Goal: Task Accomplishment & Management: Manage account settings

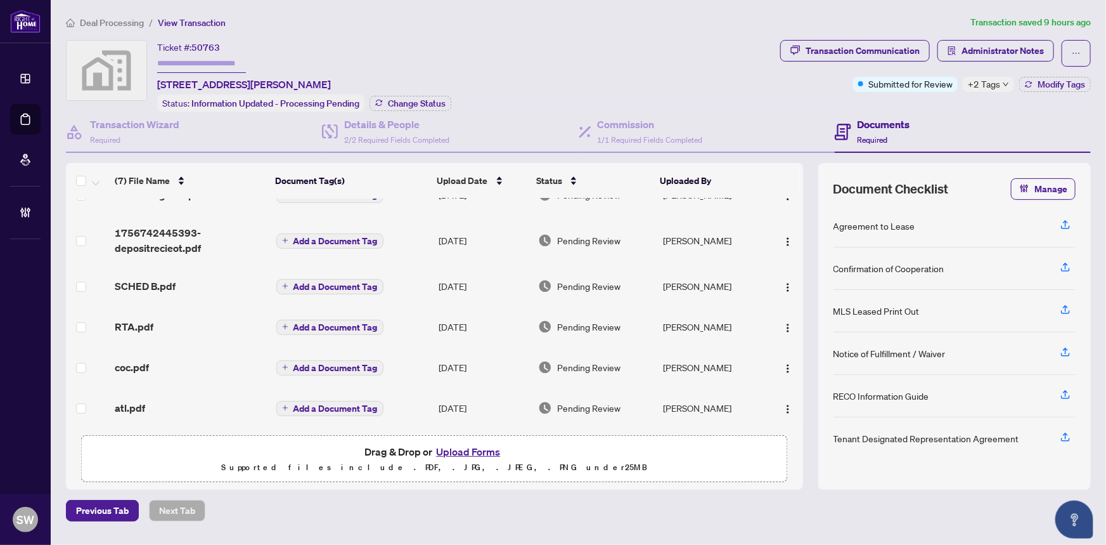
scroll to position [67, 0]
click at [133, 401] on span "atl.pdf" at bounding box center [130, 407] width 30 height 15
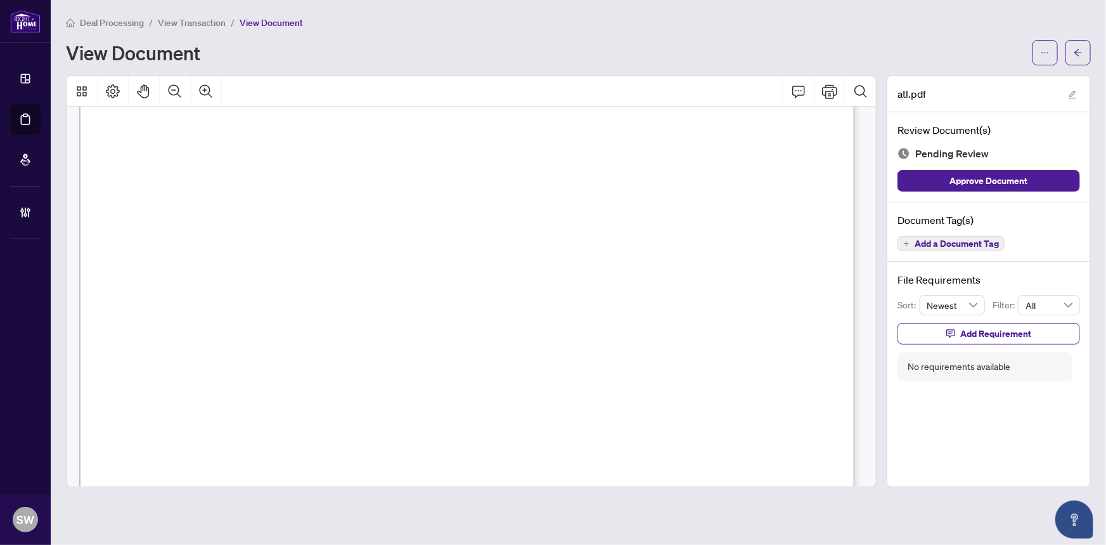
scroll to position [172, 0]
drag, startPoint x: 222, startPoint y: 236, endPoint x: 287, endPoint y: 240, distance: 64.8
click at [283, 240] on span "Widgeon St" at bounding box center [253, 243] width 59 height 14
click at [758, 236] on span "L4N 8W5" at bounding box center [771, 243] width 49 height 14
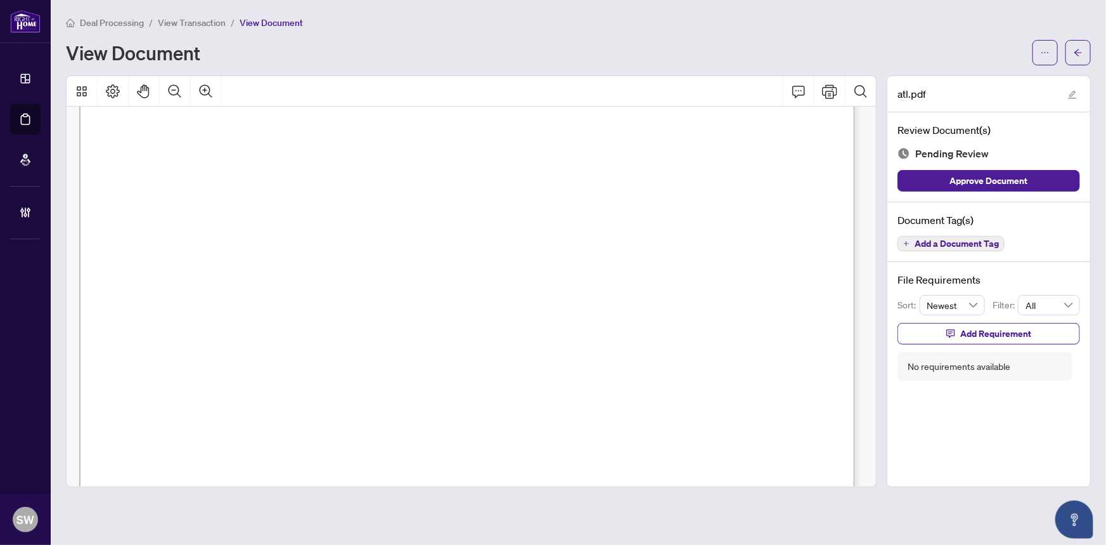
click at [782, 240] on span "L4N 8W5" at bounding box center [771, 243] width 49 height 14
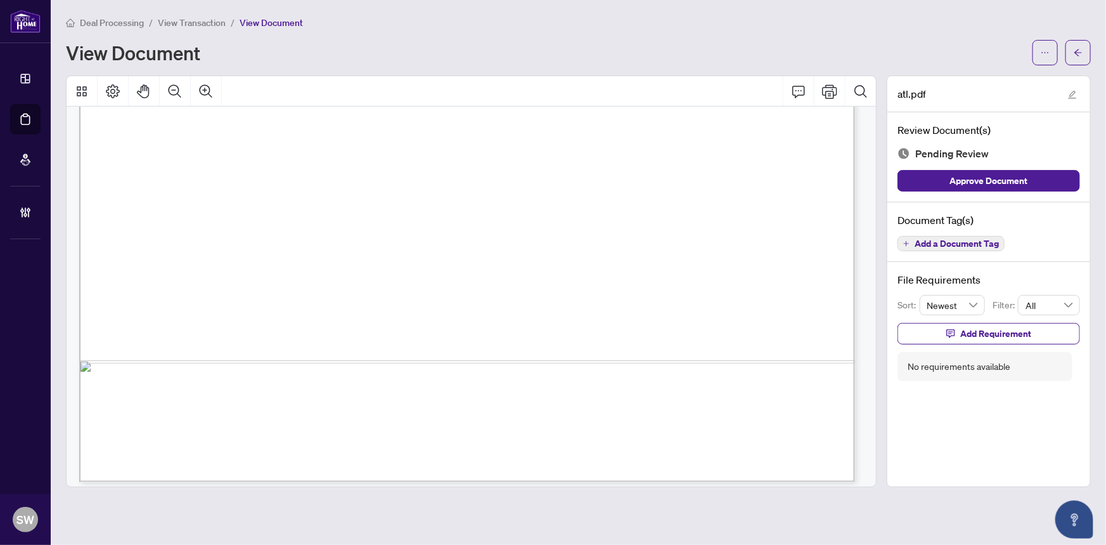
scroll to position [4767, 0]
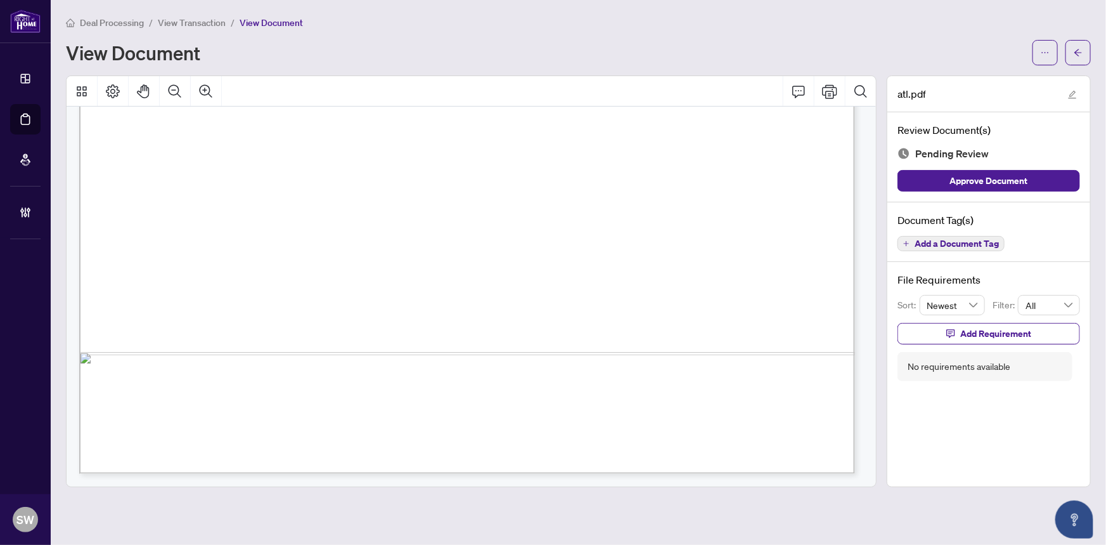
click at [969, 243] on span "Add a Document Tag" at bounding box center [957, 243] width 84 height 9
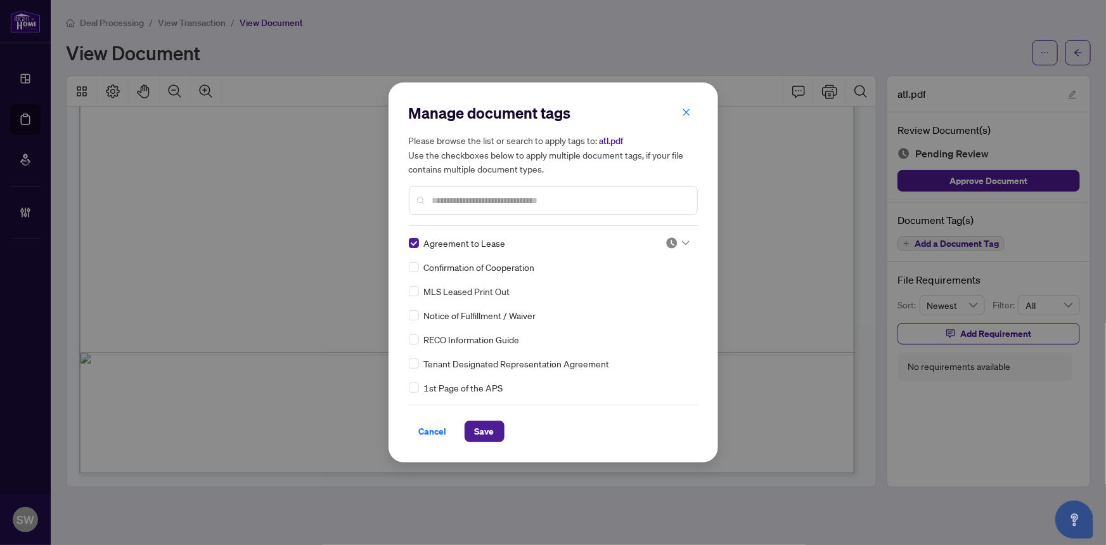
click at [683, 243] on icon at bounding box center [686, 243] width 8 height 4
click at [640, 303] on div "Approved" at bounding box center [635, 305] width 81 height 14
click at [494, 429] on button "Save" at bounding box center [485, 431] width 40 height 22
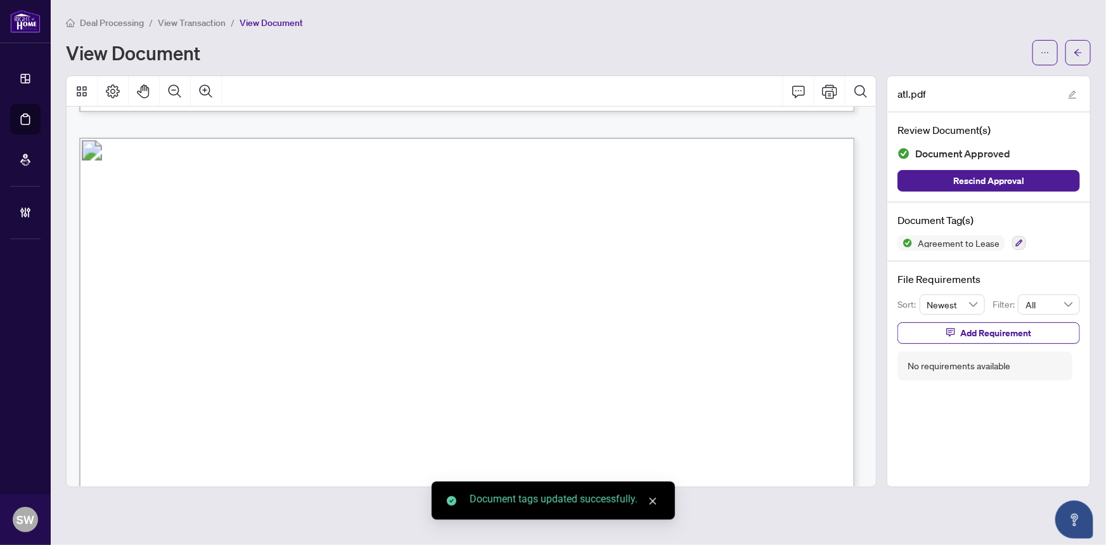
scroll to position [0, 0]
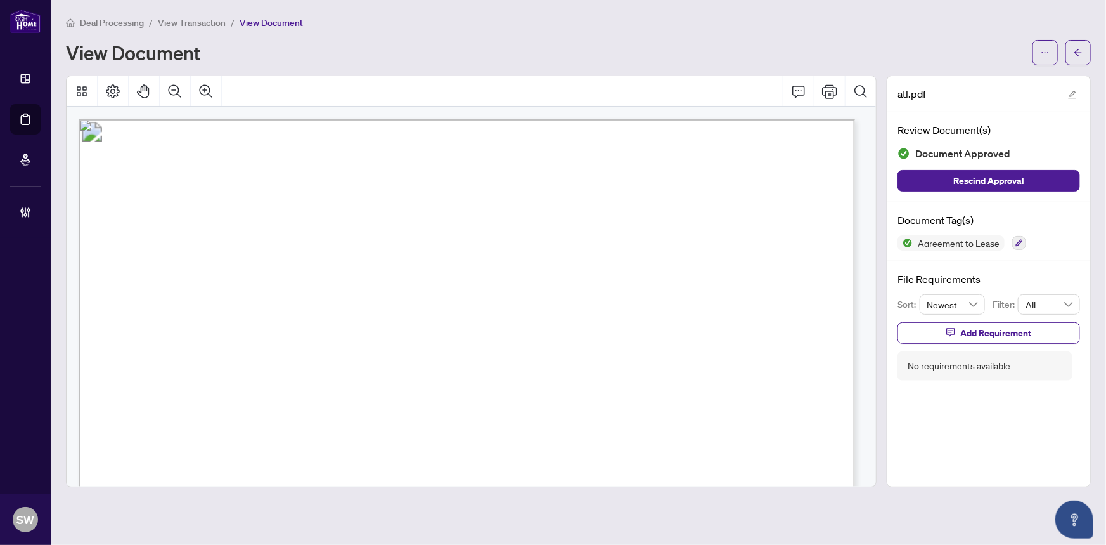
click at [309, 302] on span "[PERSON_NAME]" at bounding box center [348, 304] width 96 height 15
click at [312, 291] on span "[PERSON_NAME]" at bounding box center [314, 294] width 106 height 15
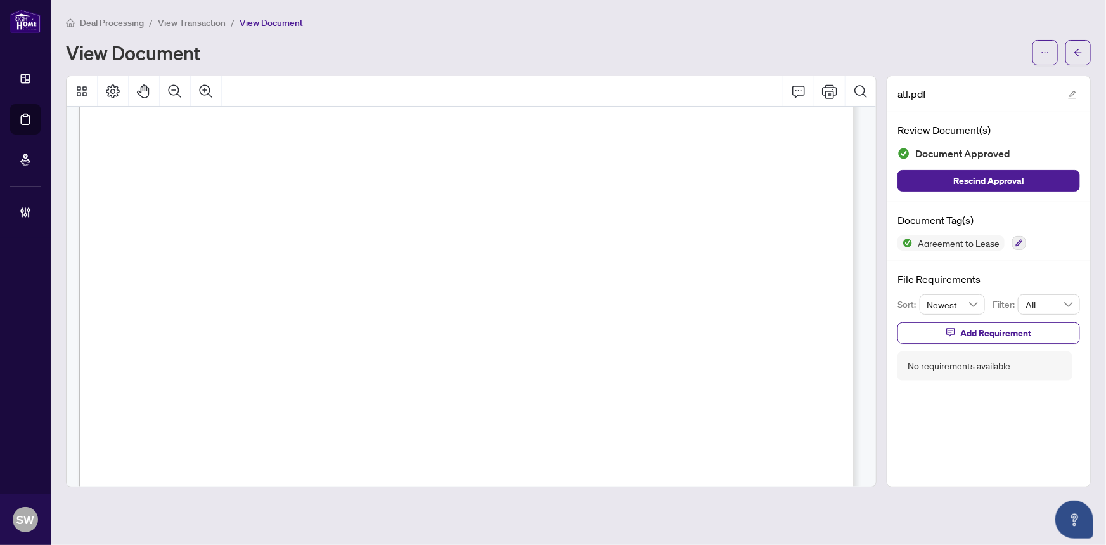
click at [312, 291] on span "[PERSON_NAME]" at bounding box center [314, 294] width 106 height 15
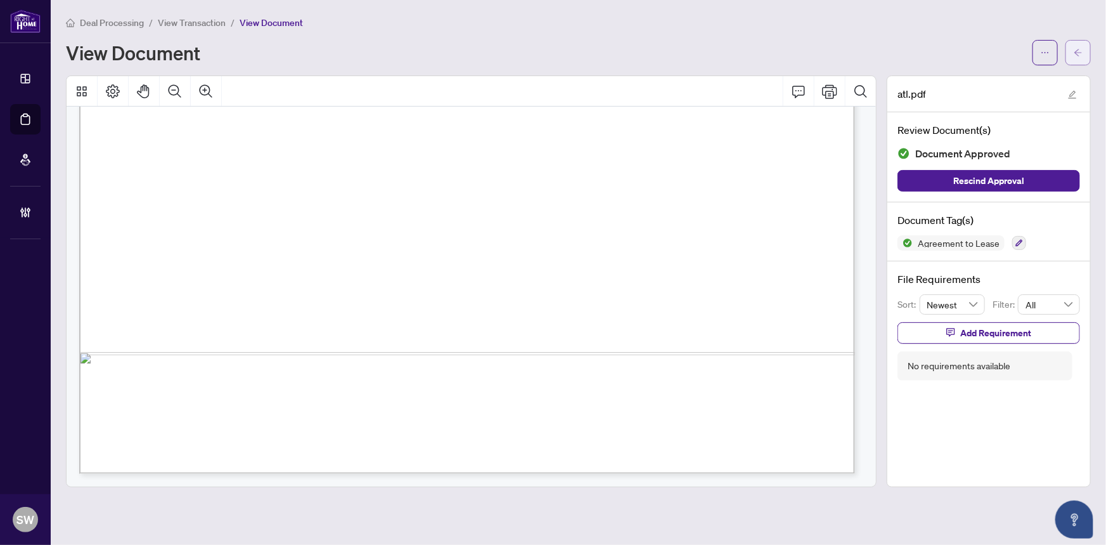
click at [1078, 57] on span "button" at bounding box center [1078, 52] width 9 height 20
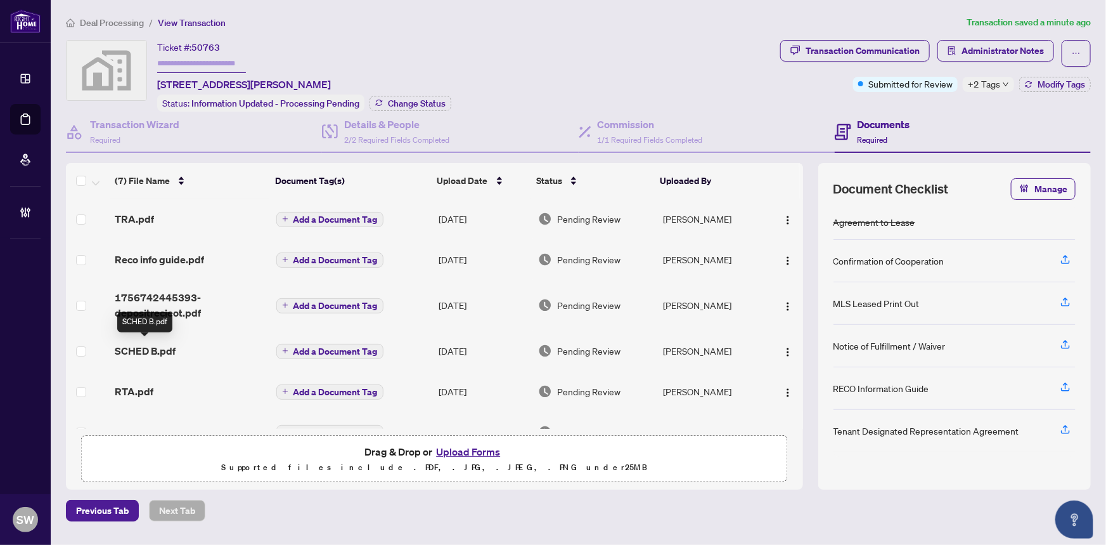
click at [164, 345] on span "SCHED B.pdf" at bounding box center [145, 350] width 61 height 15
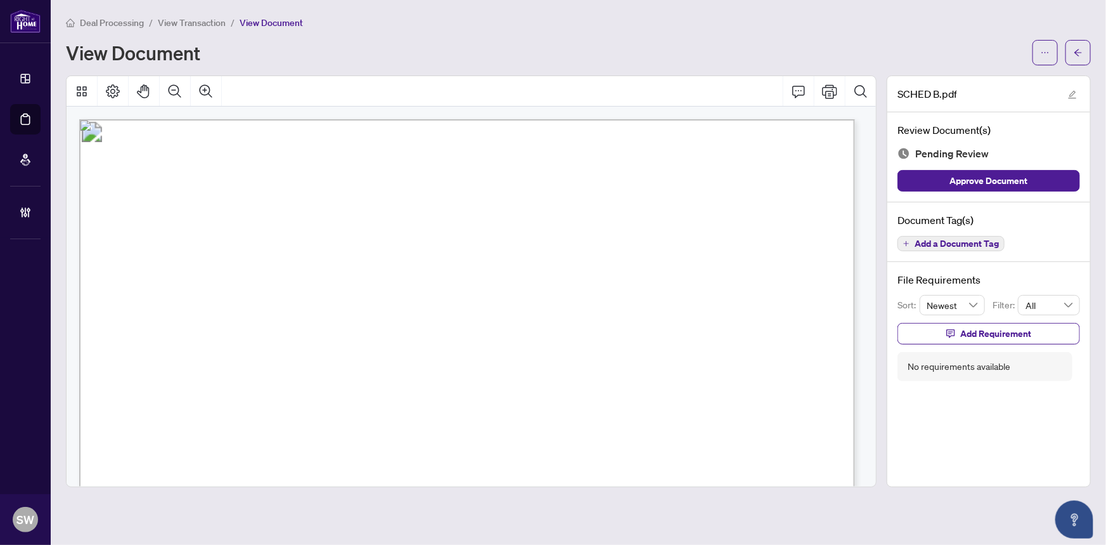
click at [690, 300] on span "[PERSON_NAME]" at bounding box center [636, 305] width 110 height 16
click at [321, 276] on span "[PERSON_NAME]" at bounding box center [319, 276] width 106 height 16
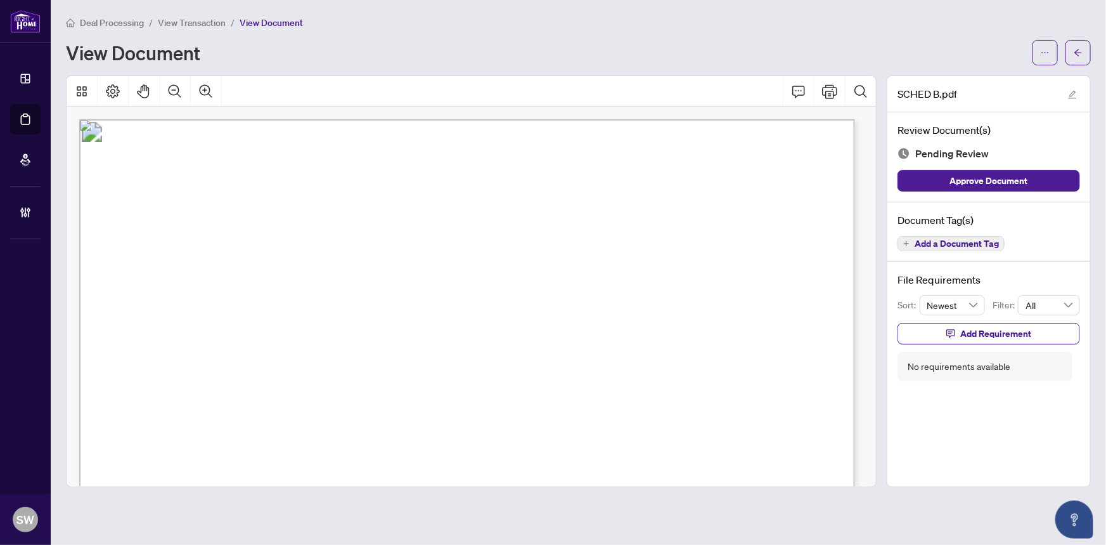
click at [321, 276] on span "[PERSON_NAME]" at bounding box center [319, 276] width 106 height 16
click at [615, 272] on span "[PERSON_NAME]" at bounding box center [647, 276] width 109 height 16
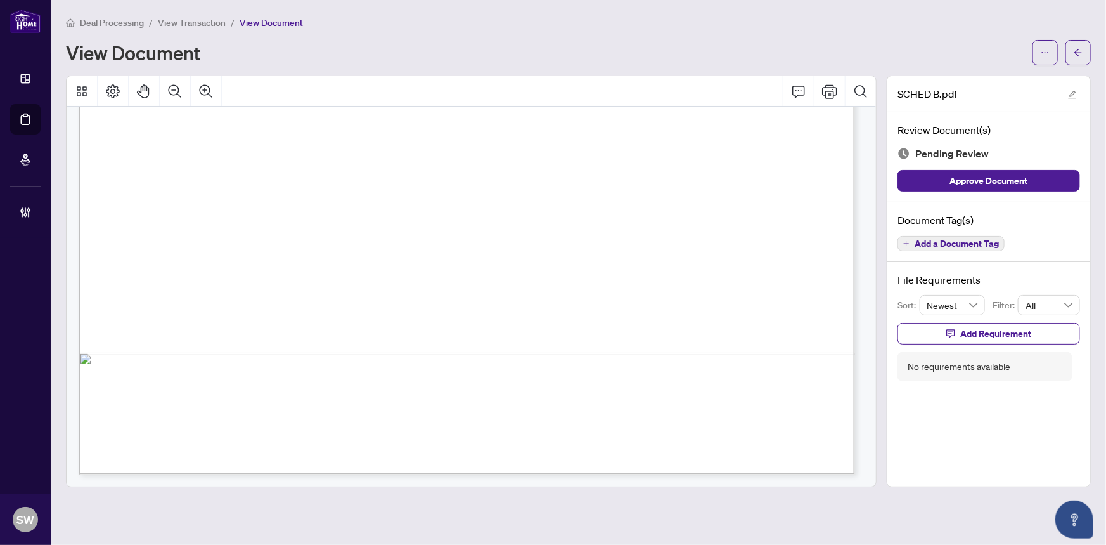
click at [971, 244] on span "Add a Document Tag" at bounding box center [957, 243] width 84 height 9
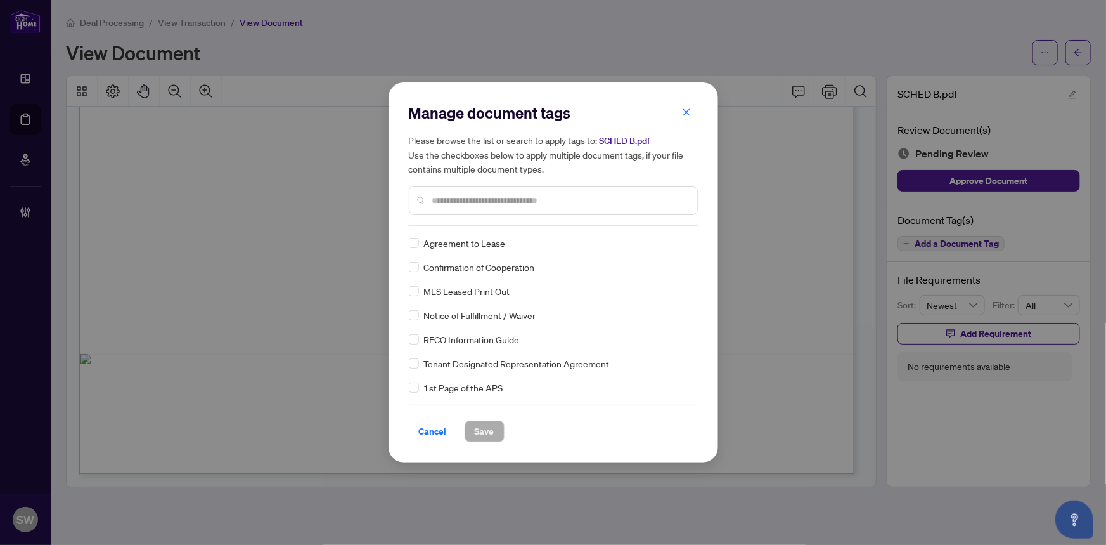
click at [486, 203] on input "text" at bounding box center [559, 200] width 255 height 14
type input "***"
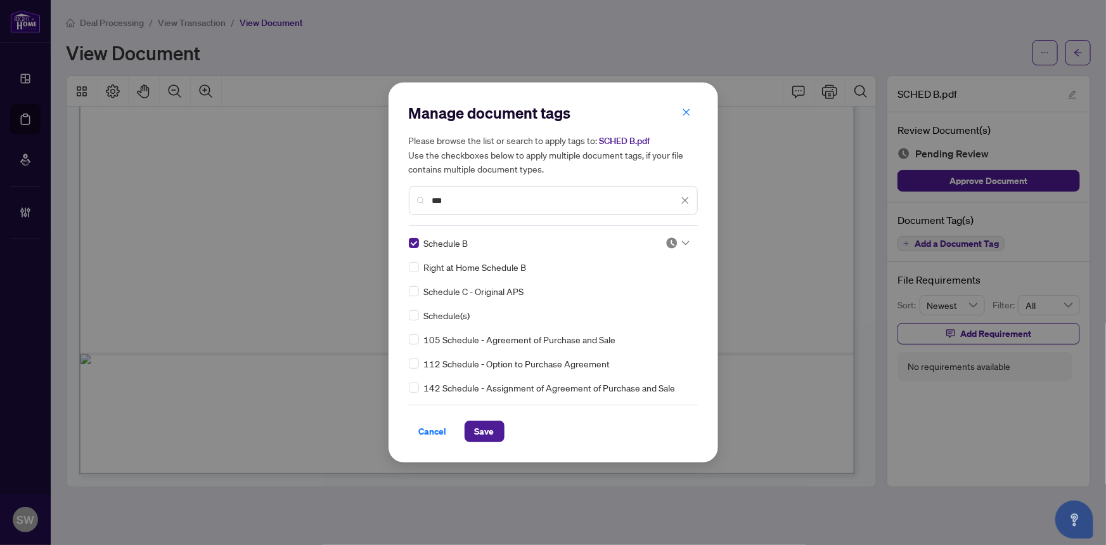
click at [683, 240] on icon at bounding box center [686, 242] width 8 height 5
click at [639, 307] on div "Approved" at bounding box center [635, 305] width 81 height 14
click at [482, 432] on span "Save" at bounding box center [485, 431] width 20 height 20
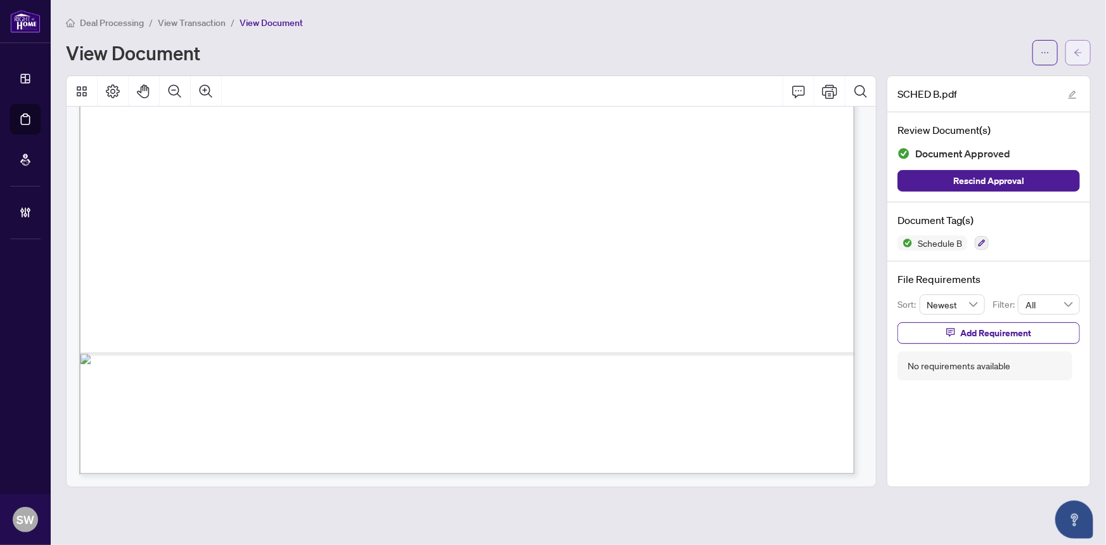
click at [1083, 49] on button "button" at bounding box center [1078, 52] width 25 height 25
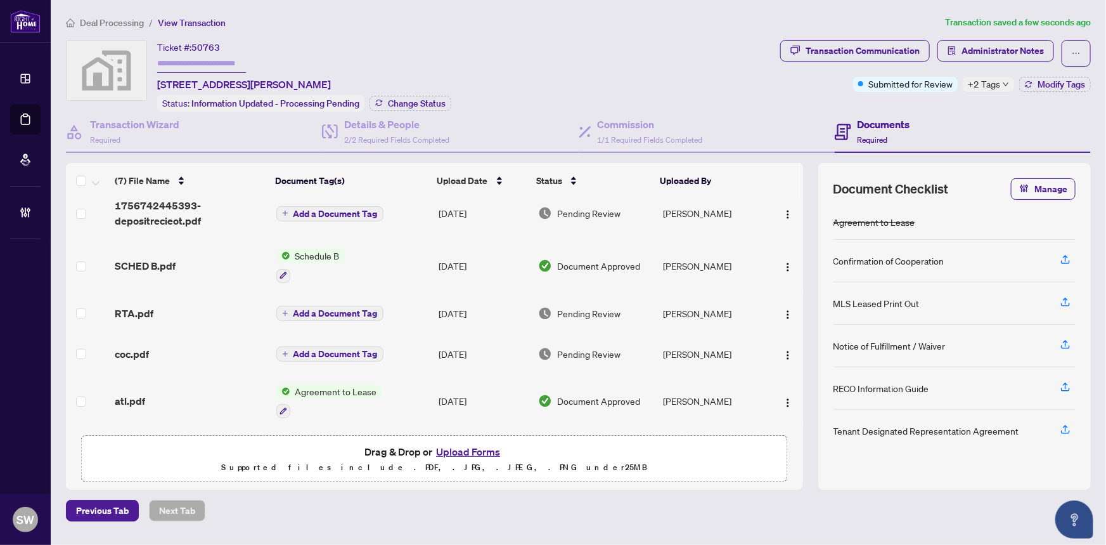
scroll to position [94, 0]
click at [151, 351] on div "coc.pdf" at bounding box center [190, 353] width 151 height 15
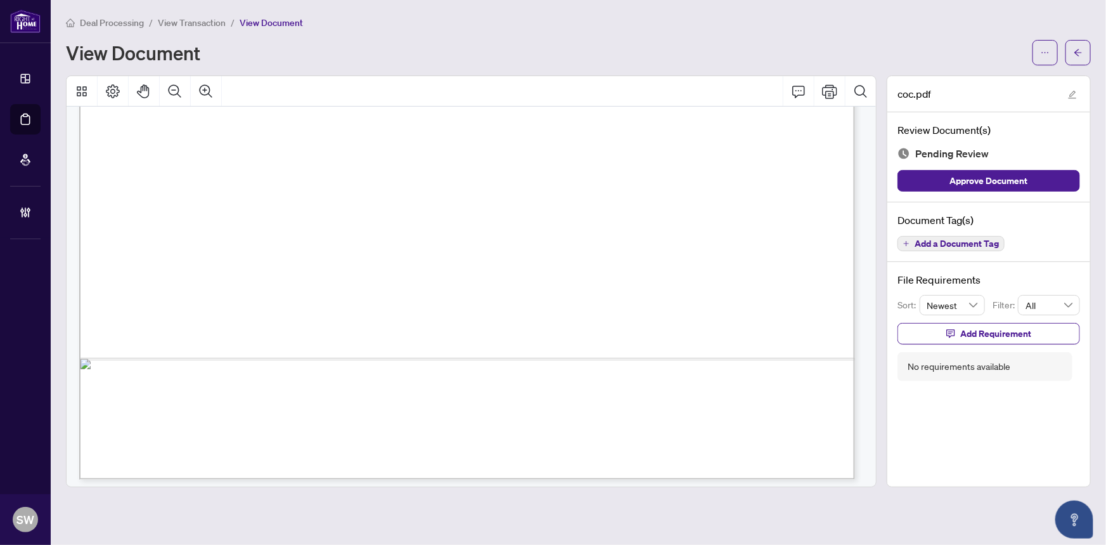
scroll to position [651, 0]
drag, startPoint x: 865, startPoint y: 283, endPoint x: 865, endPoint y: 303, distance: 20.3
click at [865, 303] on div "In Process Form 324 Revised 2025 Page 1 of 2 The trademarks REALTOR®, REALTORS®…" at bounding box center [473, 491] width 789 height 2046
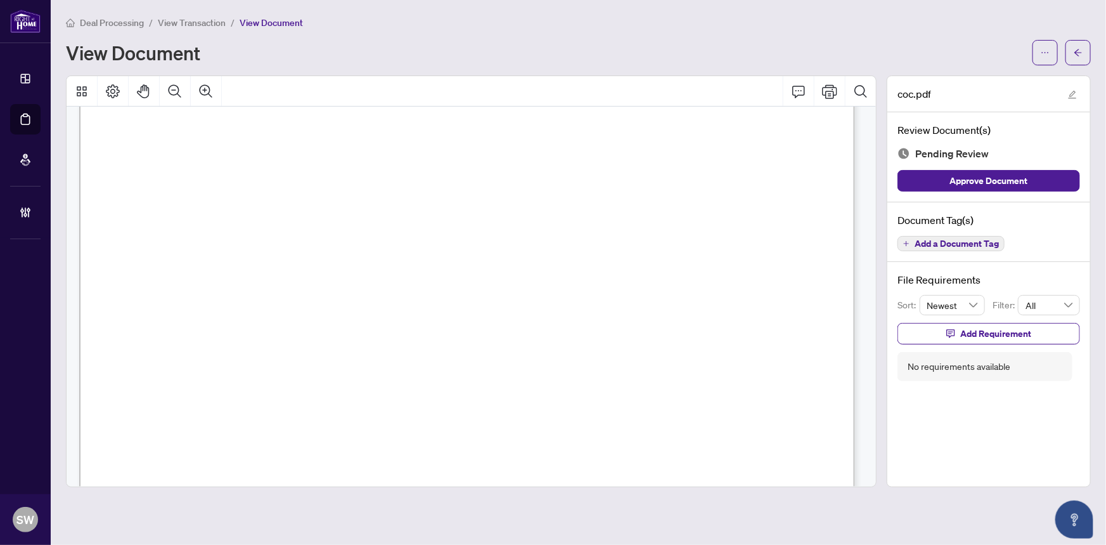
scroll to position [1160, 0]
click at [565, 263] on span "[PHONE_NUMBER]" at bounding box center [570, 266] width 97 height 13
click at [197, 347] on span "[PERSON_NAME]" at bounding box center [181, 351] width 98 height 14
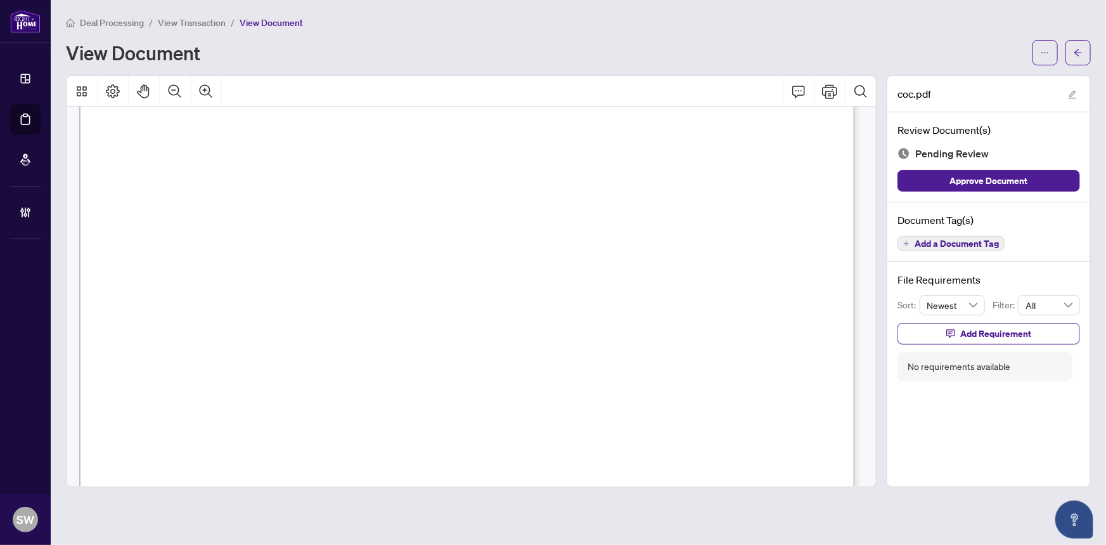
click at [197, 347] on span "[PERSON_NAME]" at bounding box center [181, 351] width 98 height 14
click at [972, 243] on span "Add a Document Tag" at bounding box center [957, 243] width 84 height 9
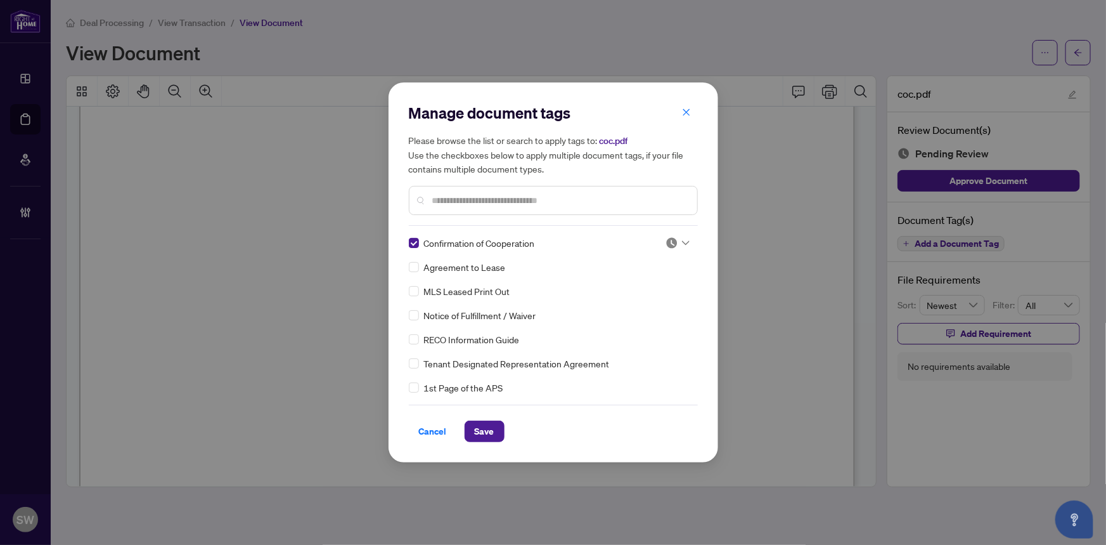
click at [669, 239] on img at bounding box center [672, 242] width 13 height 13
click at [648, 309] on div "Approved" at bounding box center [635, 305] width 81 height 14
click at [488, 427] on span "Save" at bounding box center [485, 431] width 20 height 20
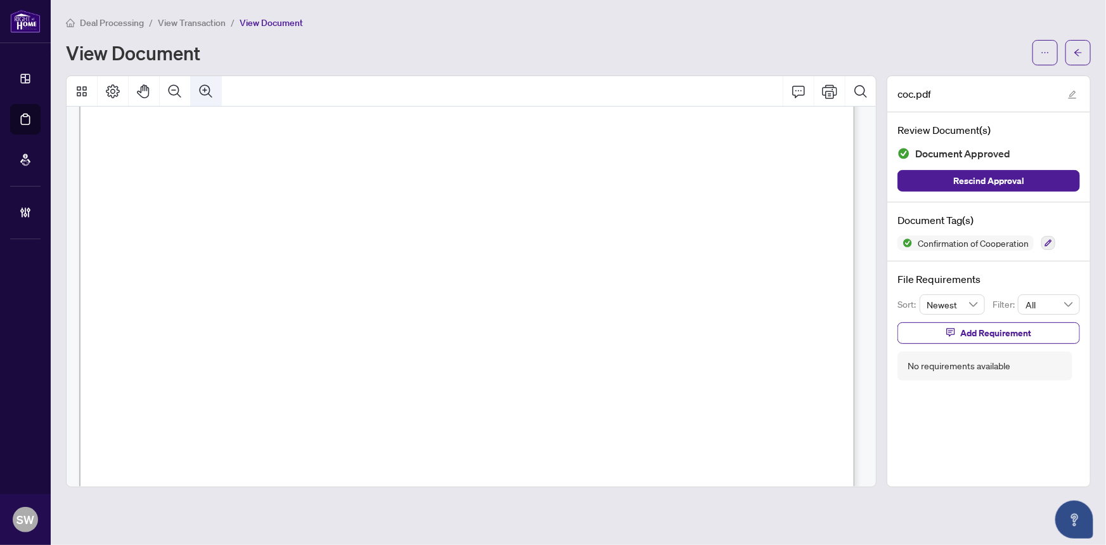
click at [197, 85] on button "Zoom In" at bounding box center [206, 91] width 30 height 30
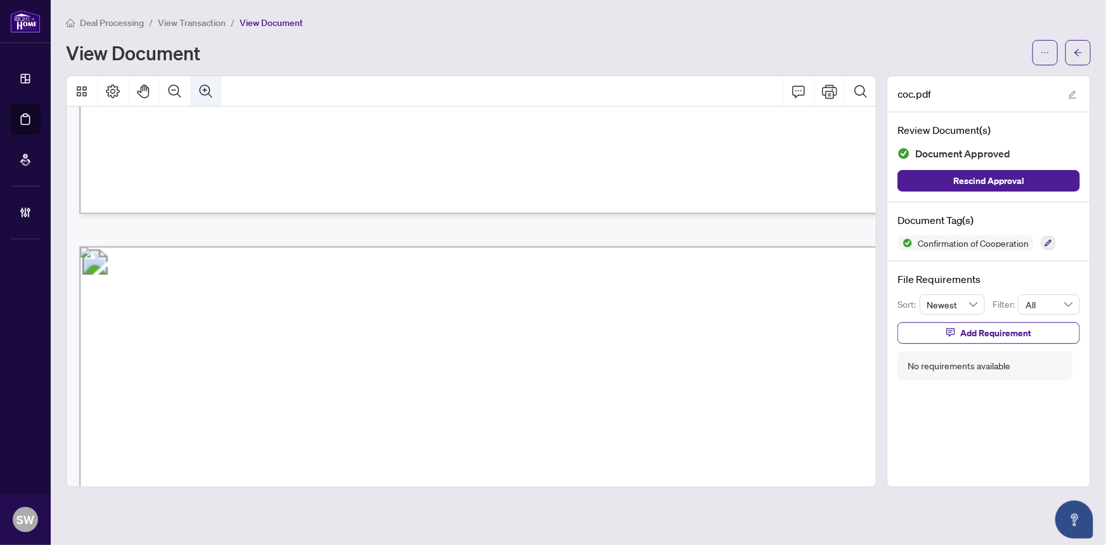
scroll to position [1456, 96]
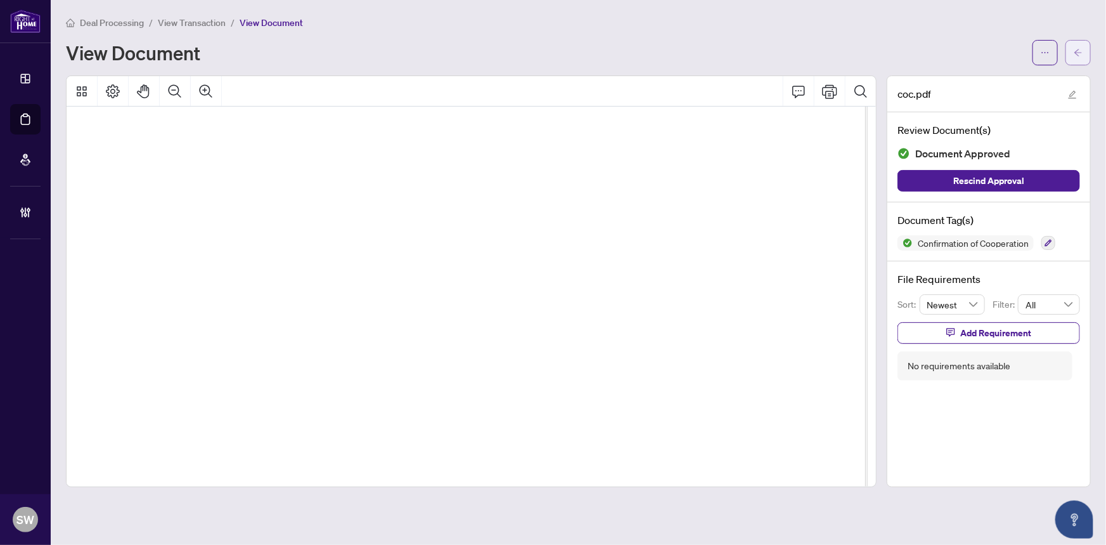
click at [1083, 58] on span "button" at bounding box center [1078, 52] width 9 height 20
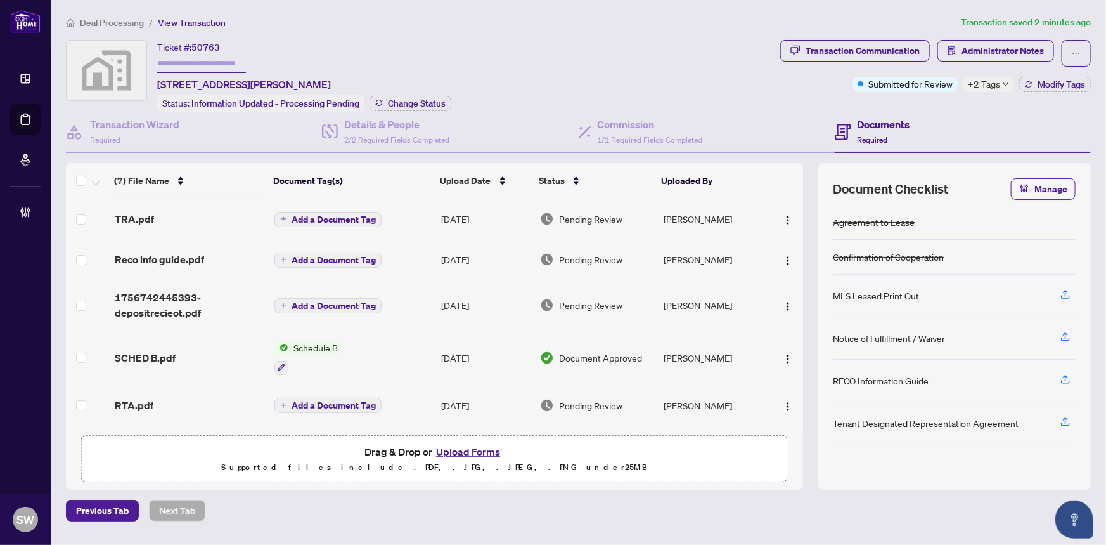
click at [169, 222] on div "TRA.pdf" at bounding box center [190, 218] width 150 height 15
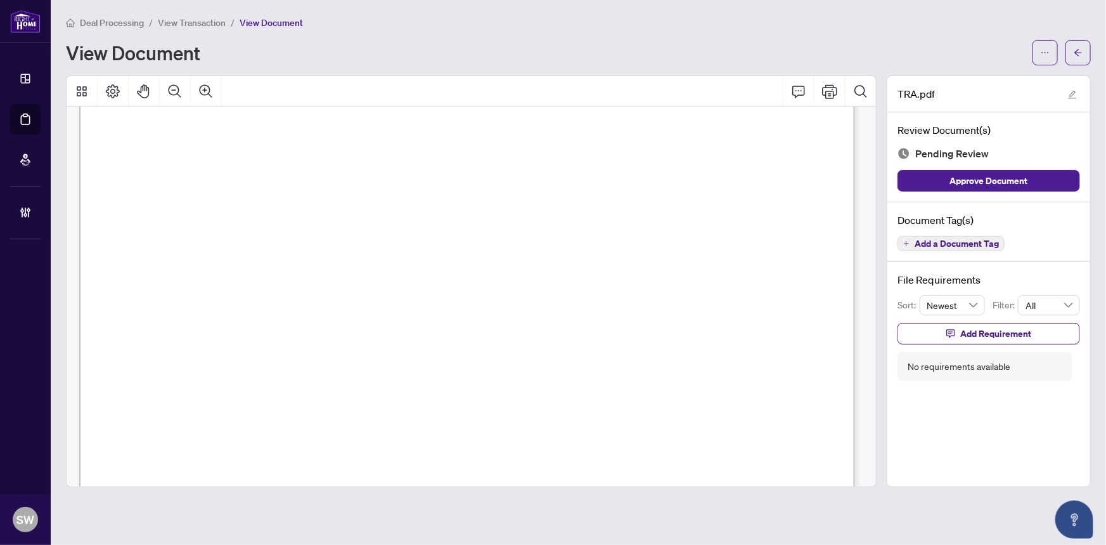
scroll to position [3499, 0]
click at [970, 242] on span "Add a Document Tag" at bounding box center [957, 243] width 84 height 9
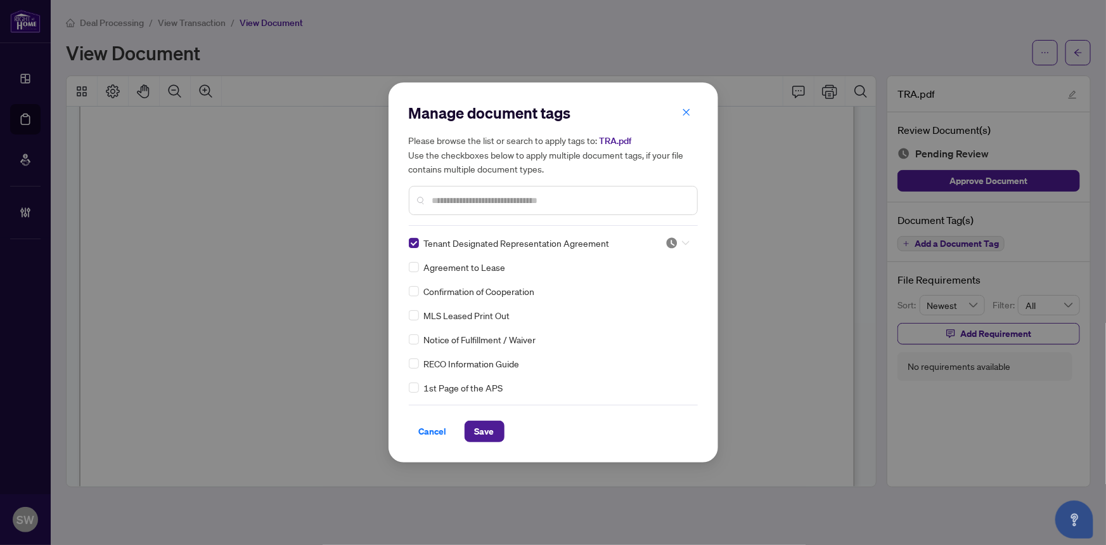
click at [671, 241] on img at bounding box center [672, 242] width 13 height 13
click at [623, 307] on div "Approved" at bounding box center [635, 305] width 81 height 14
click at [493, 427] on span "Save" at bounding box center [485, 431] width 20 height 20
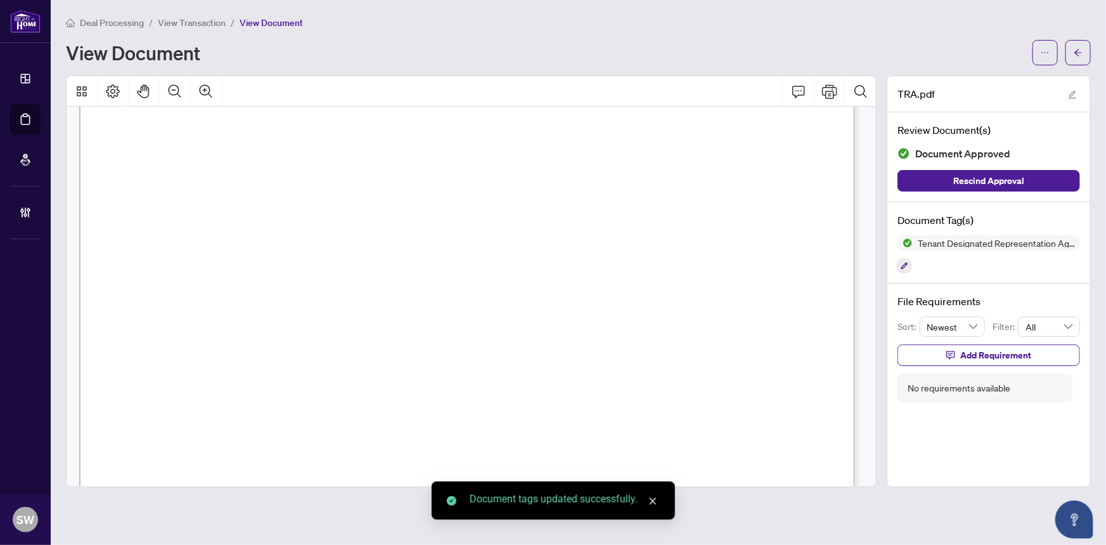
click at [1088, 51] on button "button" at bounding box center [1078, 52] width 25 height 25
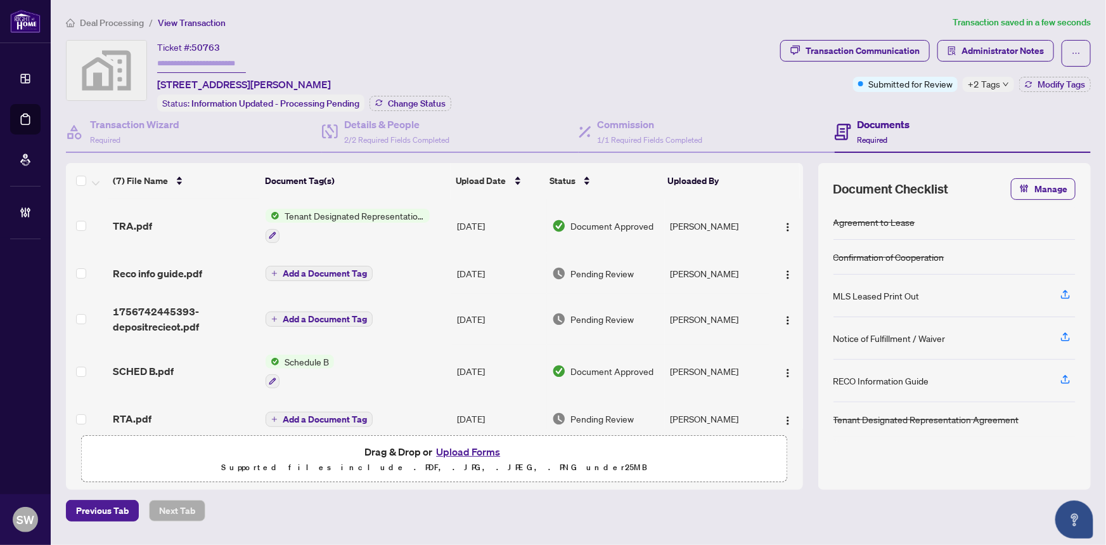
click at [155, 276] on span "Reco info guide.pdf" at bounding box center [157, 273] width 89 height 15
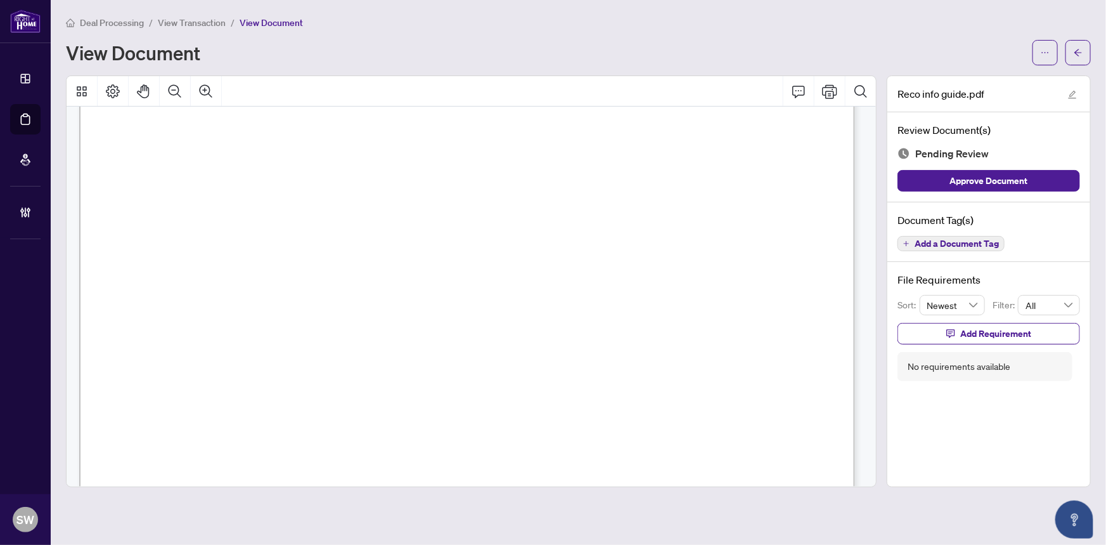
scroll to position [12614, 0]
click at [972, 241] on span "Add a Document Tag" at bounding box center [957, 243] width 84 height 9
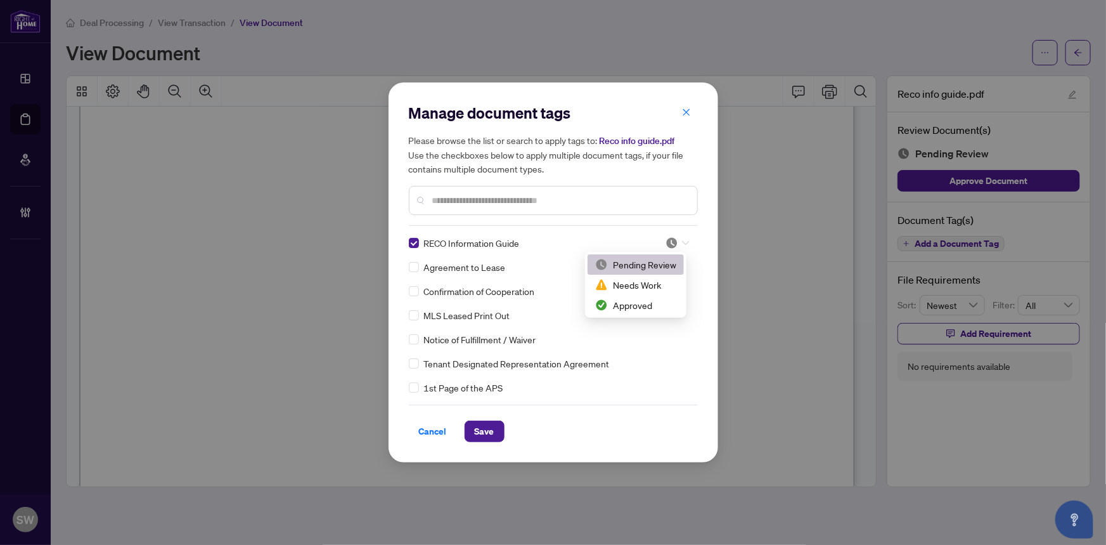
click at [676, 241] on div at bounding box center [678, 242] width 24 height 13
click at [657, 302] on div "Approved" at bounding box center [635, 305] width 81 height 14
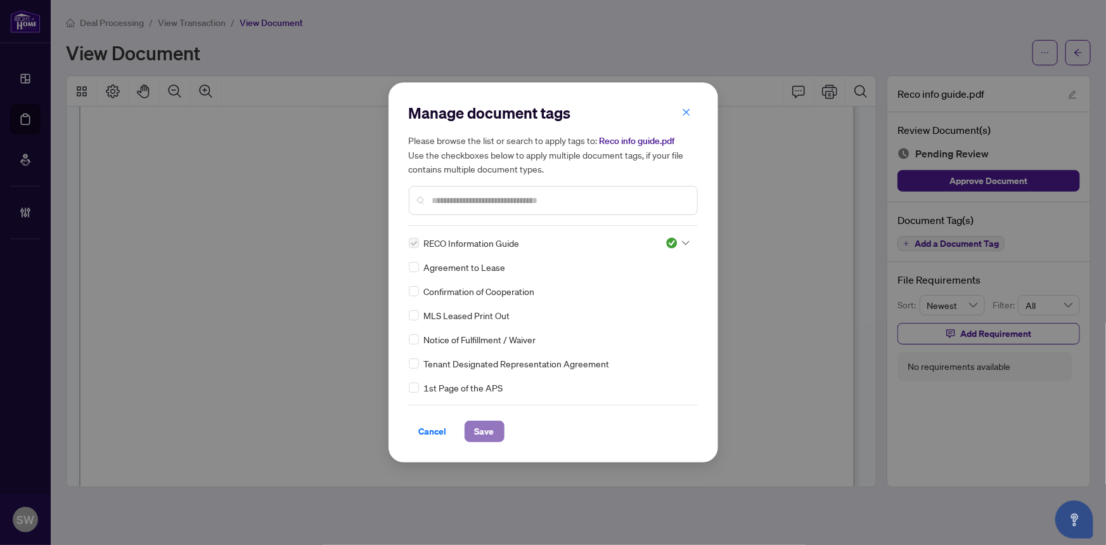
click at [487, 429] on span "Save" at bounding box center [485, 431] width 20 height 20
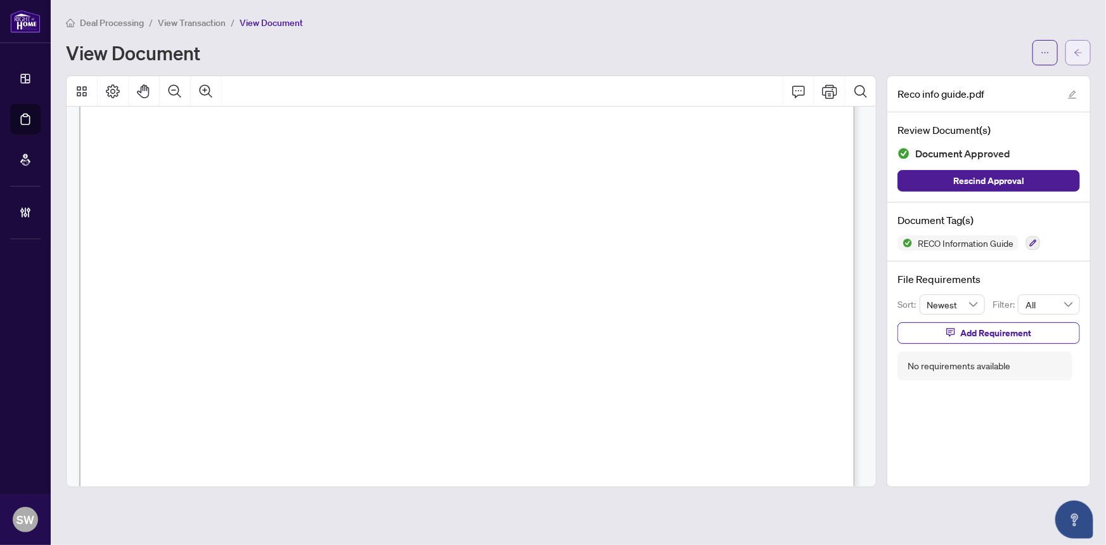
click at [1084, 57] on button "button" at bounding box center [1078, 52] width 25 height 25
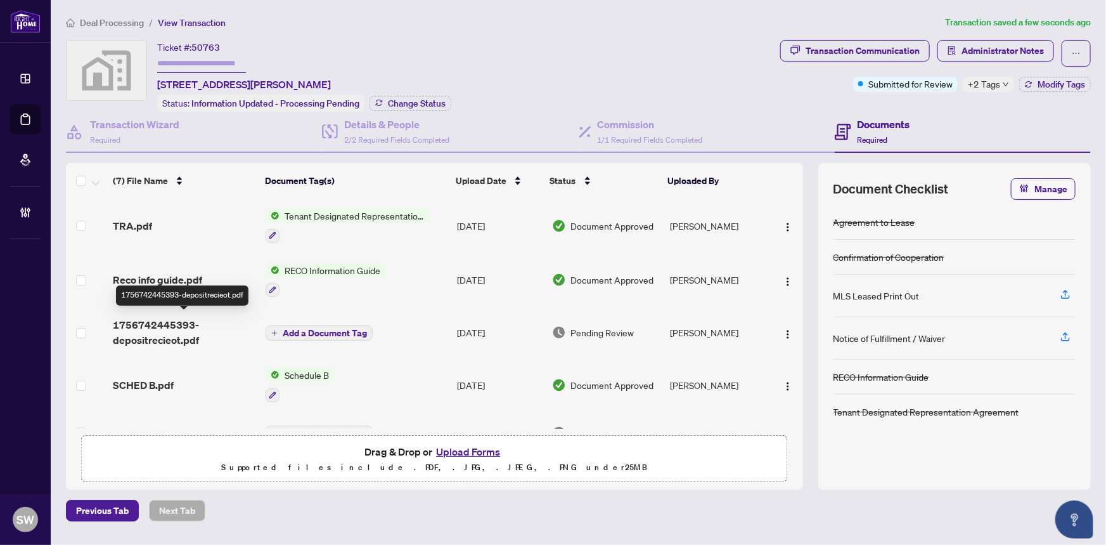
click at [203, 335] on span "1756742445393-depositrecieot.pdf" at bounding box center [184, 332] width 143 height 30
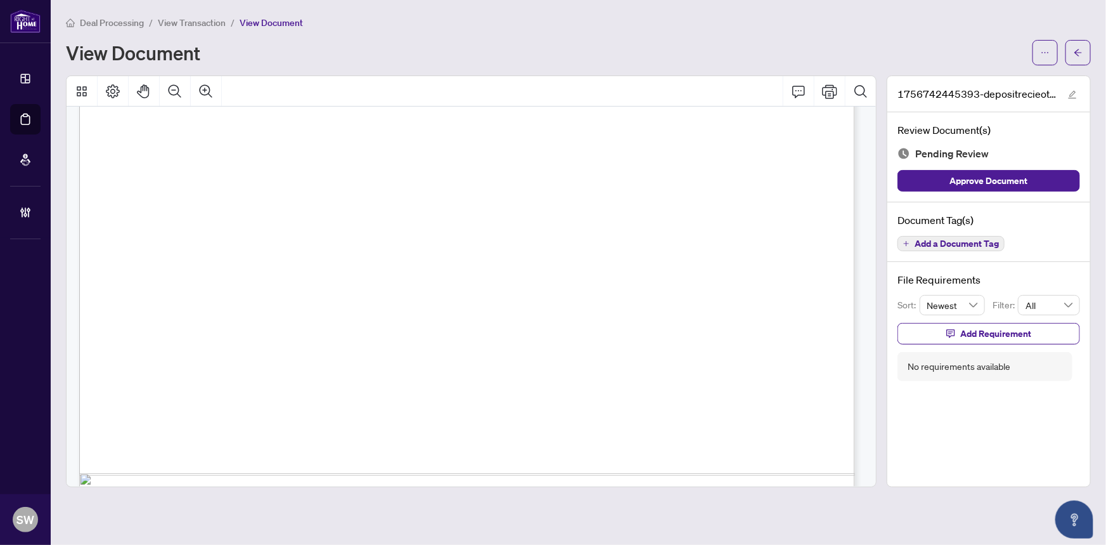
scroll to position [3242, 0]
click at [953, 240] on span "Add a Document Tag" at bounding box center [957, 243] width 84 height 9
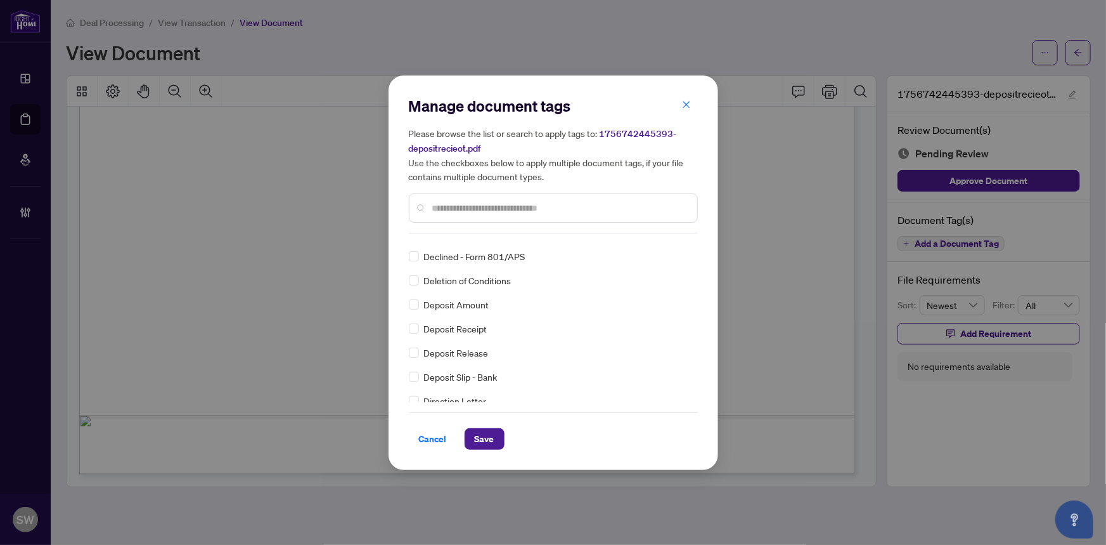
scroll to position [0, 0]
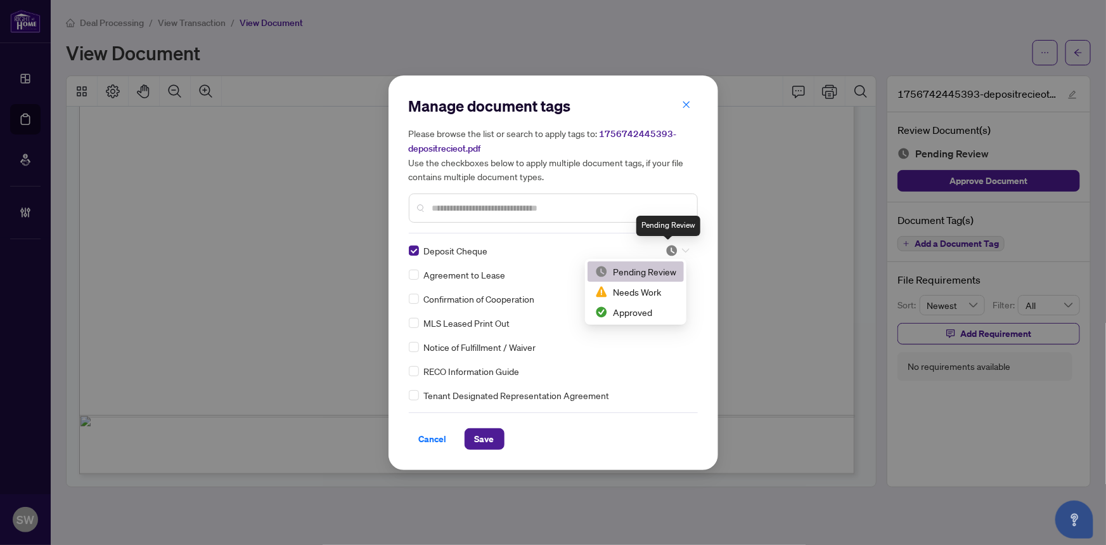
click at [673, 251] on img at bounding box center [672, 250] width 13 height 13
click at [643, 318] on div "Approved" at bounding box center [635, 312] width 81 height 14
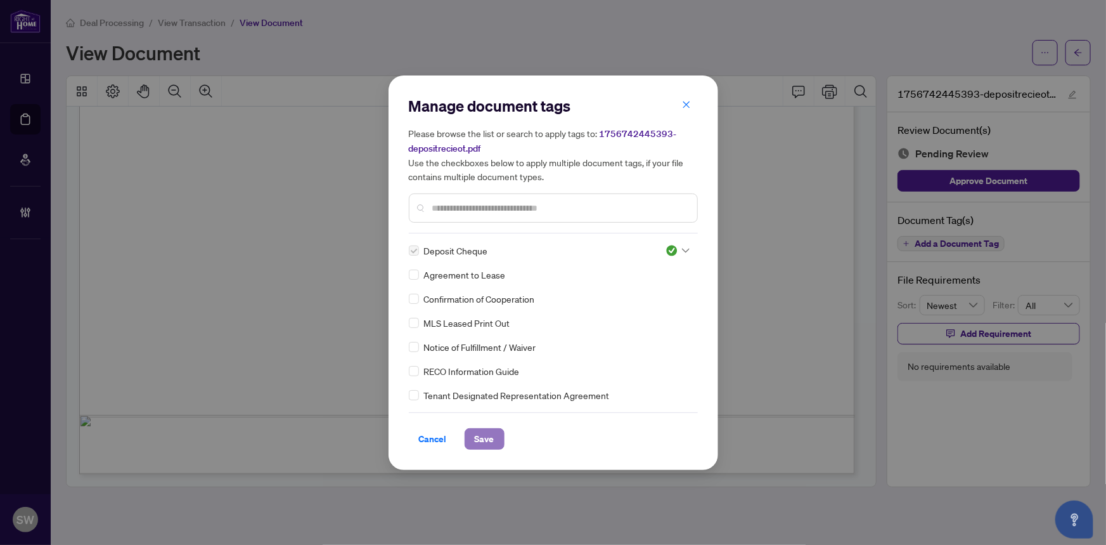
click at [490, 438] on span "Save" at bounding box center [485, 439] width 20 height 20
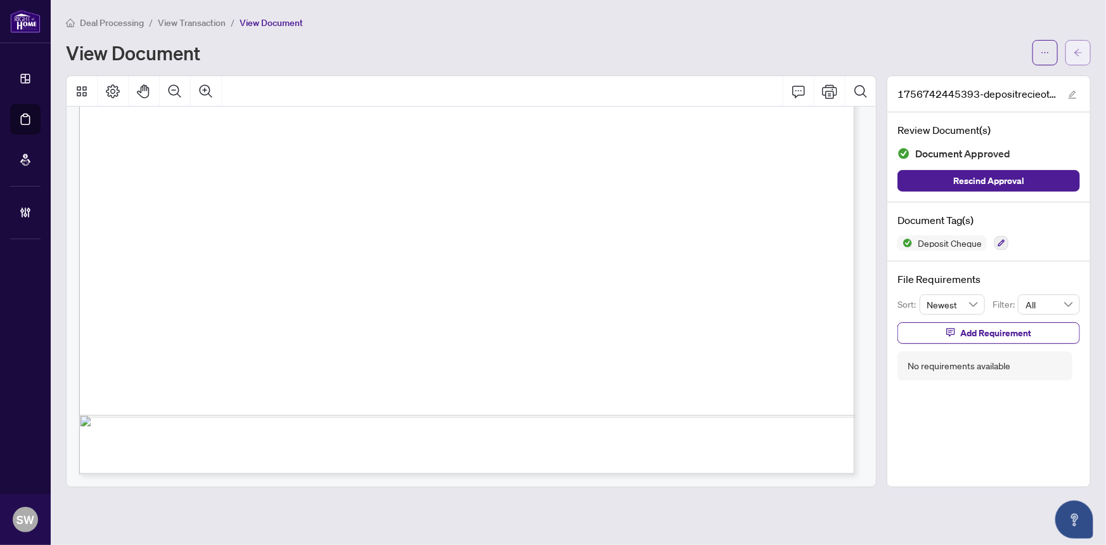
click at [1078, 44] on span "button" at bounding box center [1078, 52] width 9 height 20
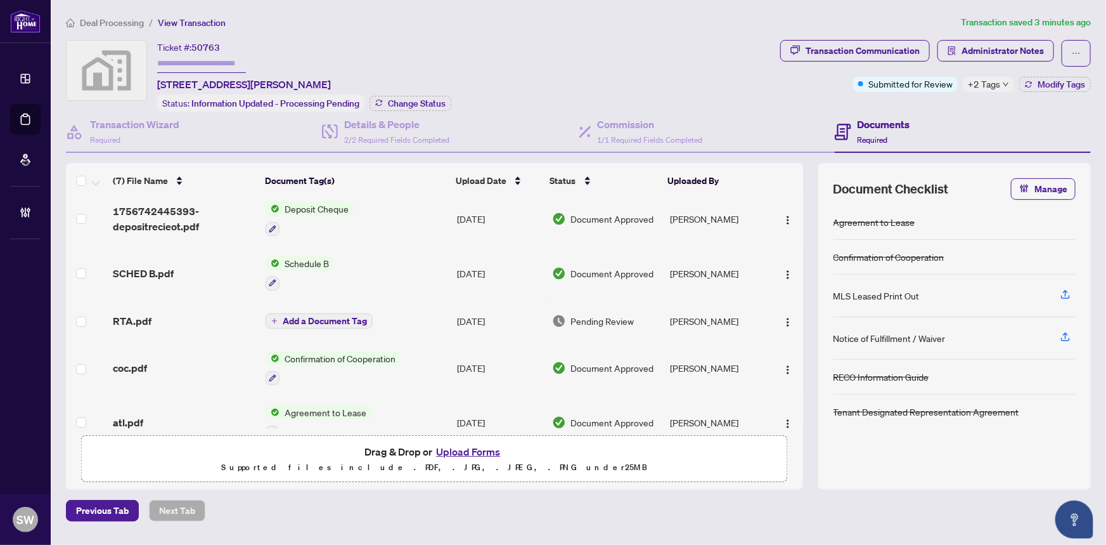
scroll to position [137, 0]
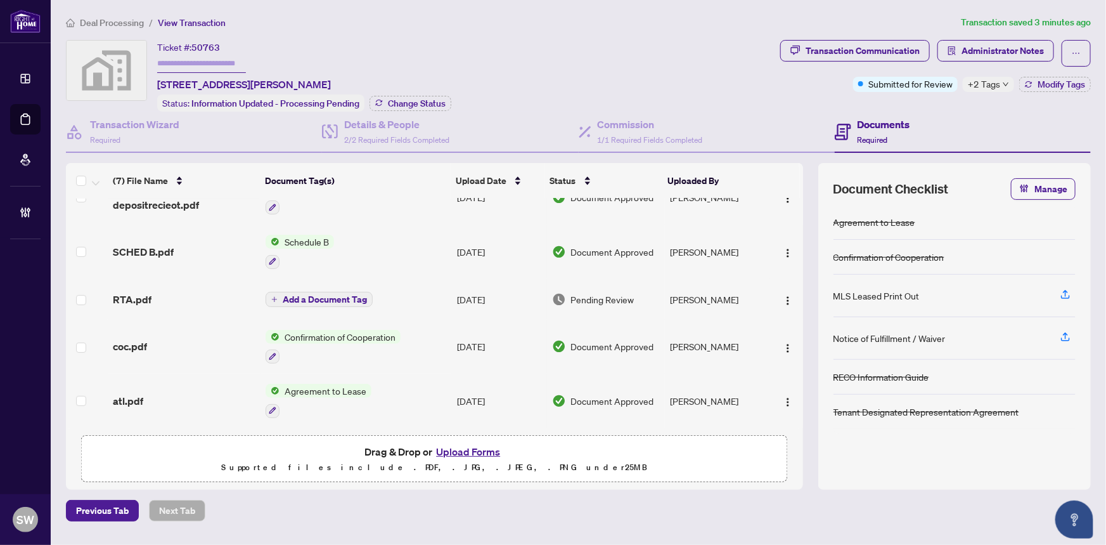
click at [145, 295] on span "RTA.pdf" at bounding box center [132, 299] width 39 height 15
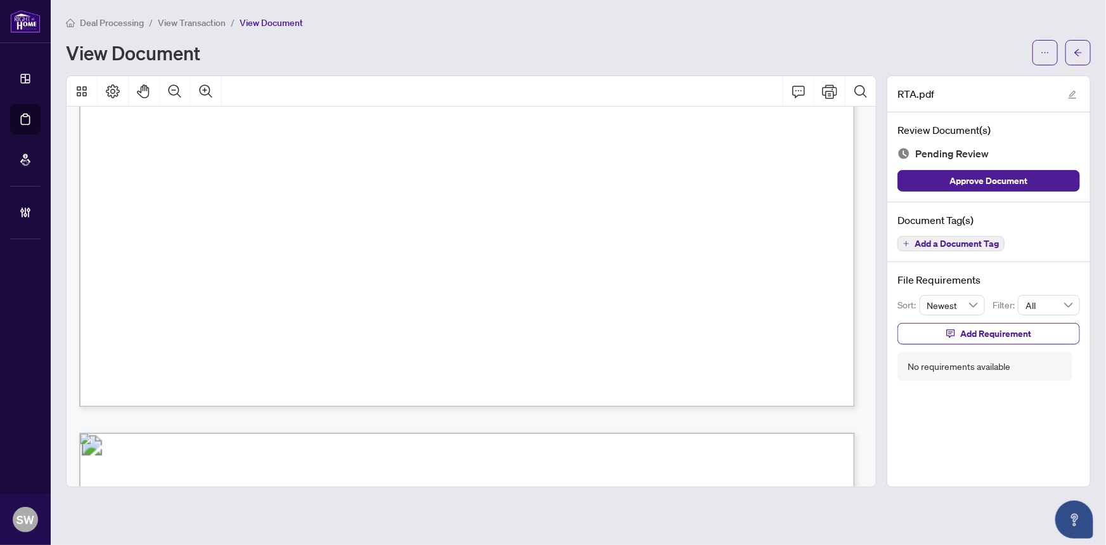
scroll to position [12016, 0]
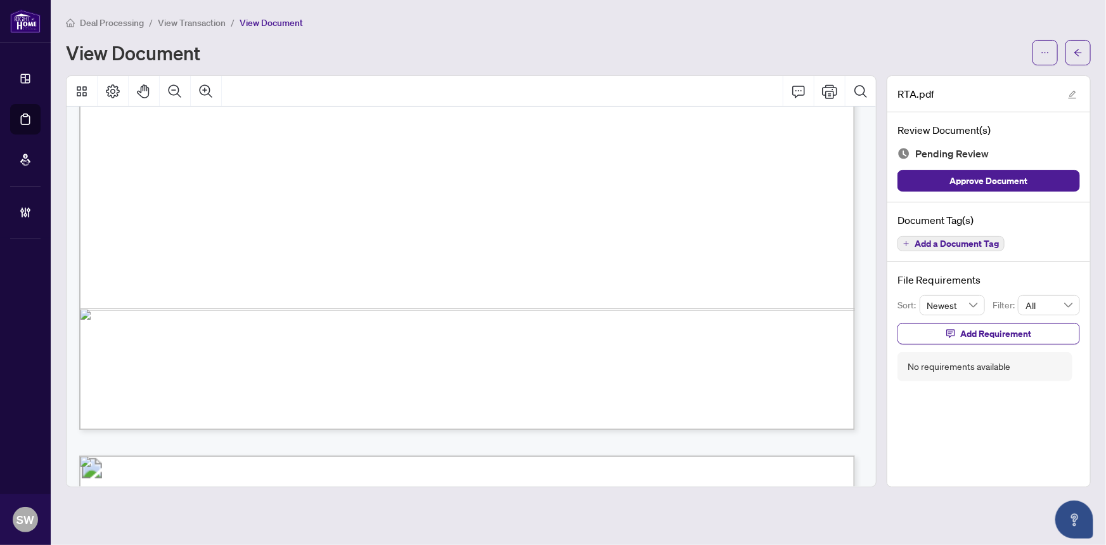
click at [973, 245] on span "Add a Document Tag" at bounding box center [957, 243] width 84 height 9
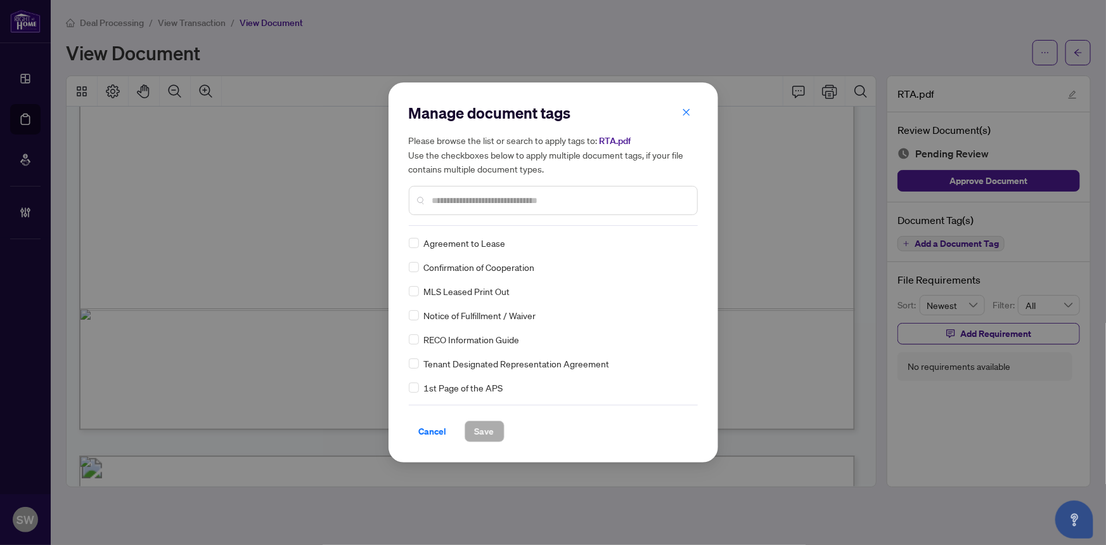
click at [451, 204] on input "text" at bounding box center [559, 200] width 255 height 14
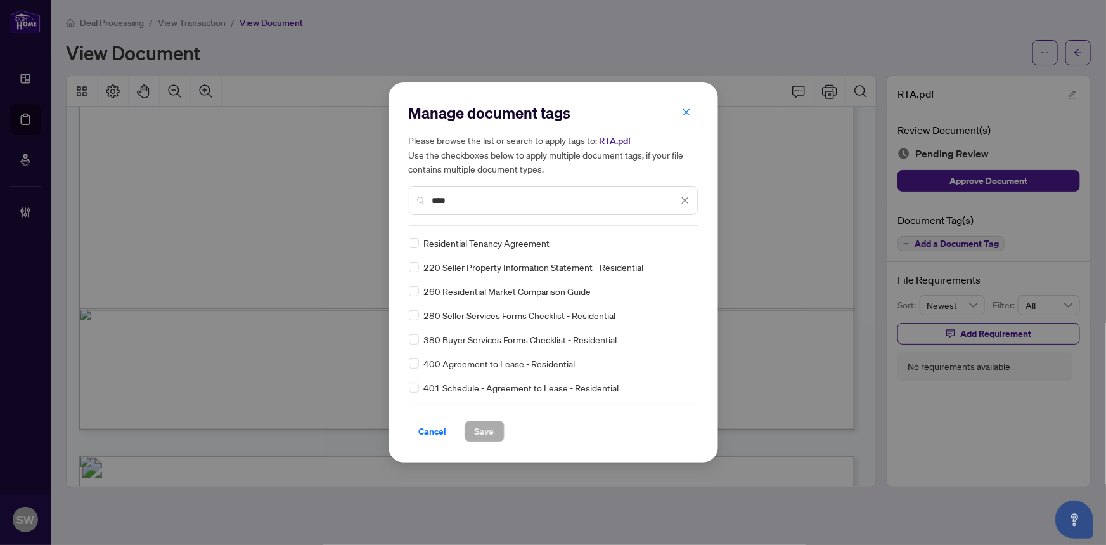
type input "****"
click at [676, 240] on div at bounding box center [678, 242] width 24 height 13
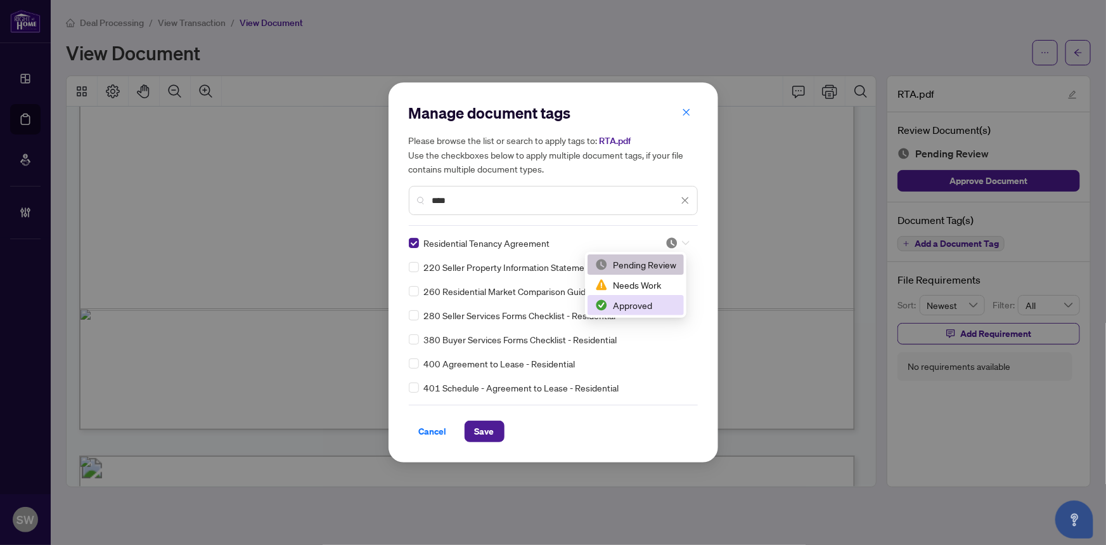
click at [635, 302] on div "Approved" at bounding box center [635, 305] width 81 height 14
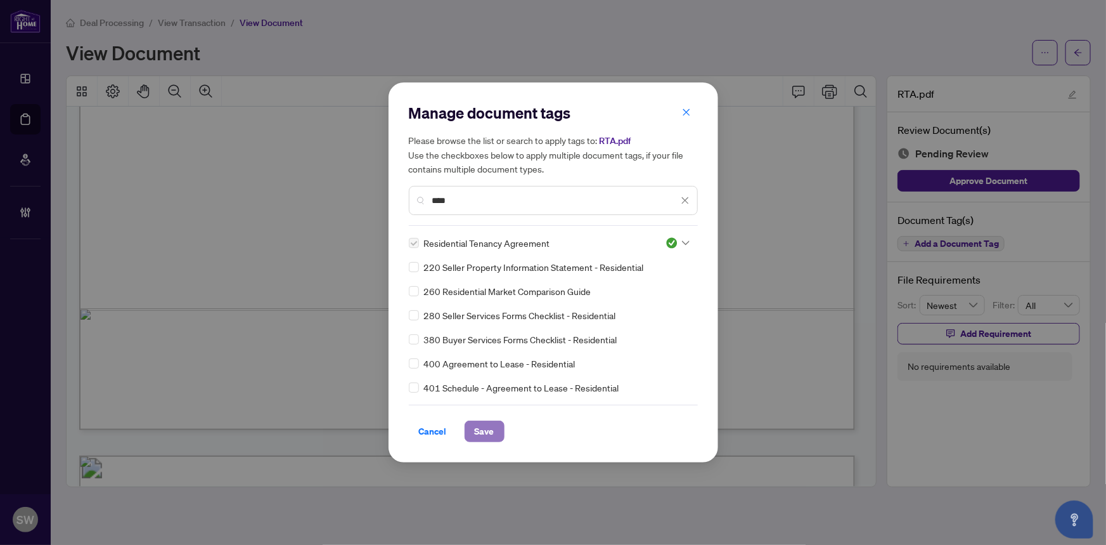
click at [499, 431] on button "Save" at bounding box center [485, 431] width 40 height 22
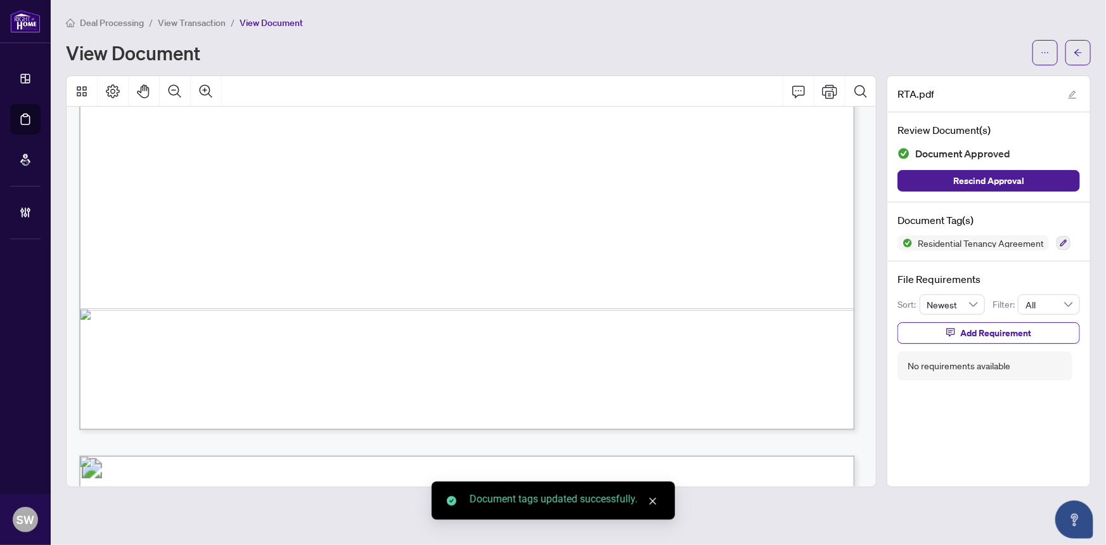
click at [1086, 51] on button "button" at bounding box center [1078, 52] width 25 height 25
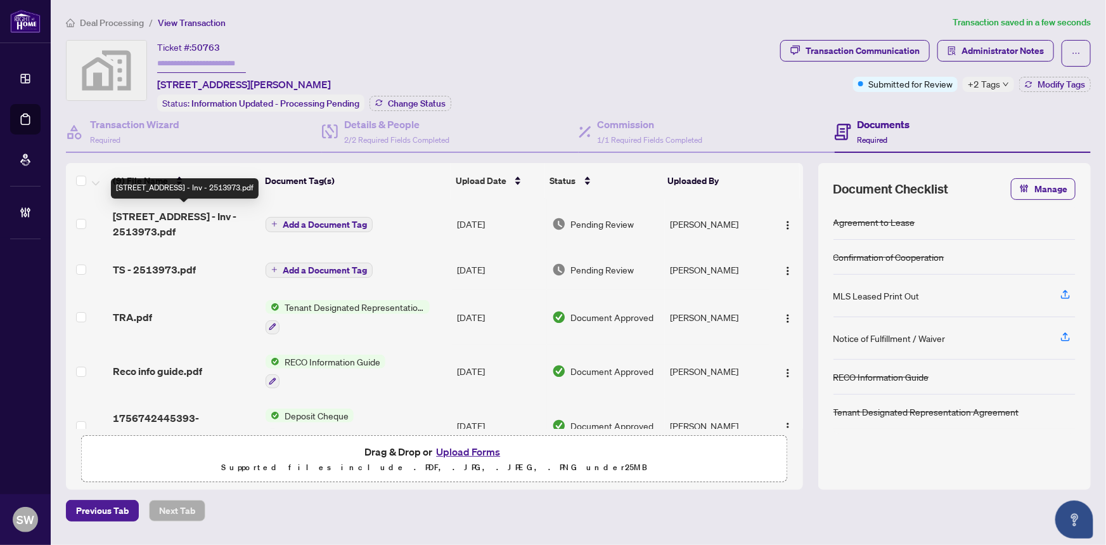
click at [160, 225] on span "[STREET_ADDRESS] - Inv - 2513973.pdf" at bounding box center [184, 224] width 143 height 30
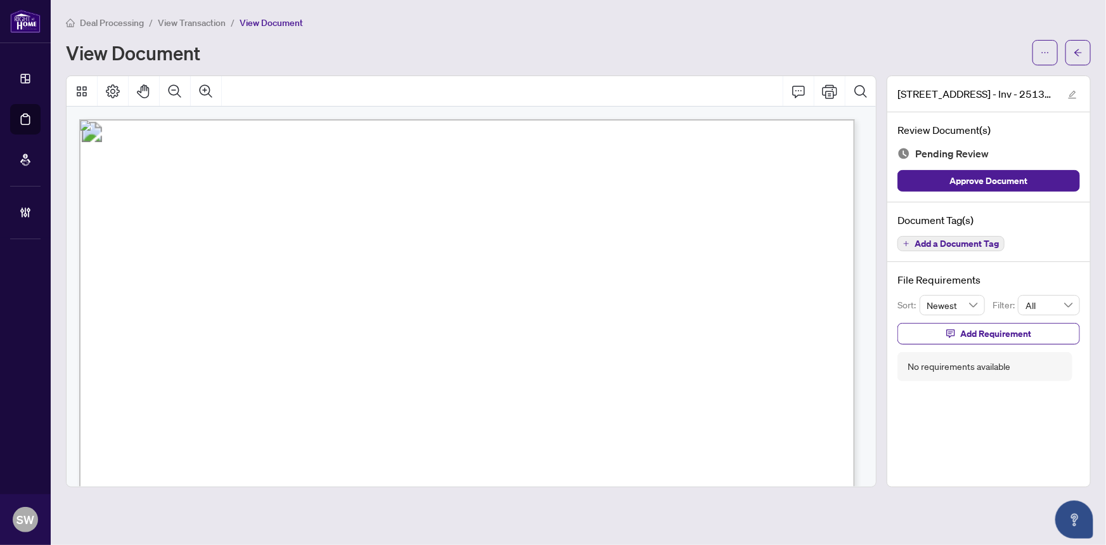
click at [939, 246] on span "Add a Document Tag" at bounding box center [957, 243] width 84 height 9
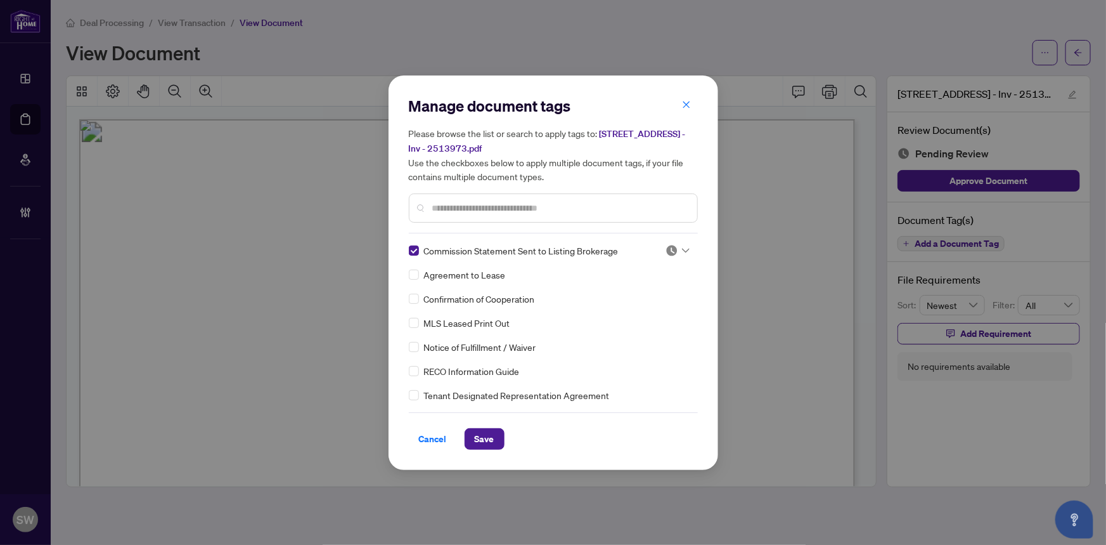
click at [671, 250] on img at bounding box center [672, 250] width 13 height 13
click at [640, 313] on div "Approved" at bounding box center [635, 312] width 81 height 14
click at [488, 431] on span "Save" at bounding box center [485, 439] width 20 height 20
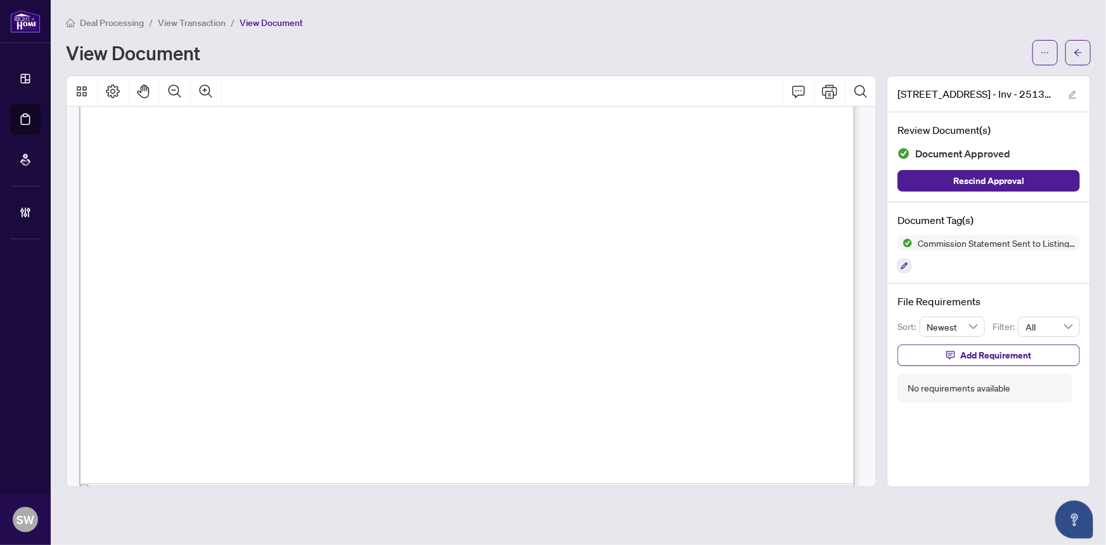
scroll to position [525, 0]
click at [1046, 57] on span "button" at bounding box center [1045, 52] width 9 height 20
click at [1045, 54] on icon "ellipsis" at bounding box center [1045, 52] width 9 height 9
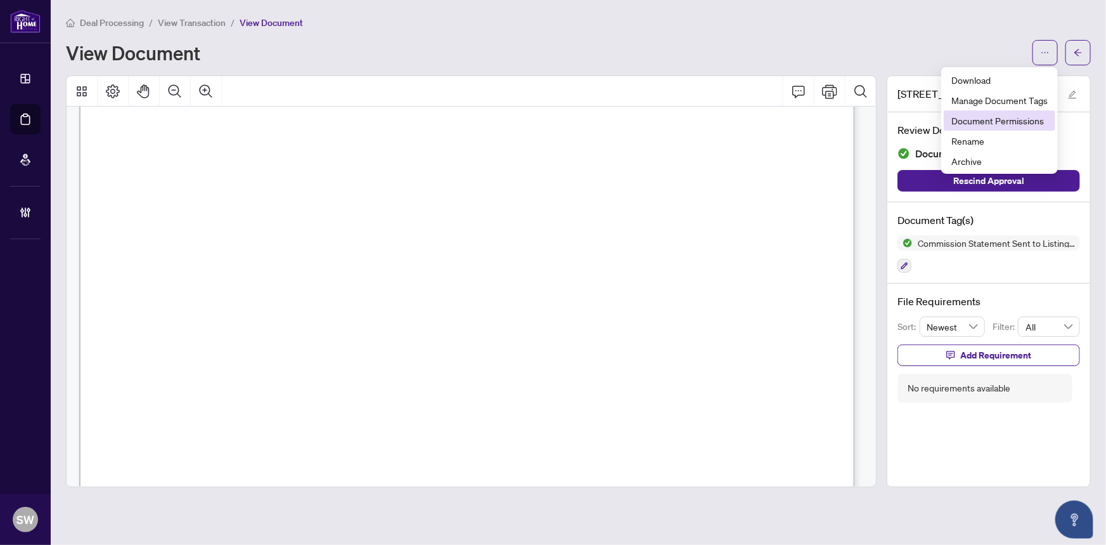
click at [1008, 119] on span "Document Permissions" at bounding box center [999, 120] width 96 height 14
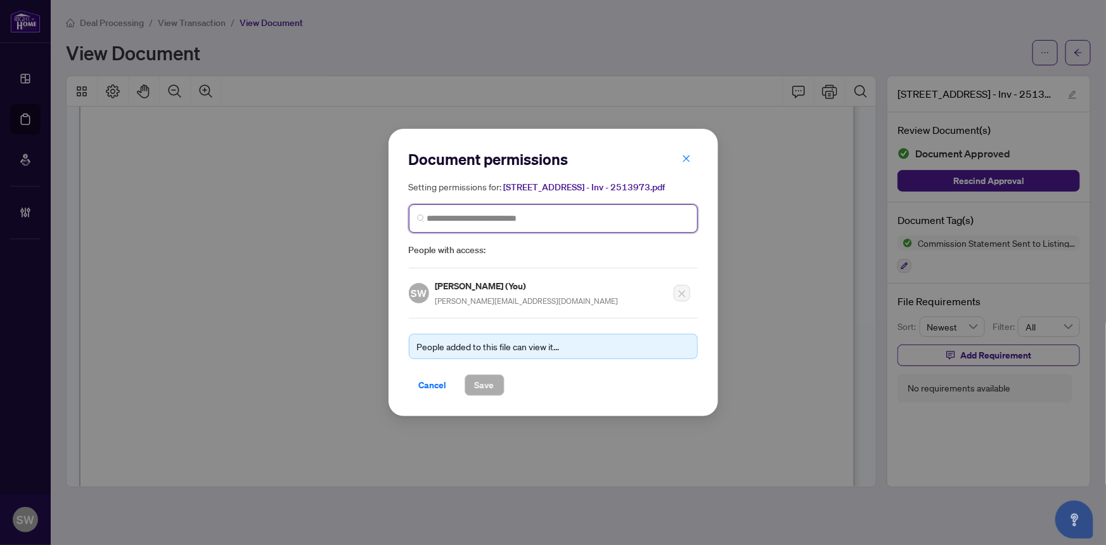
click at [451, 219] on input "search" at bounding box center [558, 218] width 262 height 13
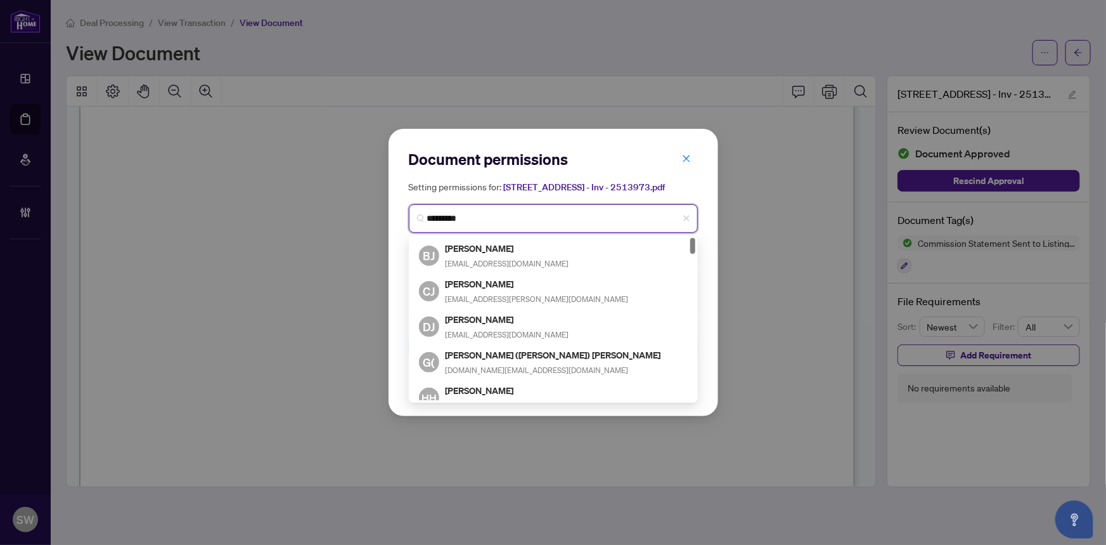
type input "**********"
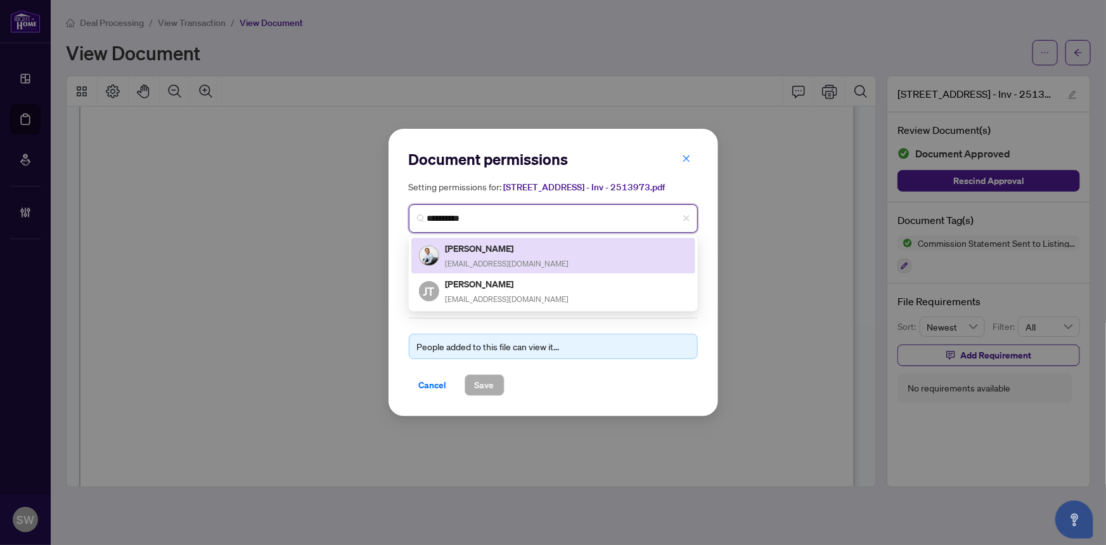
click at [482, 255] on div "[PERSON_NAME] [EMAIL_ADDRESS][DOMAIN_NAME]" at bounding box center [508, 255] width 124 height 29
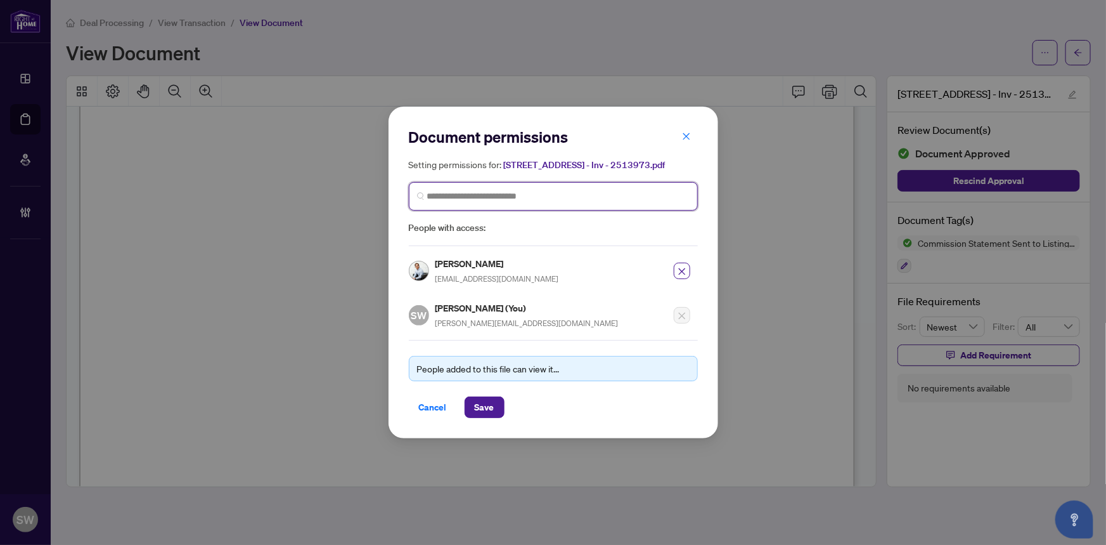
click at [501, 198] on input "search" at bounding box center [558, 196] width 262 height 13
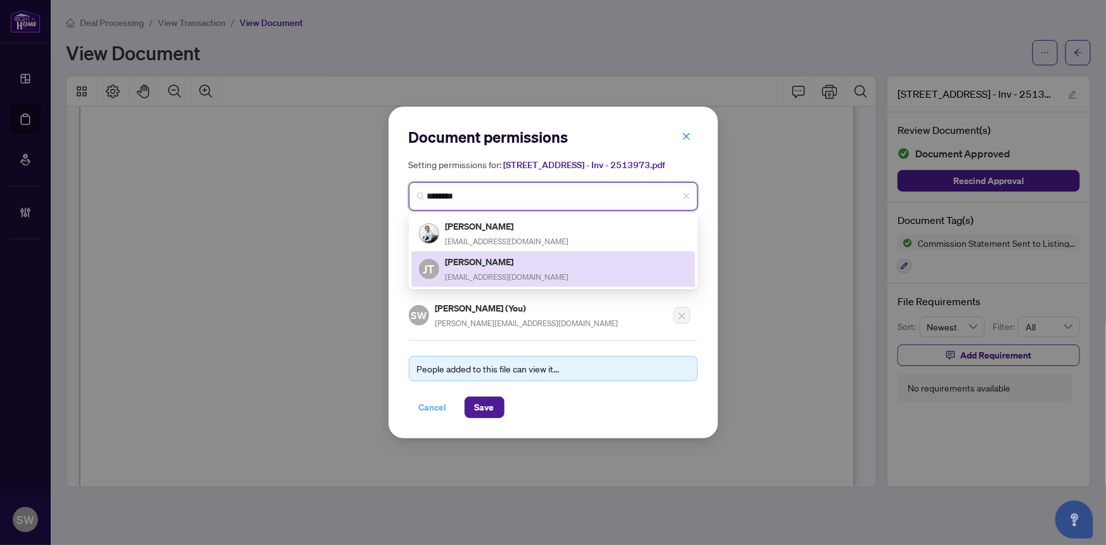
type input "********"
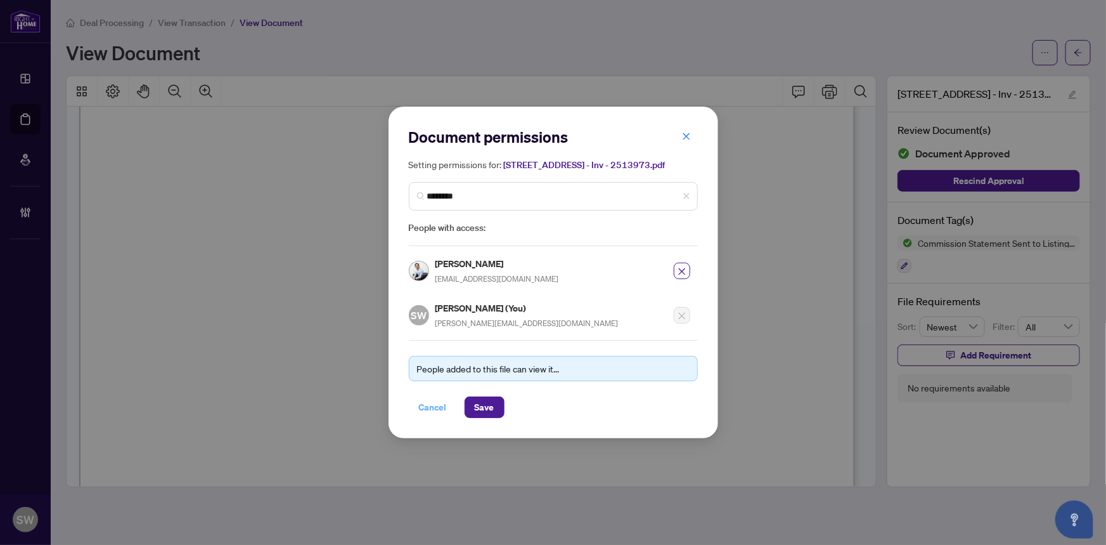
click at [441, 403] on span "Cancel" at bounding box center [433, 407] width 28 height 20
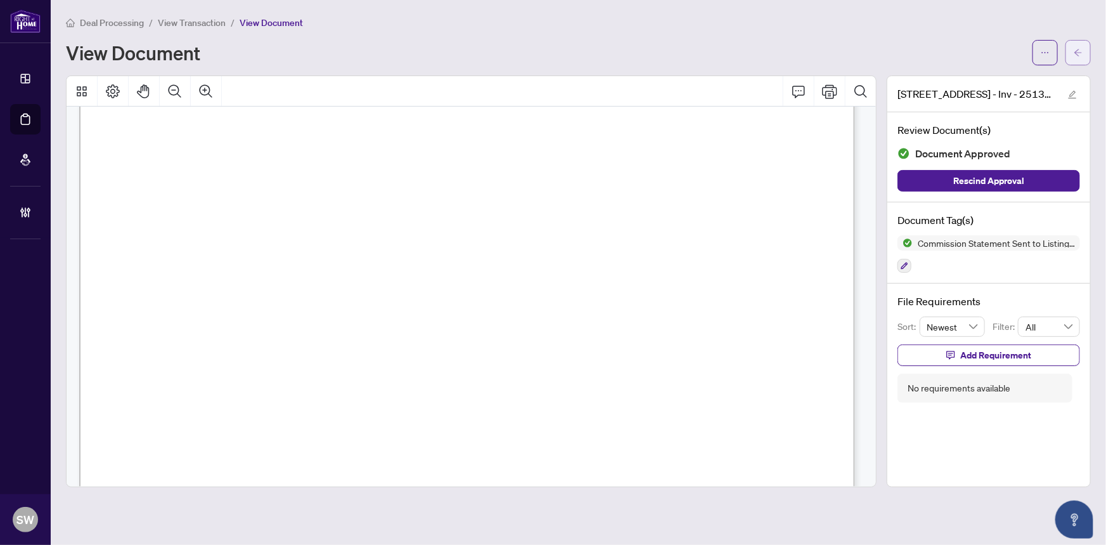
click at [1081, 51] on icon "arrow-left" at bounding box center [1078, 52] width 8 height 7
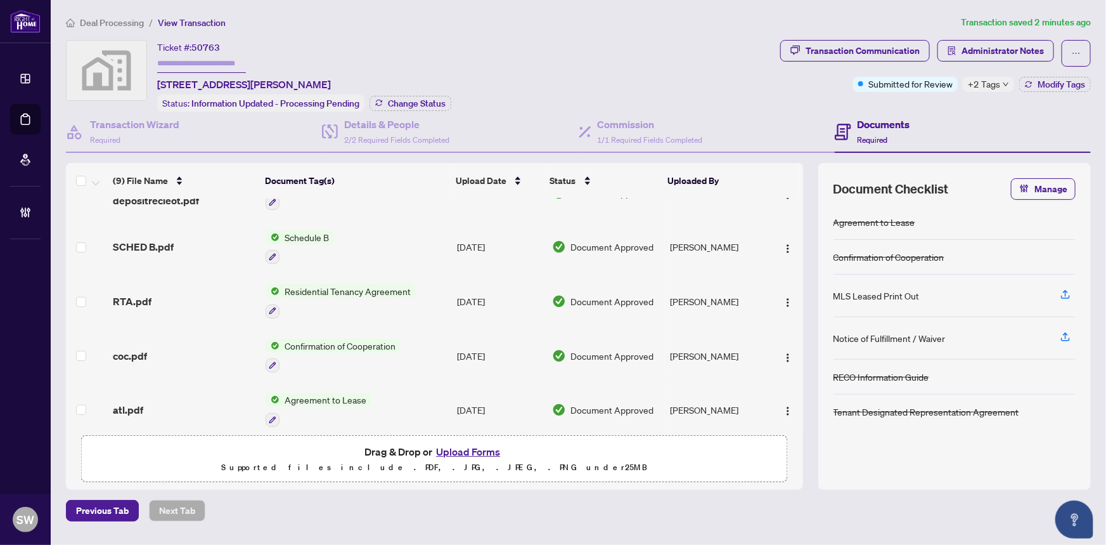
scroll to position [244, 0]
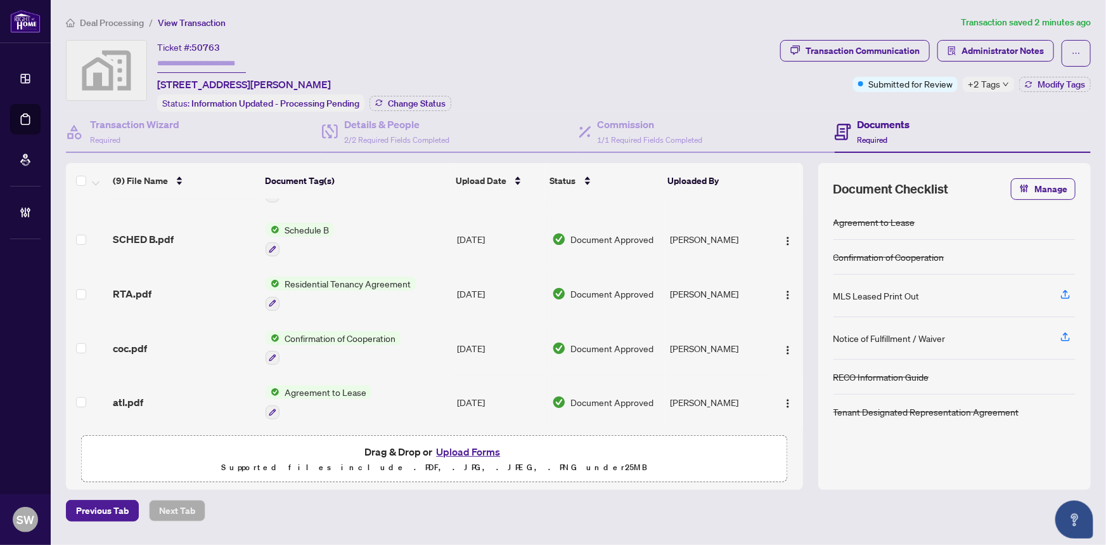
click at [202, 340] on div "coc.pdf" at bounding box center [184, 347] width 143 height 15
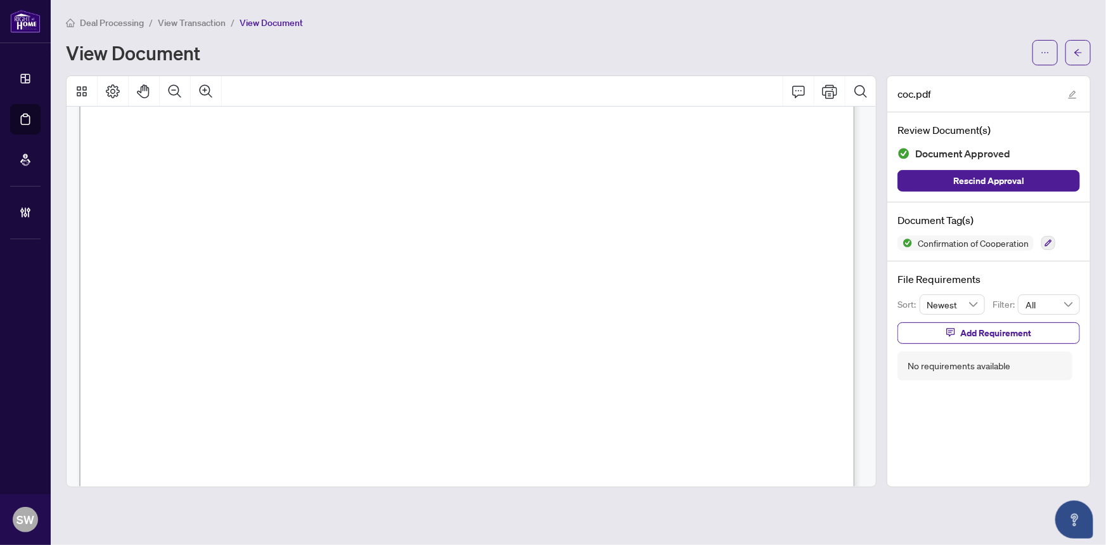
scroll to position [1196, 0]
click at [1077, 56] on icon "arrow-left" at bounding box center [1078, 52] width 9 height 9
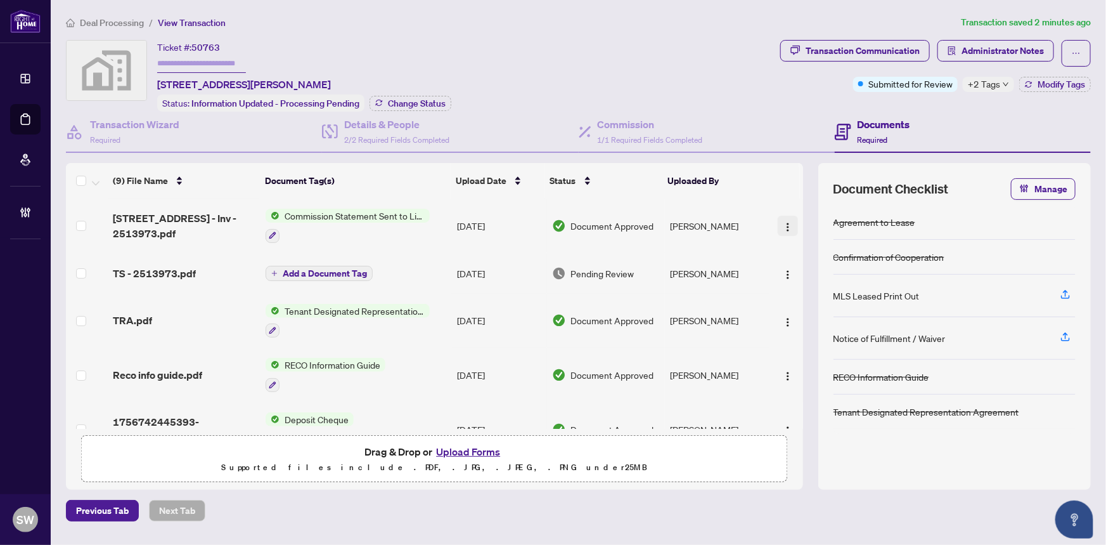
click at [783, 222] on img "button" at bounding box center [788, 227] width 10 height 10
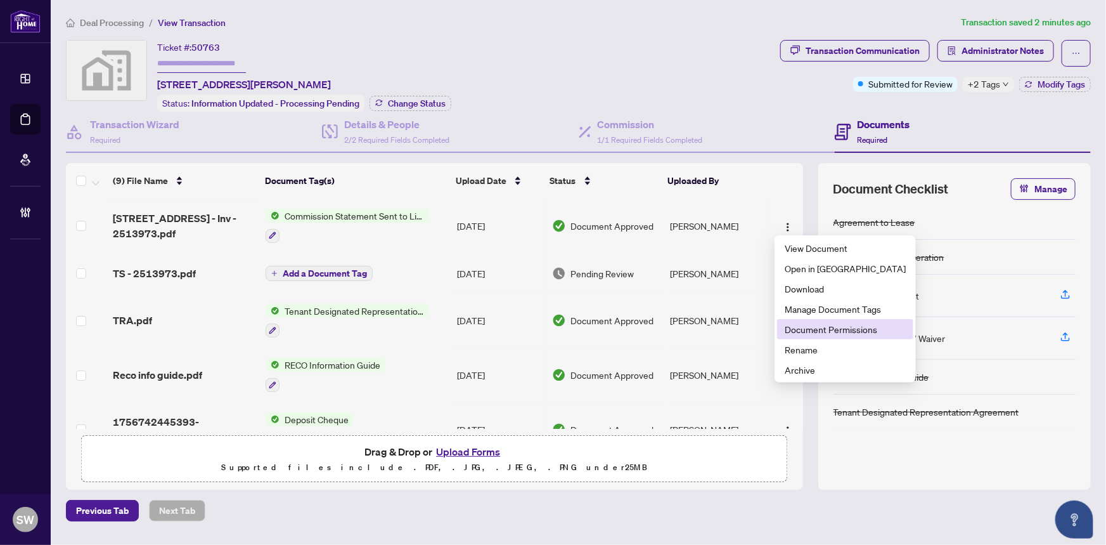
click at [813, 326] on span "Document Permissions" at bounding box center [845, 329] width 121 height 14
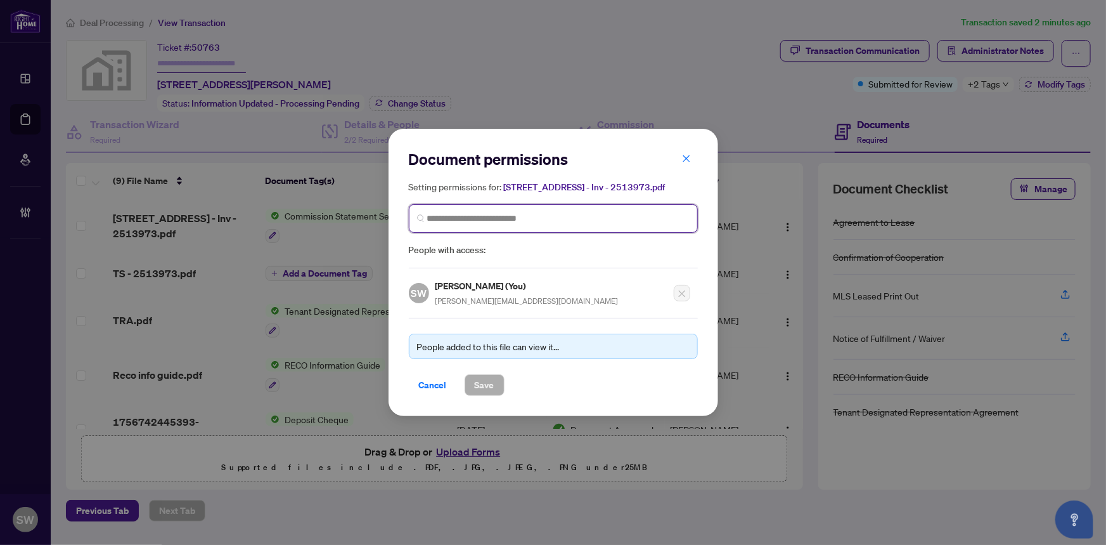
click at [480, 216] on input "search" at bounding box center [558, 218] width 262 height 13
click at [459, 216] on input "search" at bounding box center [558, 218] width 262 height 13
type input "********"
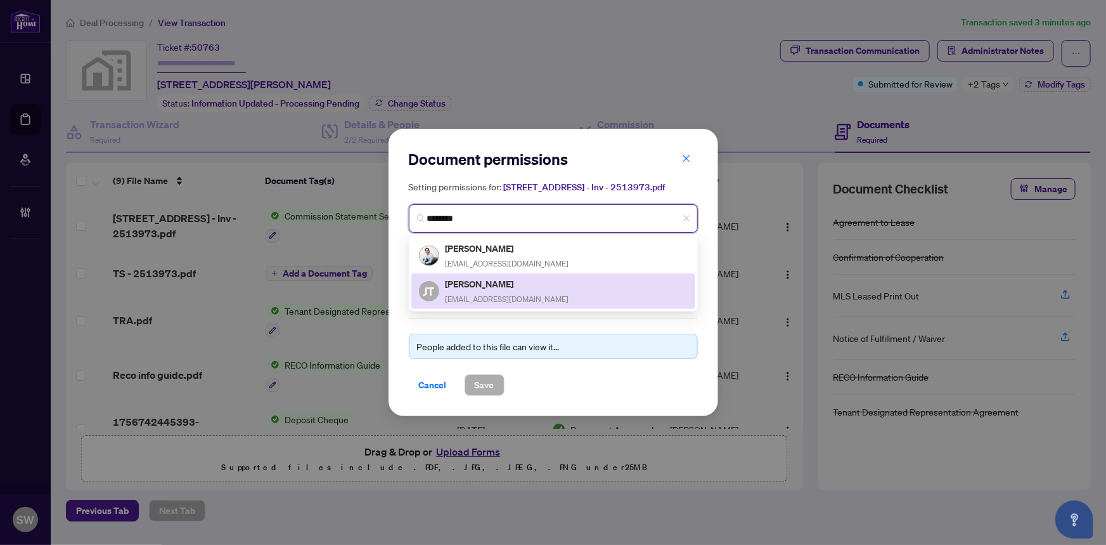
click at [505, 291] on div "[PERSON_NAME] [EMAIL_ADDRESS][DOMAIN_NAME]" at bounding box center [508, 290] width 124 height 29
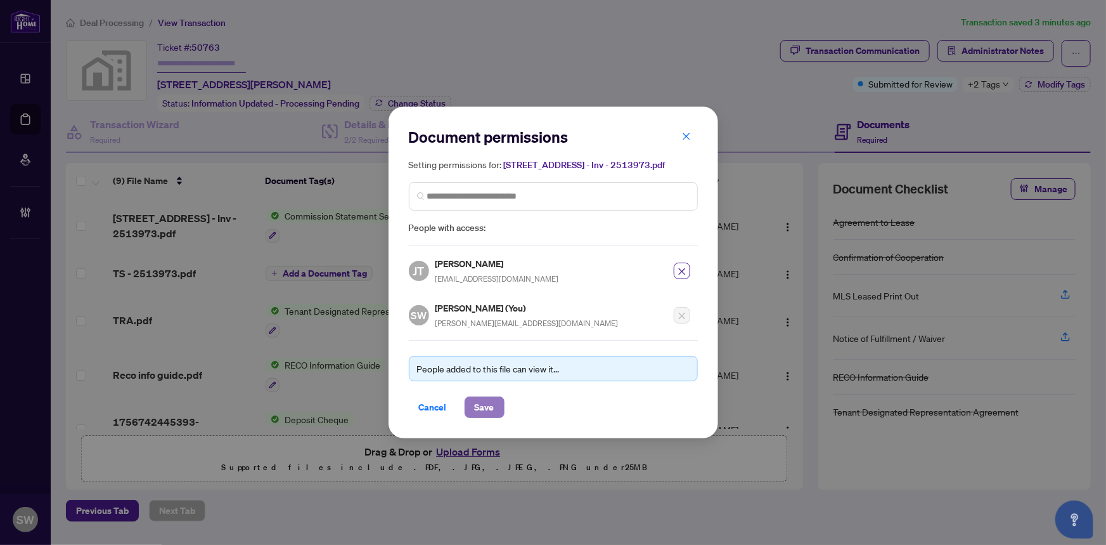
click at [488, 403] on span "Save" at bounding box center [485, 407] width 20 height 20
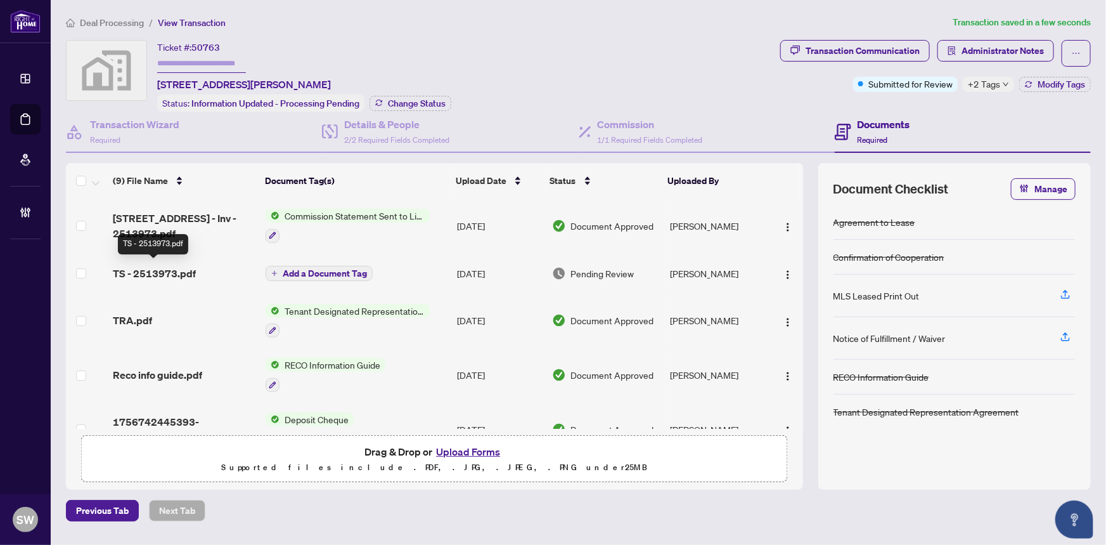
click at [164, 269] on span "TS - 2513973.pdf" at bounding box center [154, 273] width 83 height 15
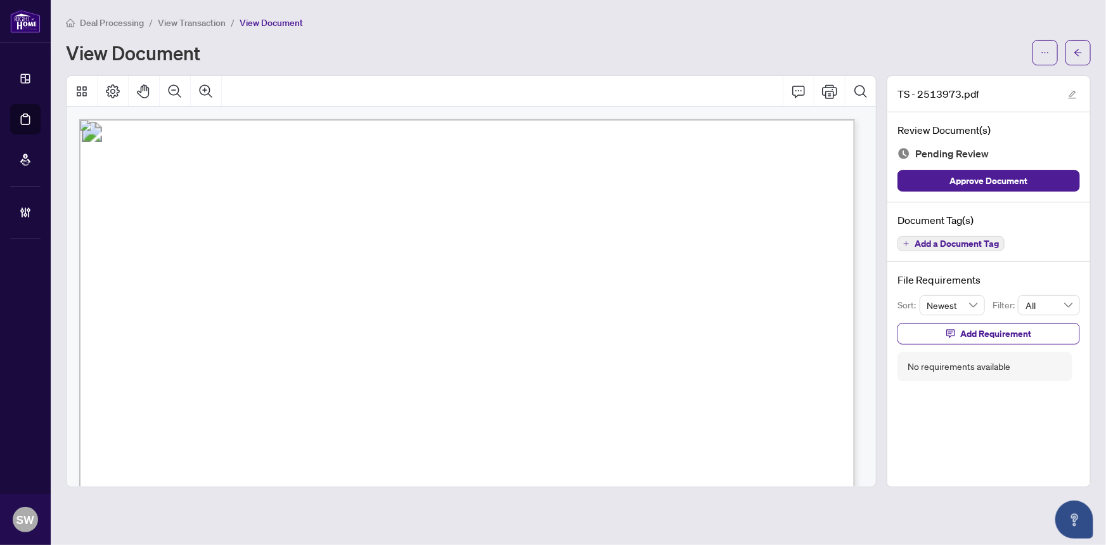
click at [974, 241] on span "Add a Document Tag" at bounding box center [957, 243] width 84 height 9
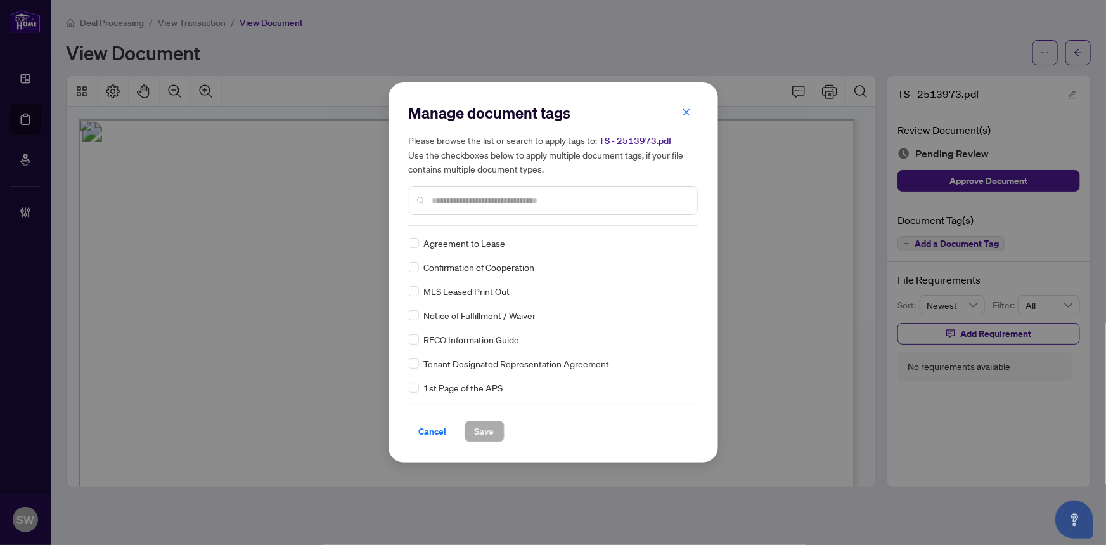
click at [511, 197] on input "text" at bounding box center [559, 200] width 255 height 14
type input "*****"
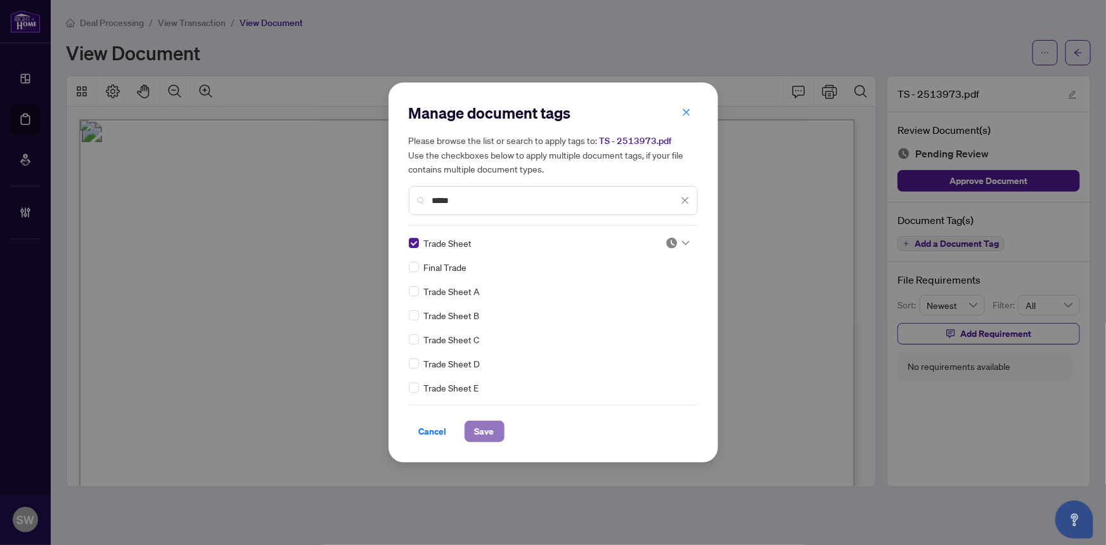
click at [493, 431] on span "Save" at bounding box center [485, 431] width 20 height 20
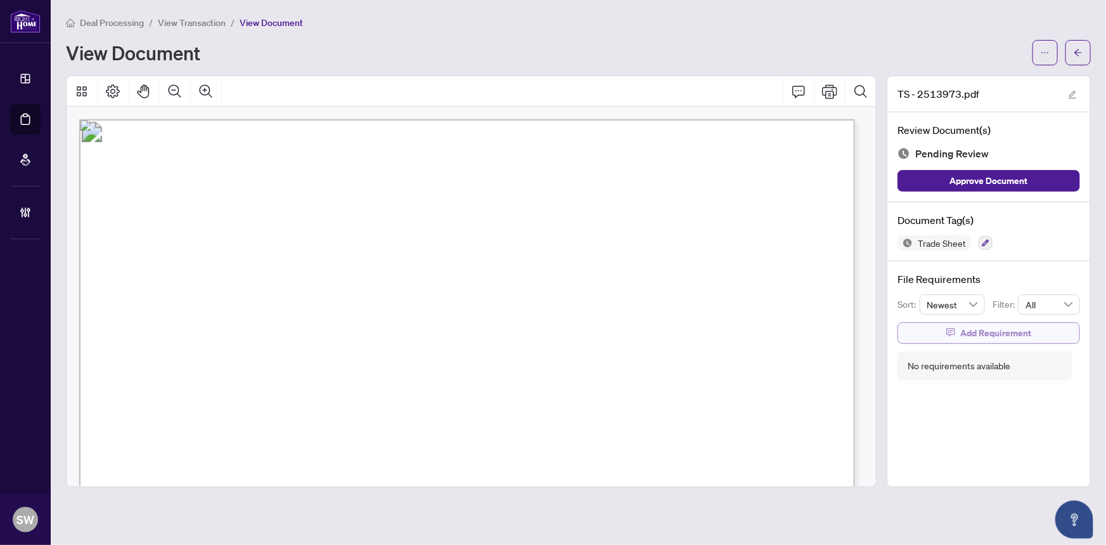
click at [952, 330] on icon "button" at bounding box center [950, 332] width 9 height 9
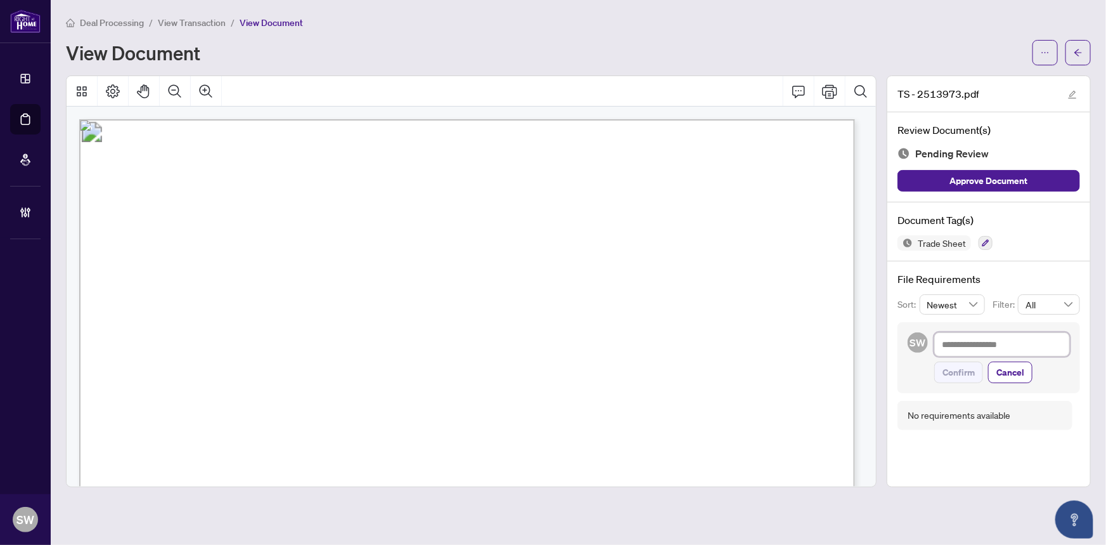
click at [956, 338] on textarea at bounding box center [1002, 344] width 136 height 24
paste textarea "**********"
type textarea "**********"
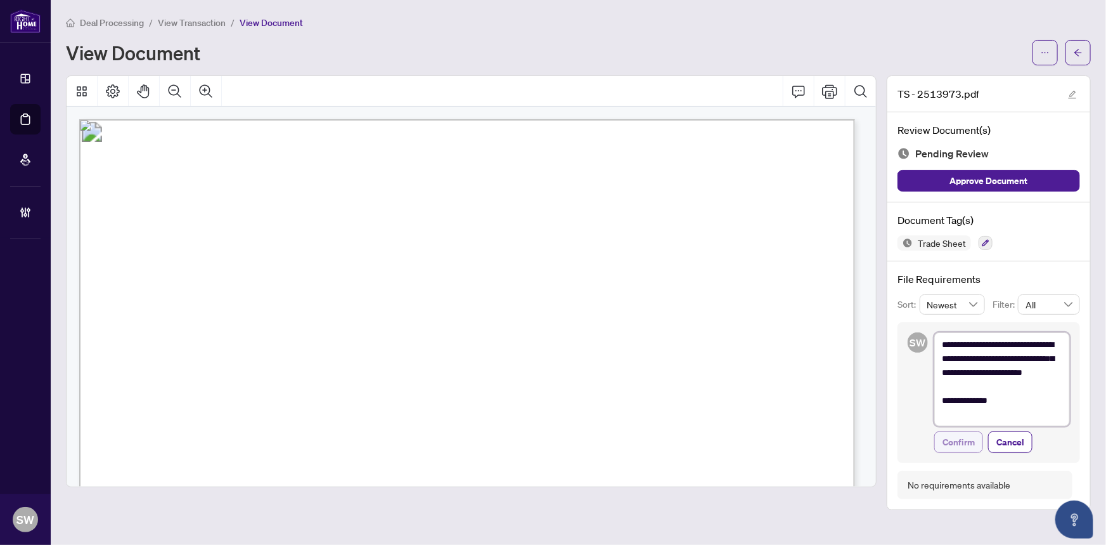
type textarea "**********"
click at [969, 438] on span "Confirm" at bounding box center [959, 442] width 32 height 20
type textarea "**********"
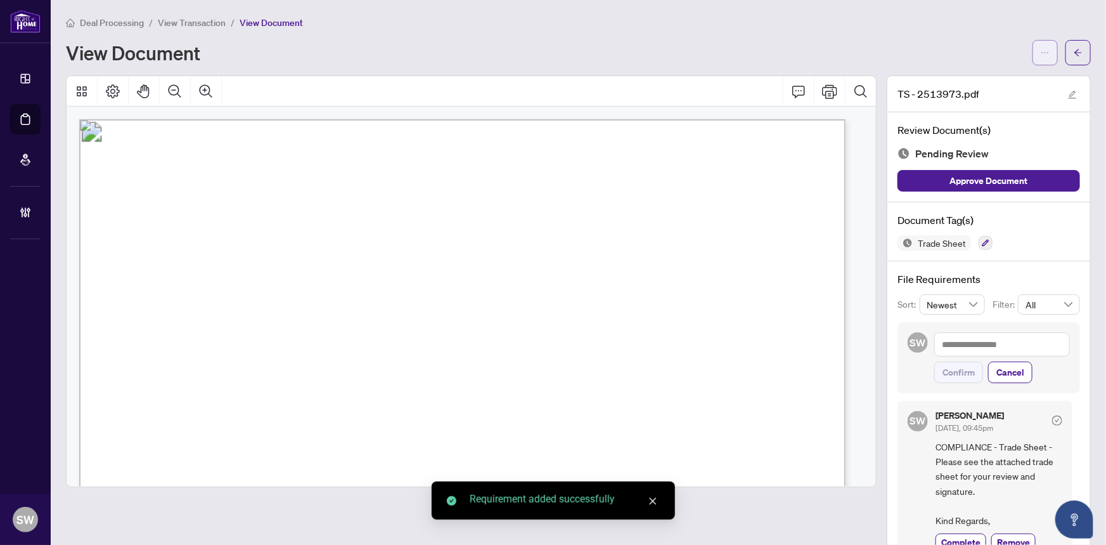
click at [1043, 58] on button "button" at bounding box center [1045, 52] width 25 height 25
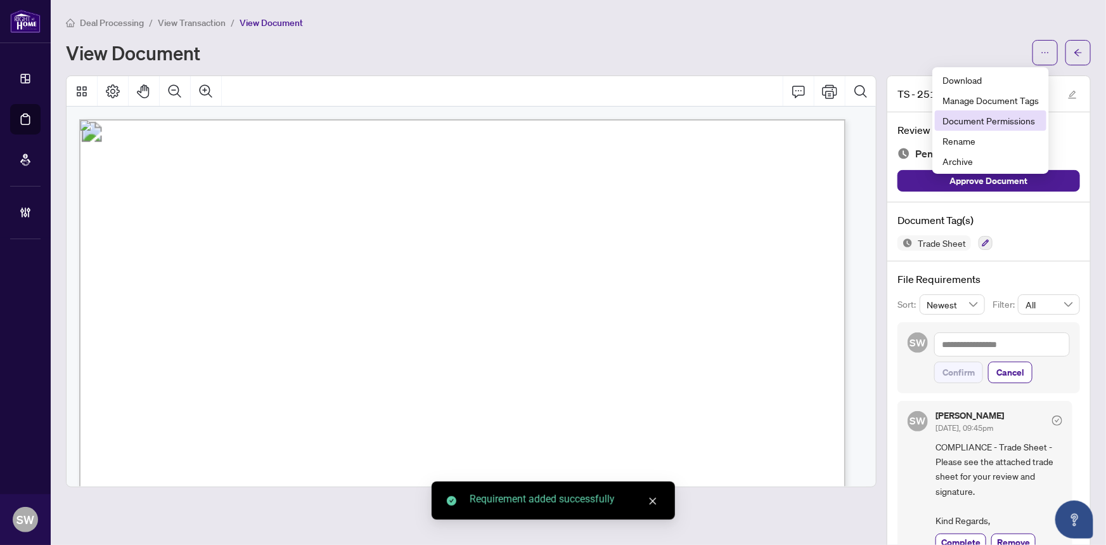
click at [1029, 116] on span "Document Permissions" at bounding box center [991, 120] width 96 height 14
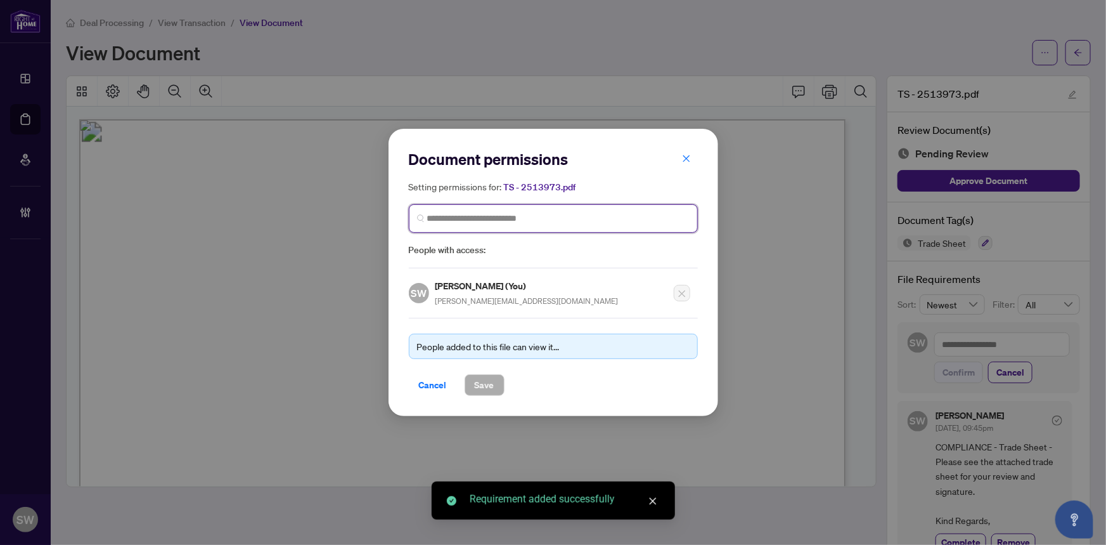
click at [473, 216] on input "search" at bounding box center [558, 218] width 262 height 13
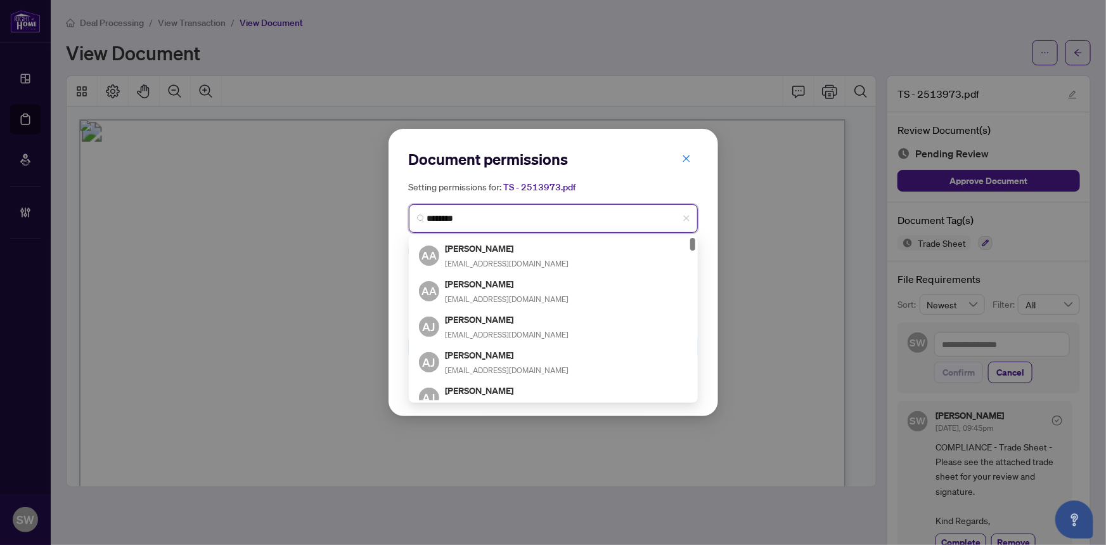
type input "*********"
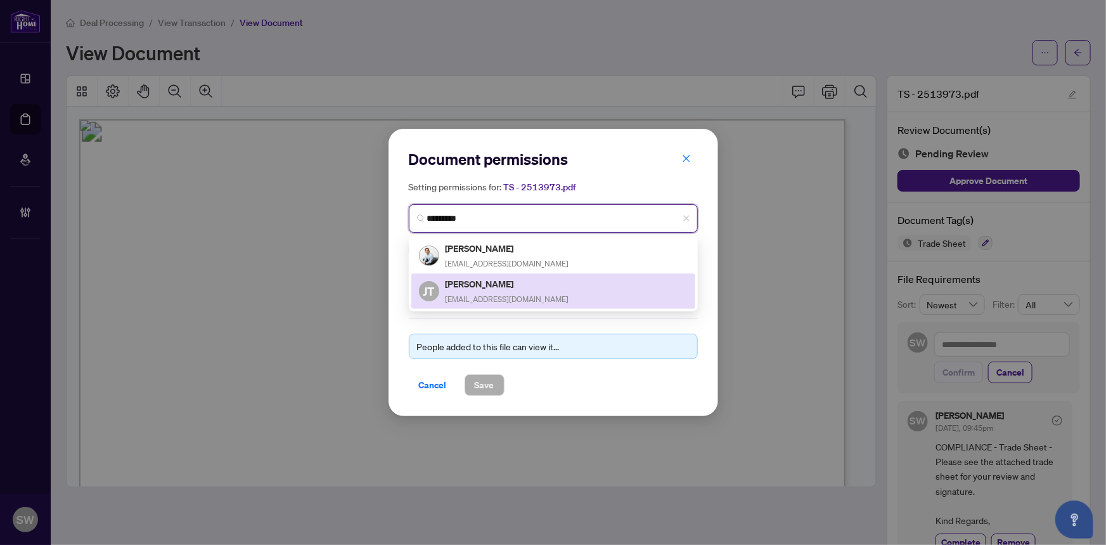
click at [496, 285] on h5 "[PERSON_NAME]" at bounding box center [508, 283] width 124 height 15
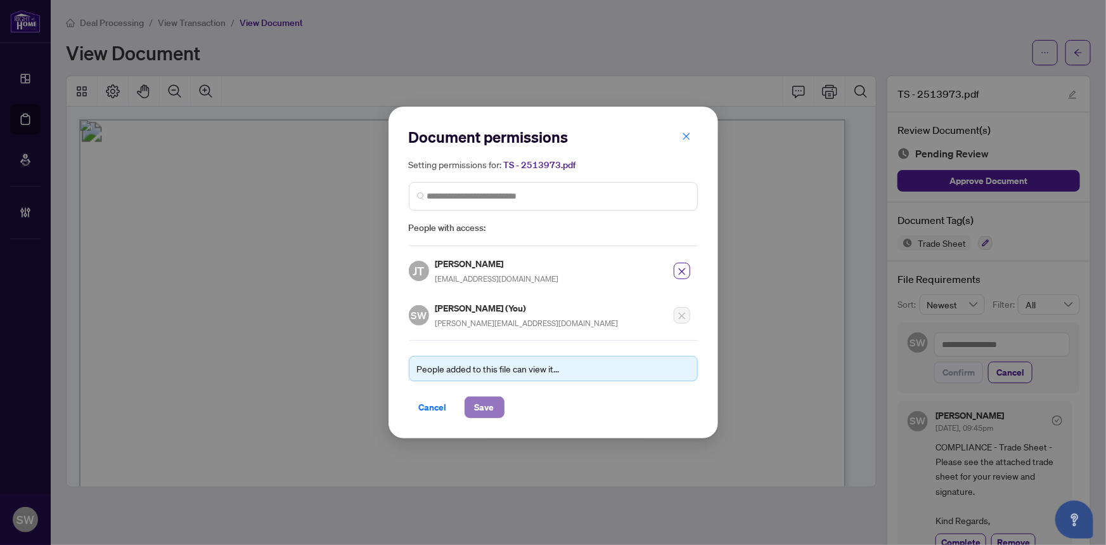
click at [486, 408] on span "Save" at bounding box center [485, 407] width 20 height 20
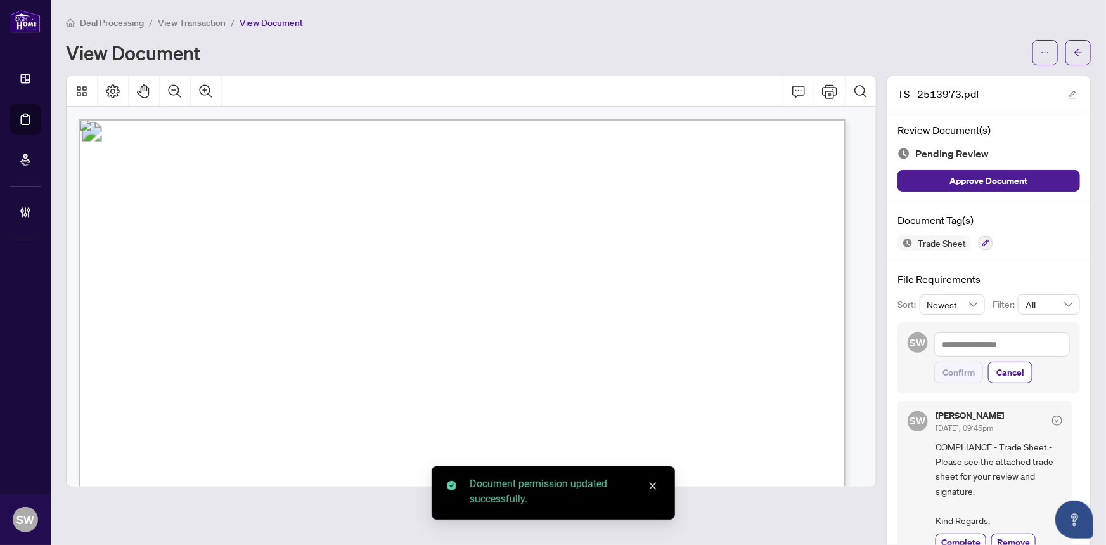
click at [1074, 52] on icon "arrow-left" at bounding box center [1078, 52] width 9 height 9
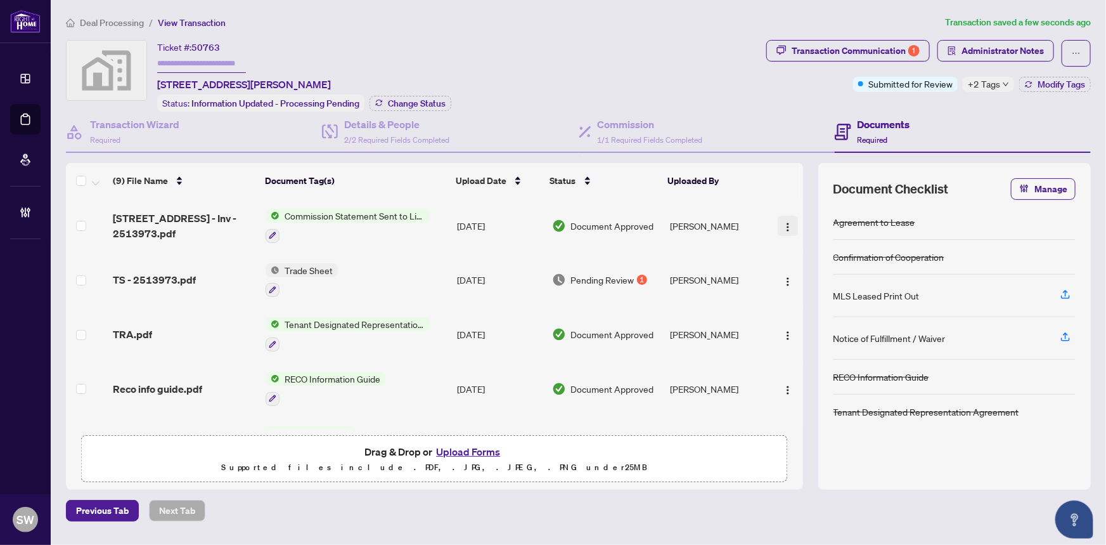
click at [783, 223] on img "button" at bounding box center [788, 227] width 10 height 10
click at [702, 67] on div "Ticket #: 50763 [STREET_ADDRESS] Status: Information Updated - Processing Pendi…" at bounding box center [413, 76] width 695 height 72
click at [659, 56] on div "Ticket #: 50763 [STREET_ADDRESS] Status: Information Updated - Processing Pendi…" at bounding box center [413, 76] width 695 height 72
click at [221, 61] on input "text" at bounding box center [201, 64] width 89 height 18
paste input "*******"
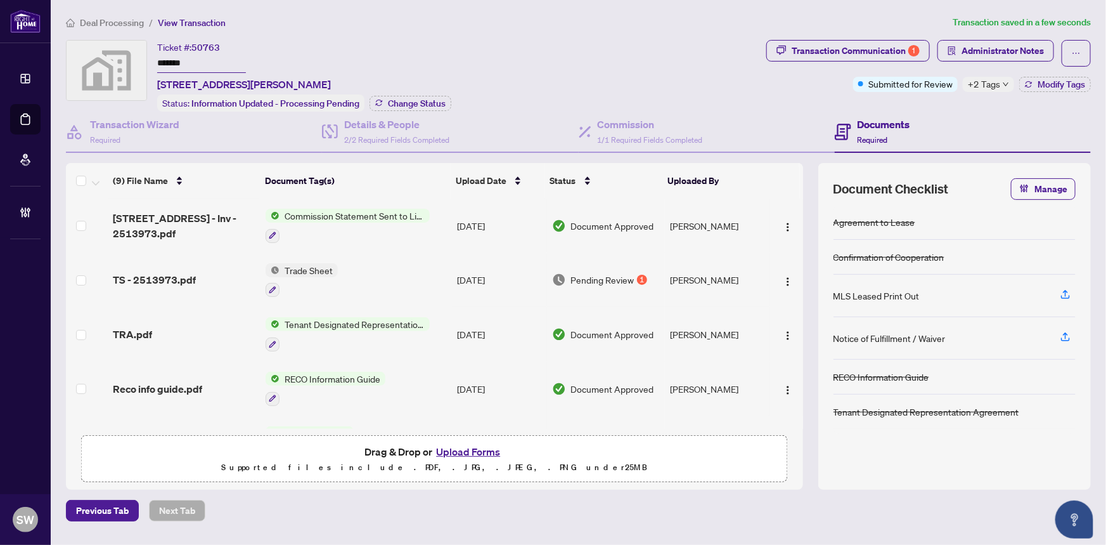
type input "*******"
click at [494, 72] on div "Ticket #: 50763 ******* [STREET_ADDRESS] Status: Information Updated - Processi…" at bounding box center [413, 76] width 695 height 72
click at [590, 69] on div "Ticket #: 50763 ******* [STREET_ADDRESS] Status: Information Updated - Processi…" at bounding box center [413, 76] width 695 height 72
click at [620, 72] on div "Ticket #: 50763 ******* [STREET_ADDRESS] Status: Information Updated - Processi…" at bounding box center [413, 76] width 695 height 72
click at [600, 64] on div "Ticket #: 50763 ******* [STREET_ADDRESS] Status: Information Updated - Processi…" at bounding box center [413, 76] width 695 height 72
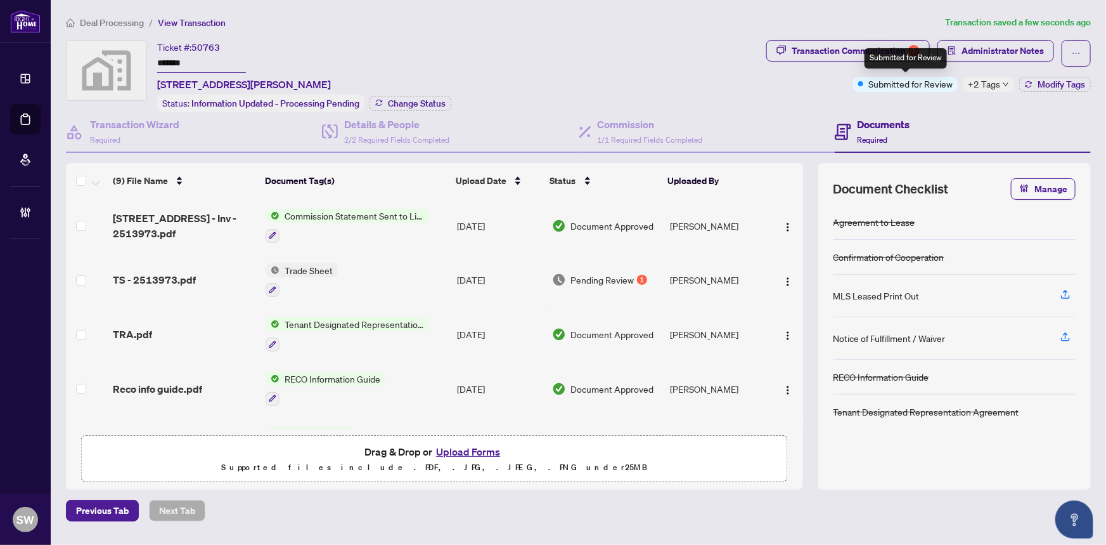
click at [867, 52] on div "Submitted for Review" at bounding box center [906, 58] width 82 height 20
click at [834, 47] on div "Transaction Communication 1" at bounding box center [856, 51] width 128 height 20
type textarea "**********"
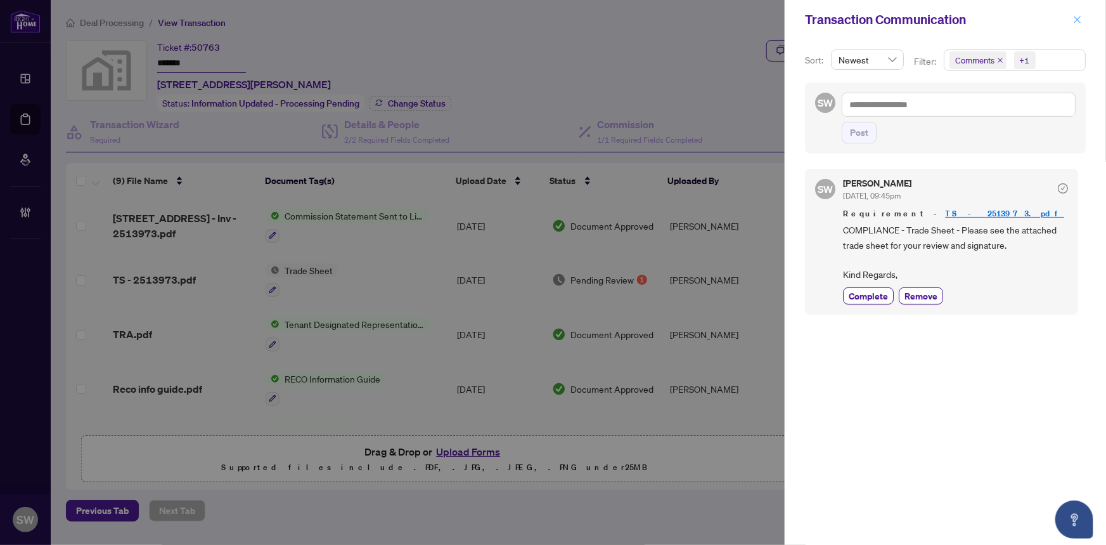
click at [1082, 18] on icon "close" at bounding box center [1077, 19] width 9 height 9
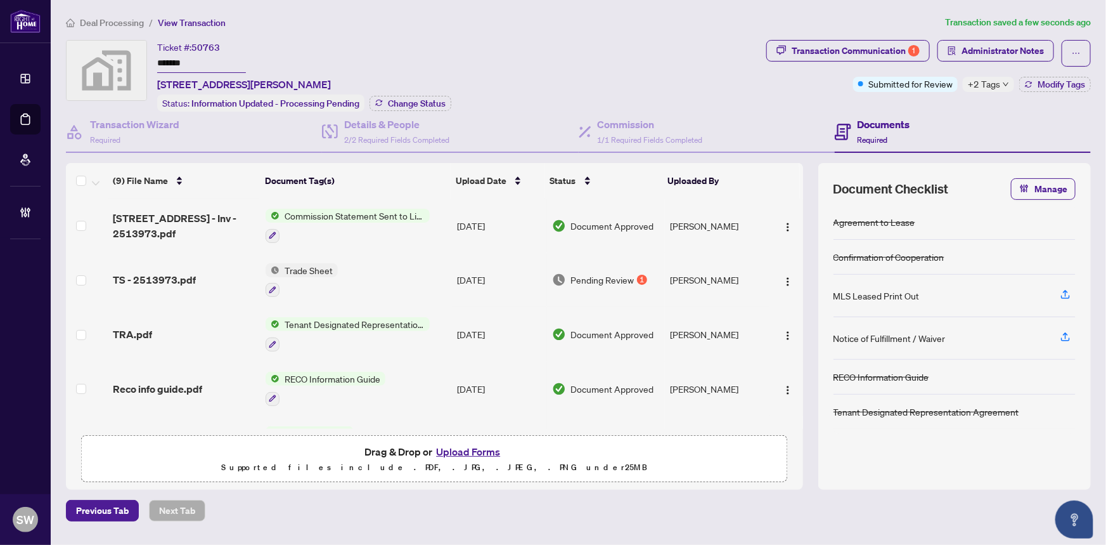
click at [654, 37] on div "Deal Processing / View Transaction Transaction saved a few seconds ago Ticket #…" at bounding box center [578, 268] width 1035 height 506
click at [595, 68] on div "Ticket #: 50763 ******* [STREET_ADDRESS] Status: Information Updated - Processi…" at bounding box center [413, 76] width 695 height 72
click at [671, 66] on div "Ticket #: 50763 ******* [STREET_ADDRESS] Status: Information Updated - Processi…" at bounding box center [413, 76] width 695 height 72
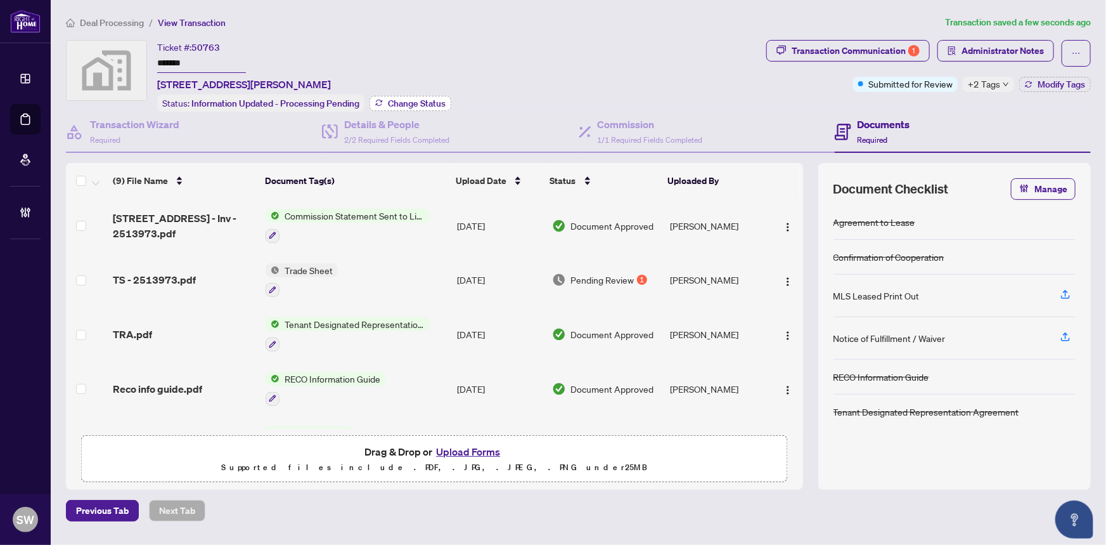
click at [433, 99] on span "Change Status" at bounding box center [417, 103] width 58 height 9
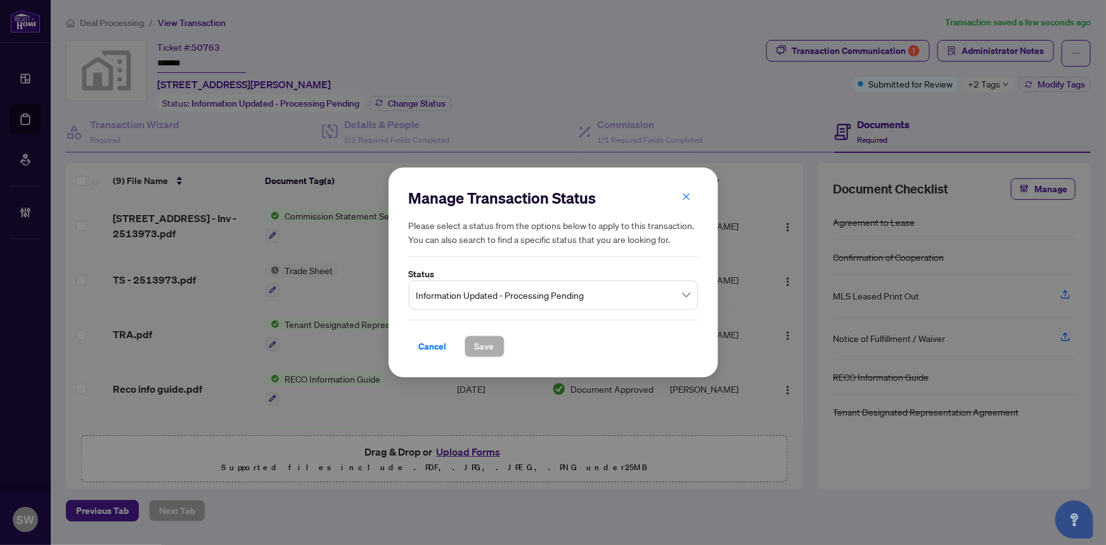
click at [526, 298] on span "Information Updated - Processing Pending" at bounding box center [553, 295] width 274 height 24
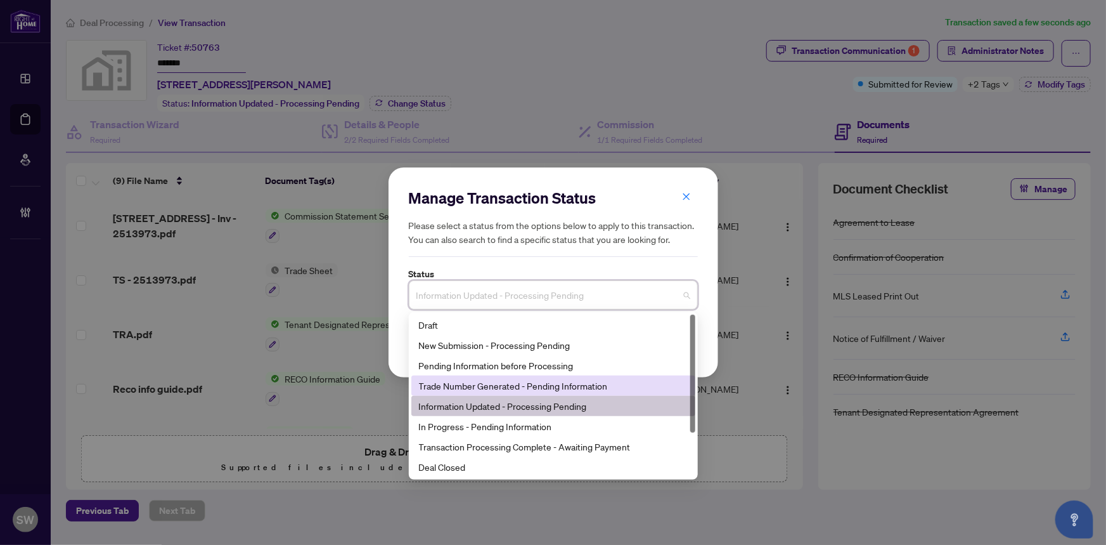
click at [494, 385] on div "Trade Number Generated - Pending Information" at bounding box center [553, 385] width 269 height 14
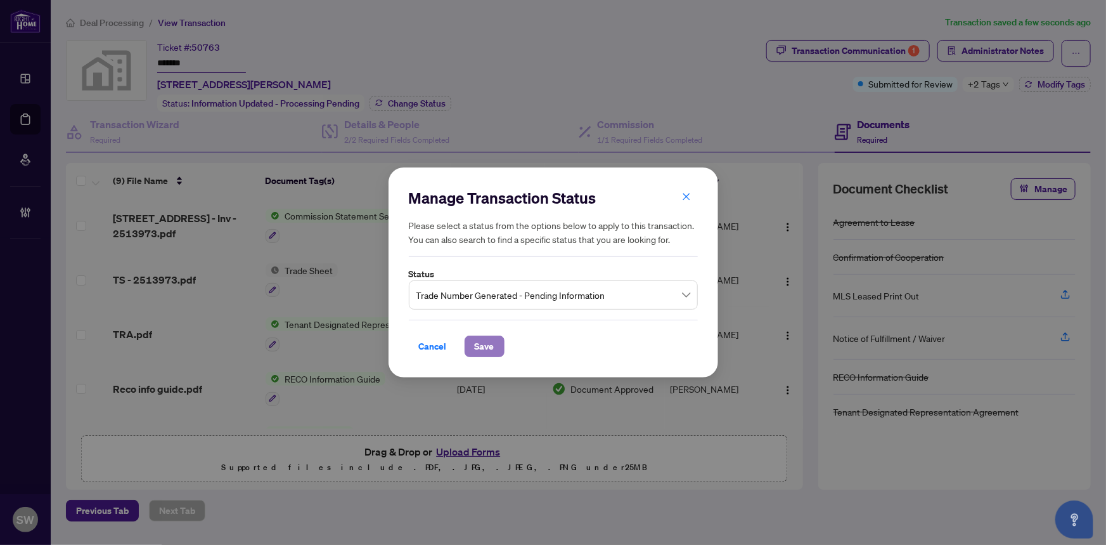
click at [482, 348] on span "Save" at bounding box center [485, 346] width 20 height 20
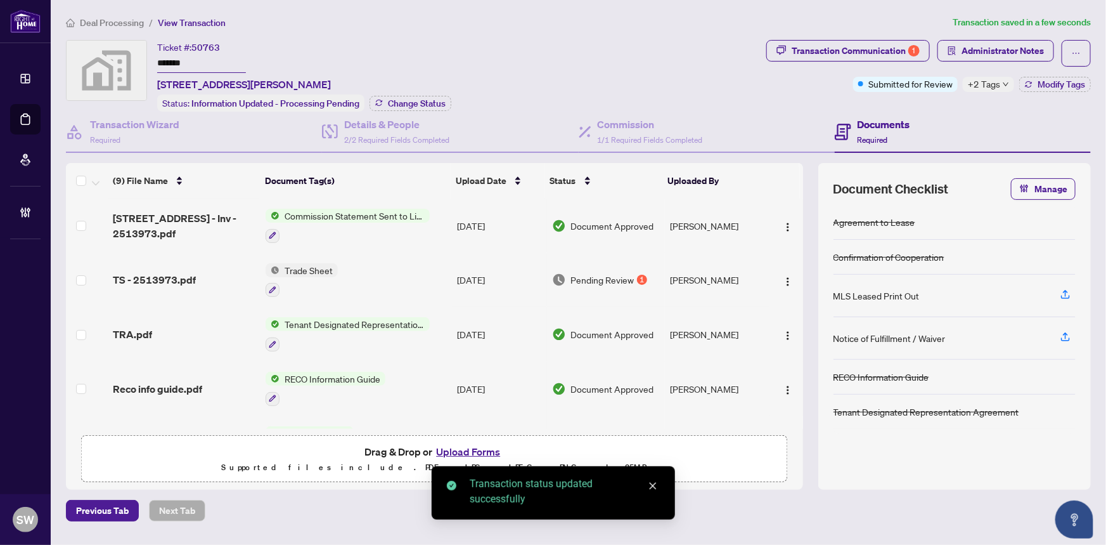
click at [551, 67] on div "Ticket #: 50763 ******* [STREET_ADDRESS] Status: Information Updated - Processi…" at bounding box center [413, 76] width 695 height 72
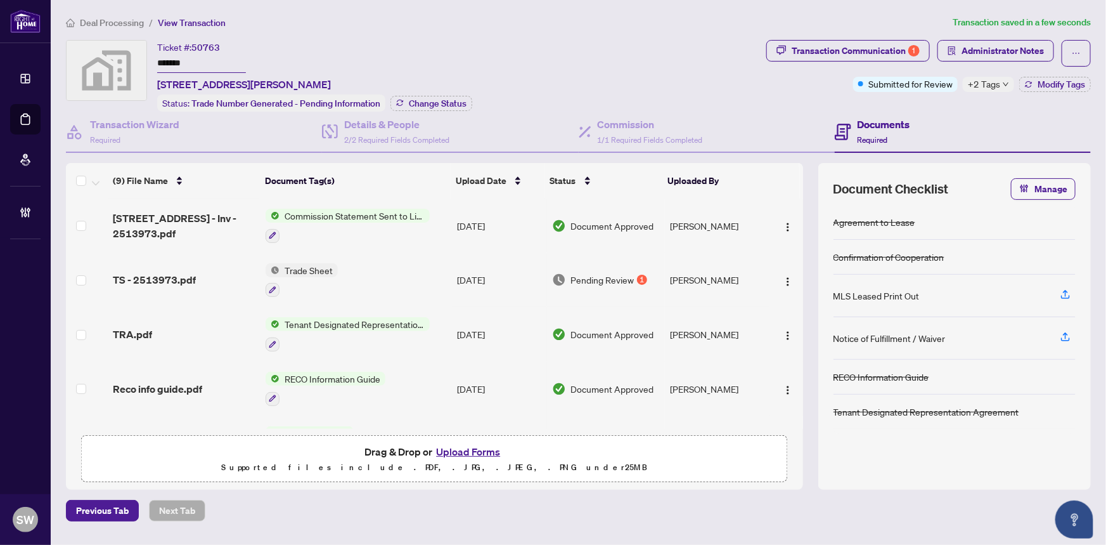
click at [598, 61] on div "Ticket #: 50763 ******* [STREET_ADDRESS] Status: Trade Number Generated - Pendi…" at bounding box center [413, 76] width 695 height 72
click at [671, 63] on div "Ticket #: 50763 ******* [STREET_ADDRESS] Status: Trade Number Generated - Pendi…" at bounding box center [413, 76] width 695 height 72
click at [643, 56] on div "Ticket #: 50763 ******* [STREET_ADDRESS] Status: Trade Number Generated - Pendi…" at bounding box center [413, 76] width 695 height 72
click at [1038, 84] on span "Modify Tags" at bounding box center [1062, 84] width 48 height 9
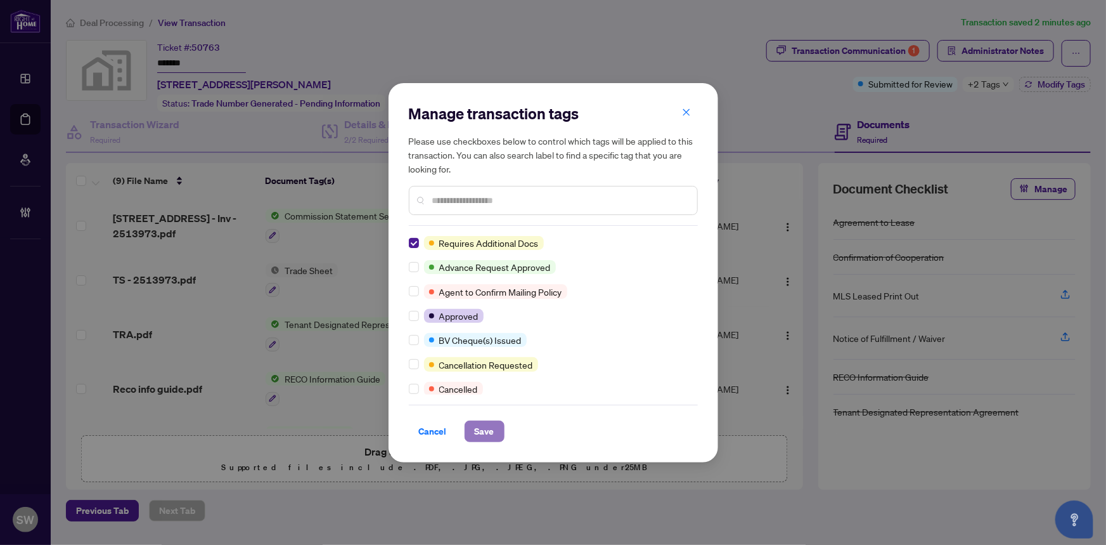
click at [486, 428] on span "Save" at bounding box center [485, 431] width 20 height 20
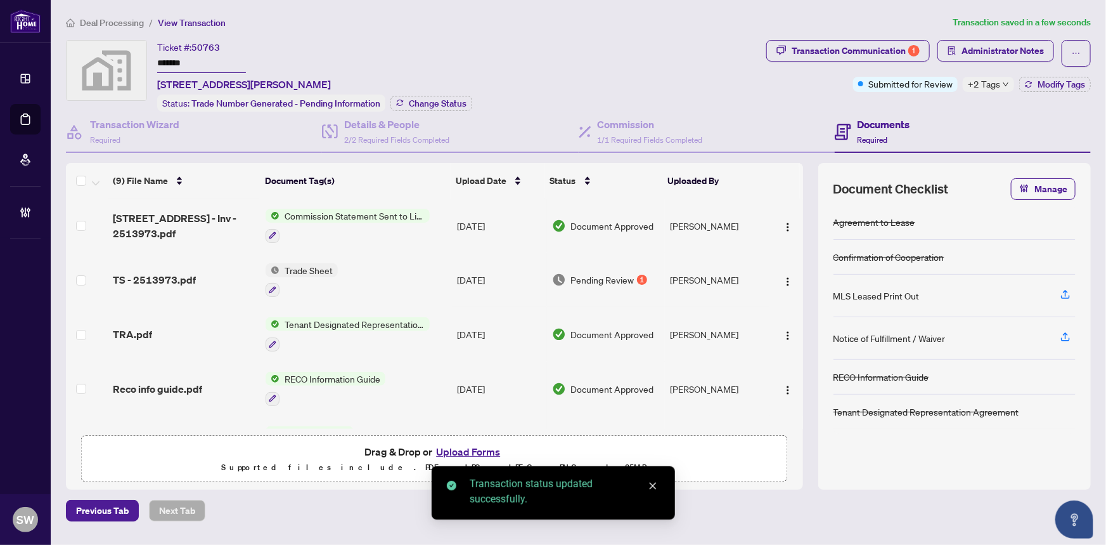
click at [686, 51] on div "Ticket #: 50763 ******* [STREET_ADDRESS] Status: Trade Number Generated - Pendi…" at bounding box center [413, 76] width 695 height 72
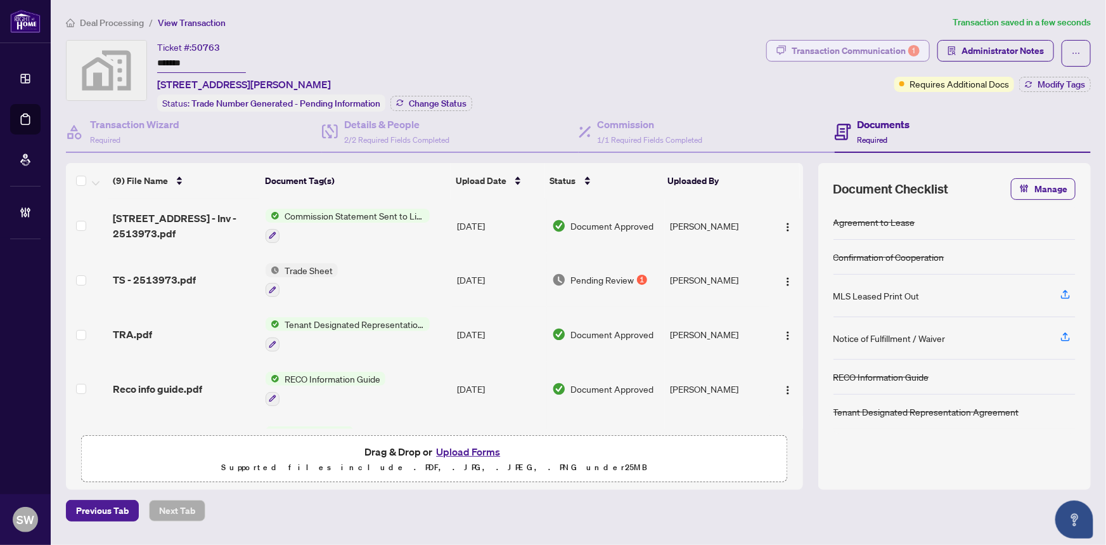
click at [830, 52] on div "Transaction Communication 1" at bounding box center [856, 51] width 128 height 20
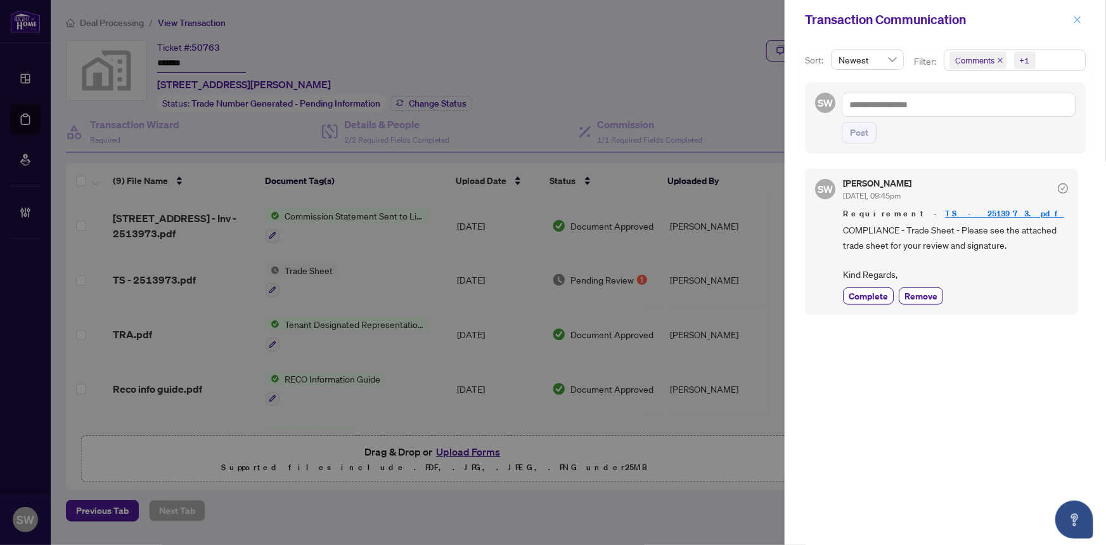
click at [1080, 18] on icon "close" at bounding box center [1077, 19] width 9 height 9
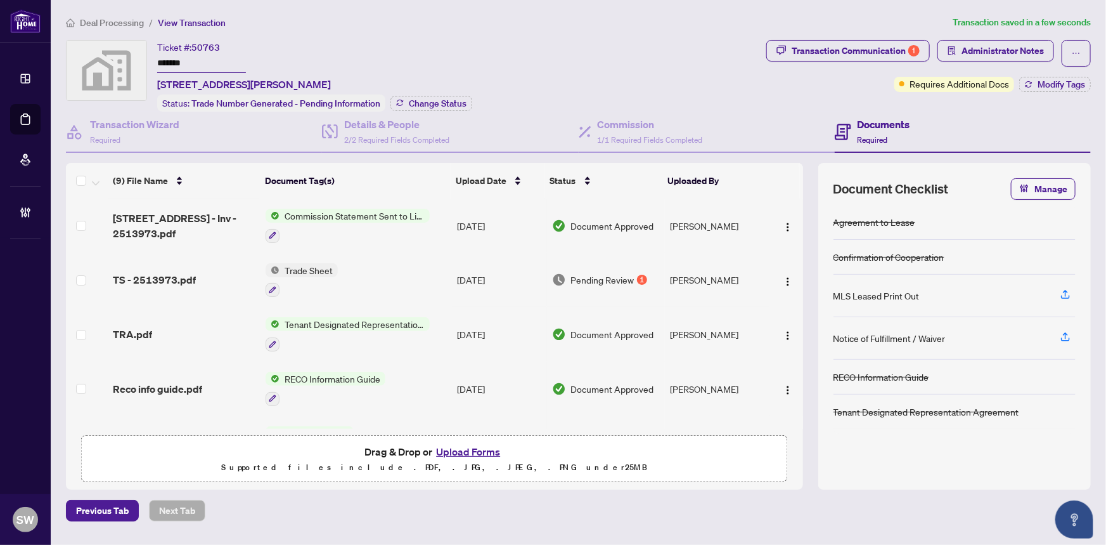
click at [676, 30] on div "Deal Processing / View Transaction Transaction saved in a few seconds Ticket #:…" at bounding box center [578, 268] width 1035 height 506
click at [1031, 48] on span "Administrator Notes" at bounding box center [1003, 51] width 82 height 20
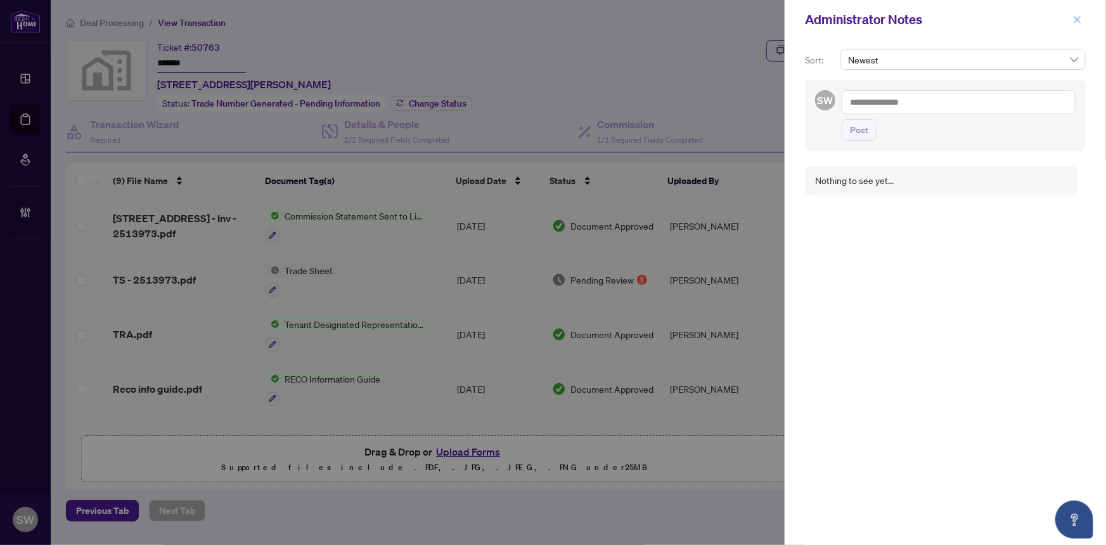
click at [1074, 20] on icon "close" at bounding box center [1077, 19] width 9 height 9
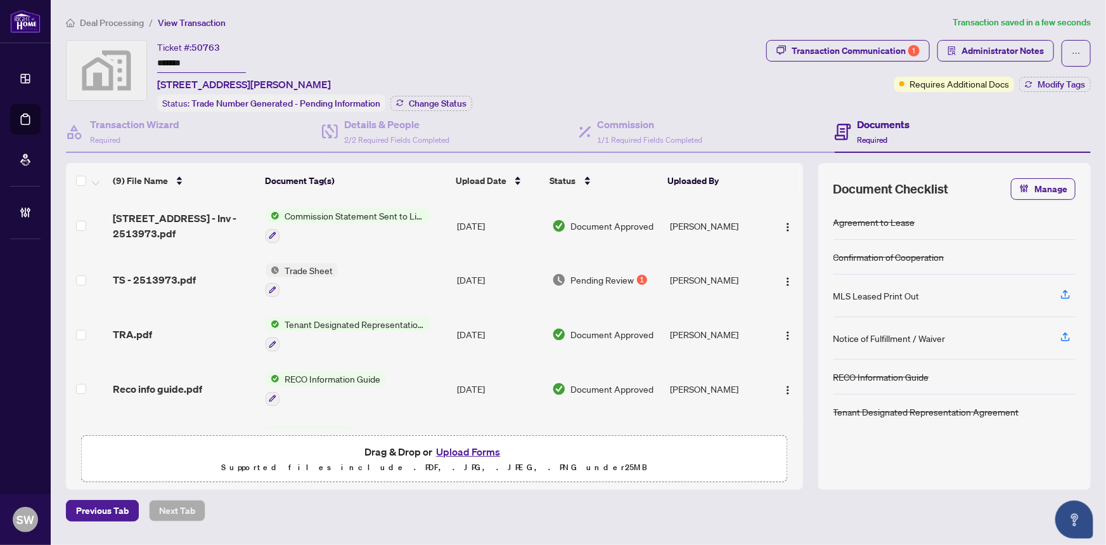
click at [683, 55] on div "Ticket #: 50763 ******* [STREET_ADDRESS] Status: Trade Number Generated - Pendi…" at bounding box center [413, 76] width 695 height 72
click at [1017, 55] on span "Administrator Notes" at bounding box center [1003, 51] width 82 height 20
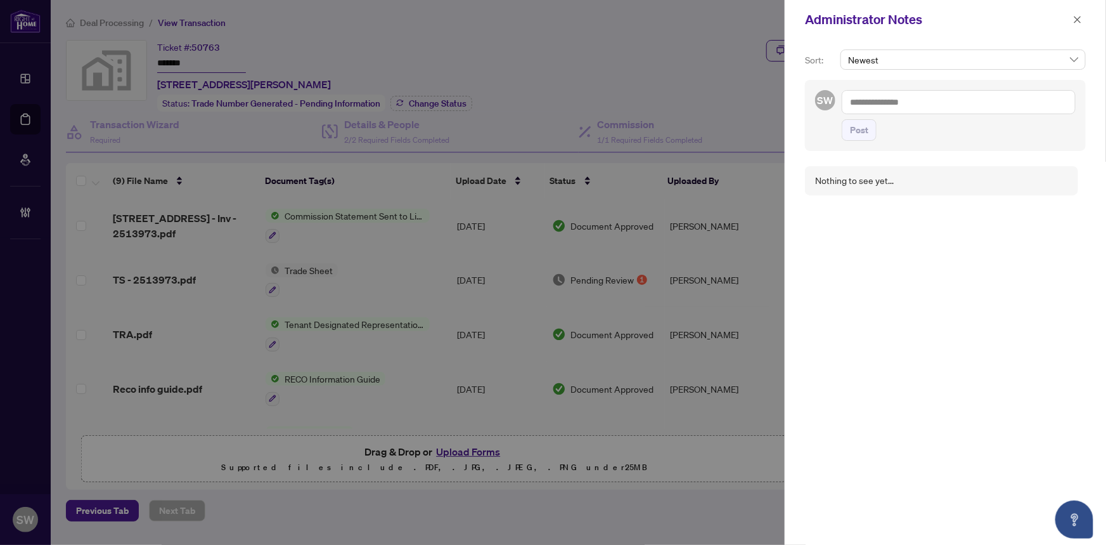
click at [871, 103] on textarea at bounding box center [959, 102] width 234 height 24
paste textarea "**********"
type textarea "**********"
click at [863, 131] on span "Post" at bounding box center [859, 130] width 18 height 20
click at [1078, 20] on icon "close" at bounding box center [1077, 19] width 9 height 9
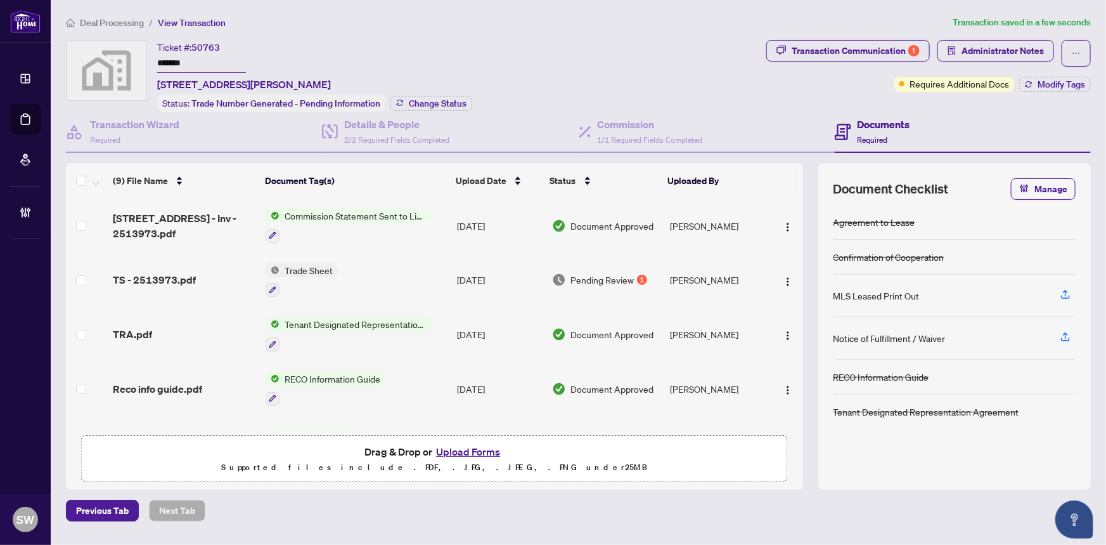
click at [684, 42] on div "Ticket #: 50763 ******* [STREET_ADDRESS] Status: Trade Number Generated - Pendi…" at bounding box center [413, 76] width 695 height 72
click at [623, 58] on div "Ticket #: 50763 ******* [STREET_ADDRESS] Status: Trade Number Generated - Pendi…" at bounding box center [413, 76] width 695 height 72
click at [520, 51] on div "Ticket #: 50763 ******* [STREET_ADDRESS] Status: Trade Number Generated - Pendi…" at bounding box center [413, 76] width 695 height 72
click at [564, 53] on div "Ticket #: 50763 ******* [STREET_ADDRESS] Status: Trade Number Generated - Pendi…" at bounding box center [413, 76] width 695 height 72
click at [669, 57] on div "Ticket #: 50763 ******* [STREET_ADDRESS] Status: Trade Number Generated - Pendi…" at bounding box center [413, 76] width 695 height 72
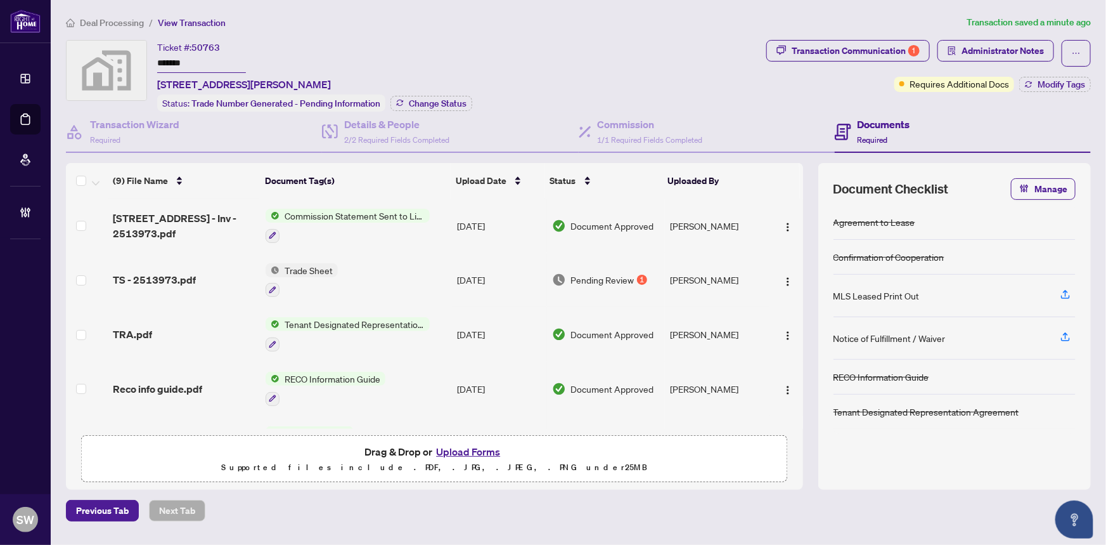
click at [700, 61] on div "Ticket #: 50763 ******* [STREET_ADDRESS] Status: Trade Number Generated - Pendi…" at bounding box center [413, 76] width 695 height 72
click at [722, 67] on div "Ticket #: 50763 ******* [STREET_ADDRESS] Status: Trade Number Generated - Pendi…" at bounding box center [413, 76] width 695 height 72
click at [765, 81] on div "Transaction Communication 1 Administrator Notes Requires Additional Docs Modify…" at bounding box center [929, 76] width 330 height 72
click at [822, 77] on div "Transaction Communication 1 Administrator Notes Requires Additional Docs Modify…" at bounding box center [928, 66] width 325 height 52
click at [864, 20] on ol "Deal Processing / View Transaction" at bounding box center [514, 22] width 896 height 15
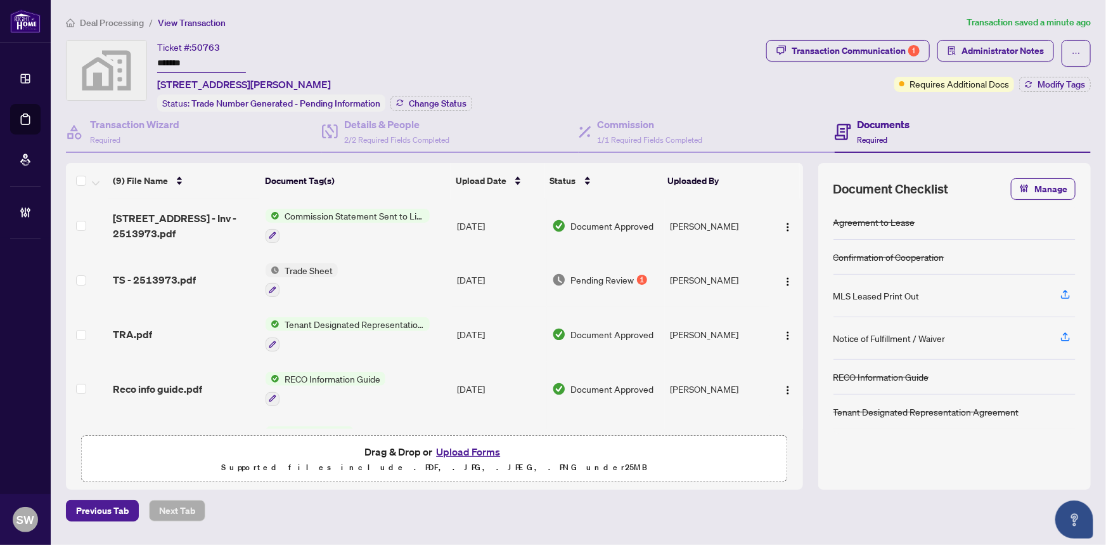
click at [931, 20] on ol "Deal Processing / View Transaction" at bounding box center [514, 22] width 896 height 15
click at [637, 63] on div "Ticket #: 50763 ******* [STREET_ADDRESS] Status: Trade Number Generated - Pendi…" at bounding box center [413, 76] width 695 height 72
click at [171, 58] on input "*******" at bounding box center [201, 64] width 89 height 18
click at [978, 58] on span "Administrator Notes" at bounding box center [1003, 51] width 82 height 20
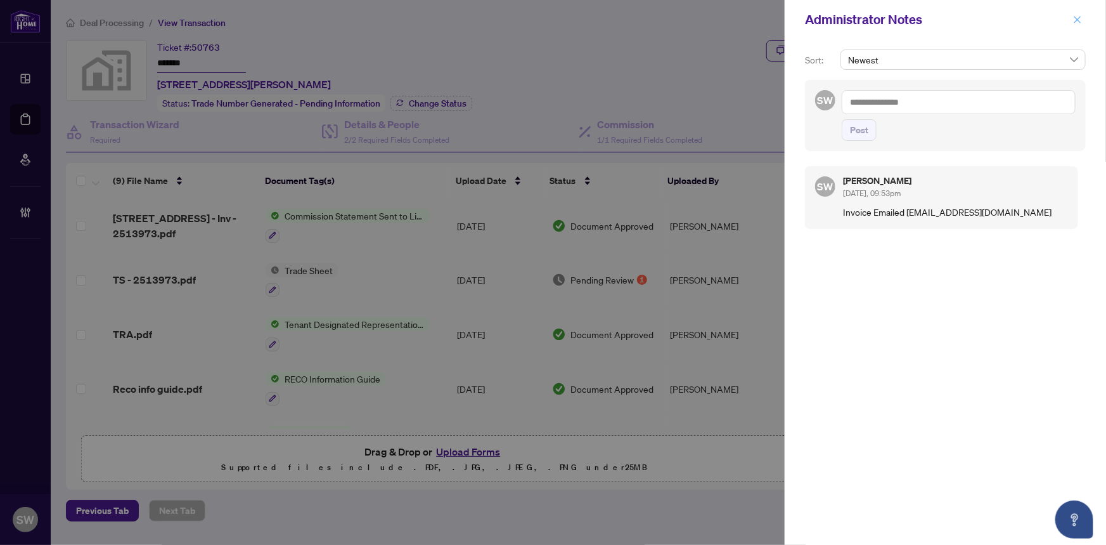
click at [1075, 19] on icon "close" at bounding box center [1077, 19] width 9 height 9
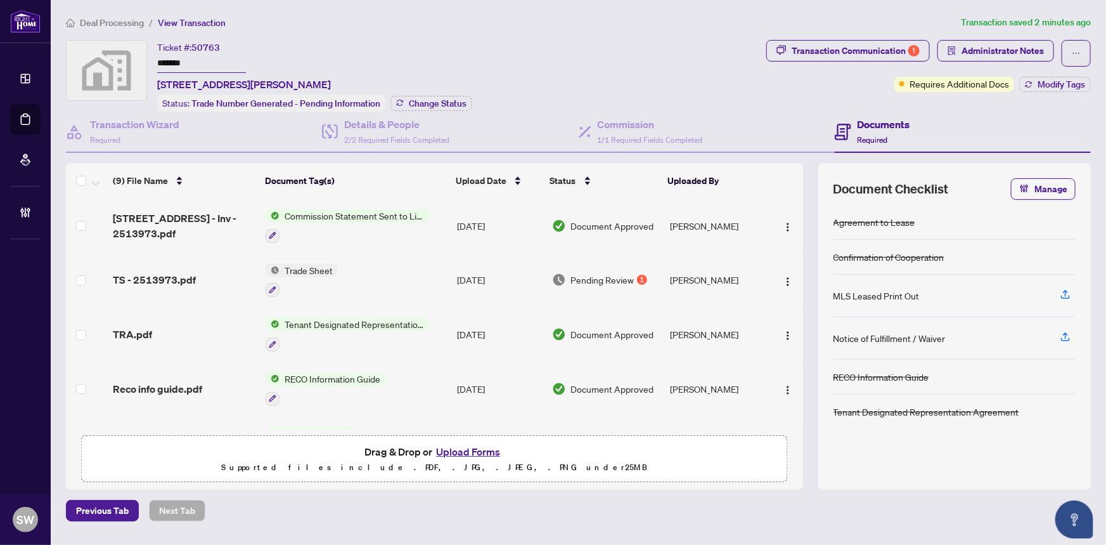
click at [648, 57] on div "Ticket #: 50763 ******* [STREET_ADDRESS] Status: Trade Number Generated - Pendi…" at bounding box center [413, 76] width 695 height 72
click at [678, 64] on div "Ticket #: 50763 ******* [STREET_ADDRESS] Status: Trade Number Generated - Pendi…" at bounding box center [413, 76] width 695 height 72
click at [1000, 53] on div "Requires Additional Docs" at bounding box center [954, 58] width 96 height 20
click at [1014, 48] on span "Administrator Notes" at bounding box center [1003, 51] width 82 height 20
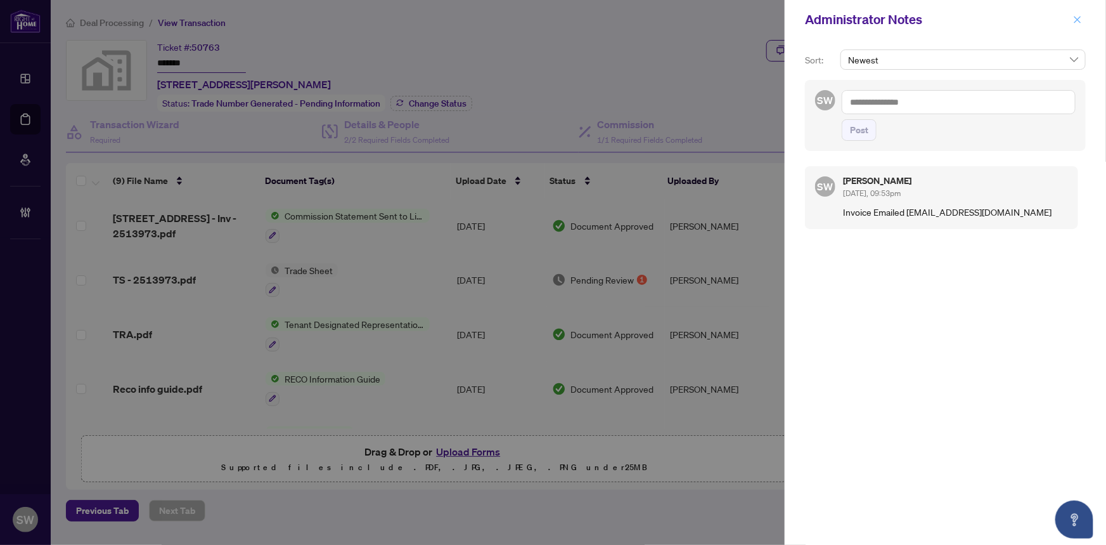
click at [1079, 18] on icon "close" at bounding box center [1077, 19] width 9 height 9
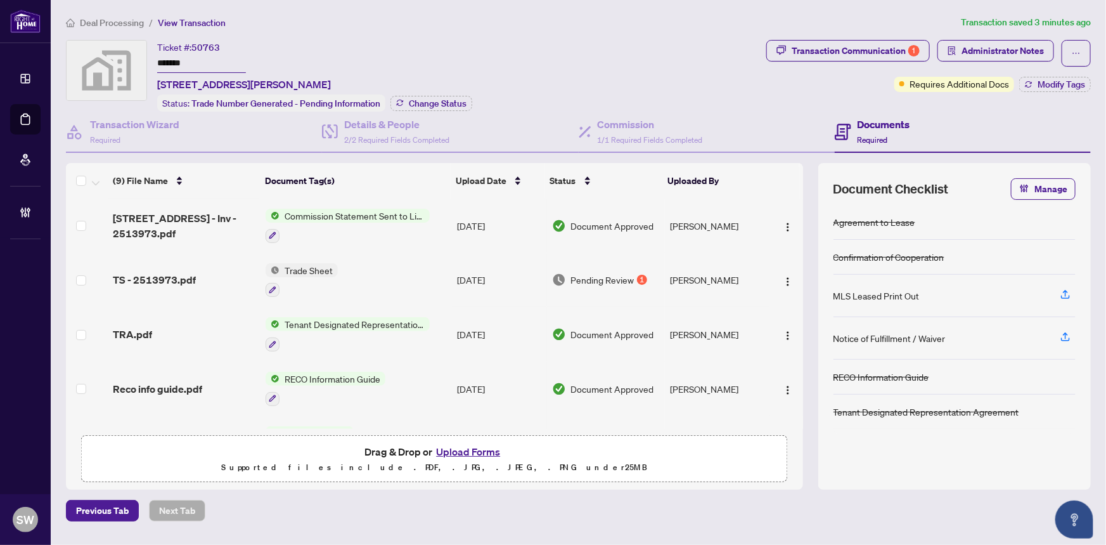
click at [618, 66] on div "Ticket #: 50763 ******* [STREET_ADDRESS] Status: Trade Number Generated - Pendi…" at bounding box center [413, 76] width 695 height 72
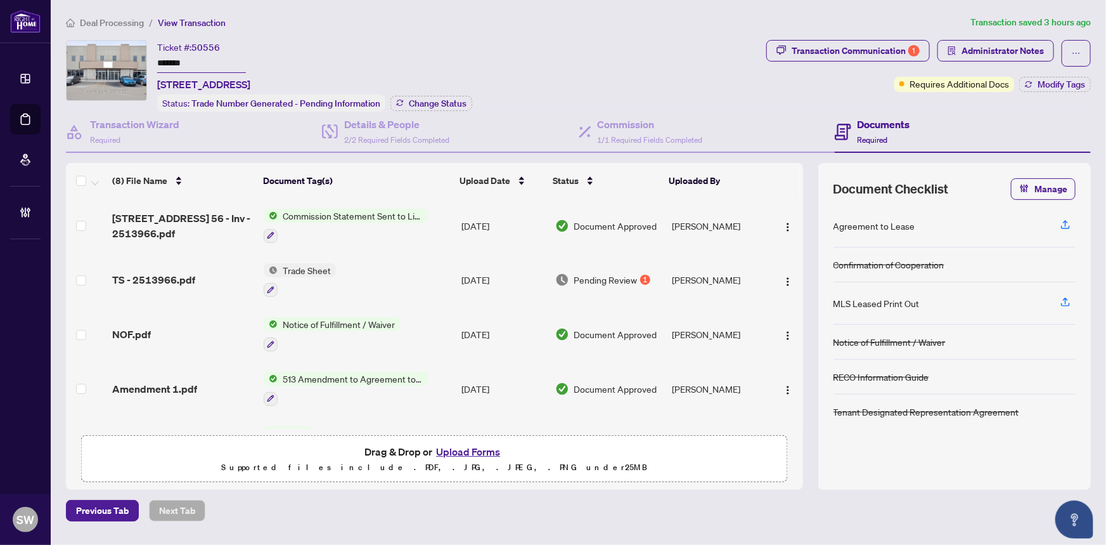
click at [111, 22] on span "Deal Processing" at bounding box center [112, 22] width 64 height 11
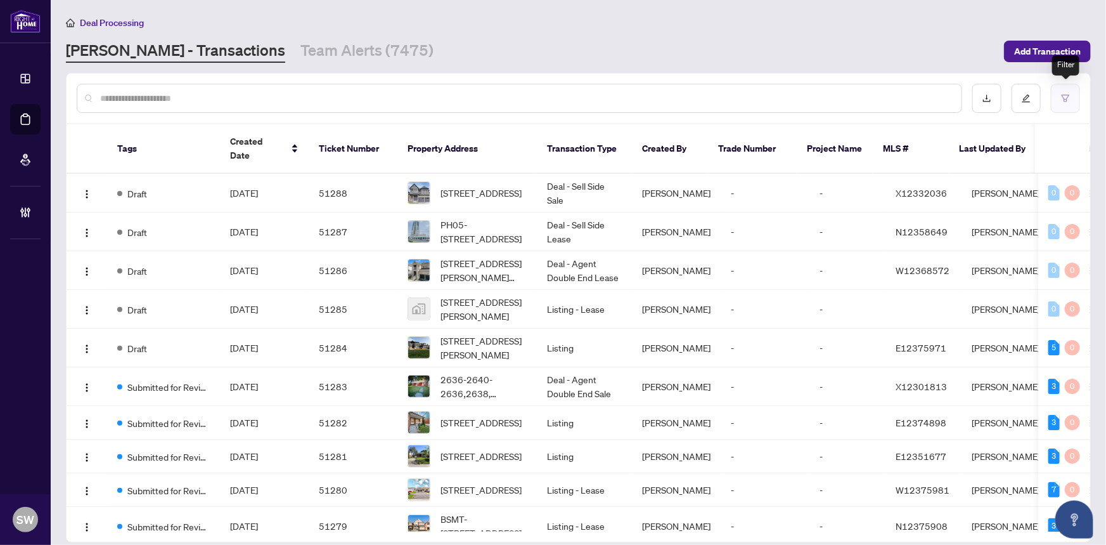
click at [1069, 102] on button "button" at bounding box center [1065, 98] width 29 height 29
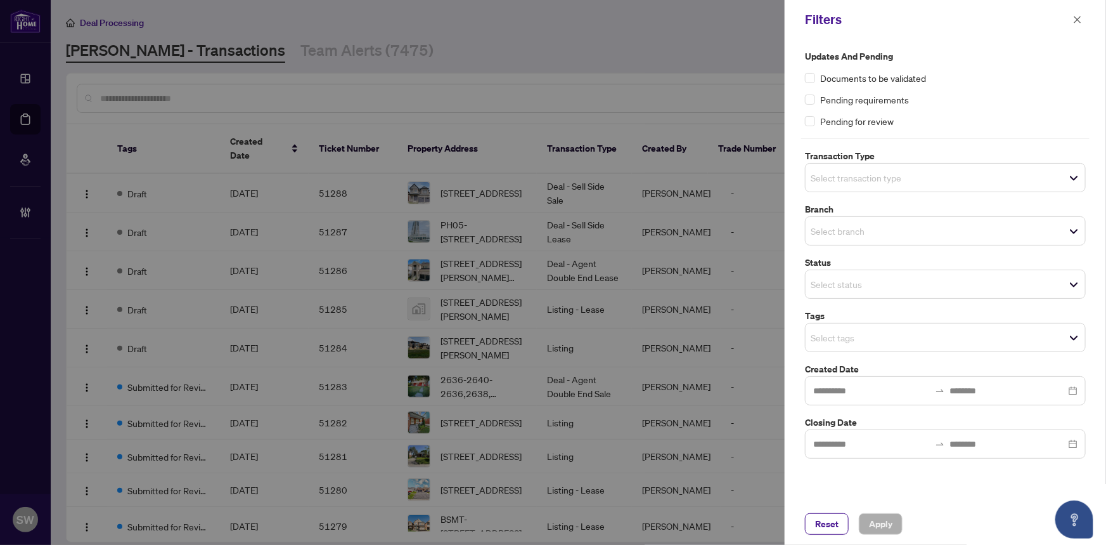
click at [868, 183] on input "search" at bounding box center [855, 177] width 89 height 15
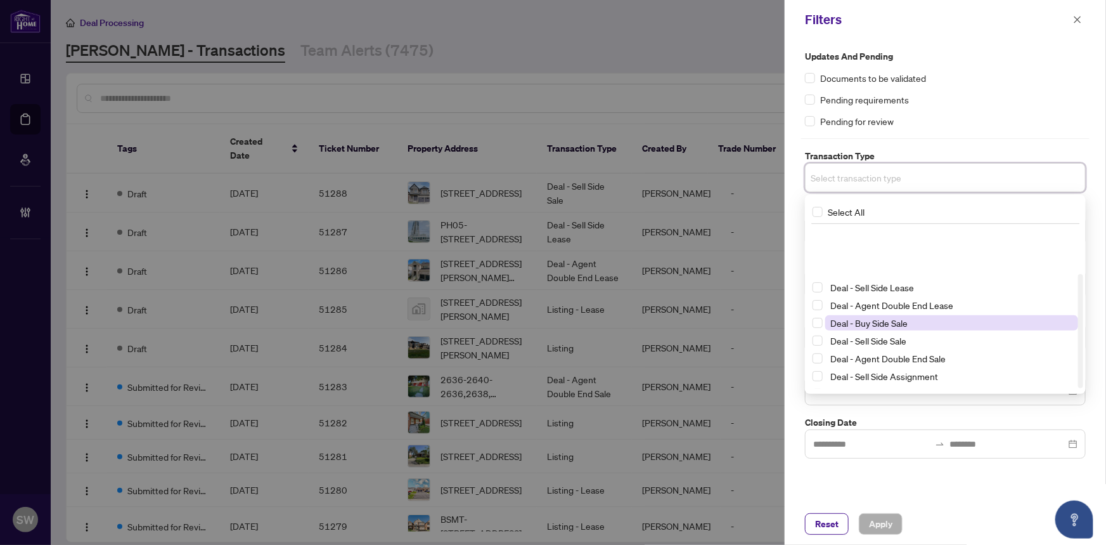
scroll to position [68, 0]
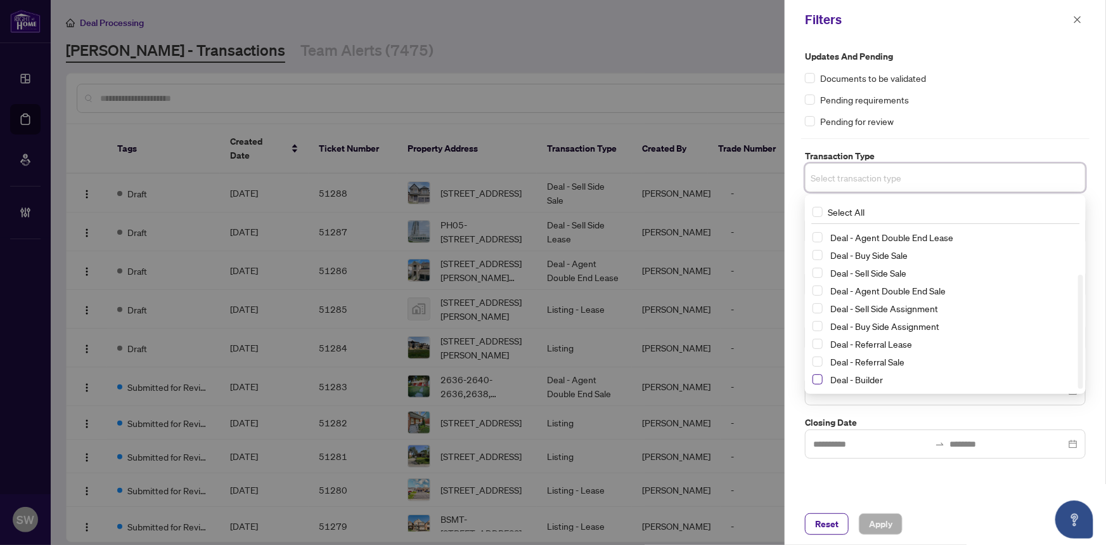
click at [818, 379] on span "Select Deal - Builder" at bounding box center [818, 379] width 10 height 10
click at [817, 360] on span "Select Deal - Referral Sale" at bounding box center [818, 364] width 10 height 10
click at [817, 345] on span "Select Deal - Referral Lease" at bounding box center [818, 346] width 10 height 10
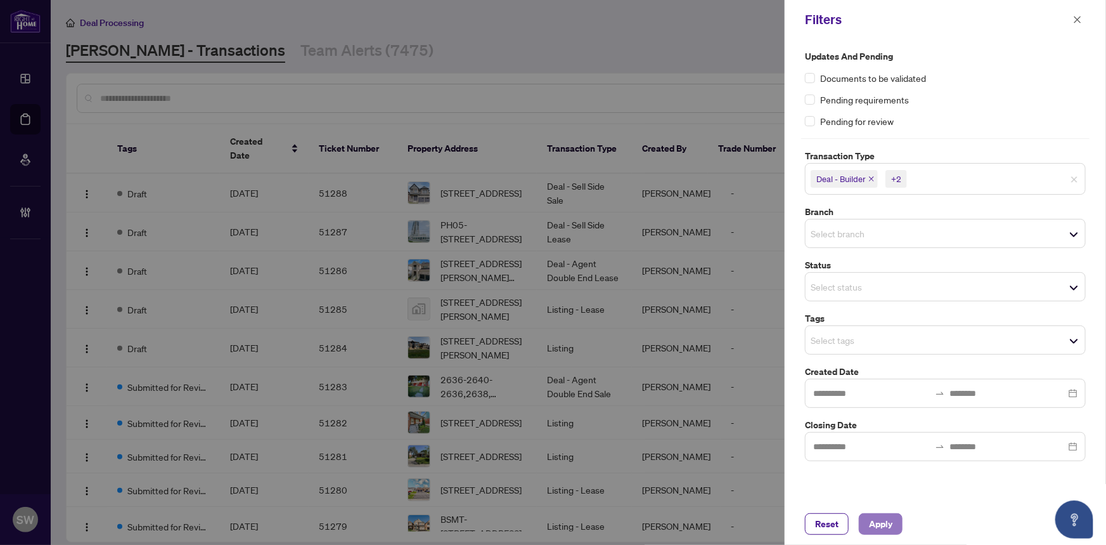
click at [891, 526] on span "Apply" at bounding box center [880, 523] width 23 height 20
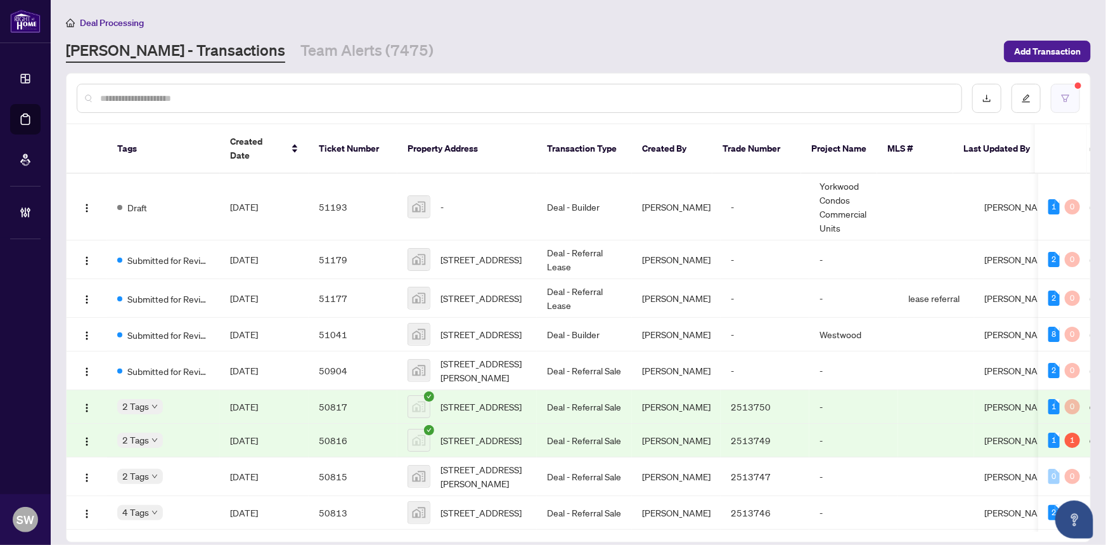
click at [1069, 97] on icon "filter" at bounding box center [1065, 98] width 9 height 9
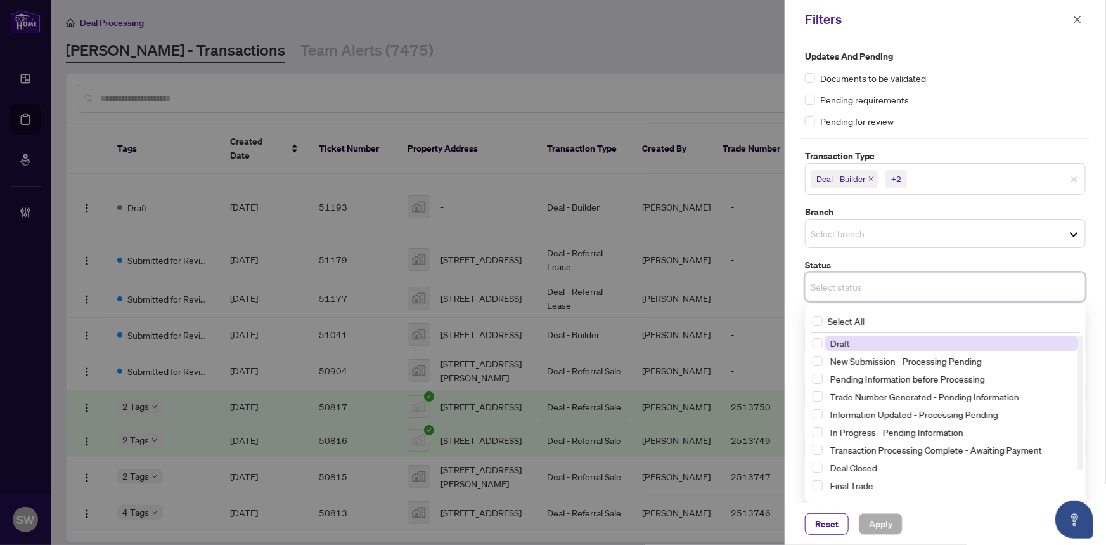
click at [868, 283] on input "search" at bounding box center [855, 286] width 89 height 15
click at [817, 358] on span "Select New Submission - Processing Pending" at bounding box center [818, 361] width 10 height 10
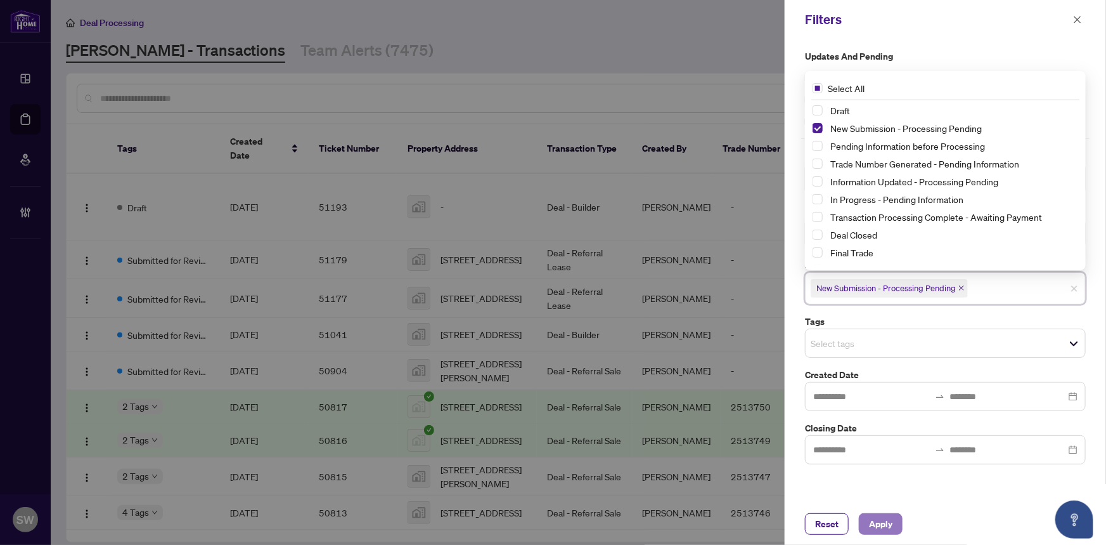
click at [879, 519] on span "Apply" at bounding box center [880, 523] width 23 height 20
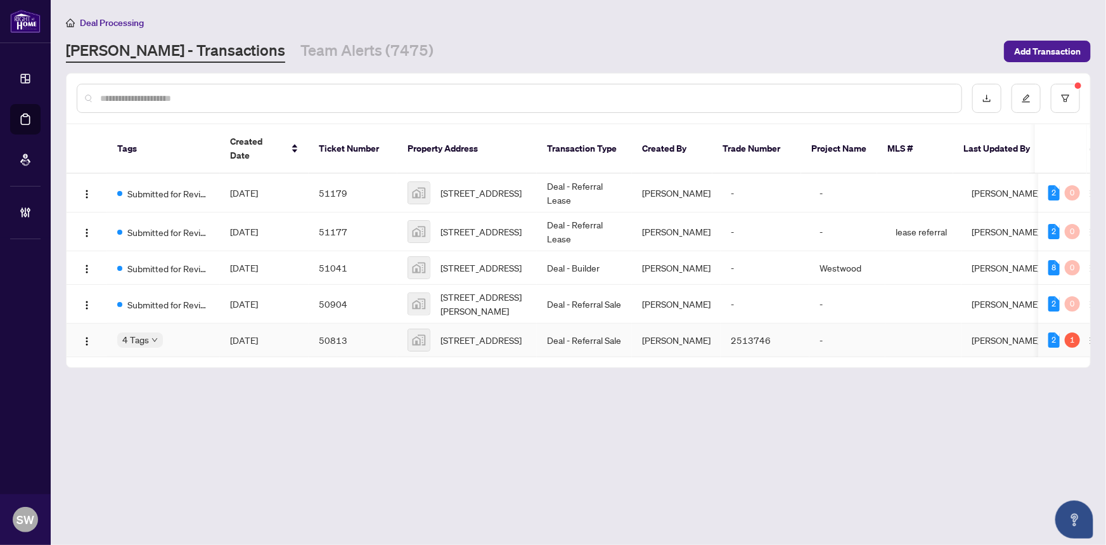
click at [258, 334] on span "Aug/29/2025" at bounding box center [244, 339] width 28 height 11
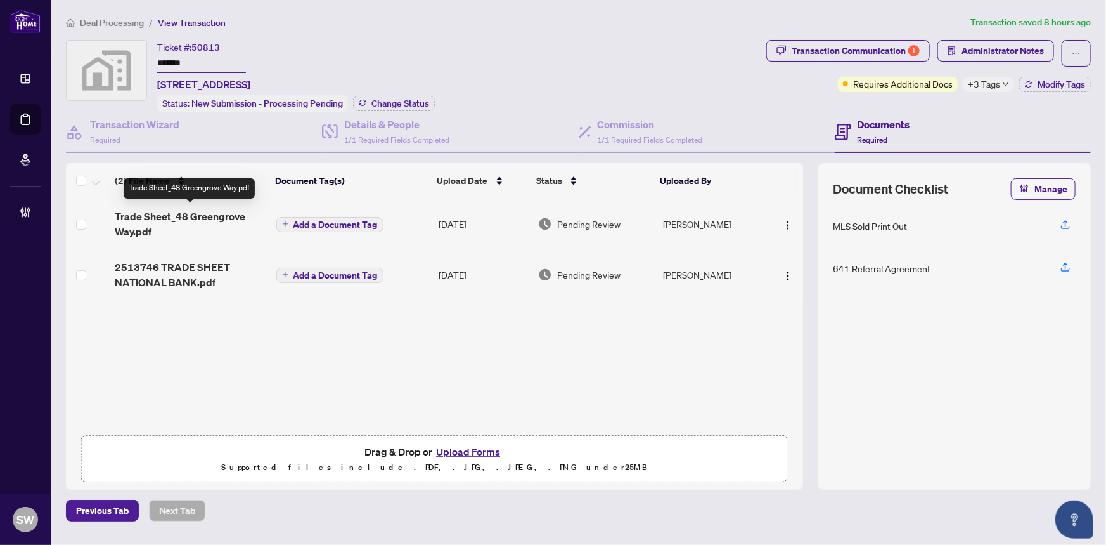
click at [177, 210] on span "Trade Sheet_48 Greengrove Way.pdf" at bounding box center [190, 224] width 151 height 30
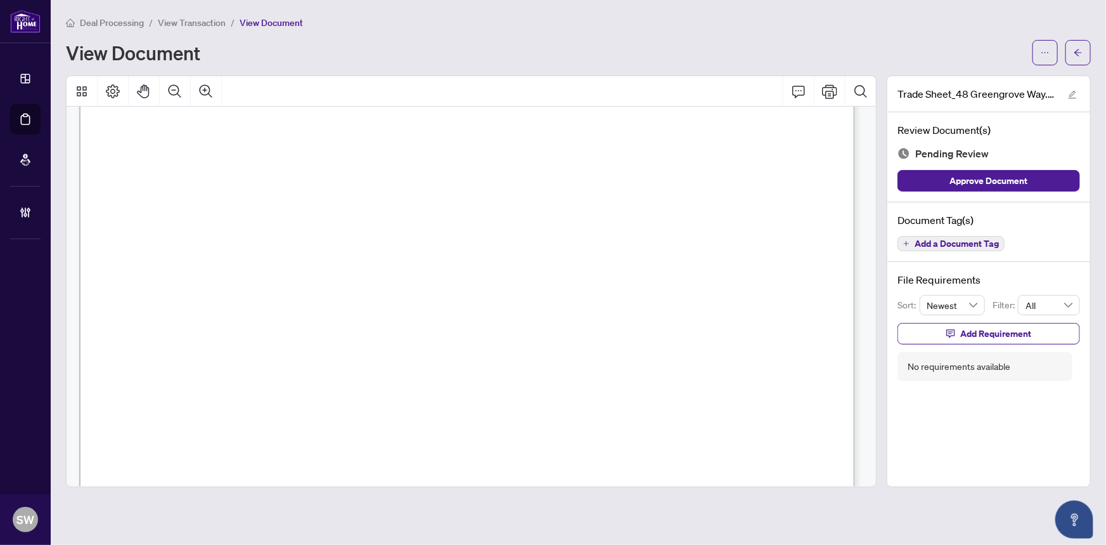
scroll to position [403, 0]
click at [969, 241] on span "Add a Document Tag" at bounding box center [957, 243] width 84 height 9
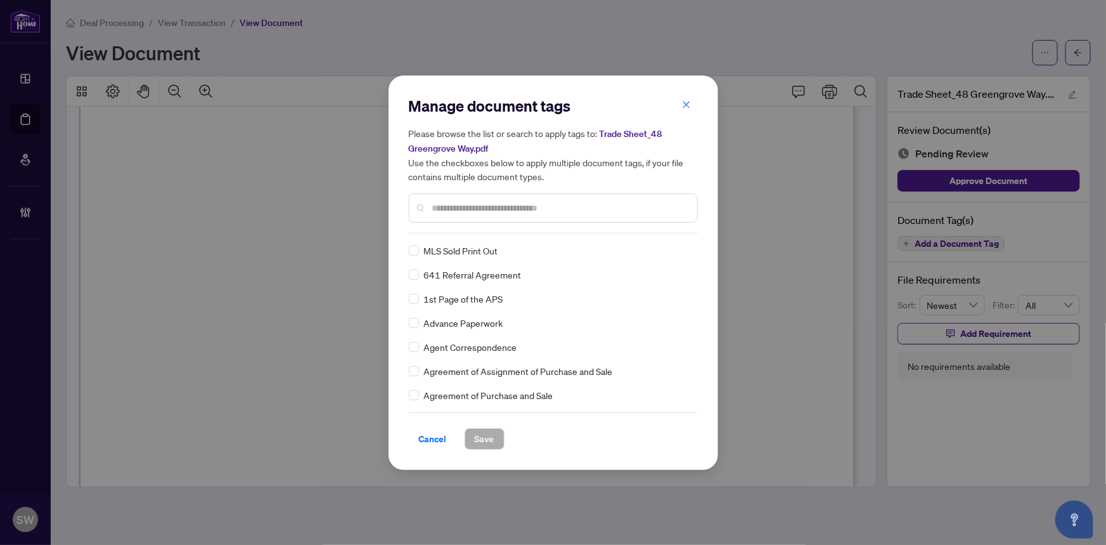
click at [477, 203] on input "text" at bounding box center [559, 208] width 255 height 14
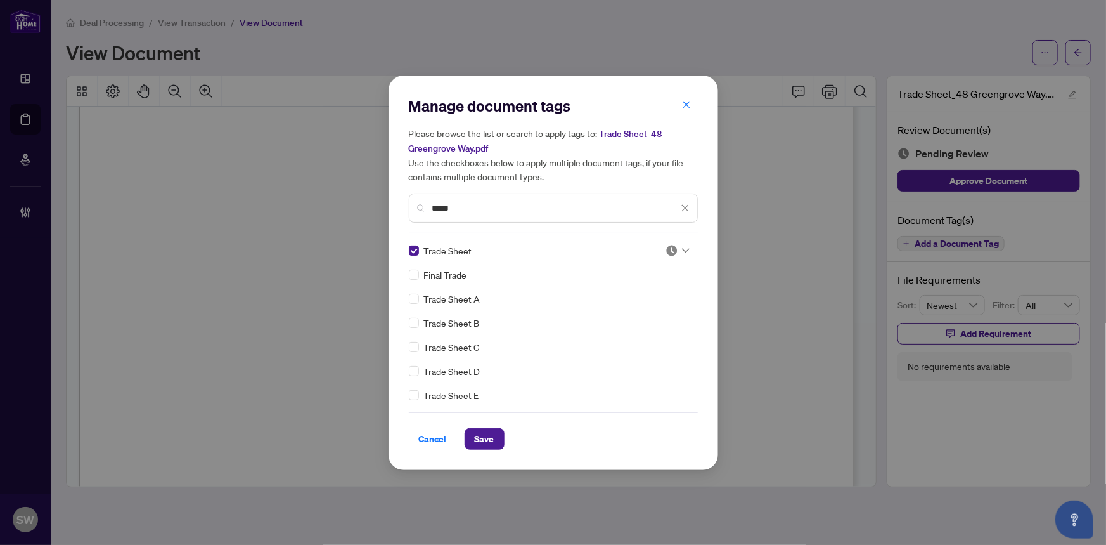
click at [682, 252] on icon at bounding box center [686, 250] width 8 height 5
click at [643, 312] on div "Approved" at bounding box center [635, 312] width 81 height 14
drag, startPoint x: 480, startPoint y: 205, endPoint x: 357, endPoint y: 203, distance: 123.6
click at [357, 203] on div "Manage document tags Please browse the list or search to apply tags to: Trade S…" at bounding box center [553, 272] width 1106 height 545
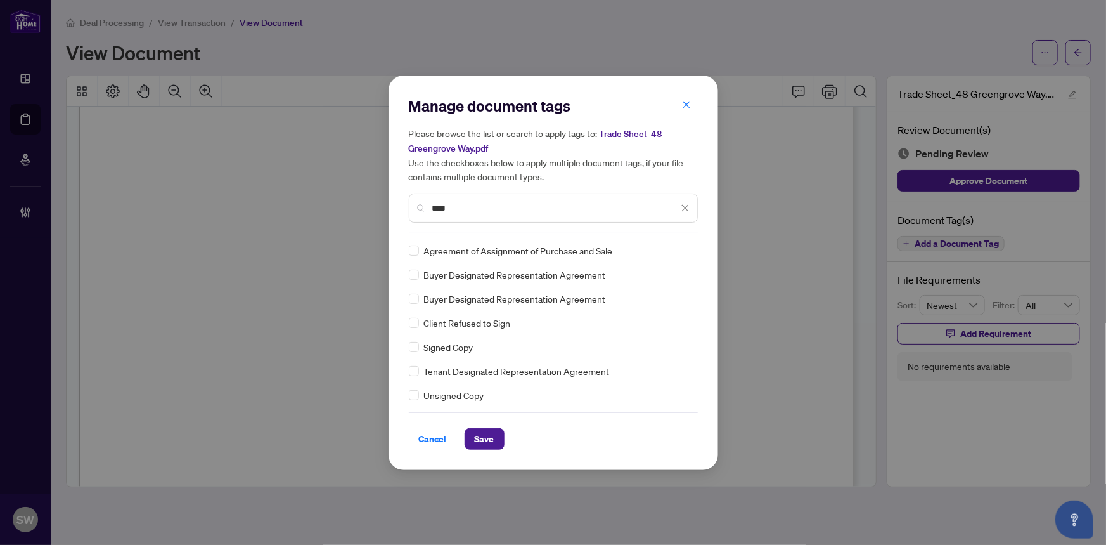
type input "****"
click at [666, 249] on img at bounding box center [672, 250] width 13 height 13
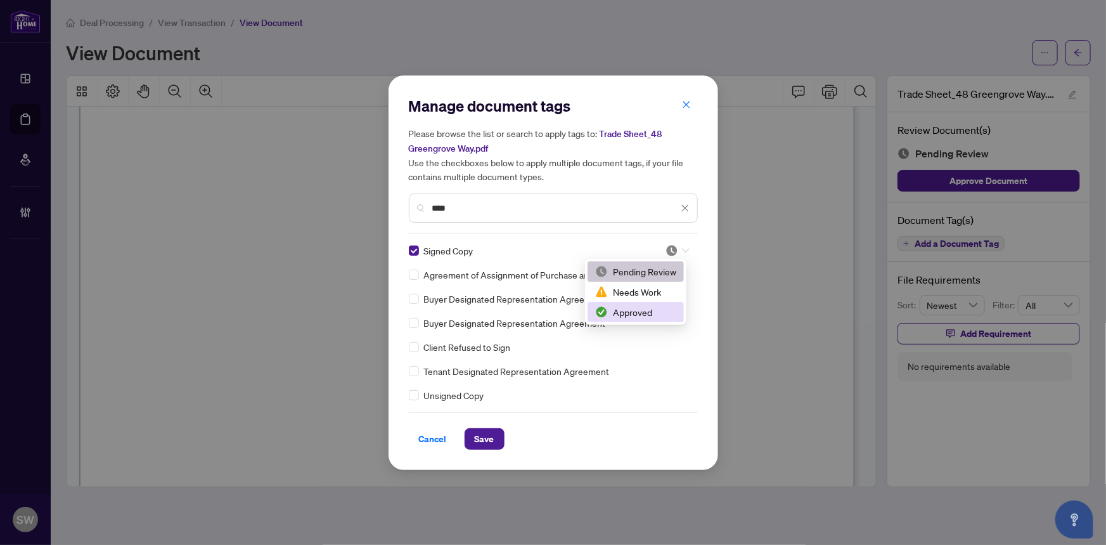
click at [628, 314] on div "Approved" at bounding box center [635, 312] width 81 height 14
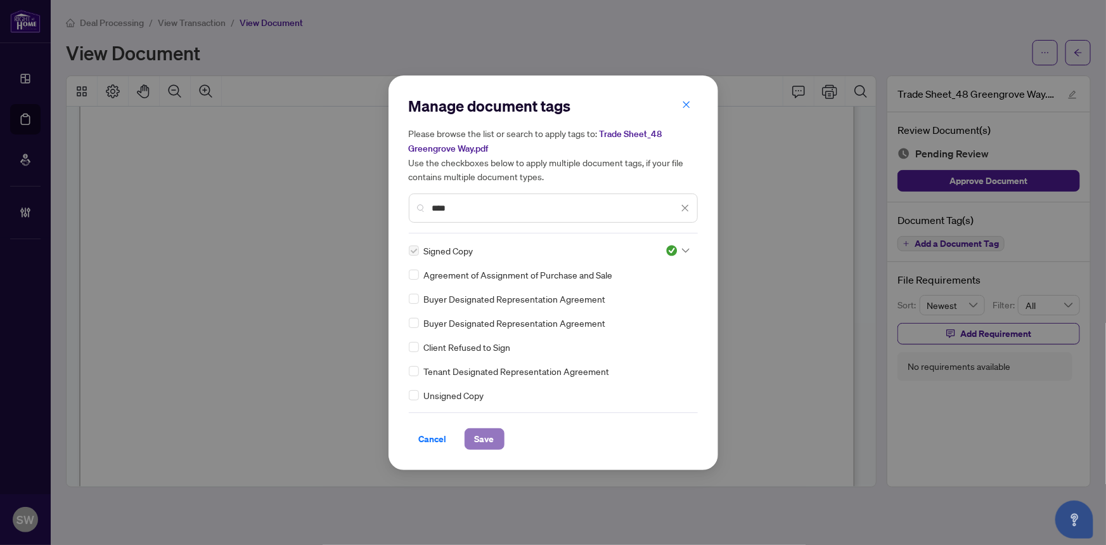
click at [488, 437] on span "Save" at bounding box center [485, 439] width 20 height 20
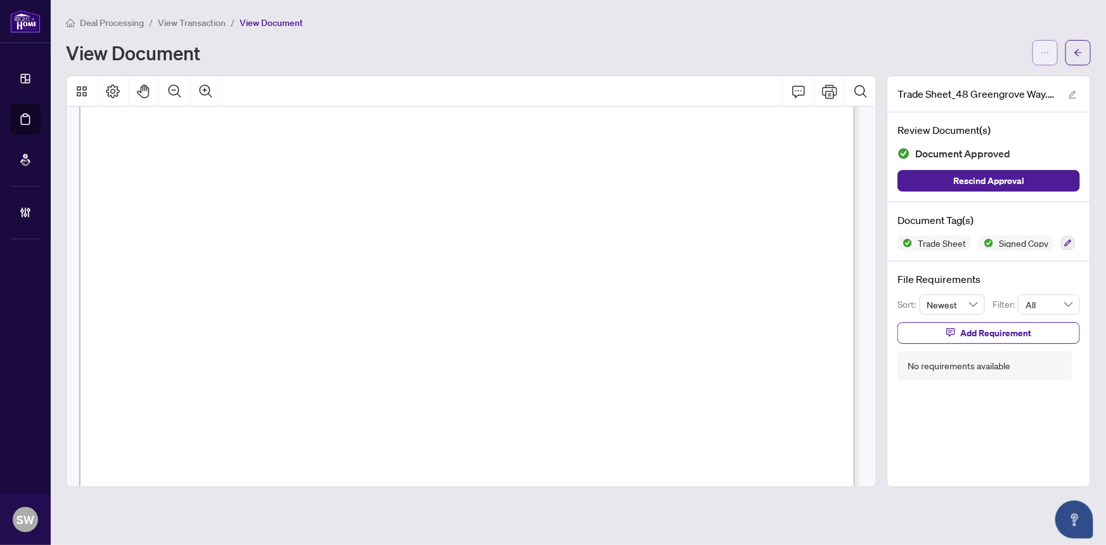
click at [1049, 51] on icon "ellipsis" at bounding box center [1045, 52] width 9 height 9
click at [1072, 23] on div "Deal Processing / View Transaction / View Document" at bounding box center [578, 22] width 1025 height 15
click at [1083, 53] on button "button" at bounding box center [1078, 52] width 25 height 25
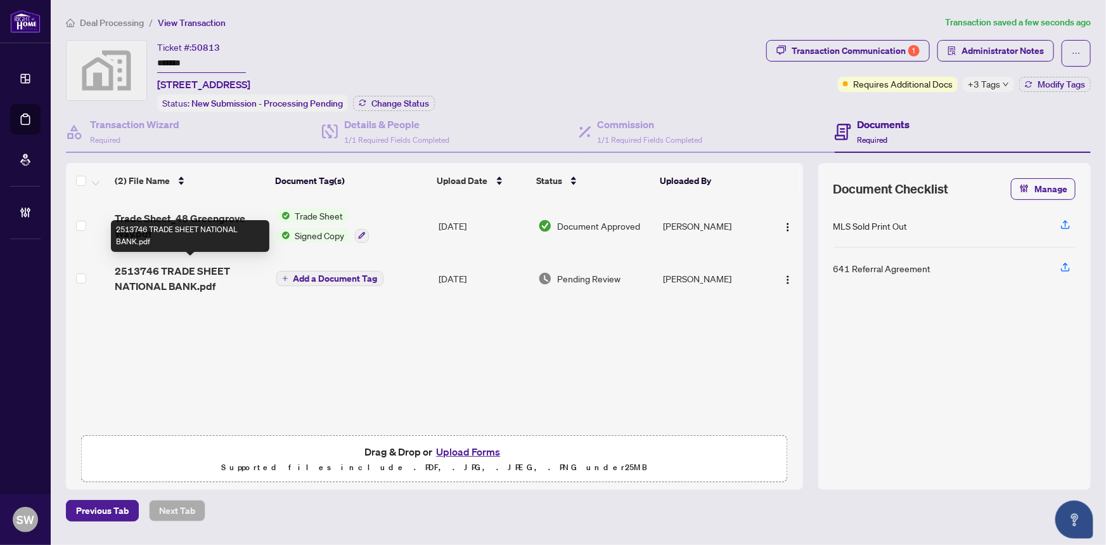
click at [197, 274] on span "2513746 TRADE SHEET NATIONAL BANK.pdf" at bounding box center [190, 278] width 151 height 30
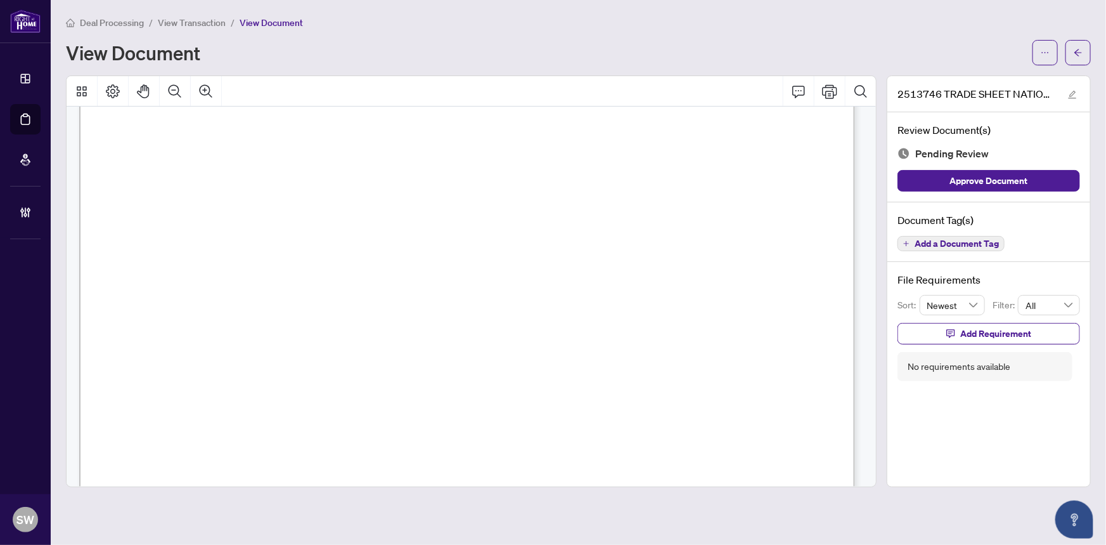
scroll to position [57, 0]
click at [1037, 182] on button "Approve Document" at bounding box center [989, 181] width 183 height 22
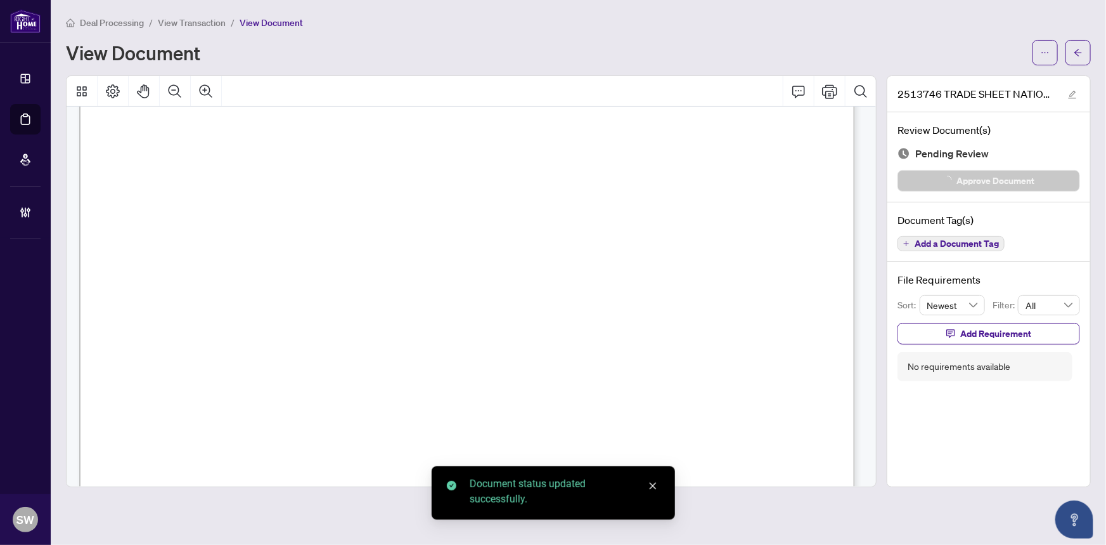
click at [1072, 58] on button "button" at bounding box center [1078, 52] width 25 height 25
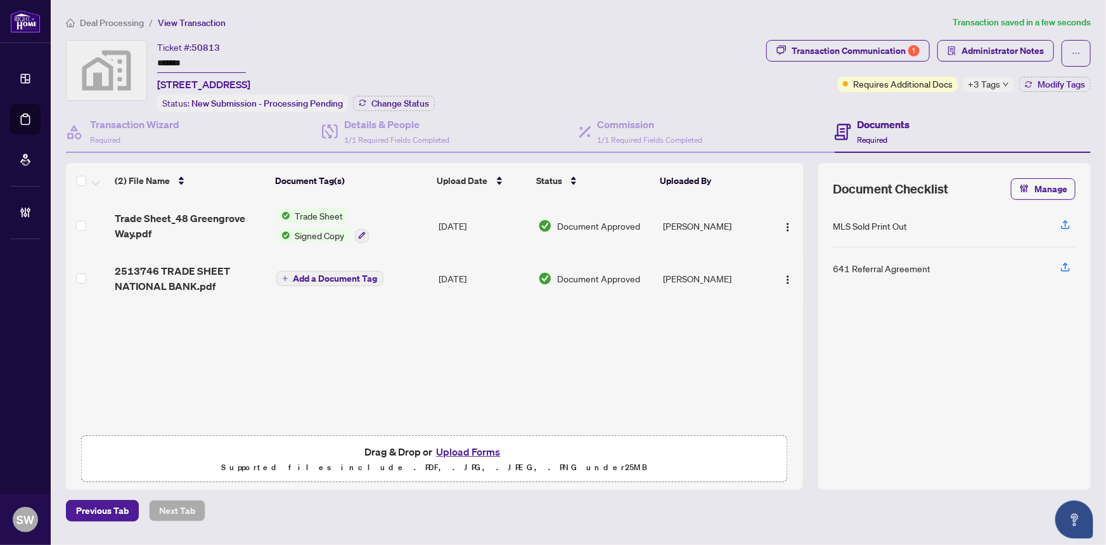
click at [175, 65] on input "*******" at bounding box center [201, 64] width 89 height 18
click at [211, 45] on span "50813" at bounding box center [205, 47] width 29 height 11
copy span "50813"
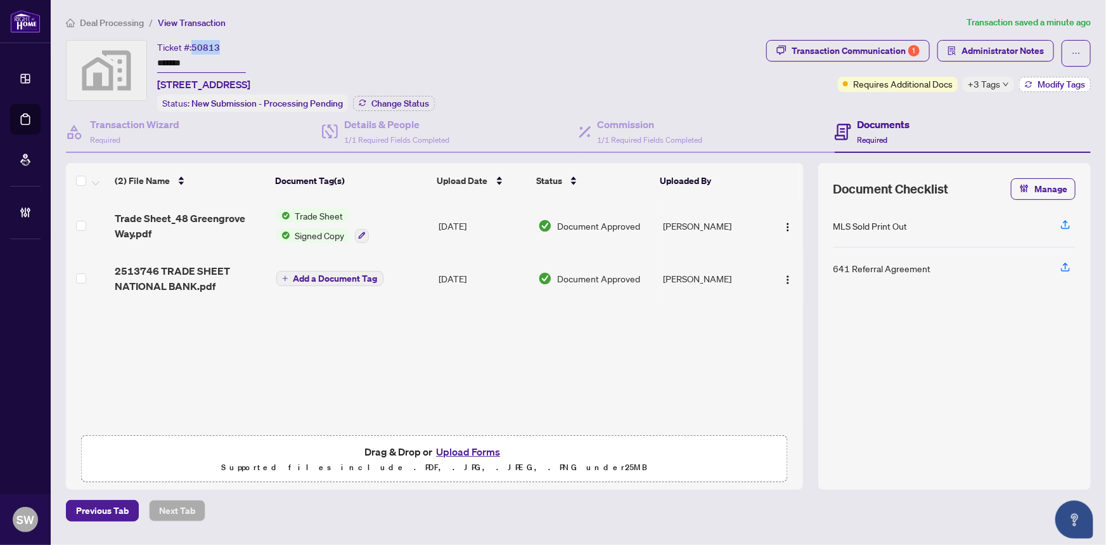
click at [1069, 85] on span "Modify Tags" at bounding box center [1062, 84] width 48 height 9
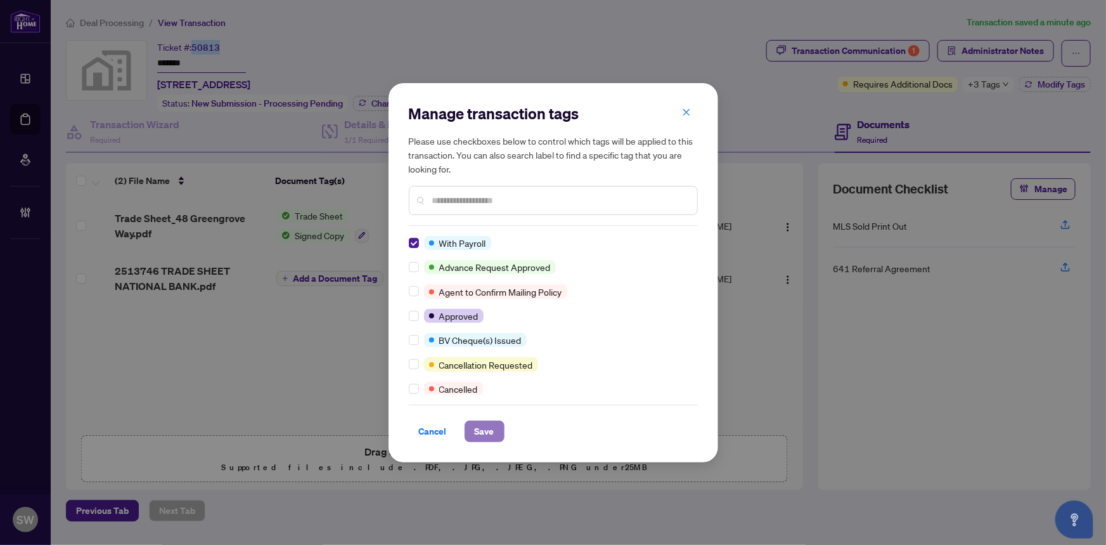
click at [487, 431] on span "Save" at bounding box center [485, 431] width 20 height 20
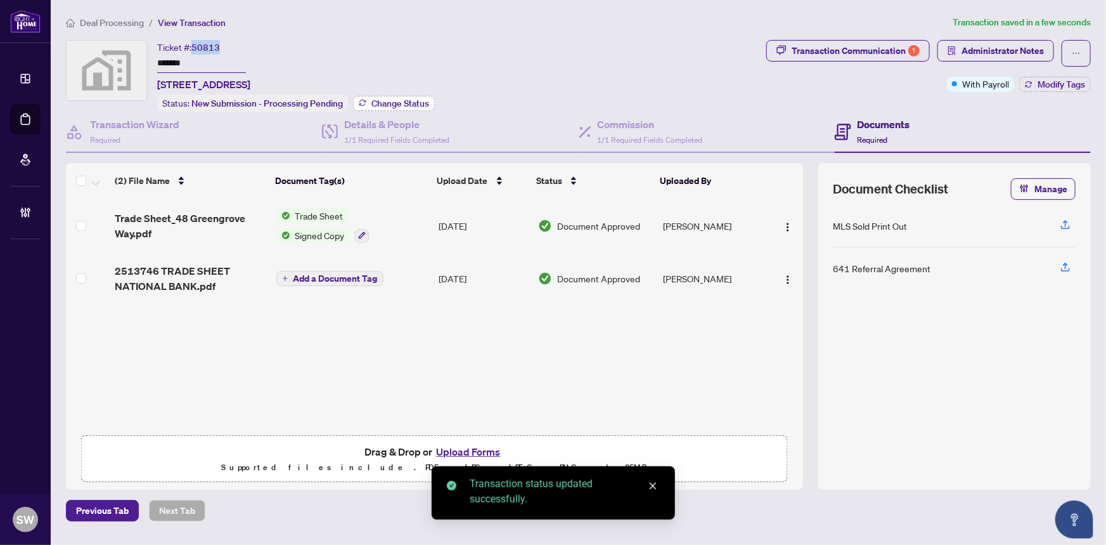
click at [394, 102] on span "Change Status" at bounding box center [400, 103] width 58 height 9
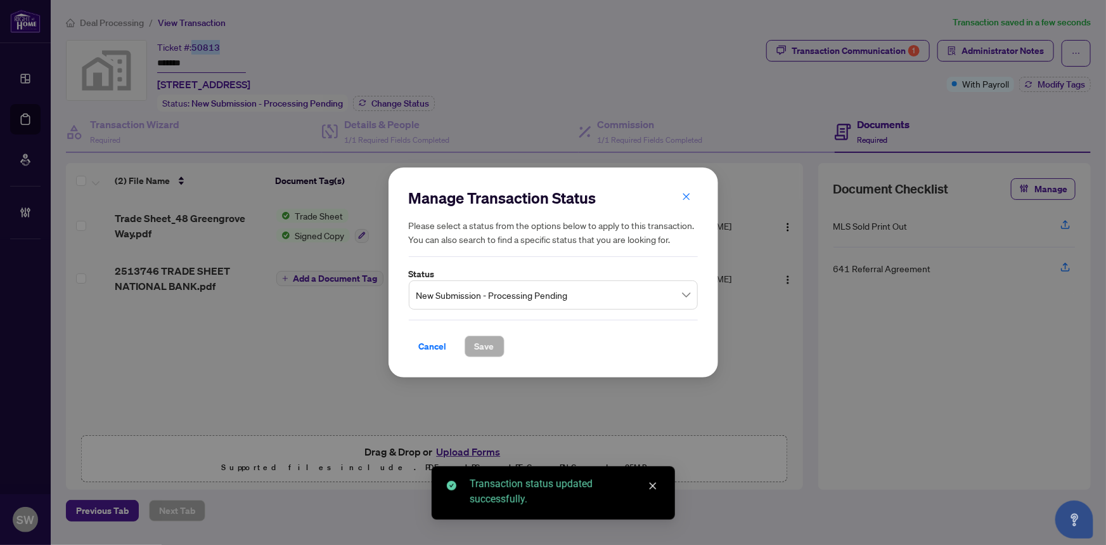
click at [450, 294] on span "New Submission - Processing Pending" at bounding box center [553, 295] width 274 height 24
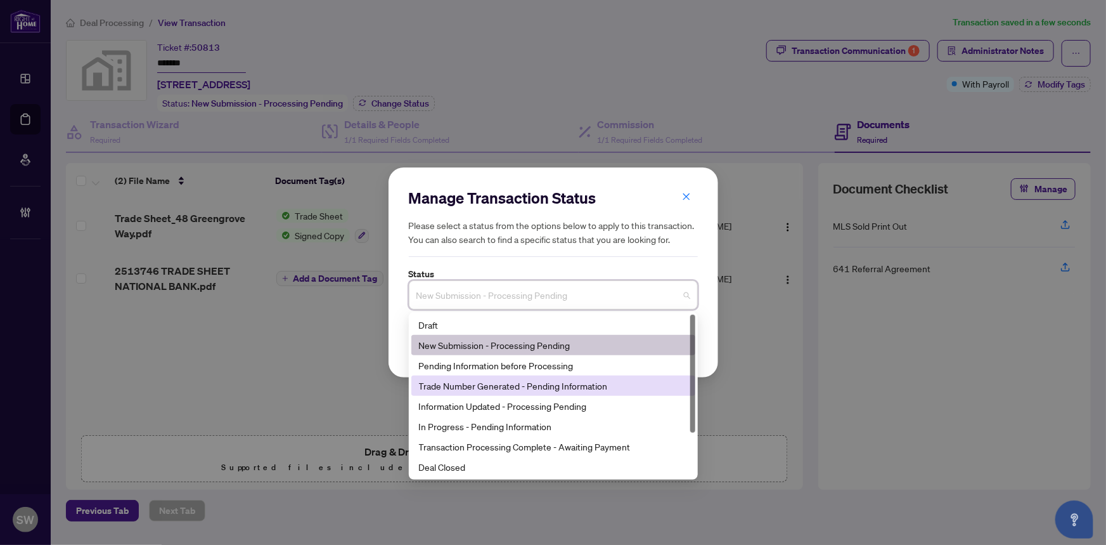
click at [485, 387] on div "Trade Number Generated - Pending Information" at bounding box center [553, 385] width 269 height 14
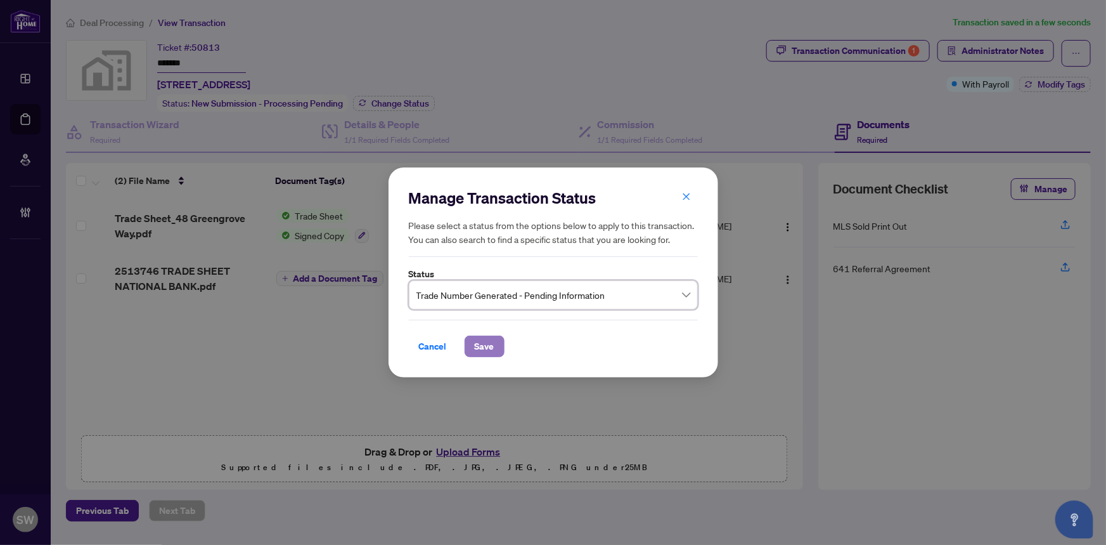
click at [491, 338] on span "Save" at bounding box center [485, 346] width 20 height 20
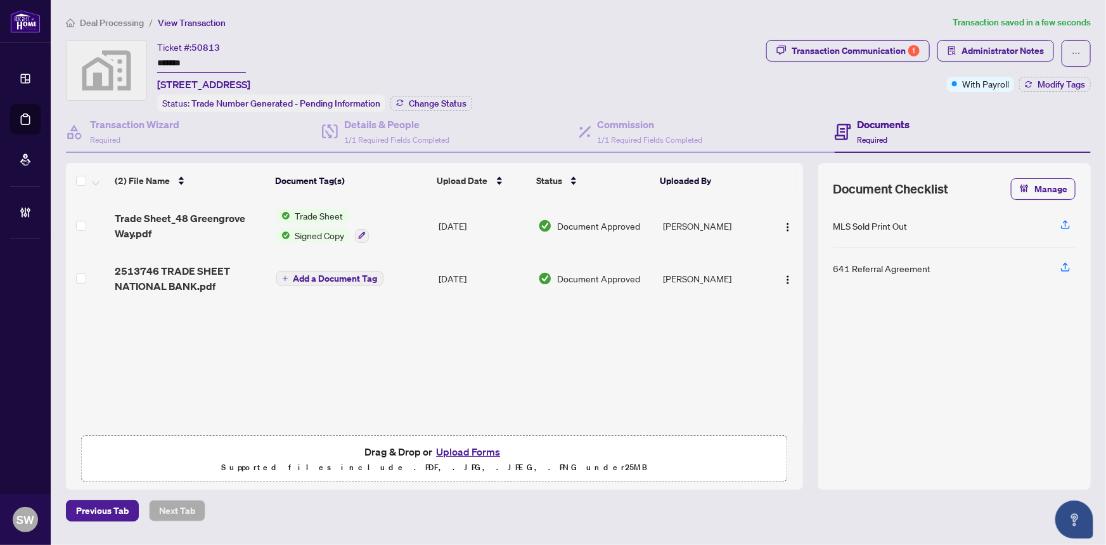
click at [502, 58] on div "Ticket #: 50813 ******* 48 Greengrove Crescent, North York, ON, Canada Status: …" at bounding box center [413, 76] width 695 height 72
click at [516, 59] on div "Ticket #: 50813 ******* 48 Greengrove Crescent, North York, ON, Canada Status: …" at bounding box center [413, 76] width 695 height 72
click at [571, 41] on div "Ticket #: 50813 ******* 48 Greengrove Crescent, North York, ON, Canada Status: …" at bounding box center [413, 76] width 695 height 72
click at [511, 49] on div "Ticket #: 50813 ******* 48 Greengrove Crescent, North York, ON, Canada Status: …" at bounding box center [413, 76] width 695 height 72
click at [506, 55] on div "Ticket #: 50813 ******* 48 Greengrove Crescent, North York, ON, Canada Status: …" at bounding box center [413, 76] width 695 height 72
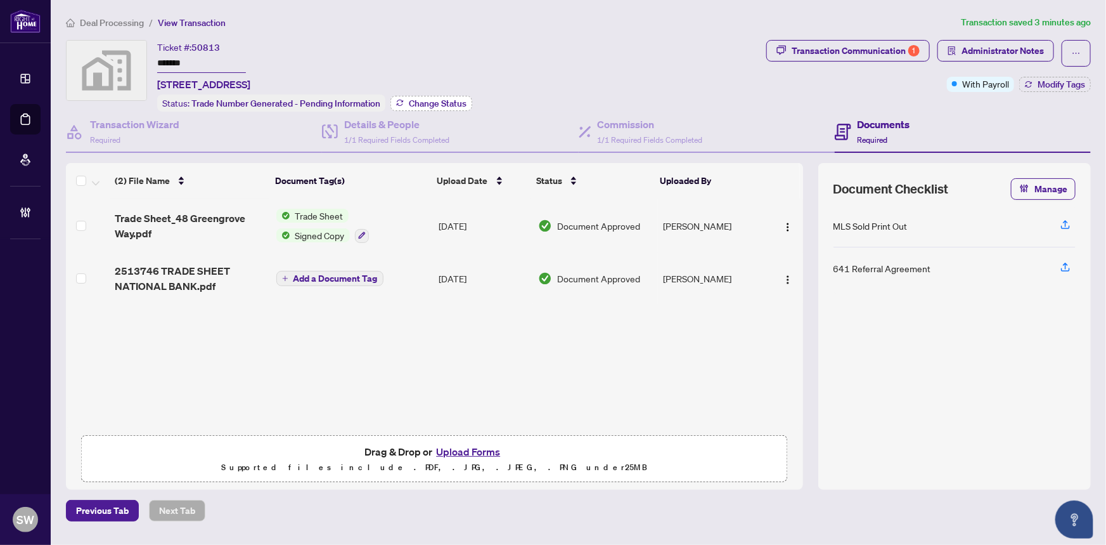
click at [434, 101] on span "Change Status" at bounding box center [438, 103] width 58 height 9
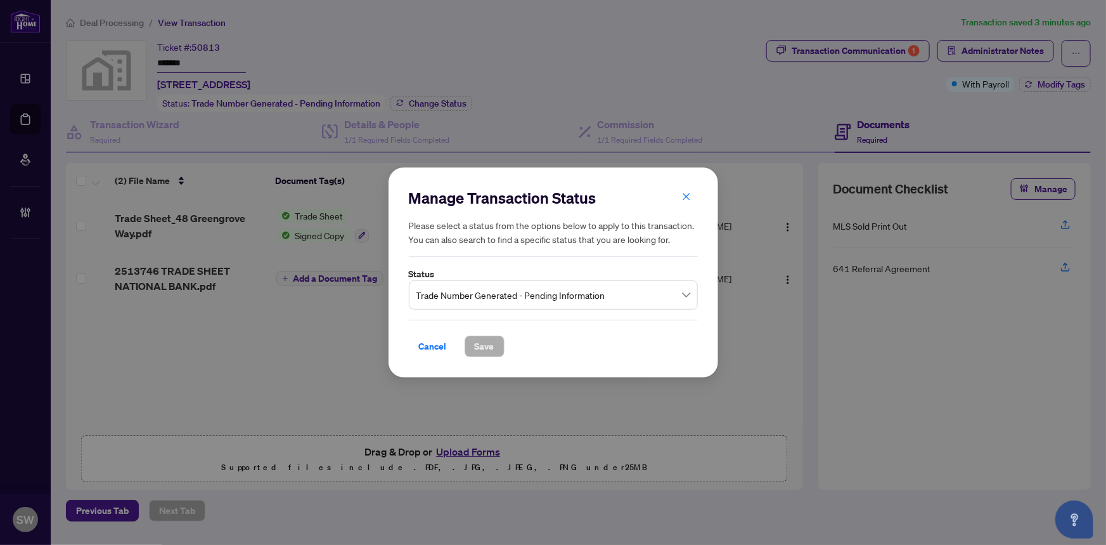
click at [539, 298] on span "Trade Number Generated - Pending Information" at bounding box center [553, 295] width 274 height 24
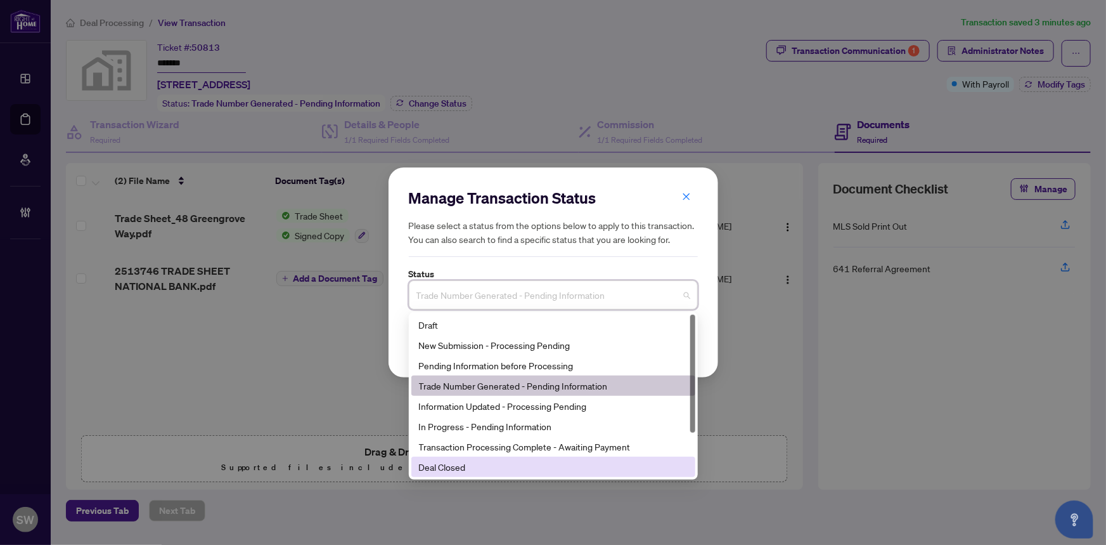
click at [448, 467] on div "Deal Closed" at bounding box center [553, 467] width 269 height 14
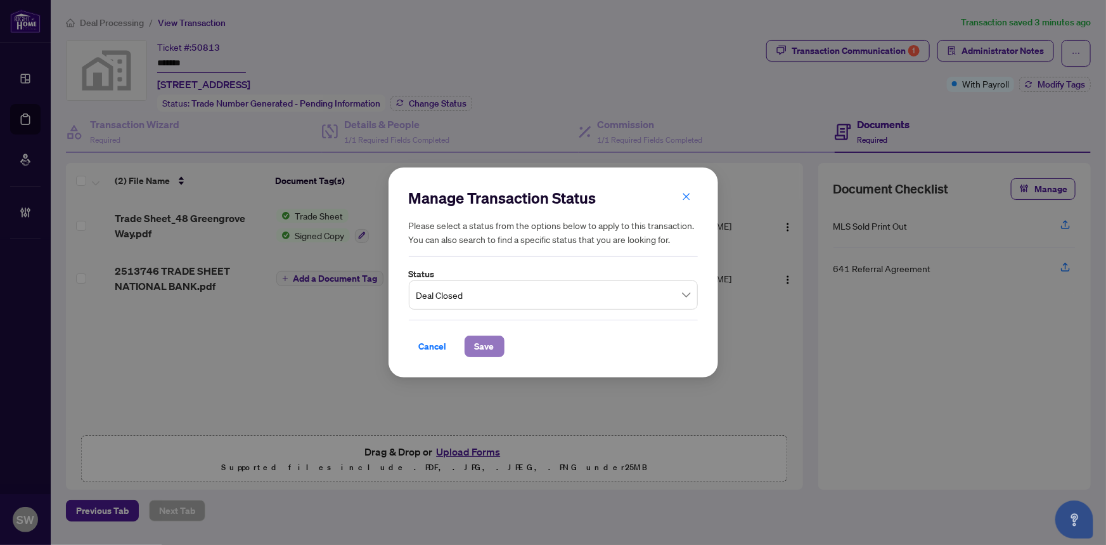
click at [477, 336] on span "Save" at bounding box center [485, 346] width 20 height 20
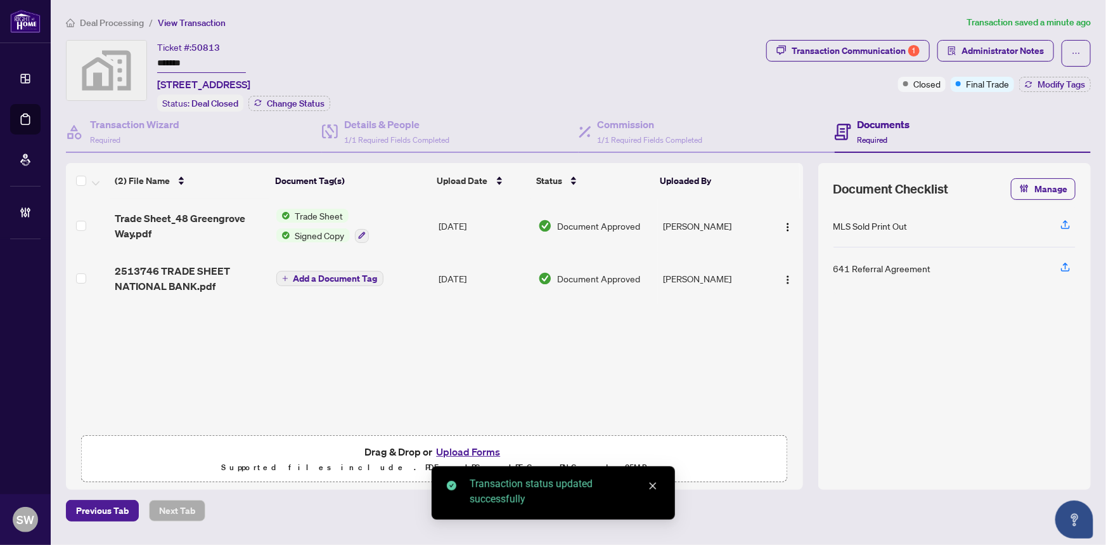
click at [539, 48] on div "Ticket #: 50813 ******* 48 Greengrove Crescent, North York, ON, Canada Status: …" at bounding box center [413, 76] width 695 height 72
click at [403, 38] on div "Deal Processing / View Transaction Transaction saved a minute ago Ticket #: 508…" at bounding box center [578, 268] width 1035 height 506
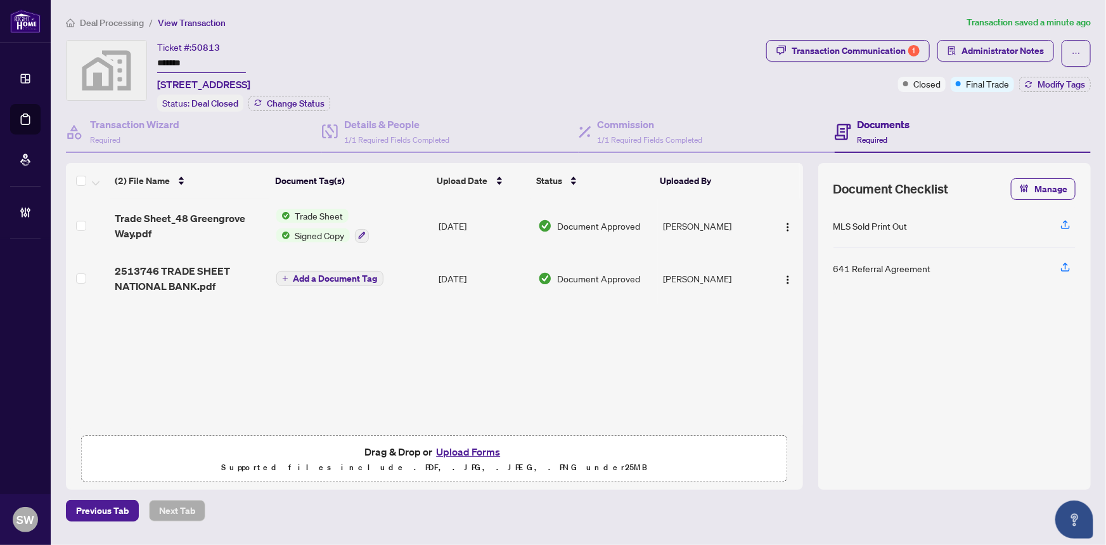
click at [707, 68] on div "Ticket #: 50813 ******* 48 Greengrove Crescent, North York, ON, Canada Status: …" at bounding box center [413, 76] width 695 height 72
click at [905, 52] on div "Transaction Communication 1" at bounding box center [856, 51] width 128 height 20
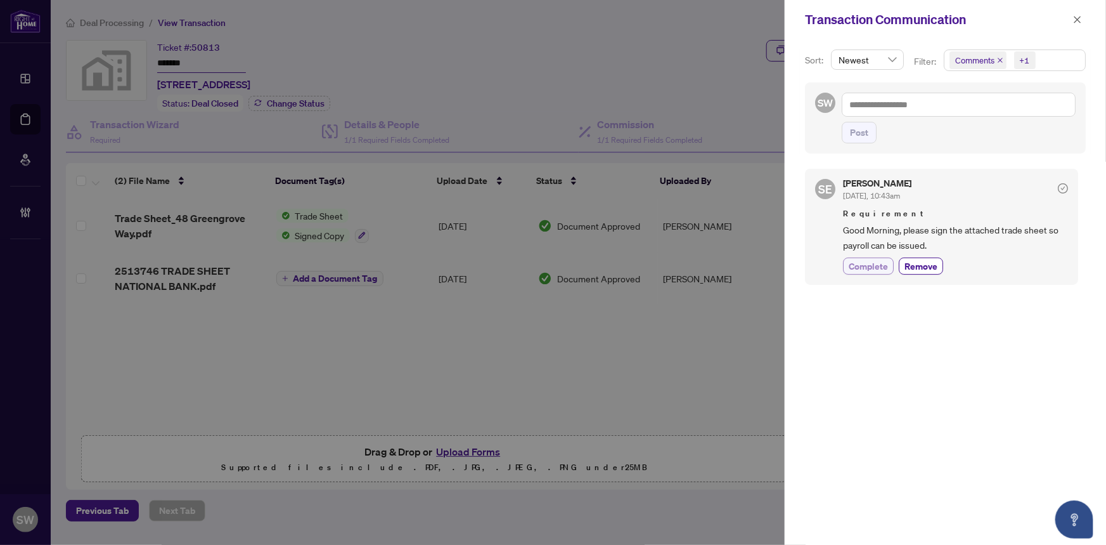
click at [870, 264] on span "Complete" at bounding box center [868, 265] width 39 height 13
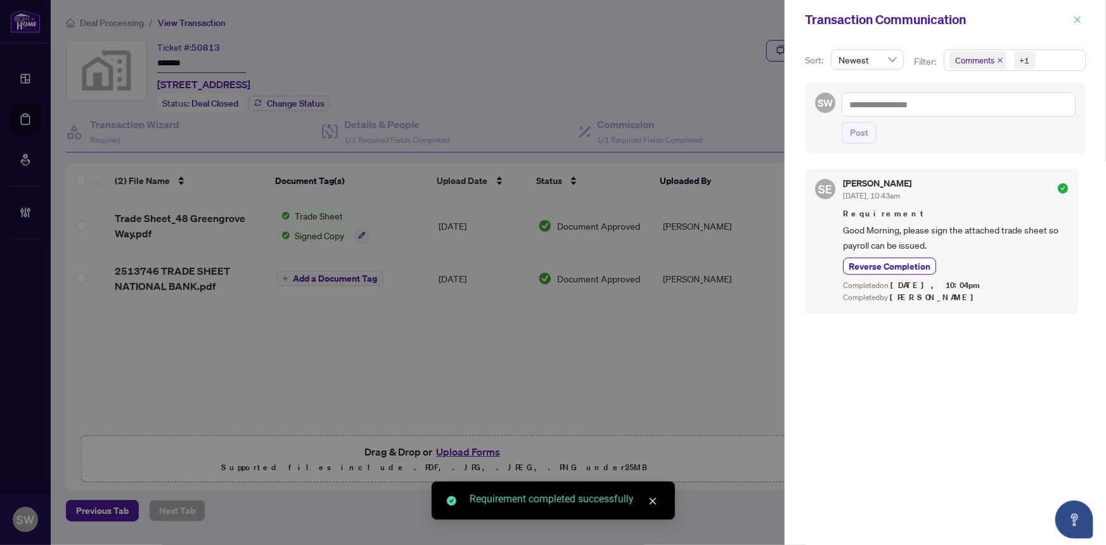
click at [1077, 16] on icon "close" at bounding box center [1077, 19] width 9 height 9
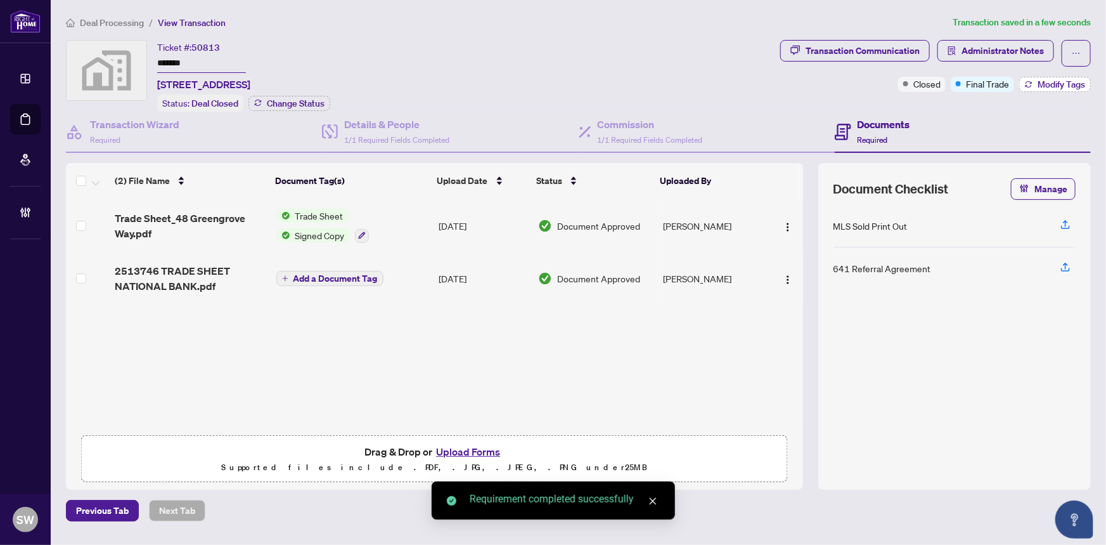
click at [1059, 84] on span "Modify Tags" at bounding box center [1062, 84] width 48 height 9
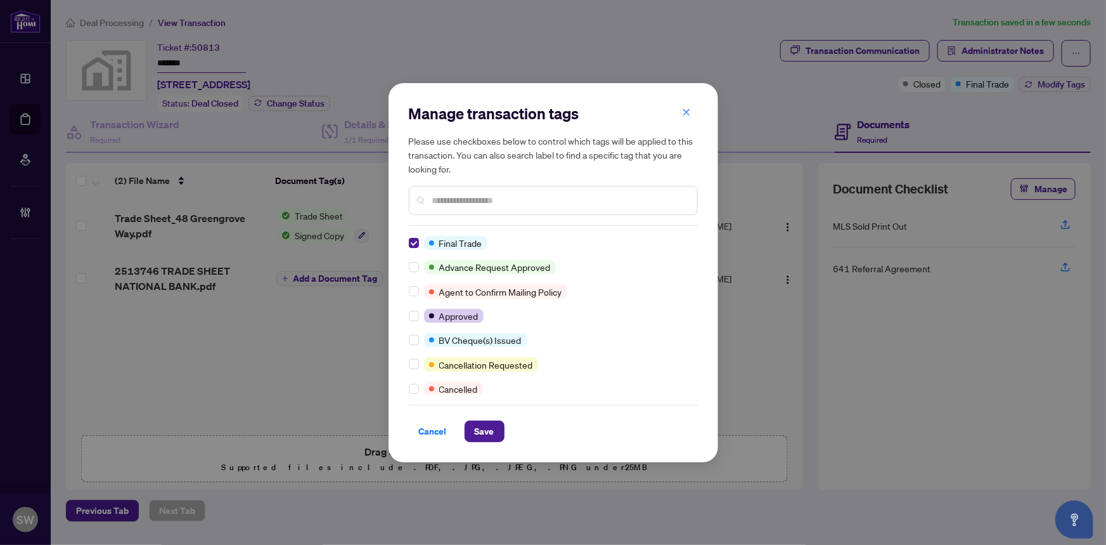
drag, startPoint x: 487, startPoint y: 427, endPoint x: 534, endPoint y: 202, distance: 230.0
click at [534, 202] on div "Manage transaction tags Please use checkboxes below to control which tags will …" at bounding box center [553, 272] width 289 height 338
click at [494, 429] on button "Save" at bounding box center [485, 431] width 40 height 22
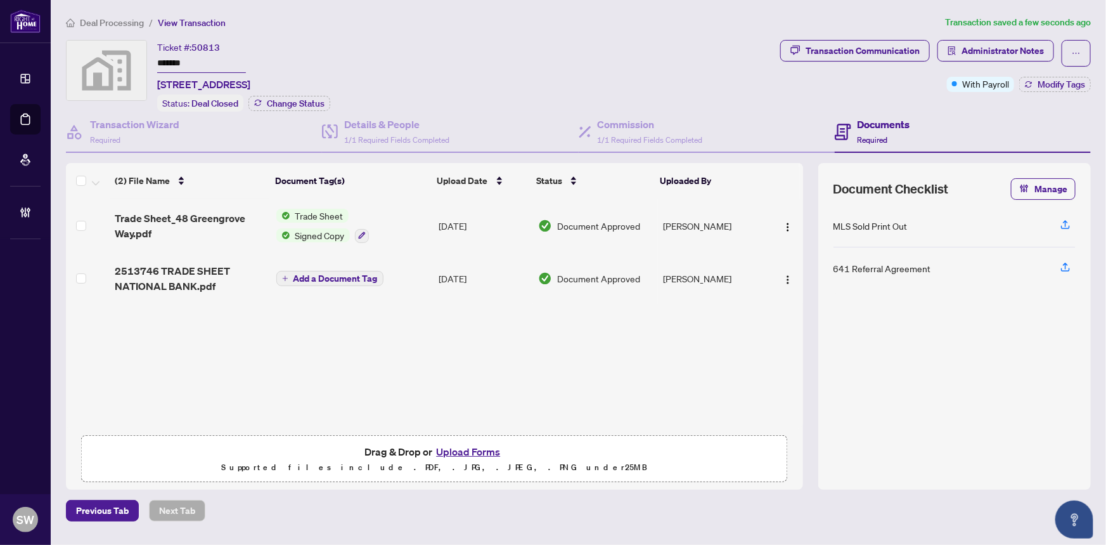
click at [114, 20] on span "Deal Processing" at bounding box center [112, 22] width 64 height 11
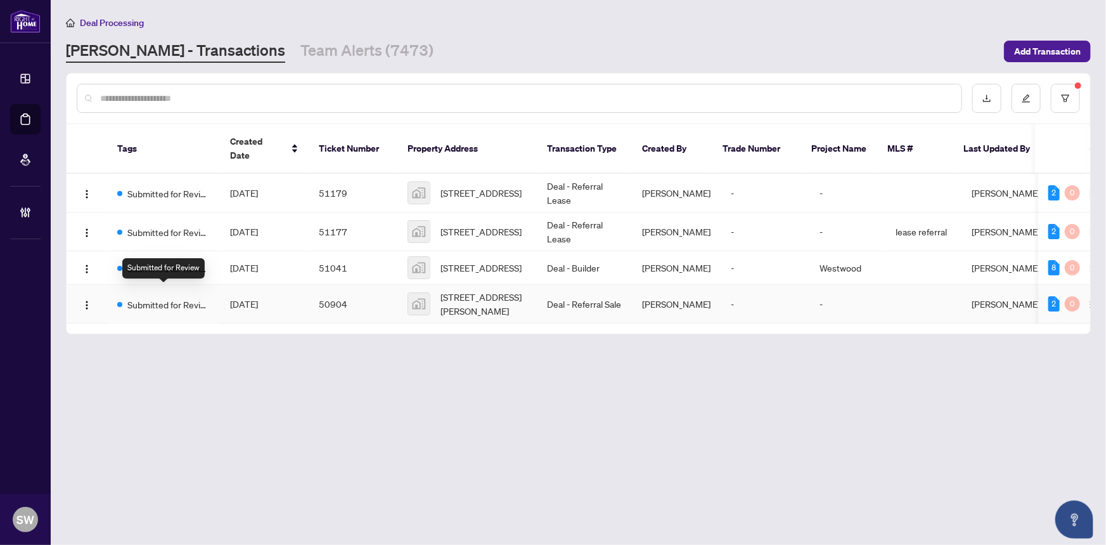
click at [177, 297] on span "Submitted for Review" at bounding box center [168, 304] width 82 height 14
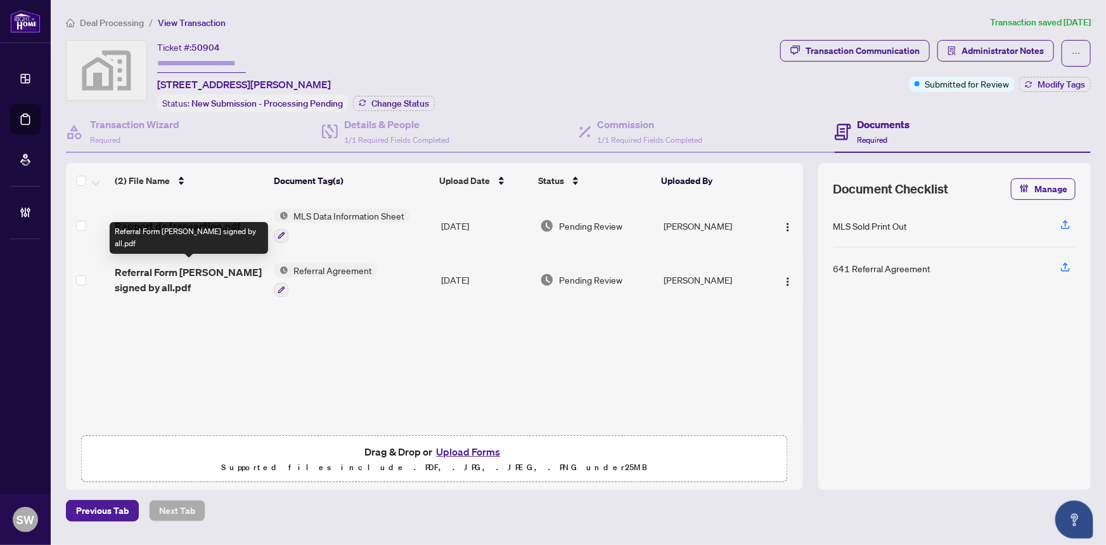
click at [171, 272] on span "Referral Form Catherine Guilbault signed by all.pdf" at bounding box center [190, 279] width 150 height 30
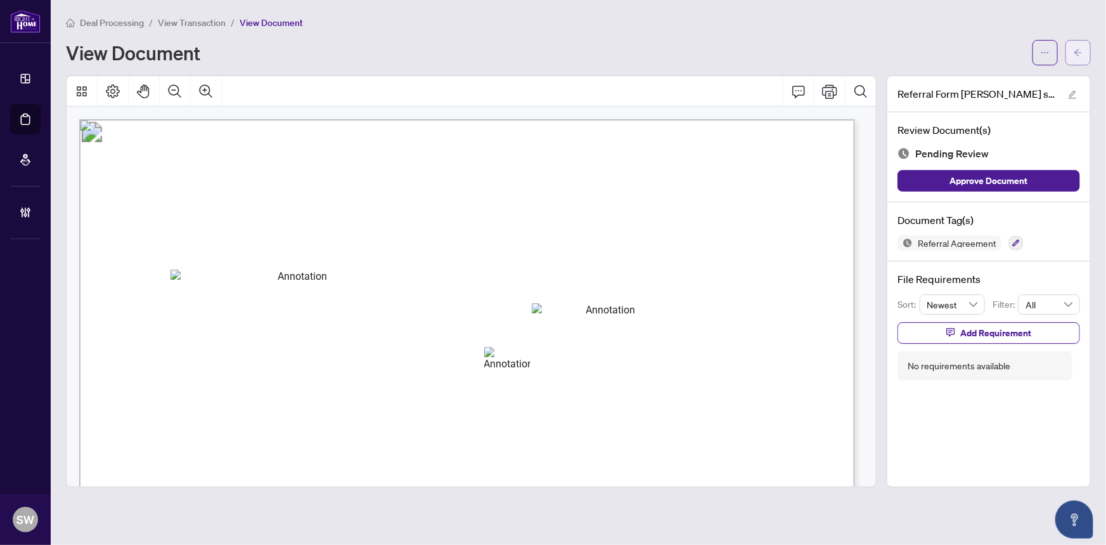
click at [1081, 53] on icon "arrow-left" at bounding box center [1078, 52] width 9 height 9
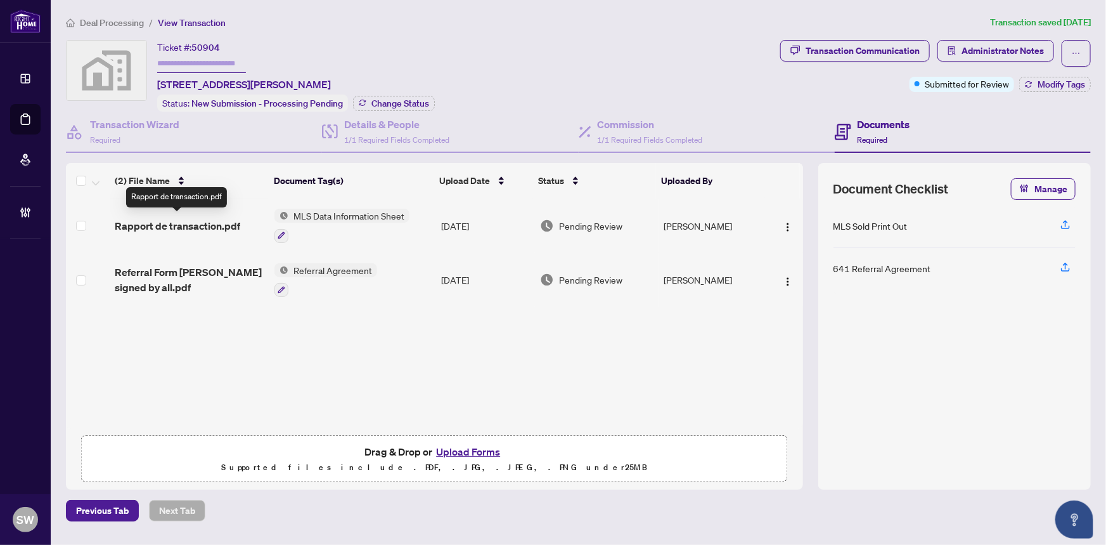
click at [213, 224] on span "Rapport de transaction.pdf" at bounding box center [178, 225] width 126 height 15
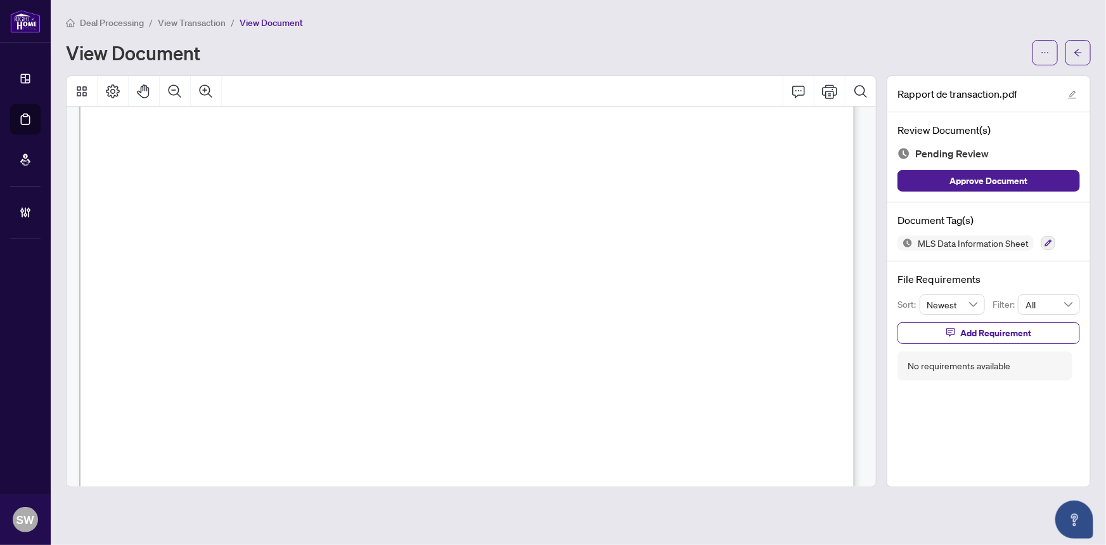
scroll to position [122, 0]
drag, startPoint x: 323, startPoint y: 262, endPoint x: 390, endPoint y: 261, distance: 67.2
click at [390, 261] on span "178 Rue Galipeau #46" at bounding box center [410, 263] width 216 height 11
click at [1078, 49] on icon "arrow-left" at bounding box center [1078, 52] width 8 height 7
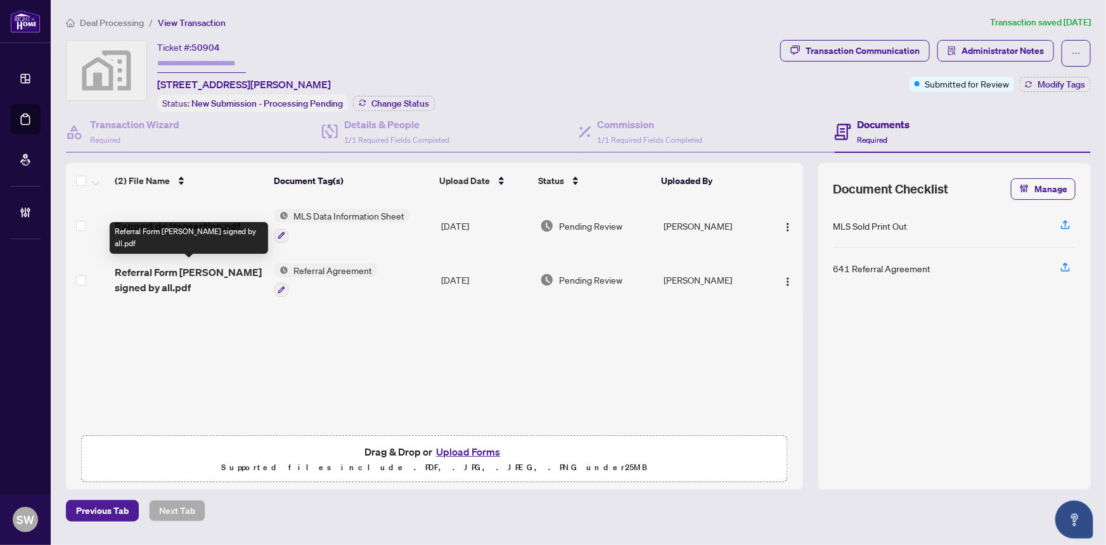
click at [198, 278] on span "Referral Form Catherine Guilbault signed by all.pdf" at bounding box center [190, 279] width 150 height 30
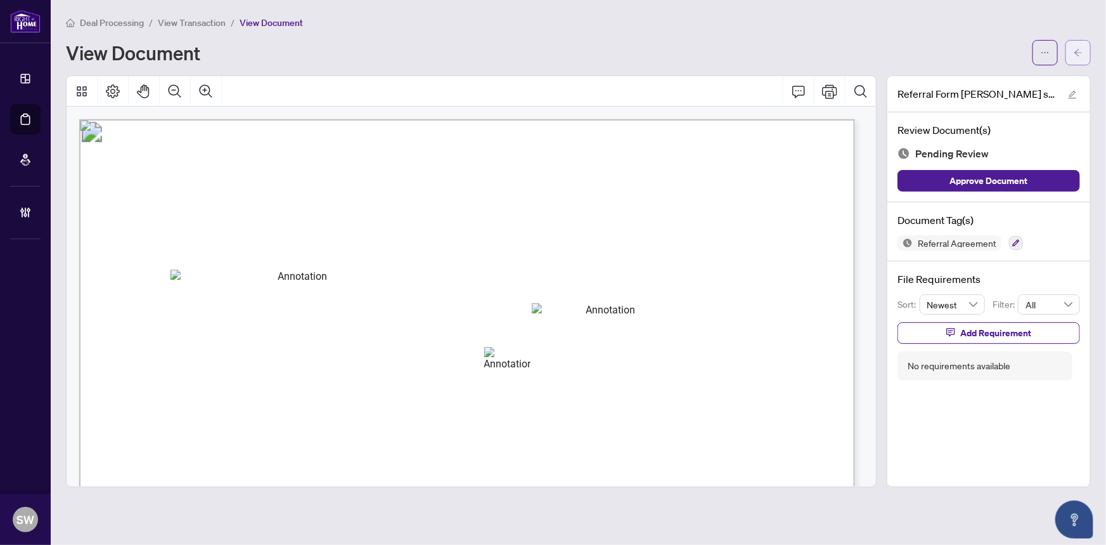
click at [1088, 48] on button "button" at bounding box center [1078, 52] width 25 height 25
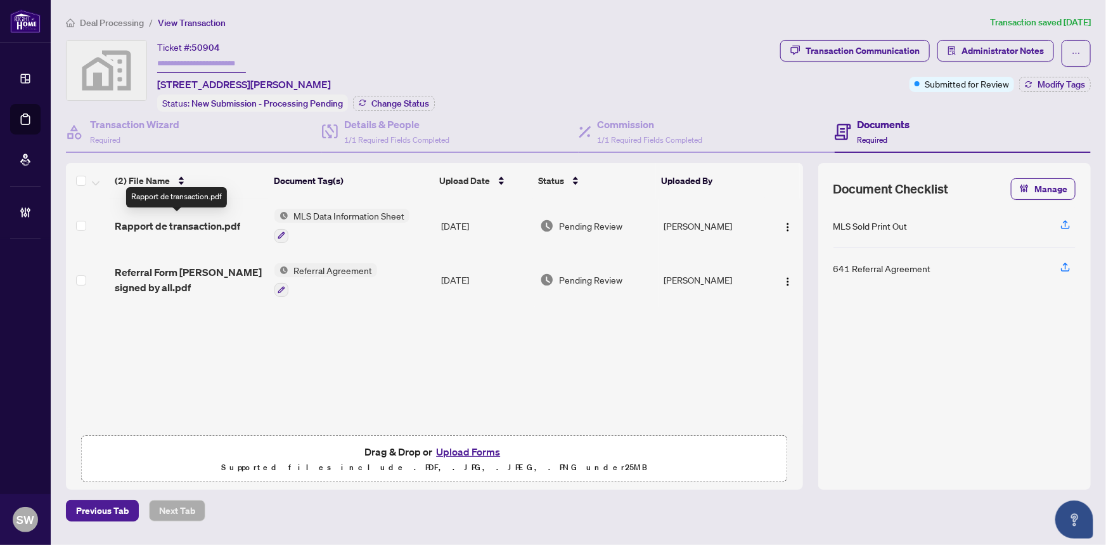
click at [205, 223] on span "Rapport de transaction.pdf" at bounding box center [178, 225] width 126 height 15
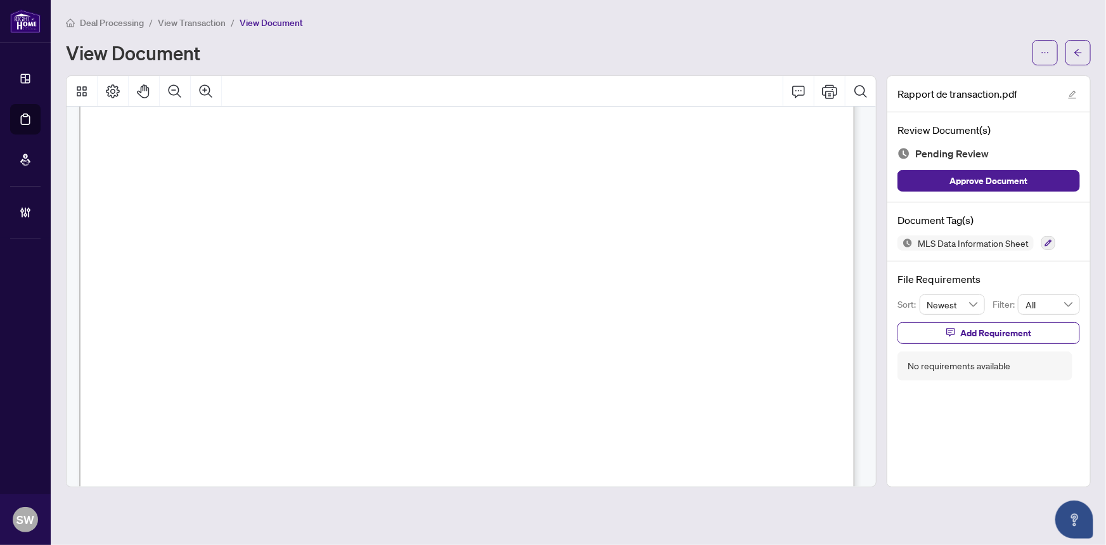
scroll to position [1210, 0]
drag, startPoint x: 145, startPoint y: 212, endPoint x: 255, endPoint y: 210, distance: 109.7
click at [251, 210] on span "Courtier du vendeur" at bounding box center [197, 215] width 108 height 11
click at [153, 145] on span "Acheteur" at bounding box center [166, 150] width 46 height 11
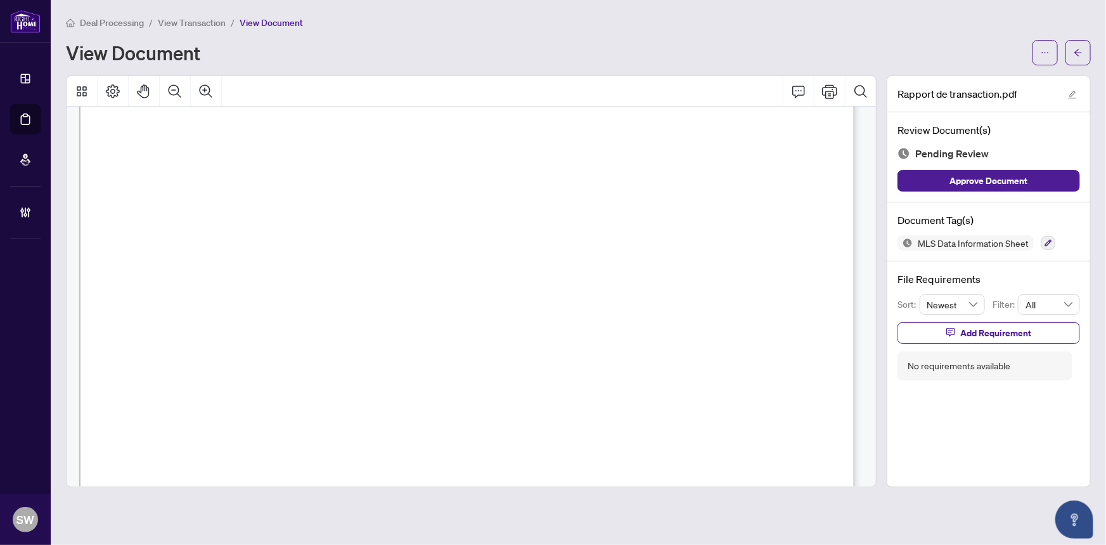
drag, startPoint x: 143, startPoint y: 297, endPoint x: 262, endPoint y: 299, distance: 119.8
click at [259, 299] on span "Courtier de l'acheteur" at bounding box center [201, 300] width 116 height 11
drag, startPoint x: 145, startPoint y: 354, endPoint x: 233, endPoint y: 358, distance: 87.6
click at [233, 358] on span "Référence d'inscription" at bounding box center [204, 354] width 122 height 11
drag, startPoint x: 146, startPoint y: 406, endPoint x: 266, endPoint y: 410, distance: 119.9
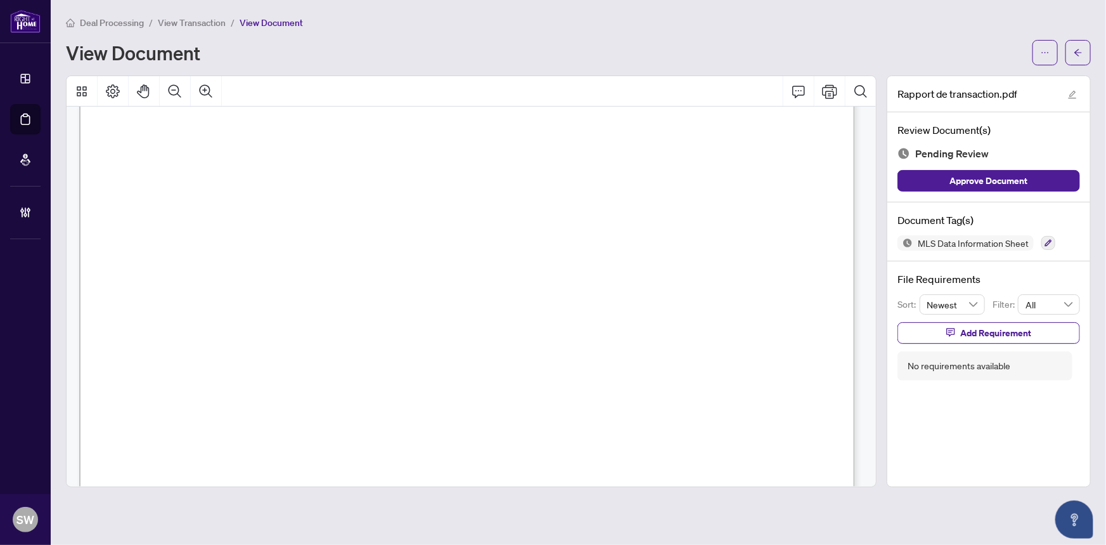
click at [255, 410] on span "Notaire des acheteurs" at bounding box center [199, 409] width 113 height 11
click at [1074, 48] on icon "arrow-left" at bounding box center [1078, 52] width 9 height 9
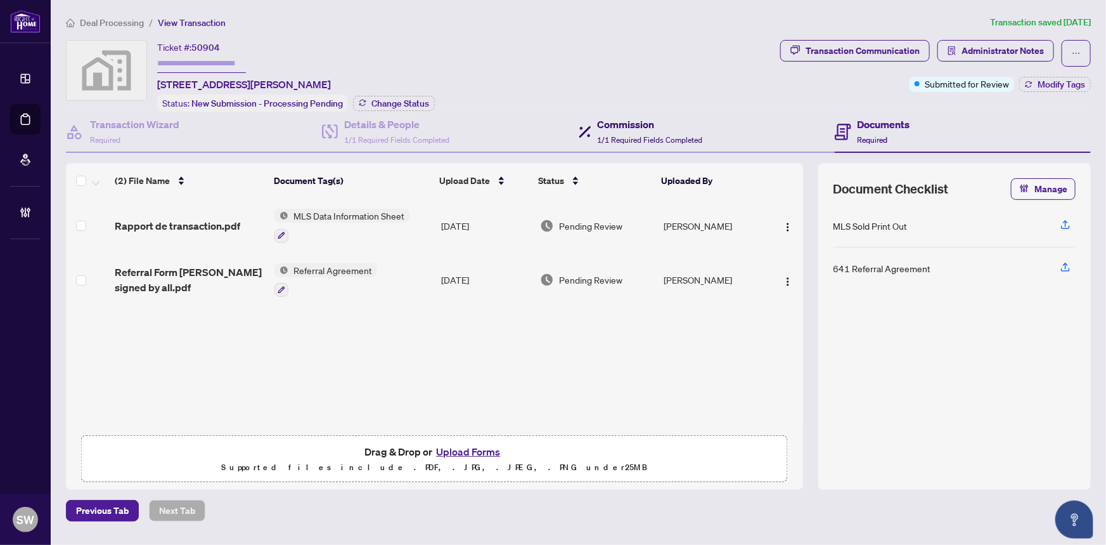
click at [628, 129] on div "Commission 1/1 Required Fields Completed" at bounding box center [650, 132] width 105 height 30
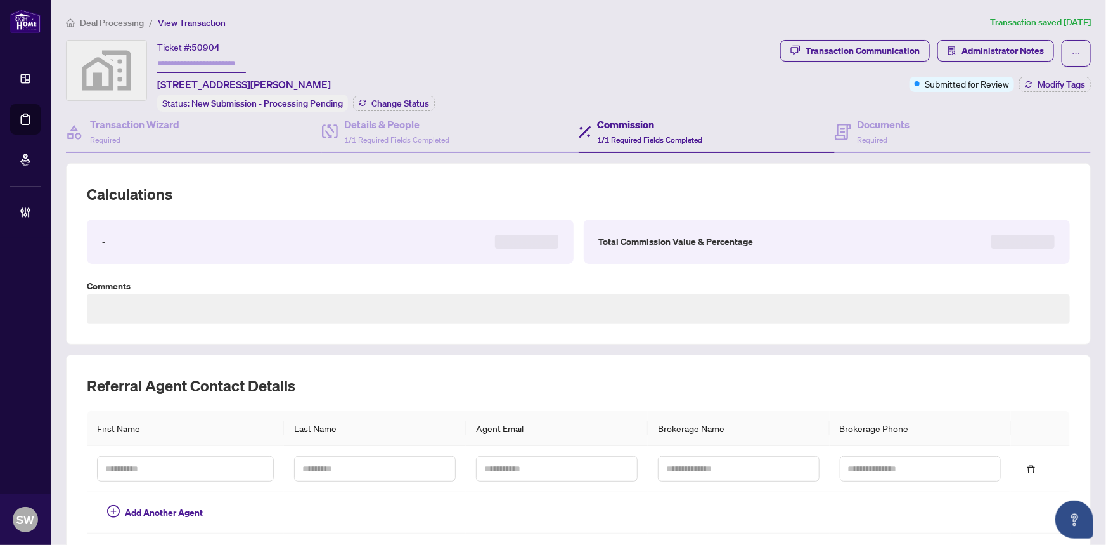
type textarea "**********"
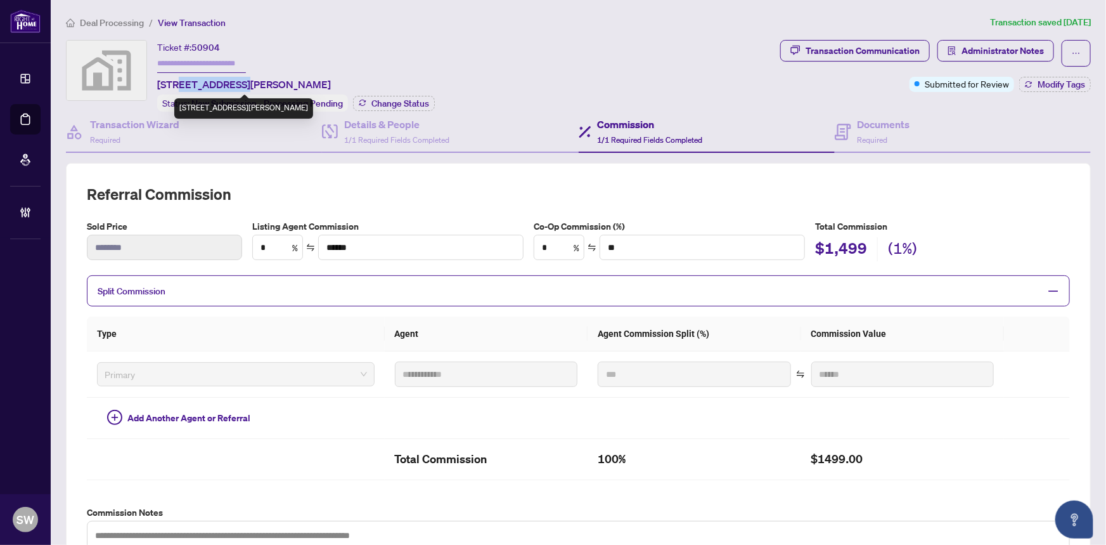
drag, startPoint x: 179, startPoint y: 82, endPoint x: 236, endPoint y: 81, distance: 57.7
click at [236, 81] on span "178 Rue Galipeau, Thurso, QC, Canada" at bounding box center [244, 84] width 174 height 15
copy span "Rue Galipeau"
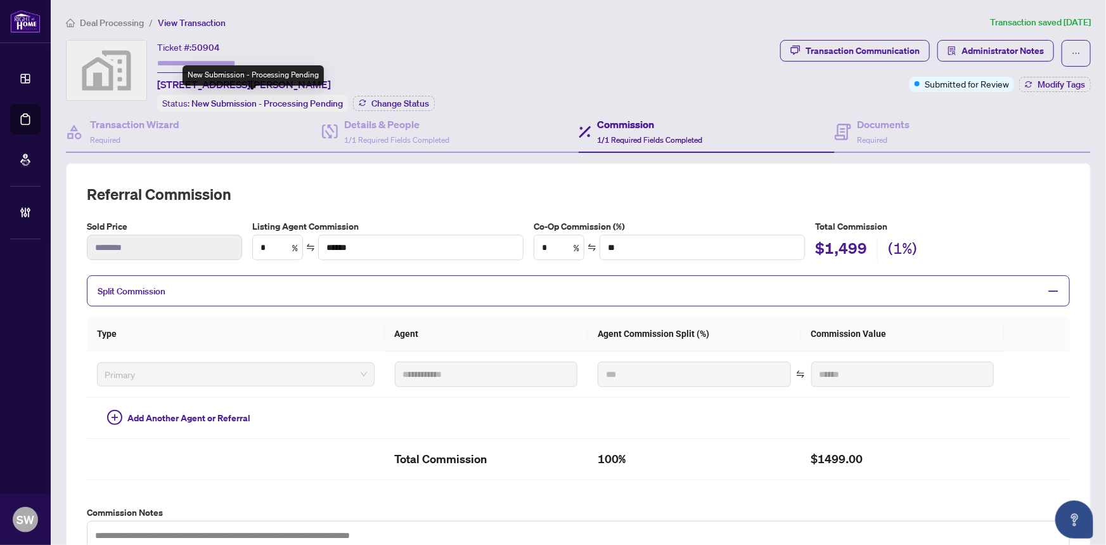
click at [403, 79] on div "Ticket #: 50904 178 Rue Galipeau, Thurso, QC, Canada Status: New Submission - P…" at bounding box center [296, 76] width 278 height 72
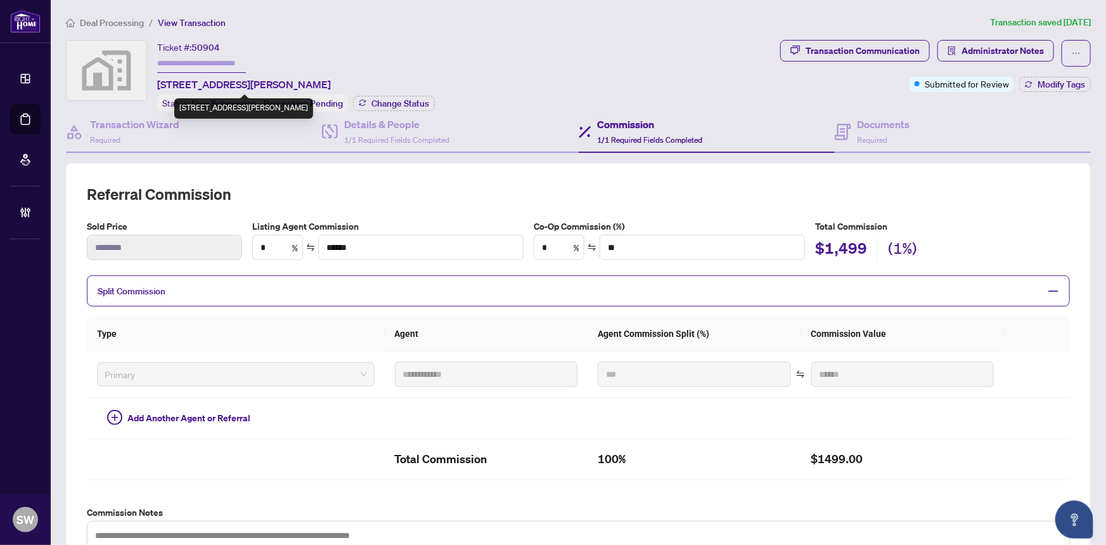
click at [257, 77] on span "178 Rue Galipeau, Thurso, QC, Canada" at bounding box center [244, 84] width 174 height 15
copy span "Thurso"
click at [881, 135] on span "Required" at bounding box center [873, 140] width 30 height 10
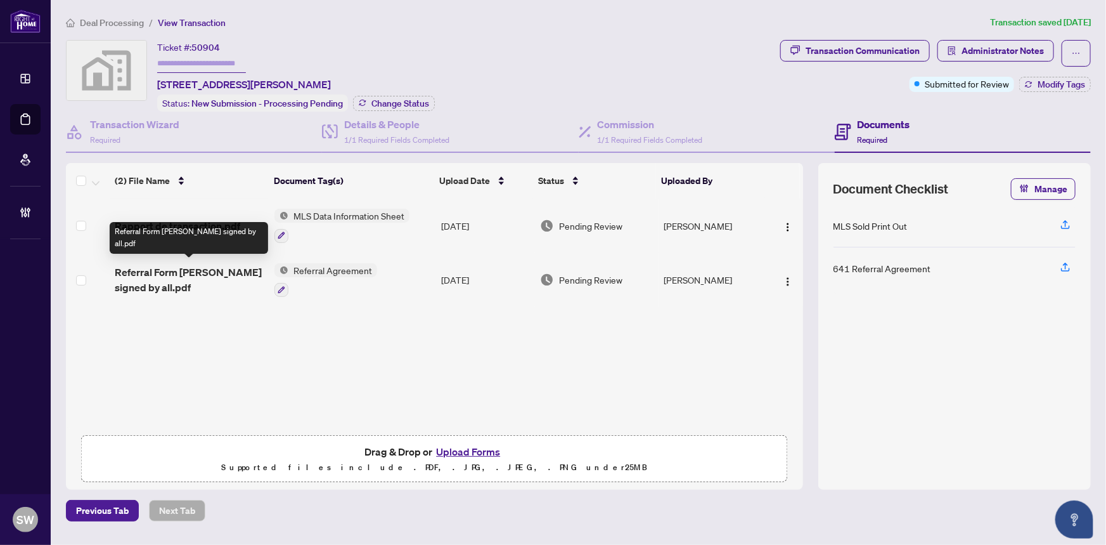
click at [177, 273] on span "Referral Form Catherine Guilbault signed by all.pdf" at bounding box center [190, 279] width 150 height 30
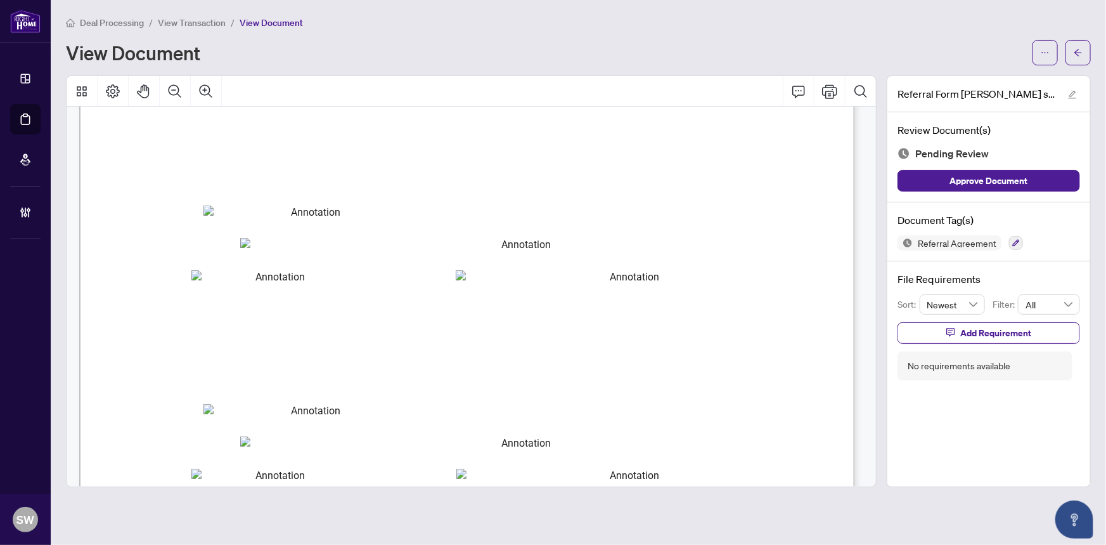
scroll to position [415, 0]
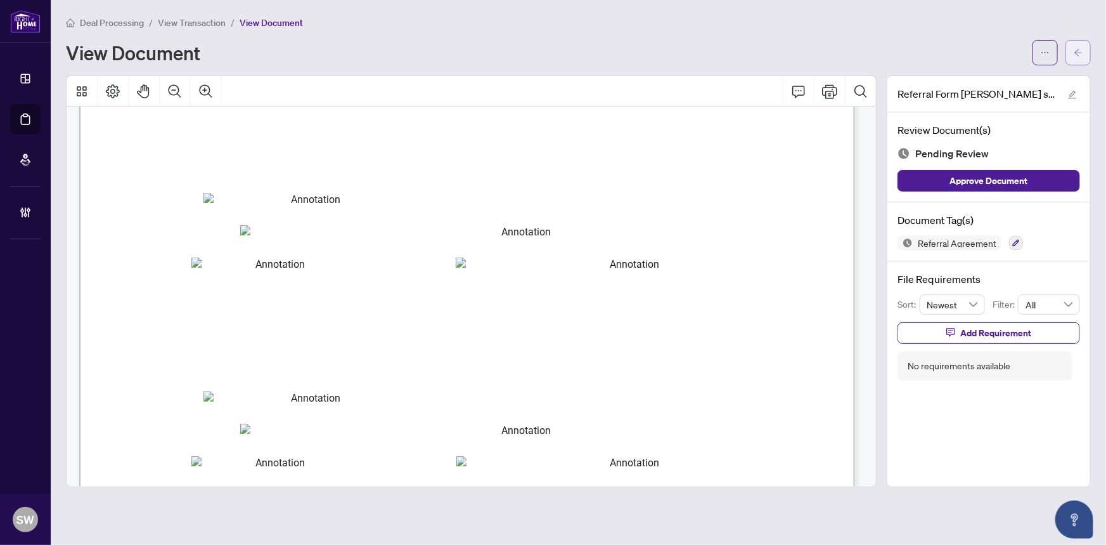
click at [1078, 56] on icon "arrow-left" at bounding box center [1078, 52] width 9 height 9
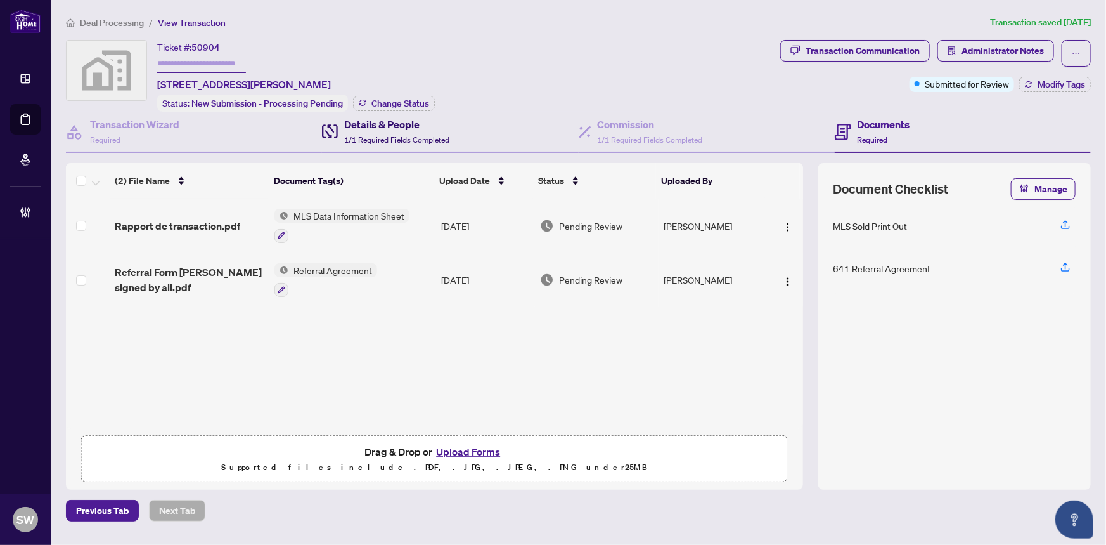
click at [403, 135] on span "1/1 Required Fields Completed" at bounding box center [396, 140] width 105 height 10
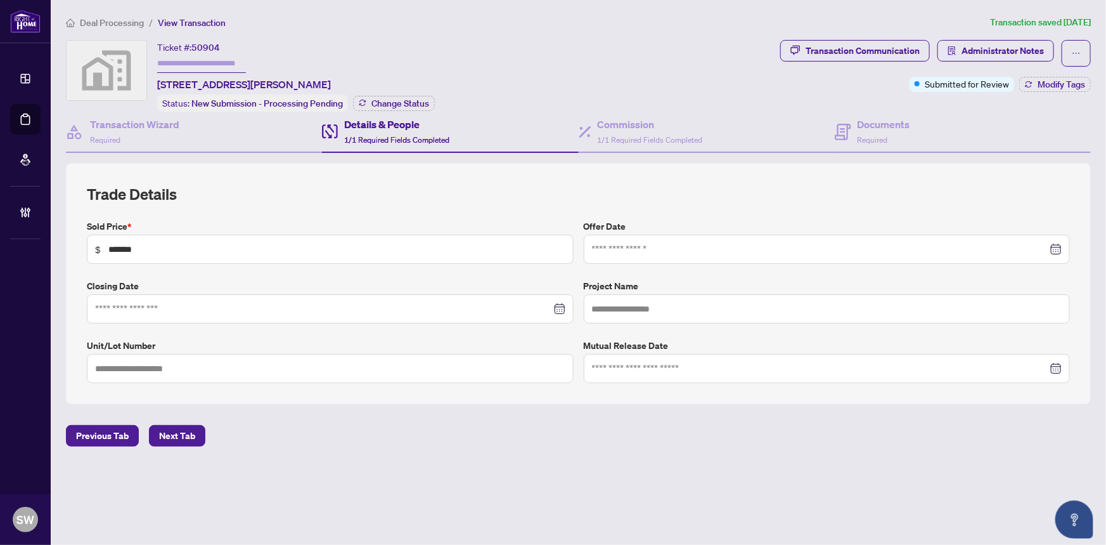
type input "**********"
click at [615, 69] on div "Ticket #: 50904 178 Rue Galipeau, Thurso, QC, Canada Status: New Submission - P…" at bounding box center [420, 76] width 709 height 72
click at [133, 122] on h4 "Transaction Wizard" at bounding box center [134, 124] width 89 height 15
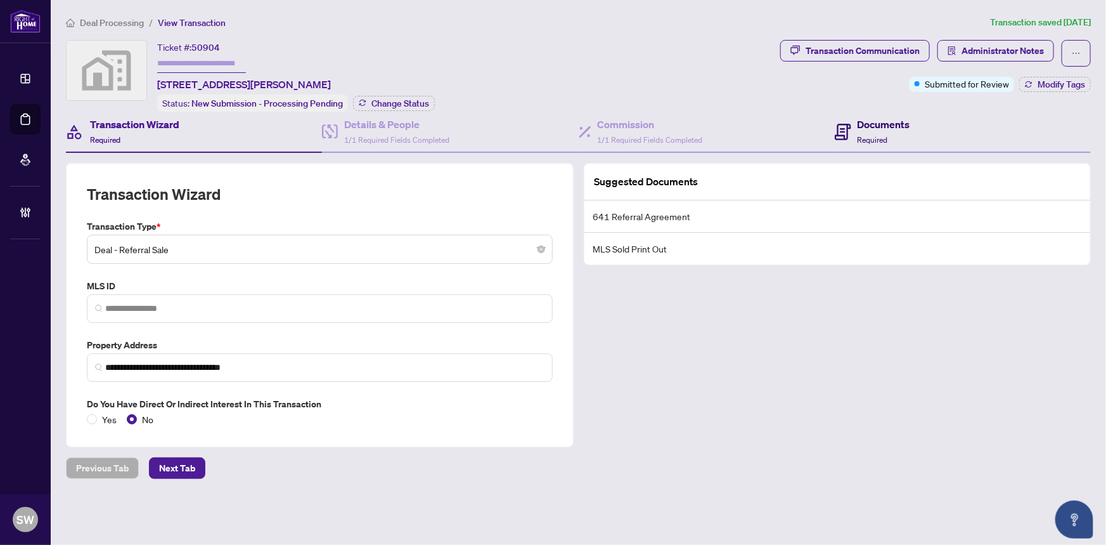
click at [878, 135] on span "Required" at bounding box center [873, 140] width 30 height 10
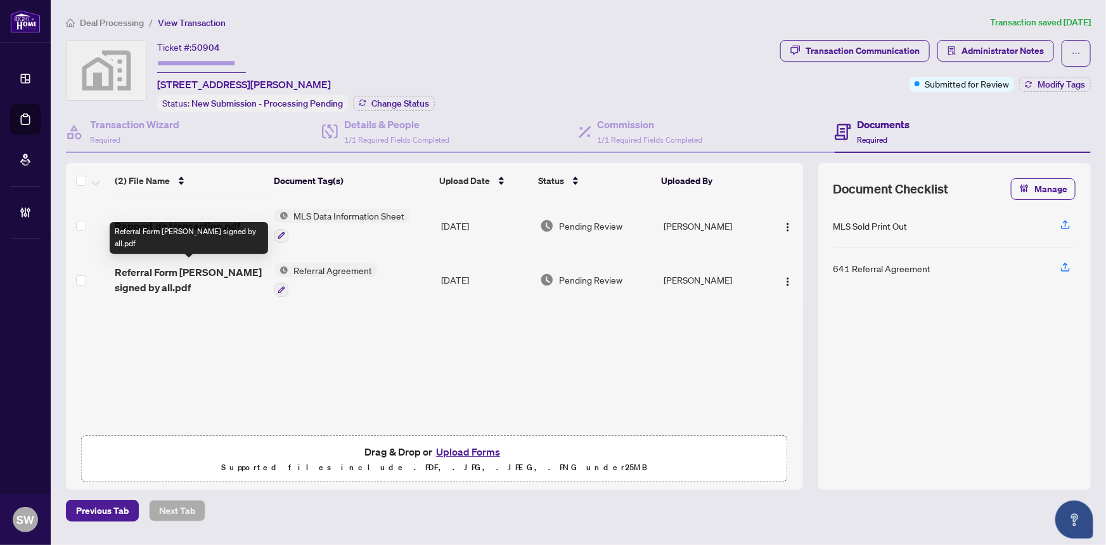
click at [178, 270] on span "Referral Form Catherine Guilbault signed by all.pdf" at bounding box center [190, 279] width 150 height 30
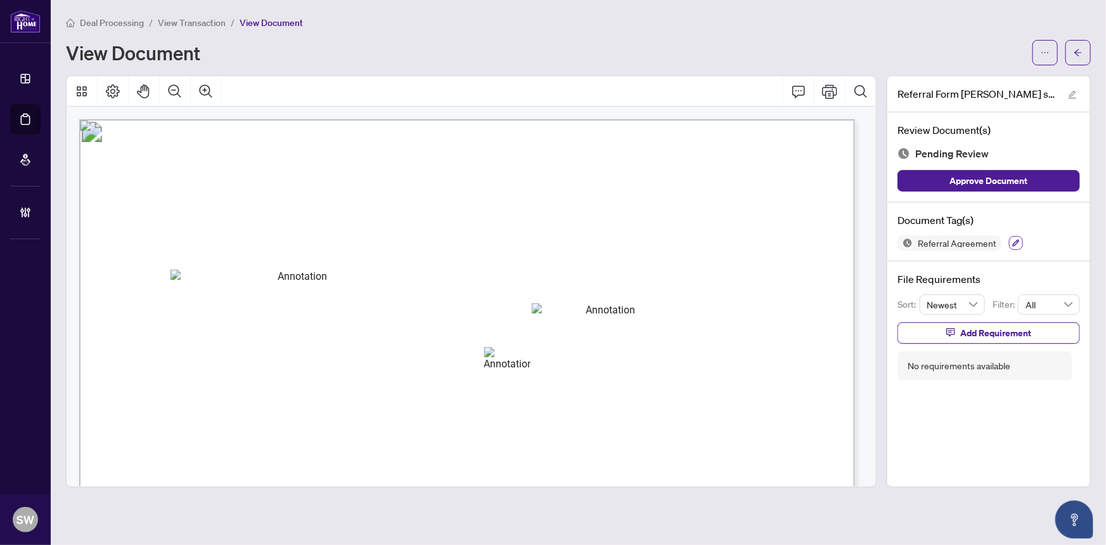
click at [1015, 242] on icon "button" at bounding box center [1016, 243] width 8 height 8
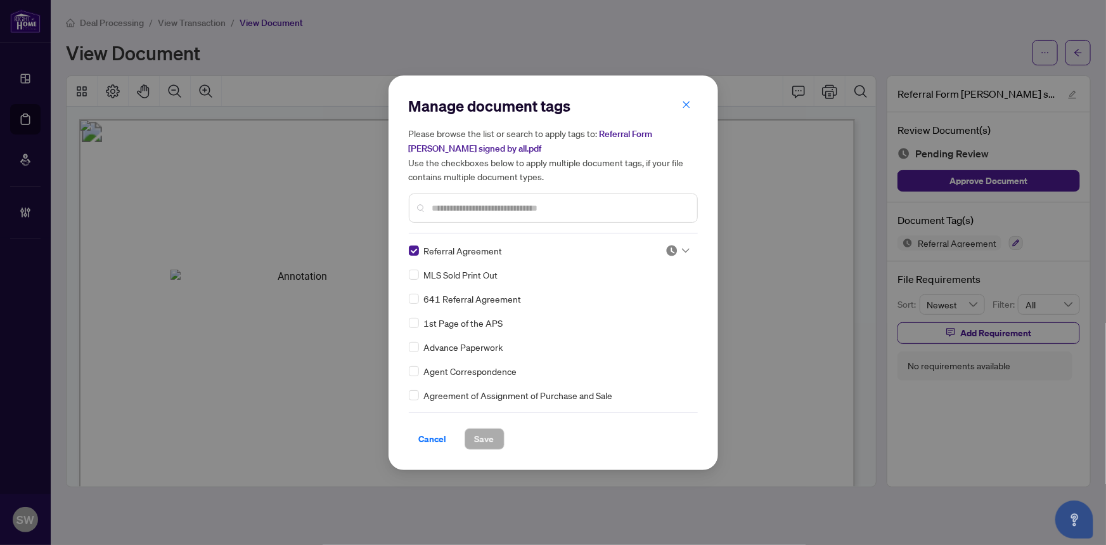
click at [688, 250] on div "Referral Agreement MLS Sold Print Out 641 Referral Agreement 1st Page of the AP…" at bounding box center [553, 322] width 289 height 158
click at [684, 248] on icon at bounding box center [686, 250] width 8 height 5
click at [437, 435] on span "Cancel" at bounding box center [433, 439] width 28 height 20
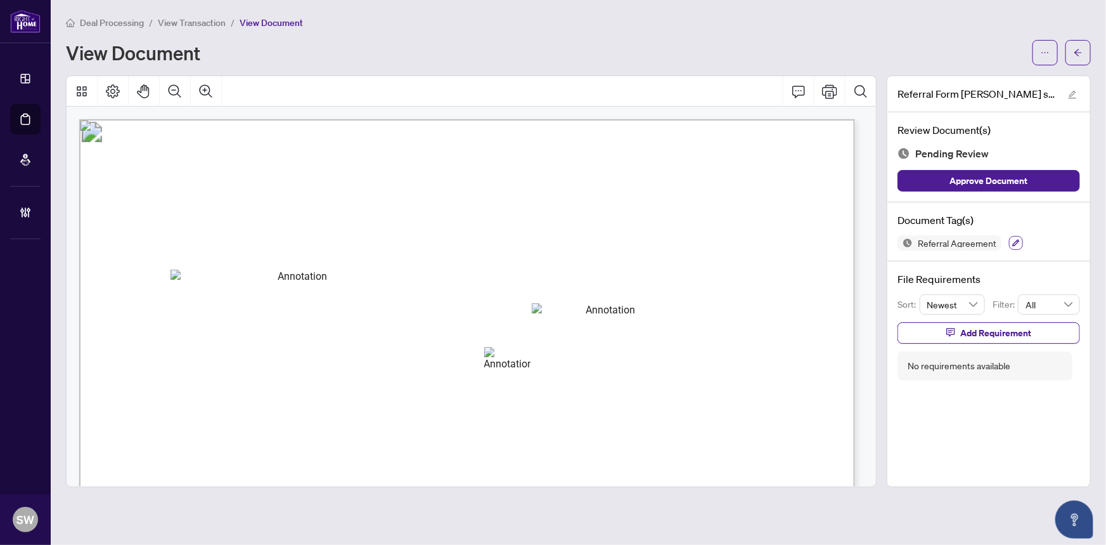
click at [1015, 240] on icon "button" at bounding box center [1016, 243] width 7 height 7
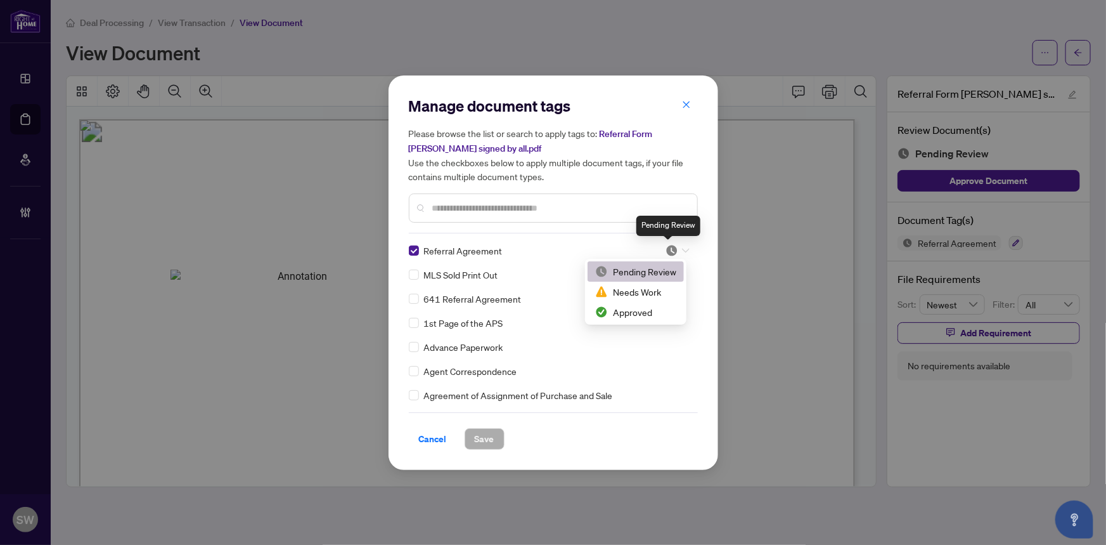
click at [671, 250] on img at bounding box center [672, 250] width 13 height 13
click at [465, 248] on span "Referral Agreement" at bounding box center [463, 250] width 79 height 14
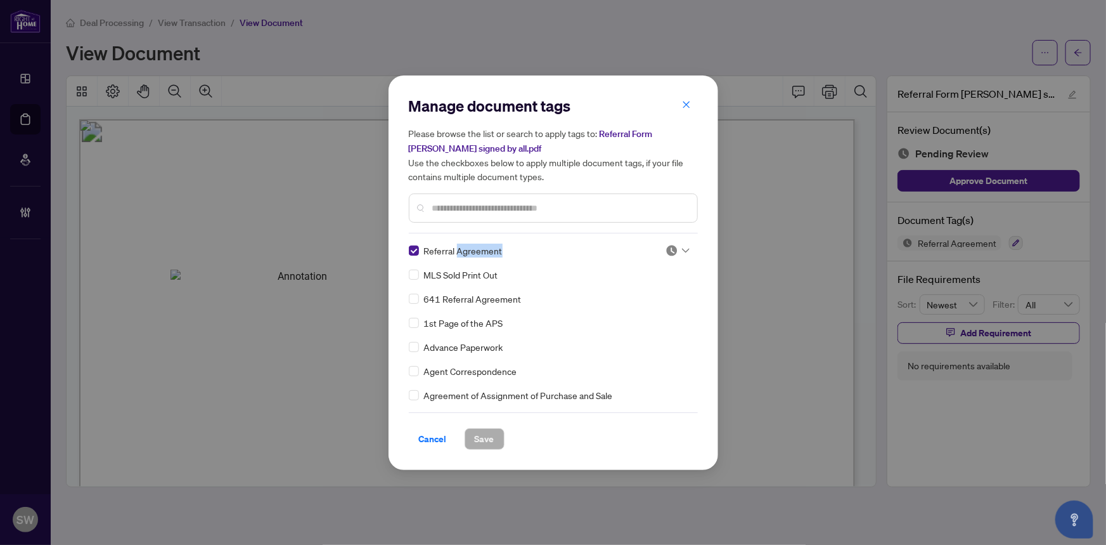
click at [465, 248] on span "Referral Agreement" at bounding box center [463, 250] width 79 height 14
copy div "Referral Agreement"
click at [469, 209] on input "text" at bounding box center [559, 208] width 255 height 14
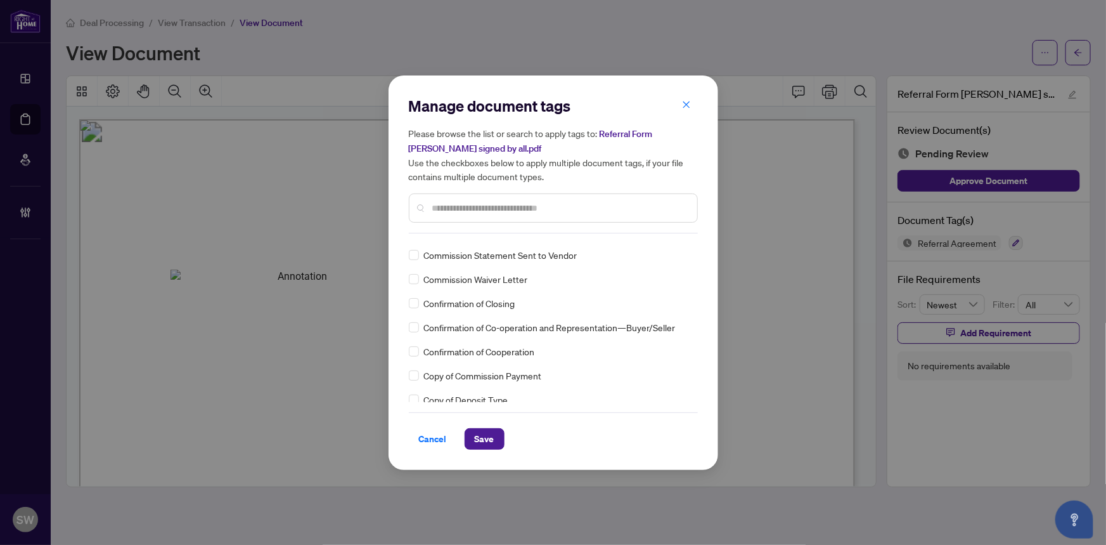
scroll to position [749, 0]
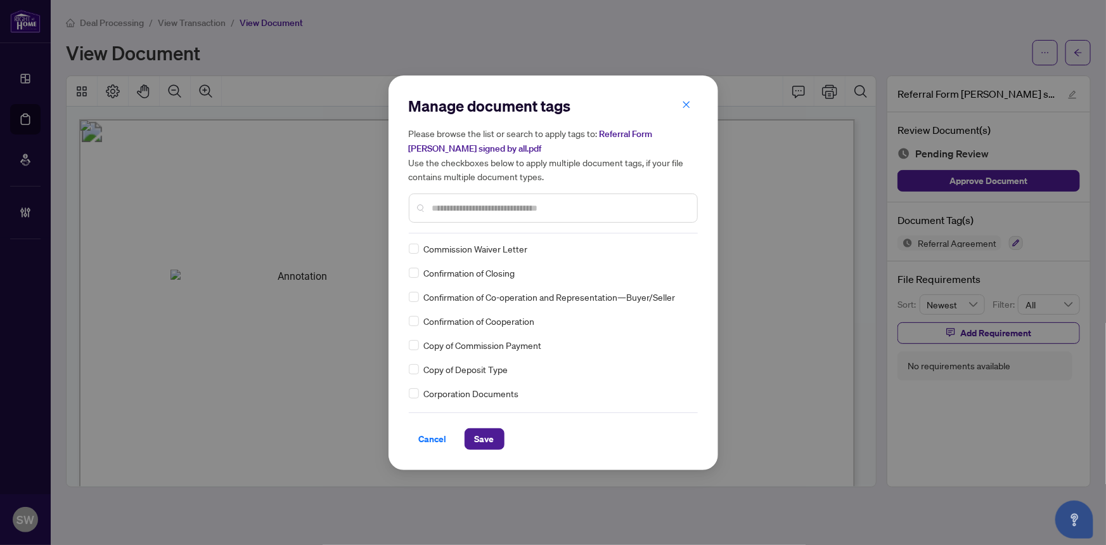
click at [450, 209] on input "text" at bounding box center [559, 208] width 255 height 14
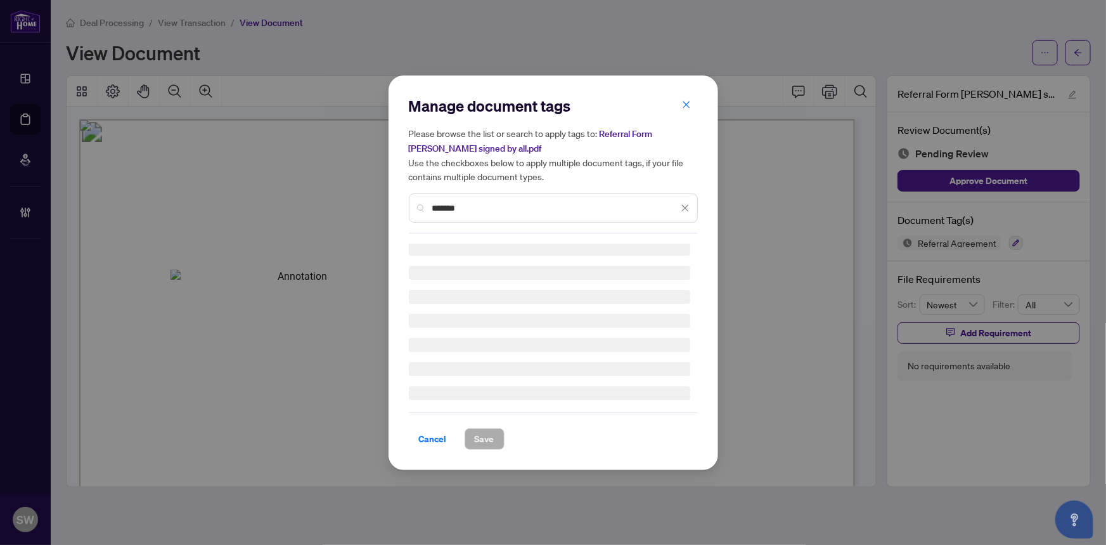
scroll to position [0, 0]
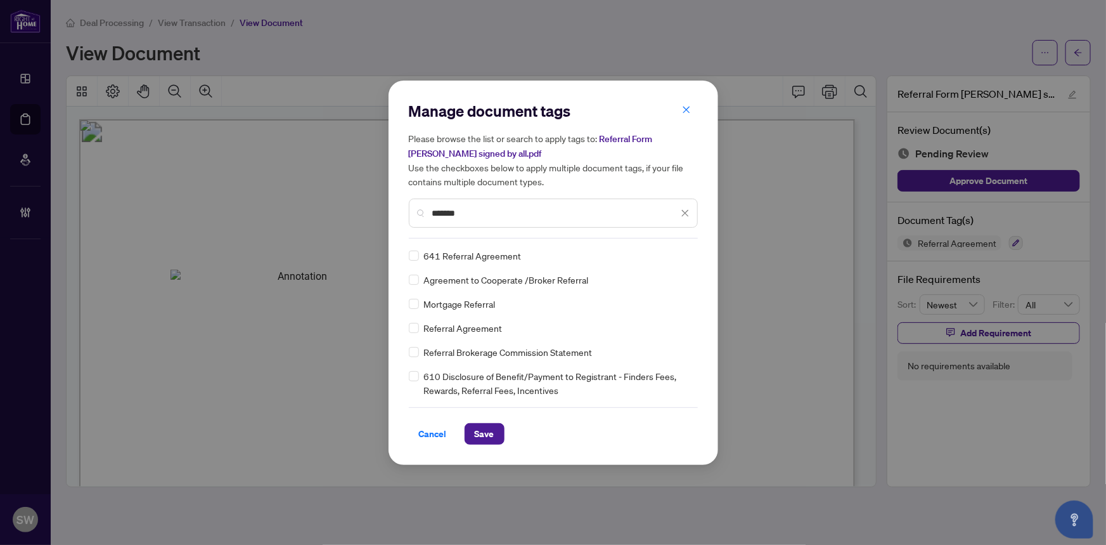
drag, startPoint x: 487, startPoint y: 209, endPoint x: 405, endPoint y: 197, distance: 82.7
click at [405, 197] on div "Manage document tags Please browse the list or search to apply tags to: Referra…" at bounding box center [554, 273] width 330 height 384
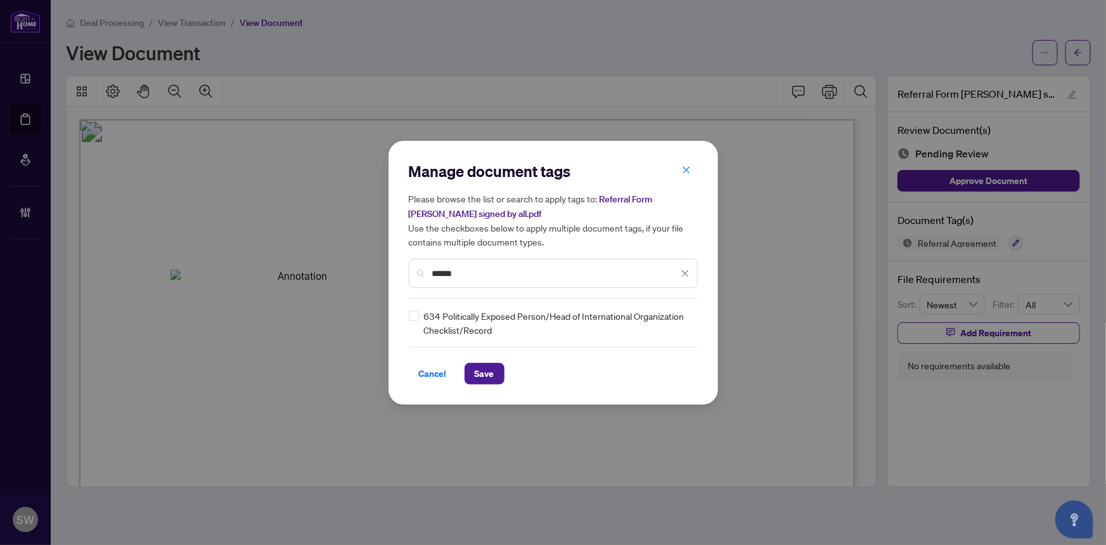
drag, startPoint x: 477, startPoint y: 273, endPoint x: 432, endPoint y: 269, distance: 45.2
click at [432, 269] on input "******" at bounding box center [555, 273] width 246 height 14
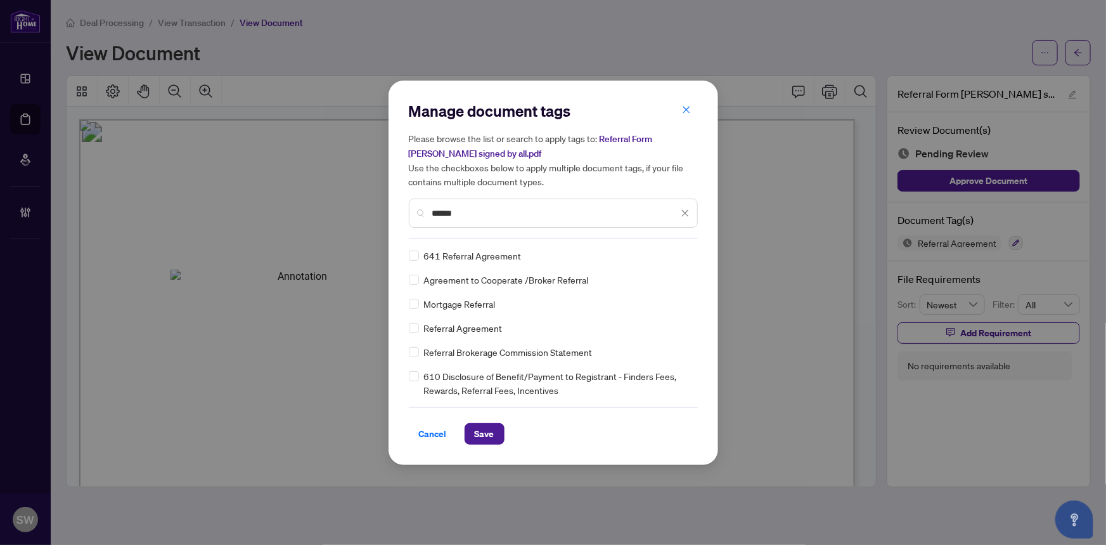
type input "******"
click at [678, 254] on div at bounding box center [678, 255] width 24 height 13
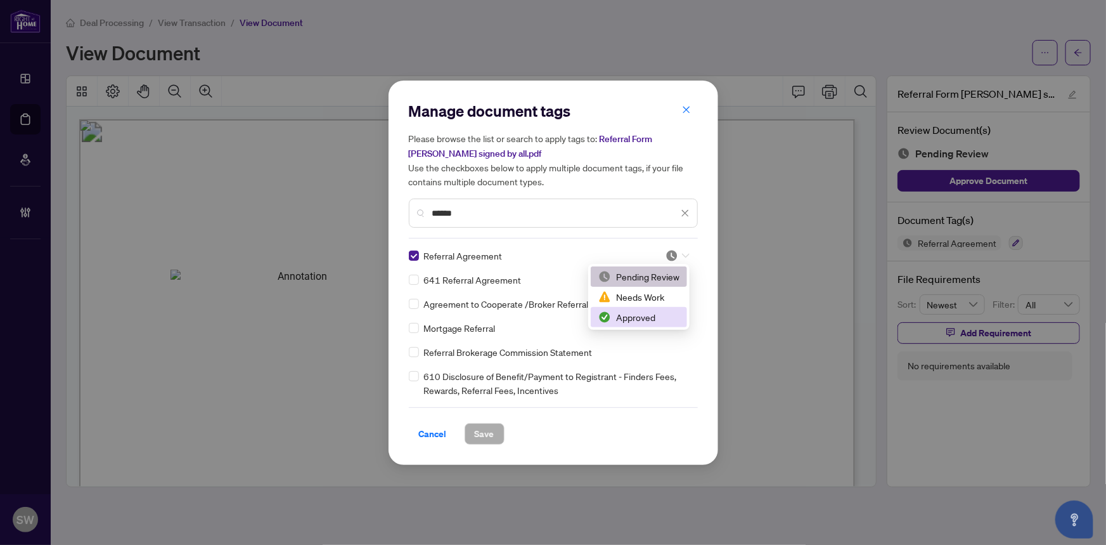
click at [629, 312] on div "Approved" at bounding box center [638, 317] width 81 height 14
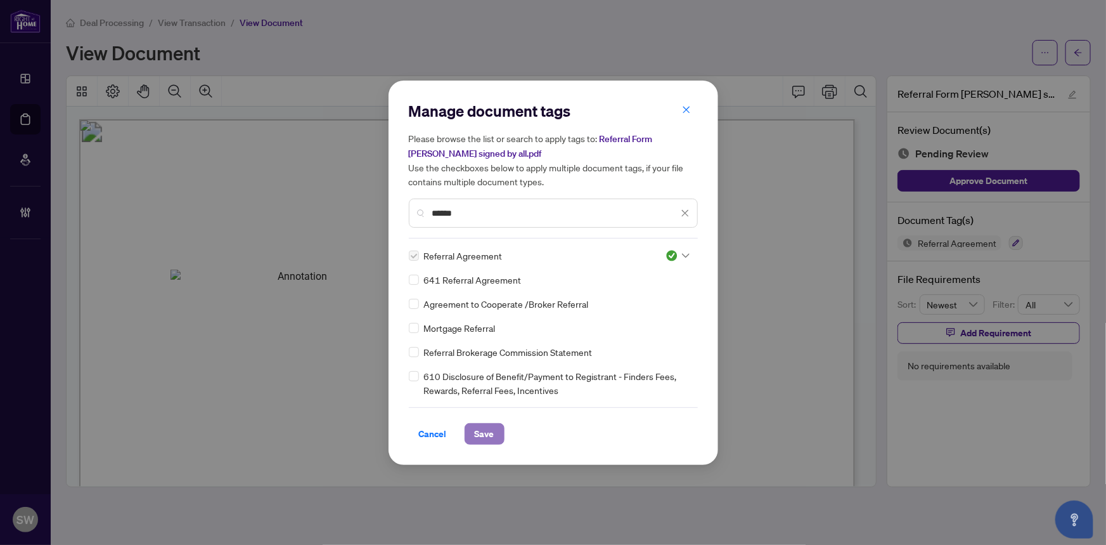
click at [496, 426] on button "Save" at bounding box center [485, 434] width 40 height 22
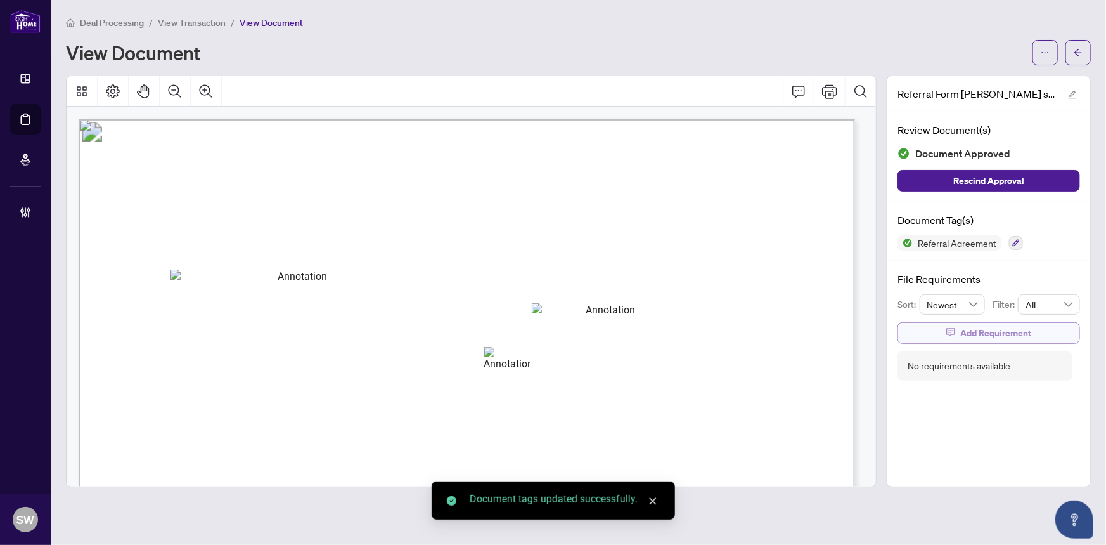
click at [996, 328] on span "Add Requirement" at bounding box center [995, 333] width 71 height 20
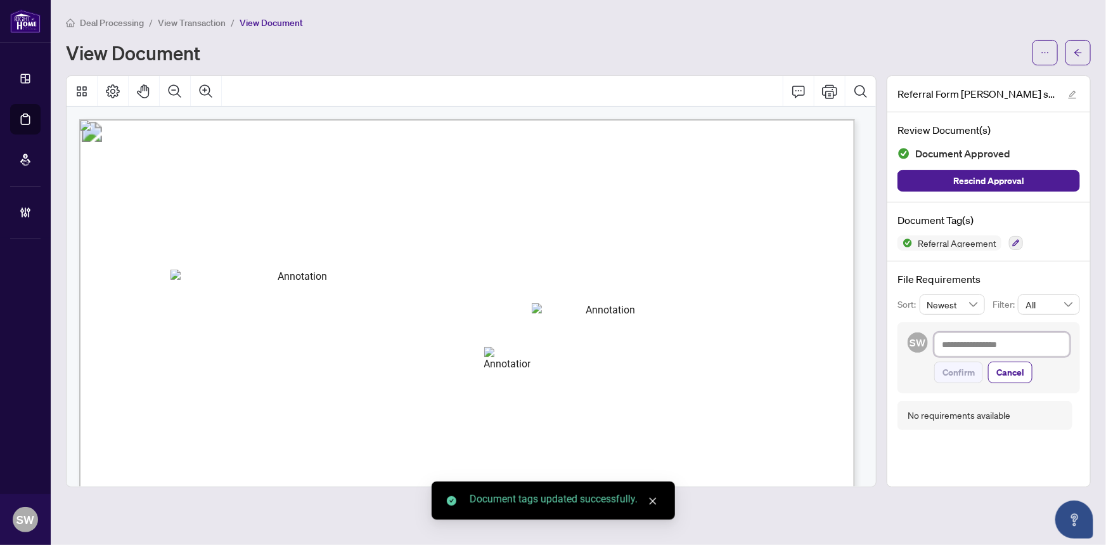
click at [979, 341] on textarea at bounding box center [1002, 344] width 136 height 24
type textarea "*"
type textarea "**"
type textarea "***"
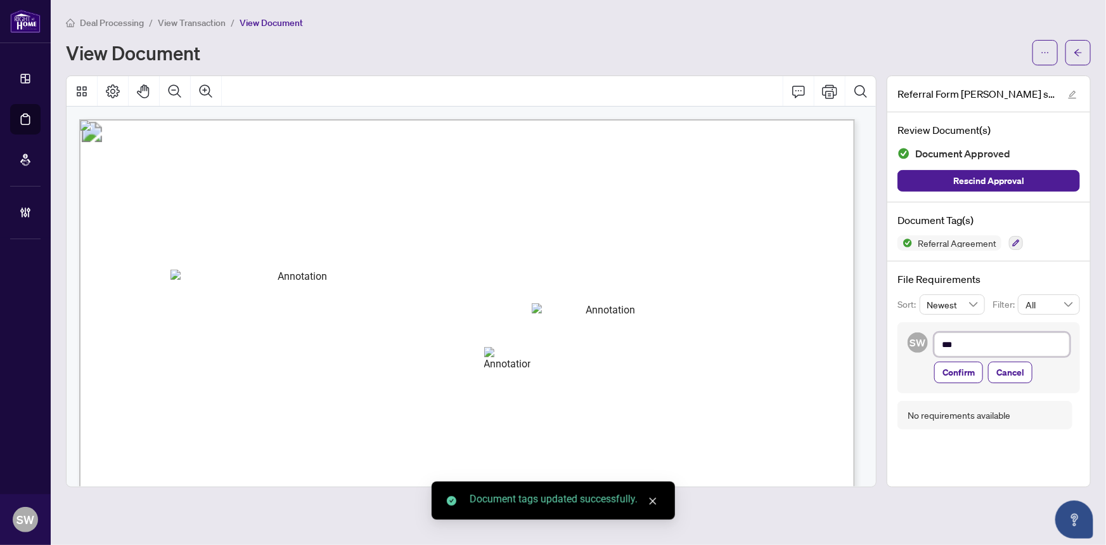
type textarea "****"
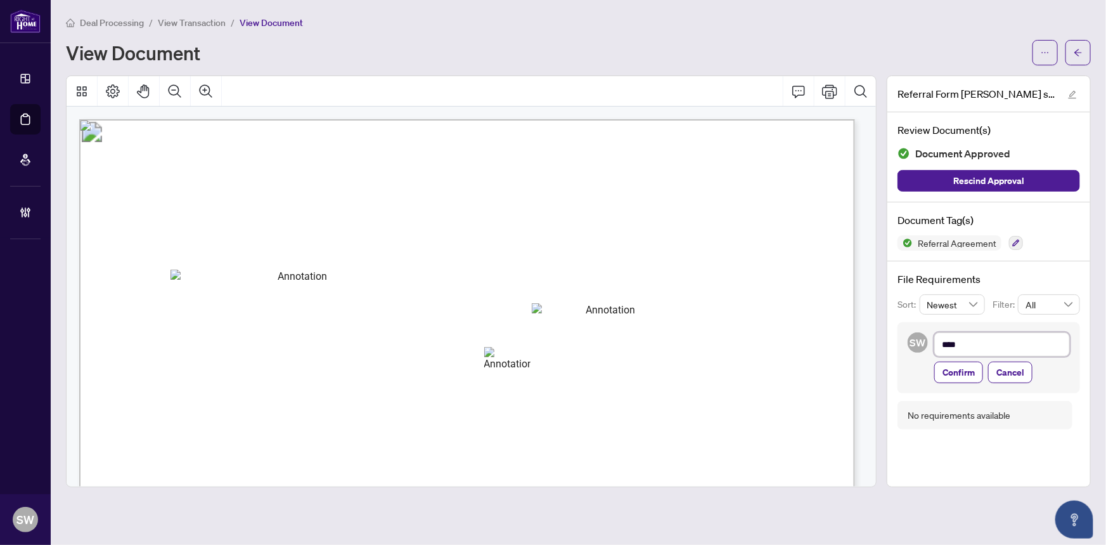
type textarea "*****"
type textarea "******"
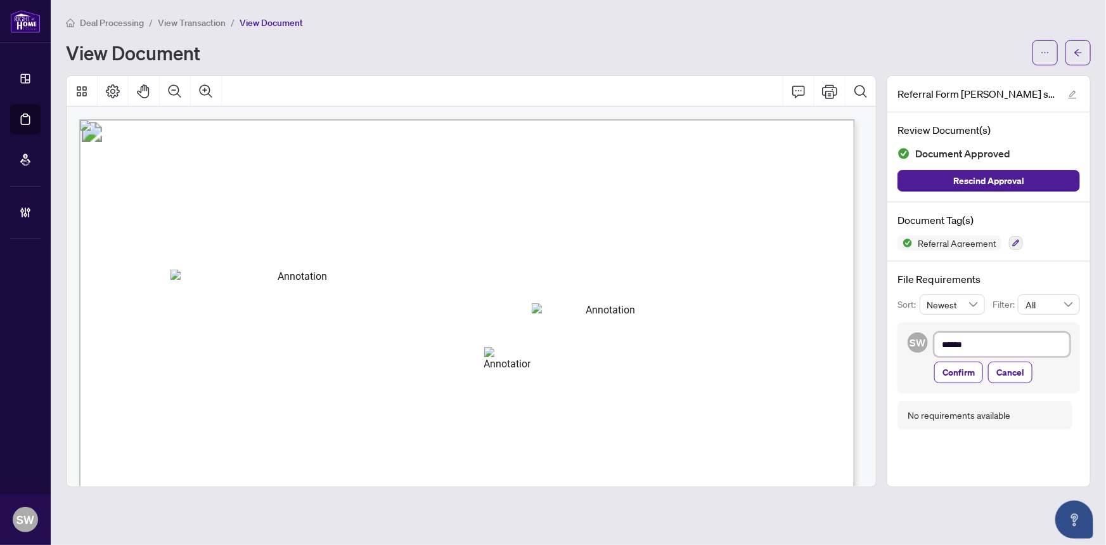
type textarea "******"
type textarea "********"
type textarea "*********"
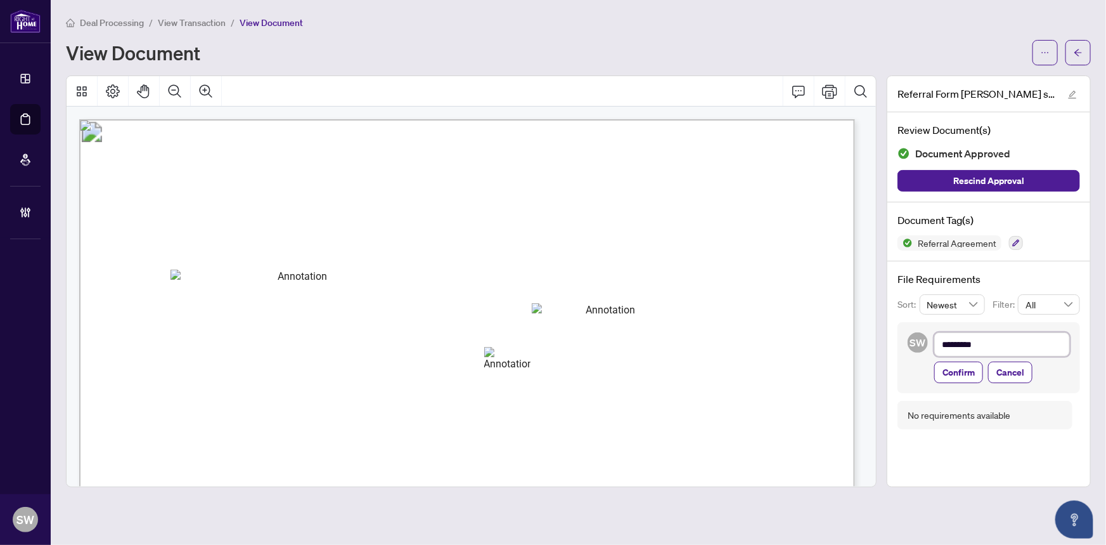
type textarea "**********"
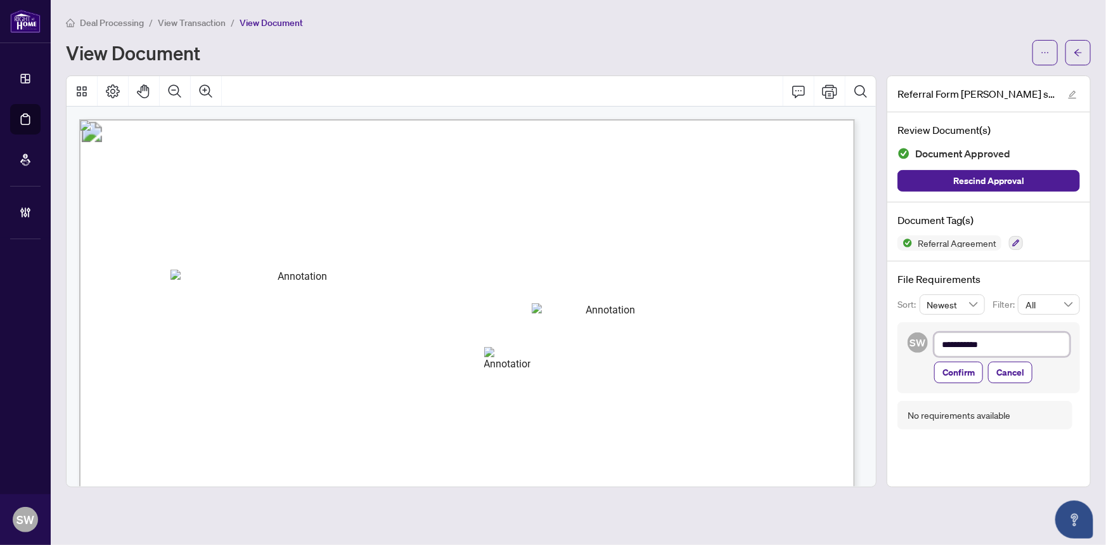
type textarea "**********"
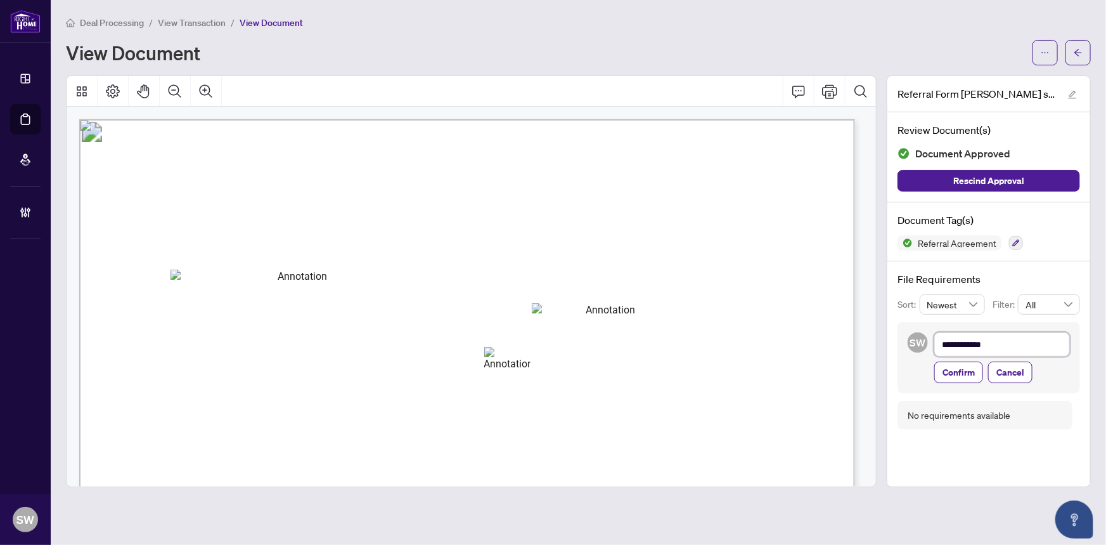
type textarea "**********"
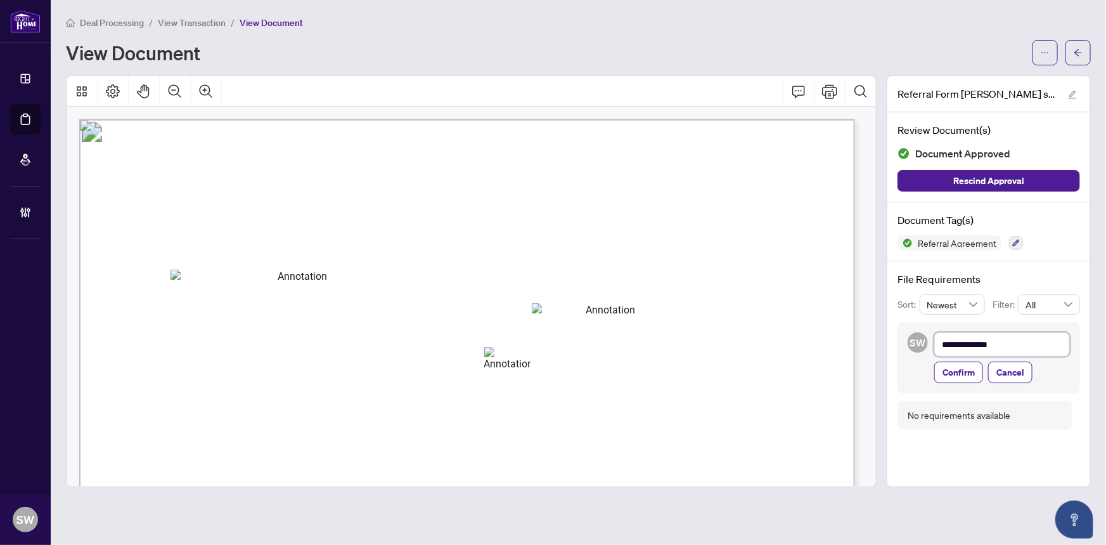
type textarea "**********"
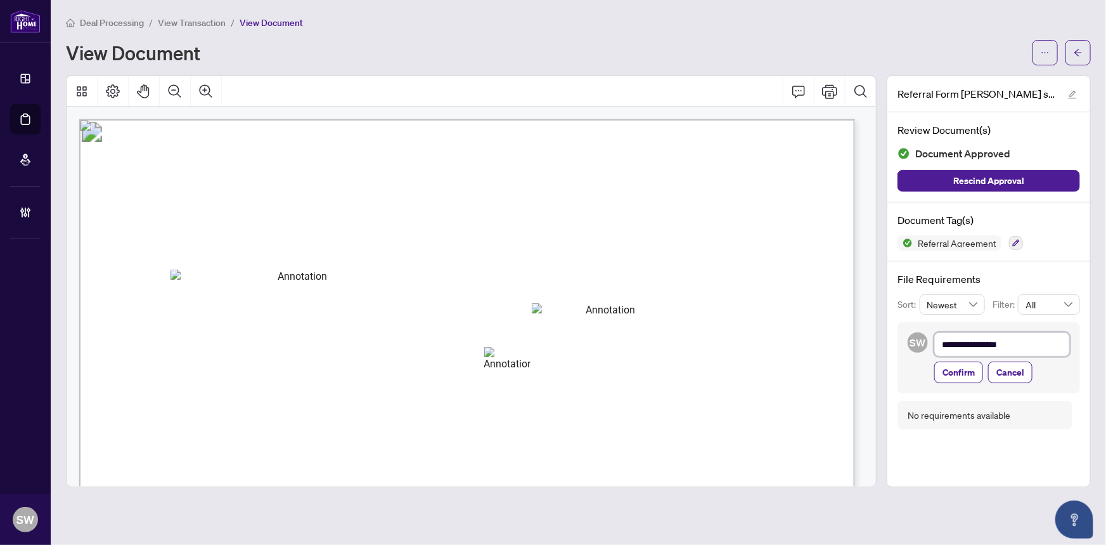
type textarea "**********"
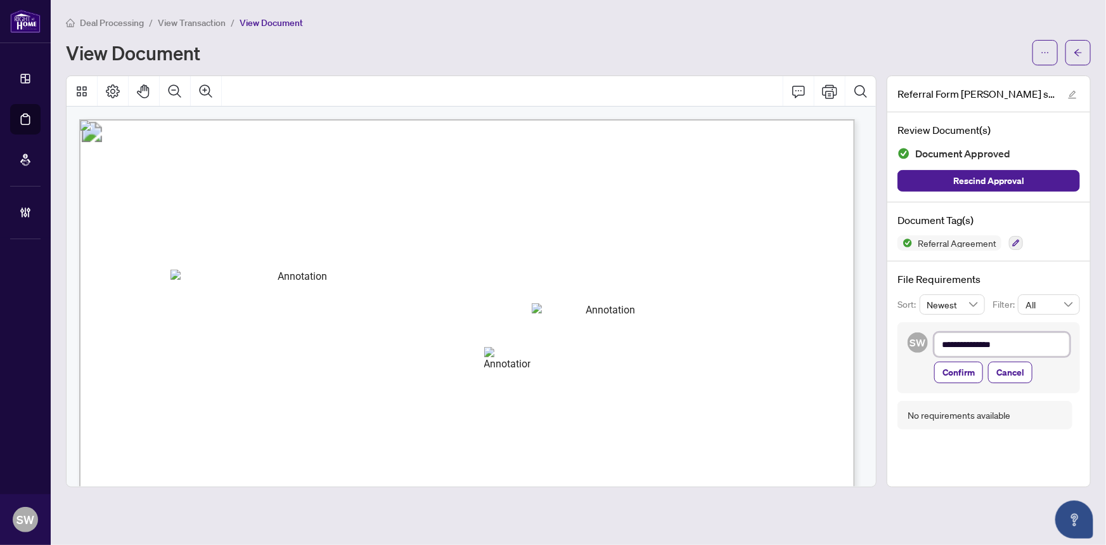
type textarea "**********"
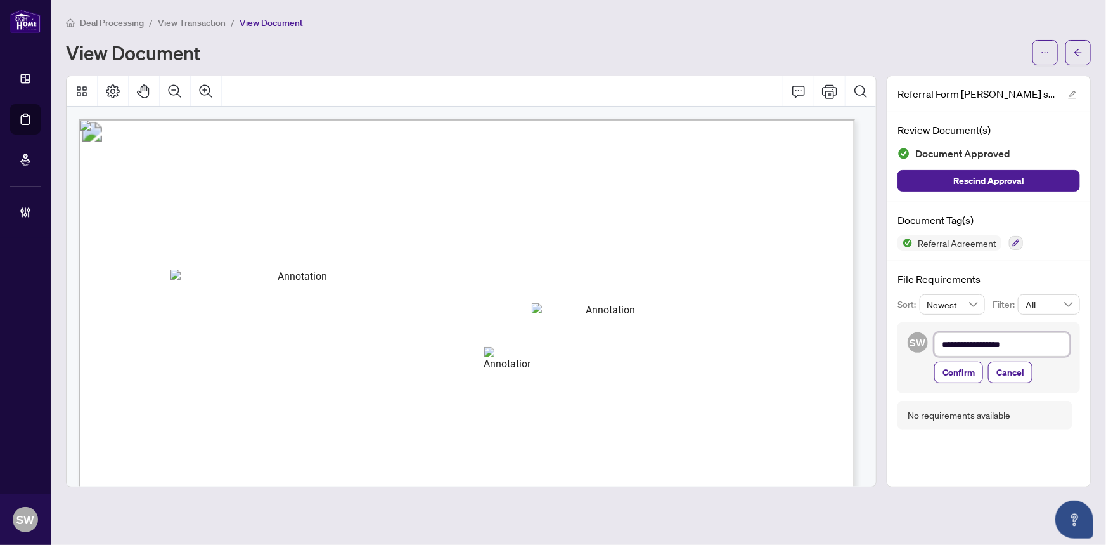
type textarea "**********"
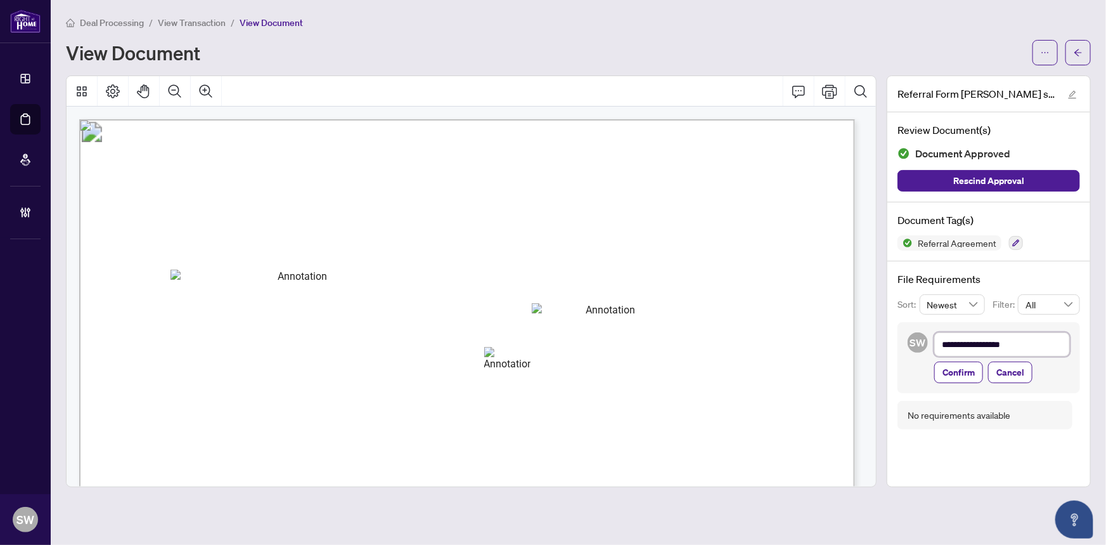
type textarea "**********"
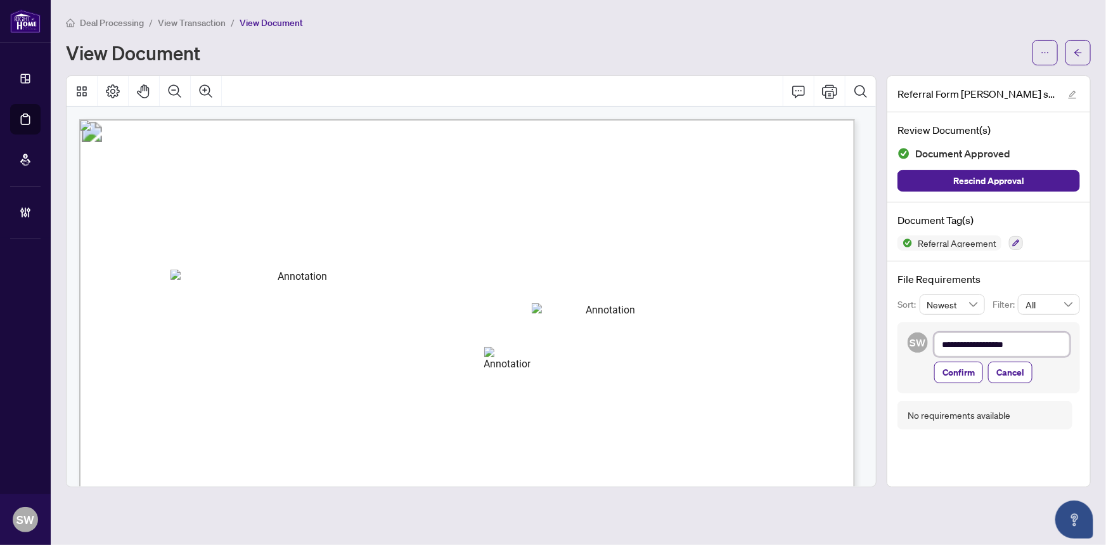
type textarea "**********"
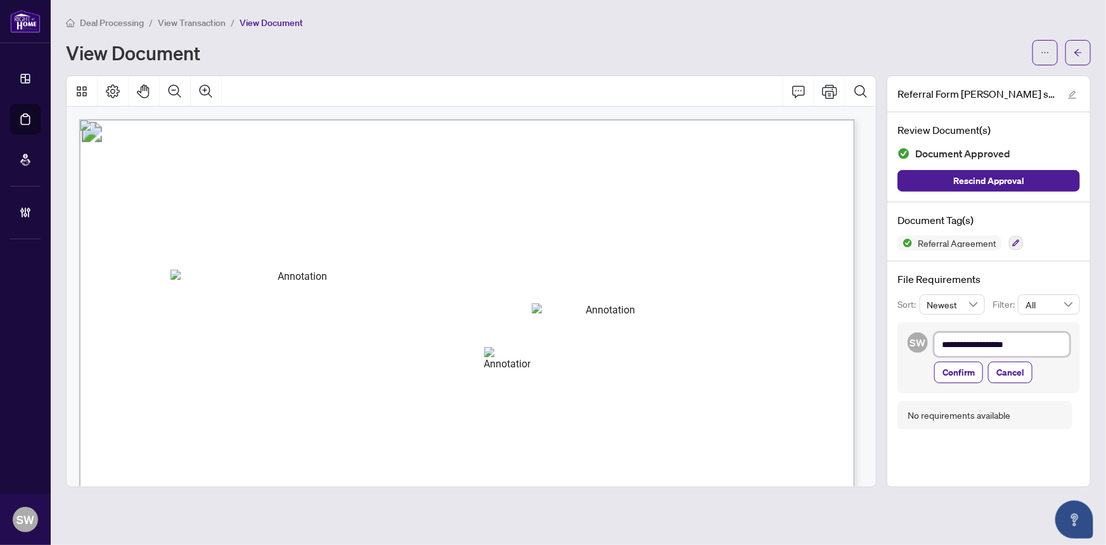
type textarea "**********"
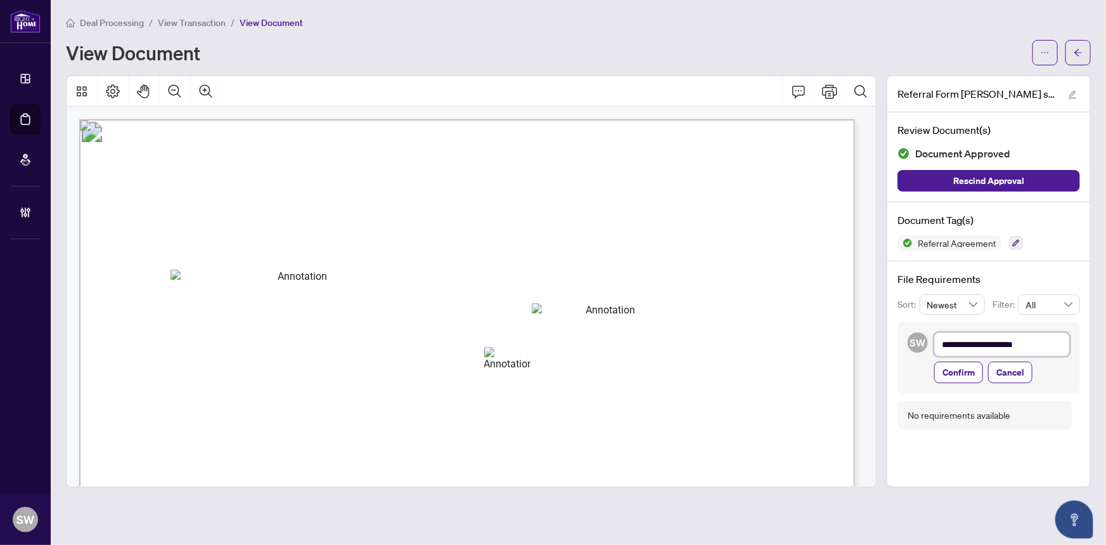
type textarea "**********"
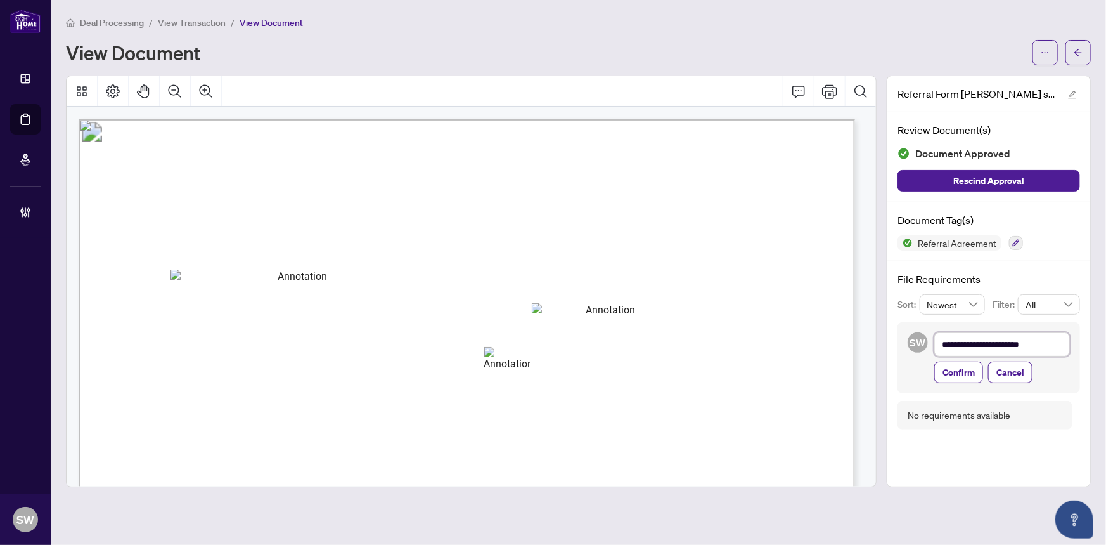
type textarea "**********"
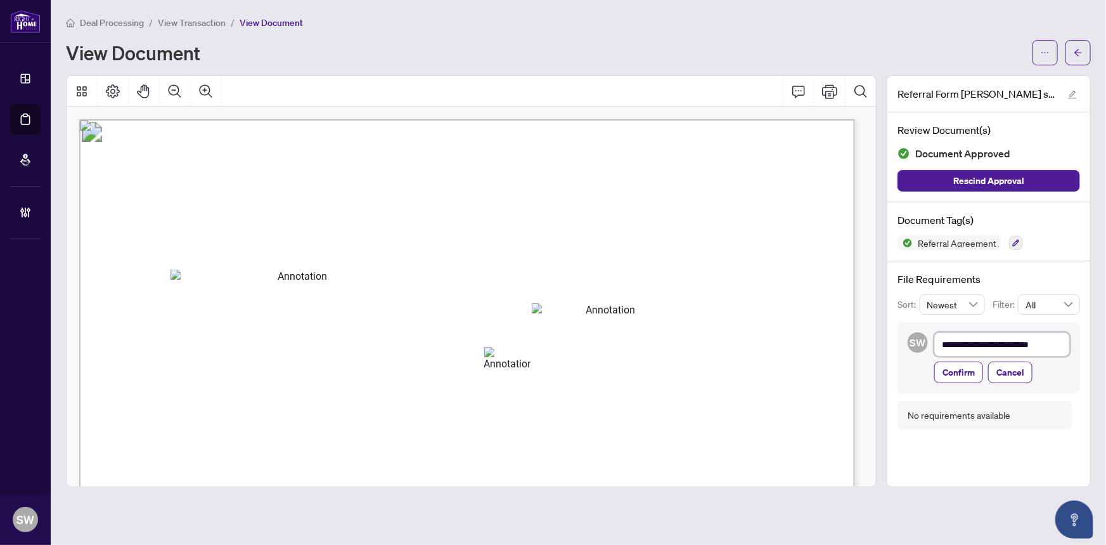
type textarea "**********"
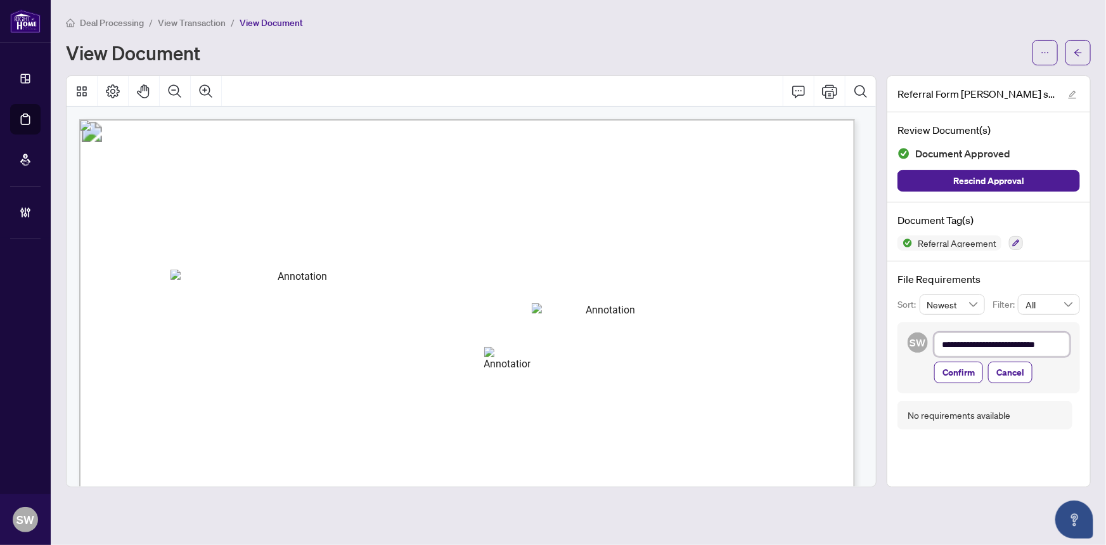
type textarea "**********"
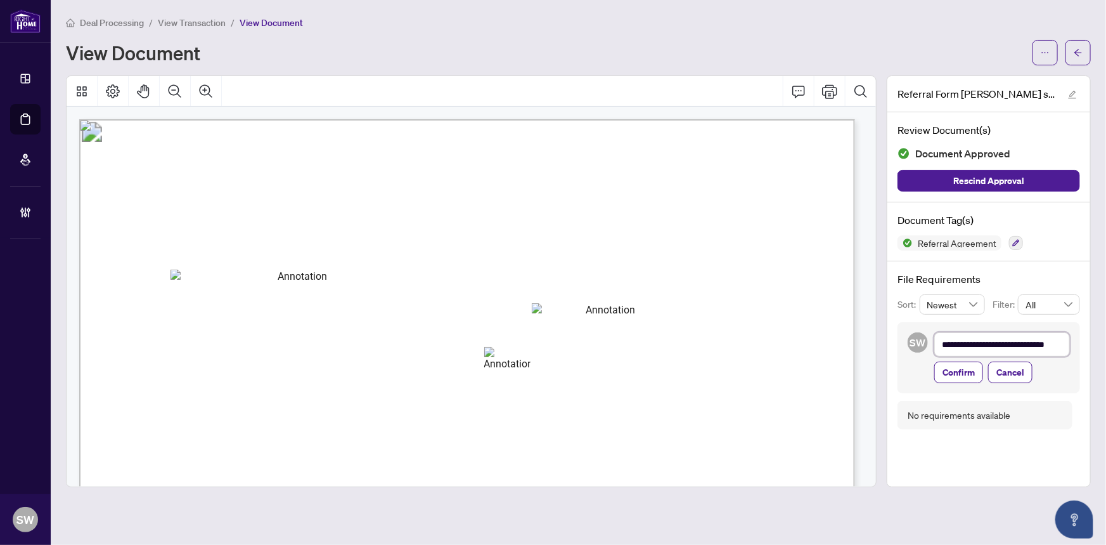
type textarea "**********"
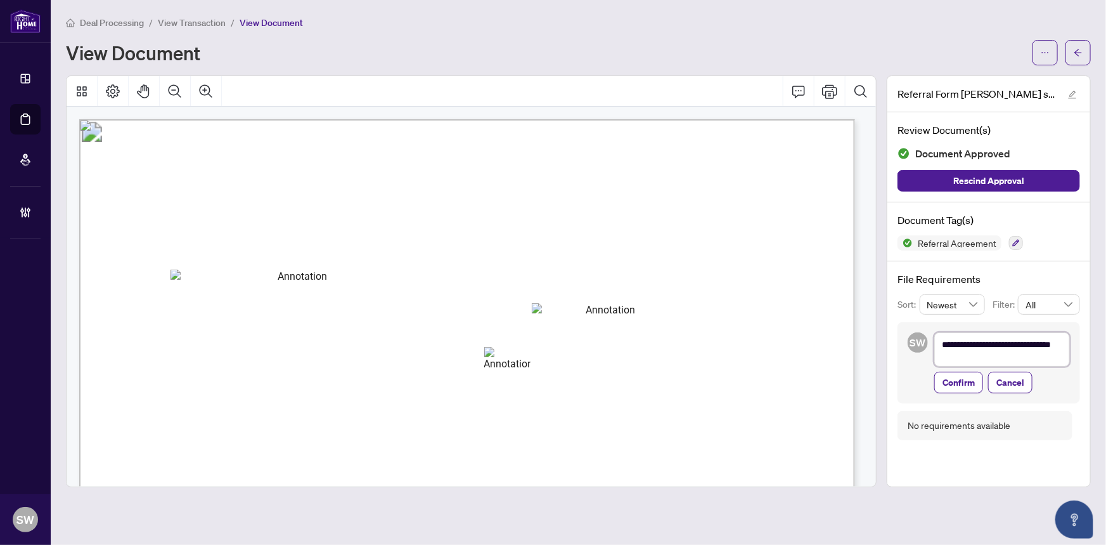
scroll to position [0, 0]
type textarea "**********"
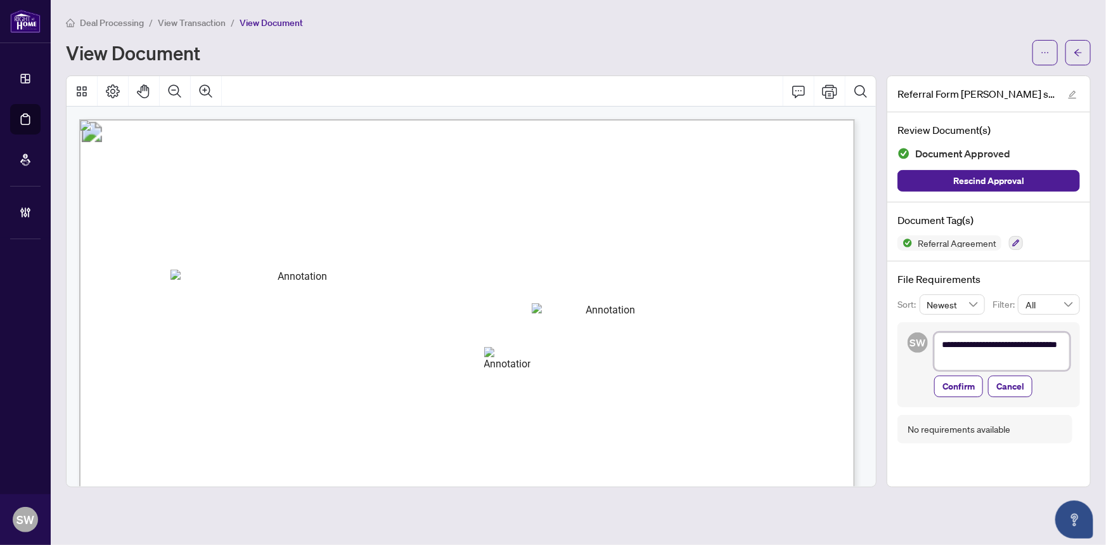
type textarea "**********"
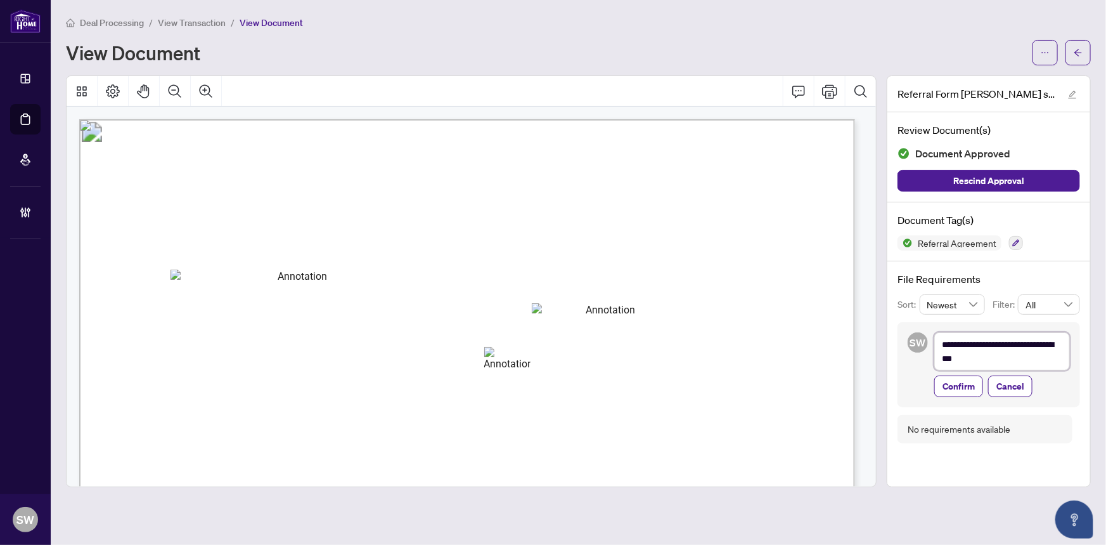
type textarea "**********"
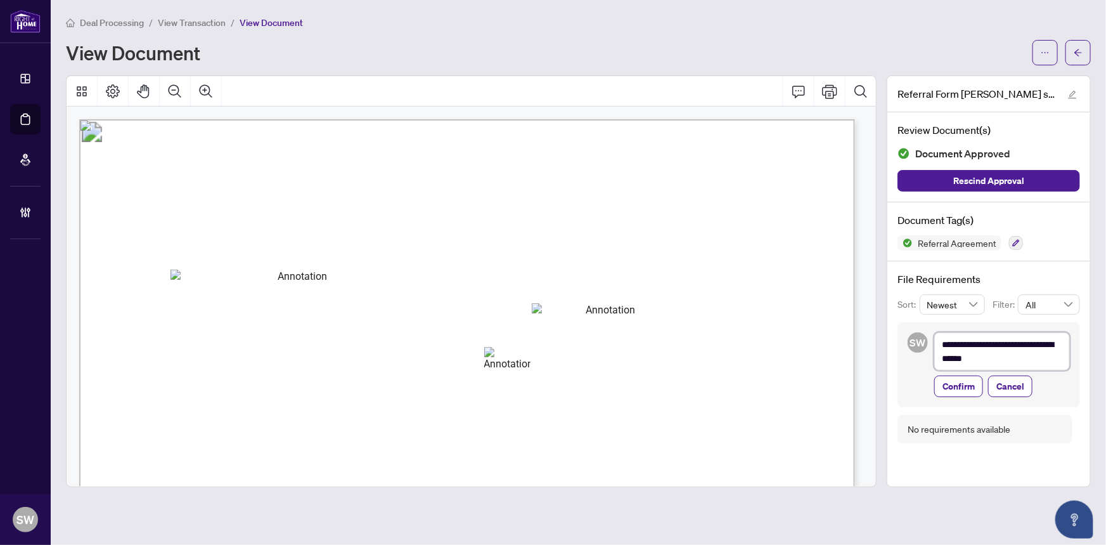
type textarea "**********"
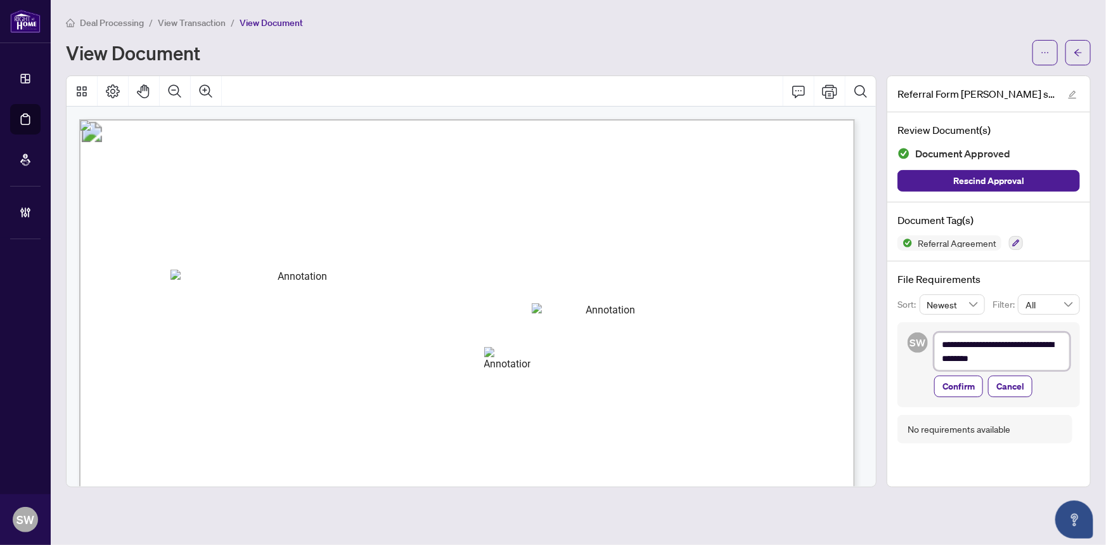
type textarea "**********"
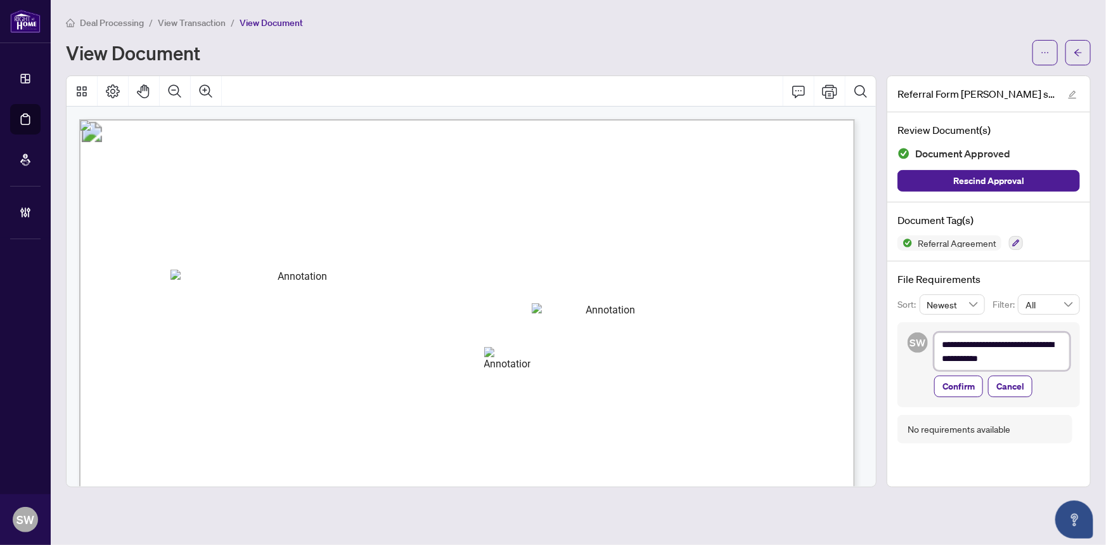
type textarea "**********"
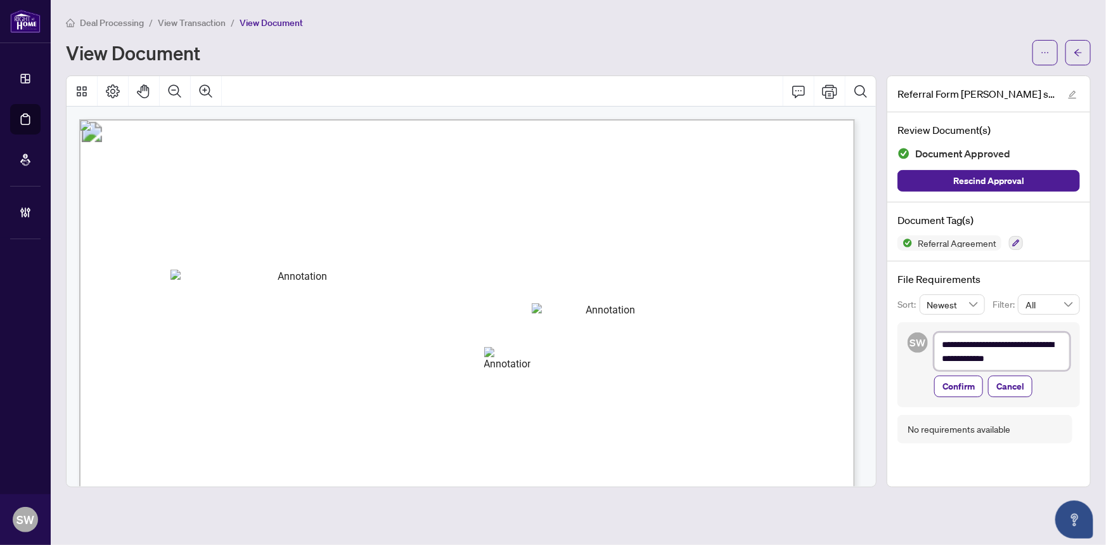
type textarea "**********"
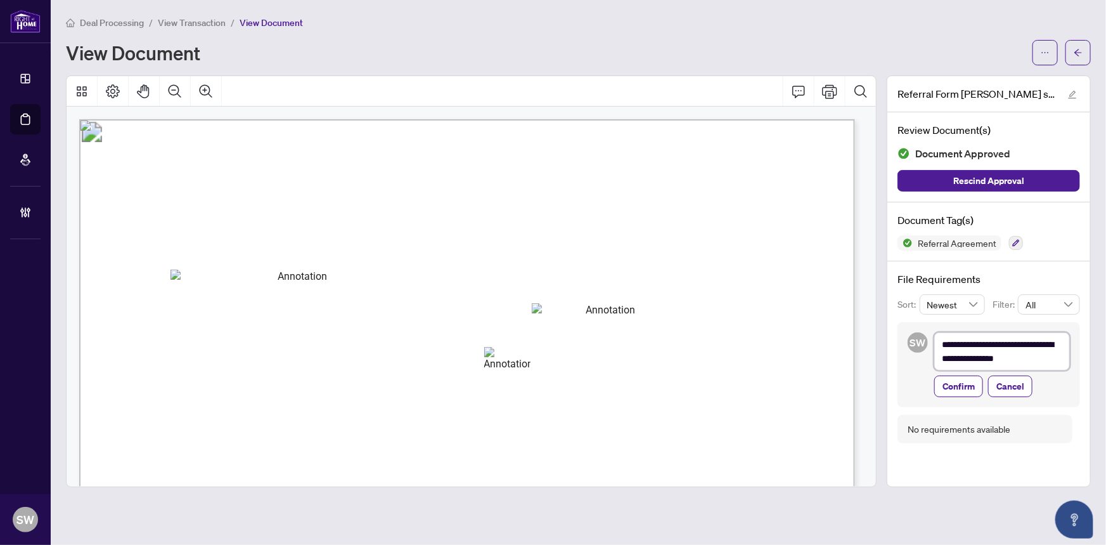
type textarea "**********"
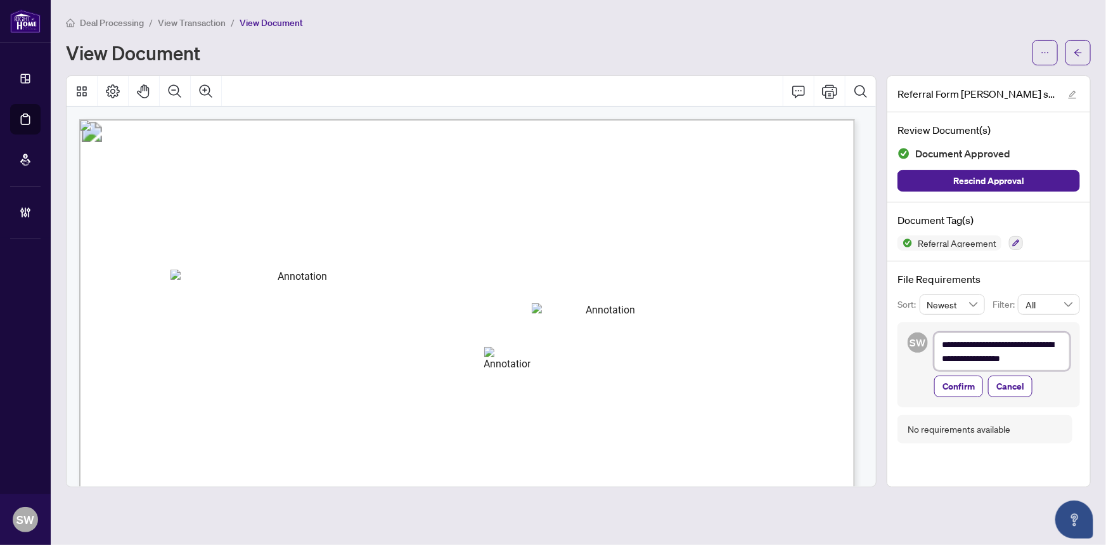
type textarea "**********"
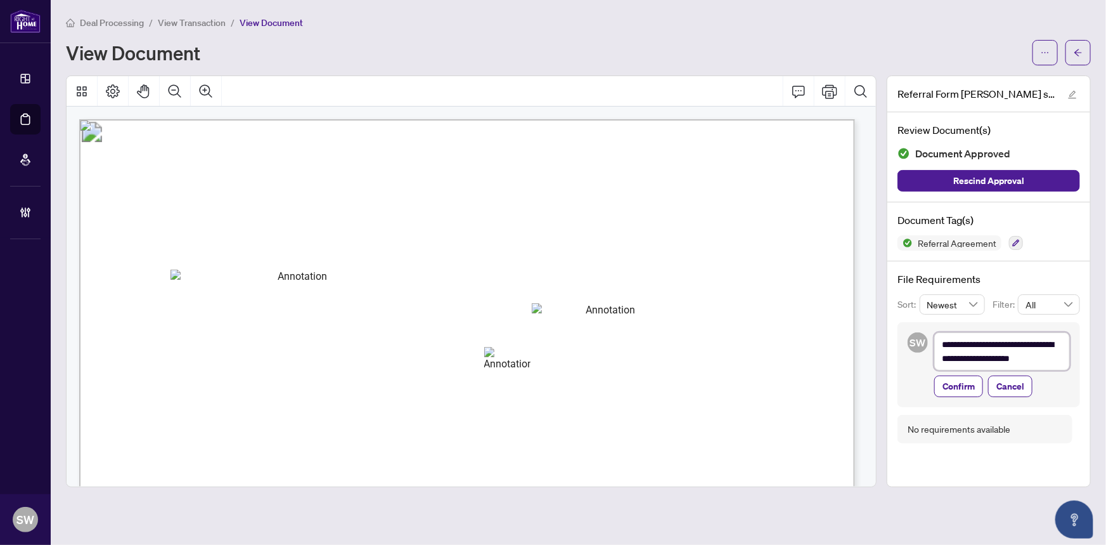
type textarea "**********"
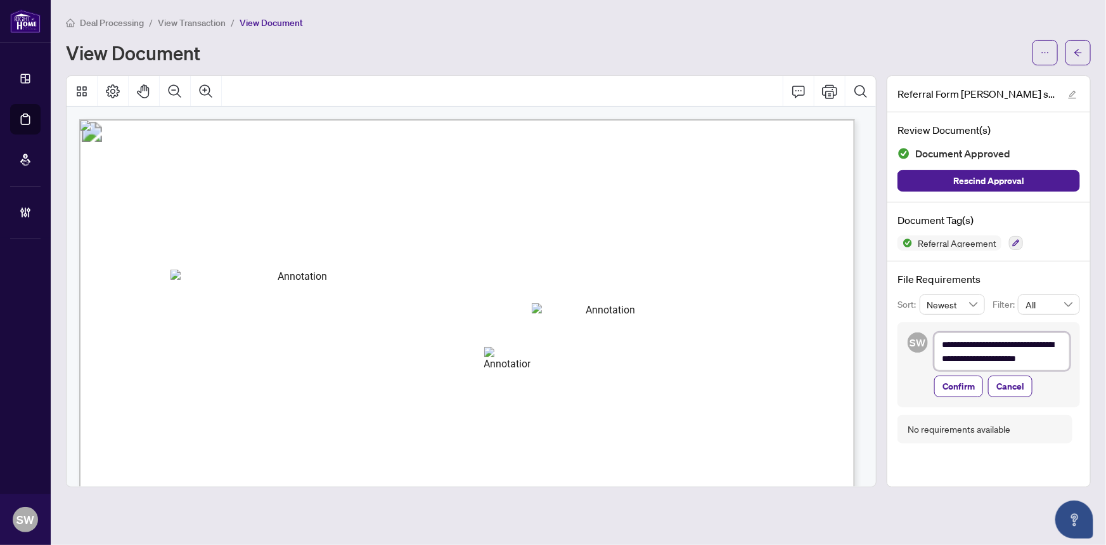
type textarea "**********"
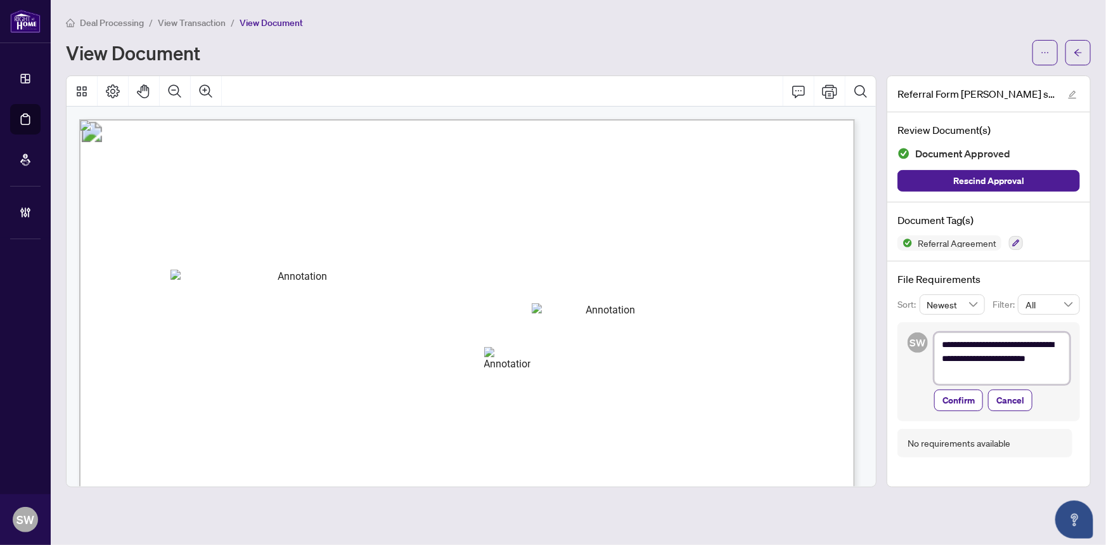
type textarea "**********"
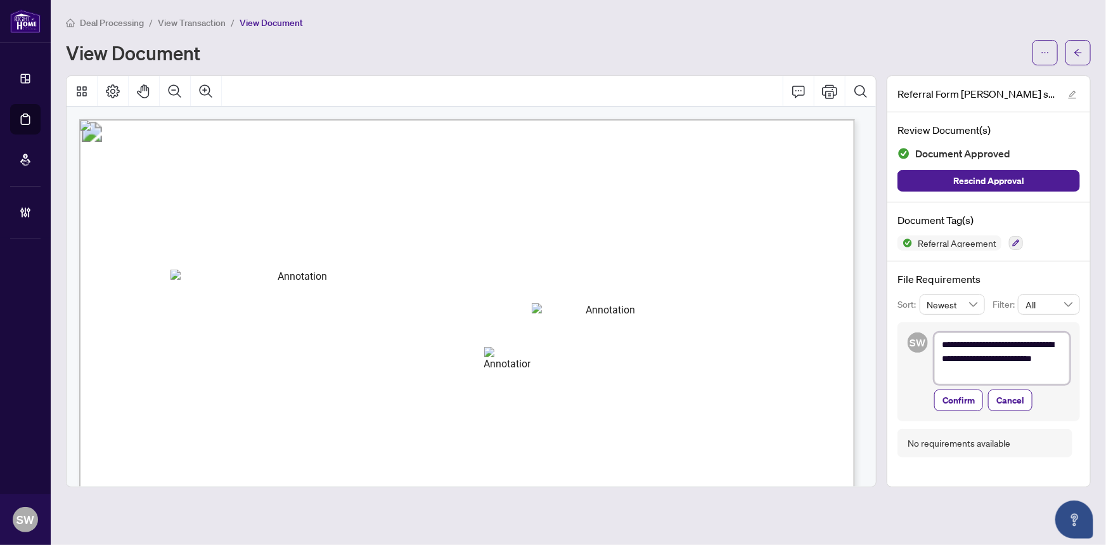
type textarea "**********"
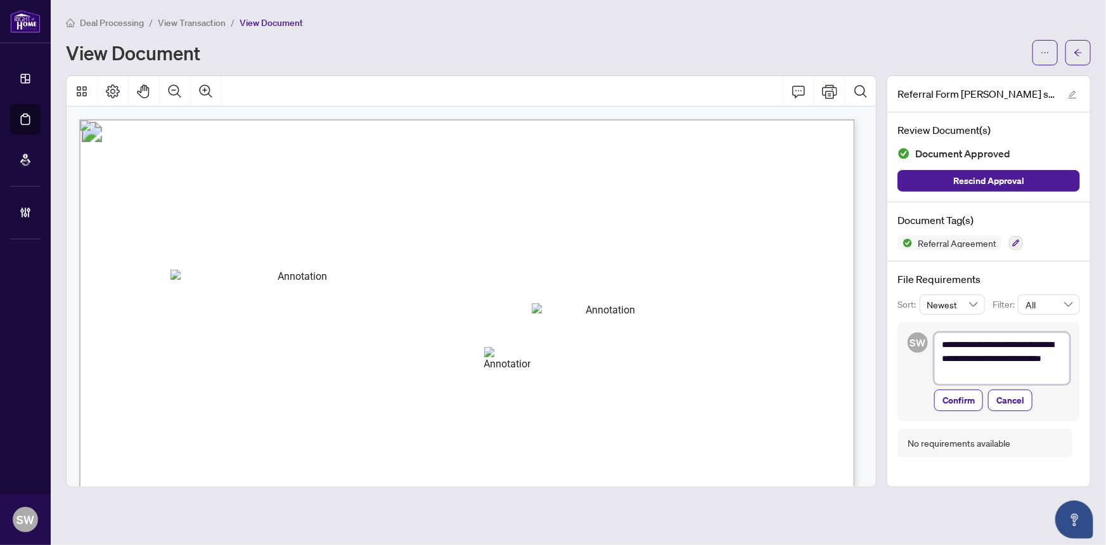
type textarea "**********"
click at [1033, 358] on textarea "**********" at bounding box center [1002, 358] width 136 height 52
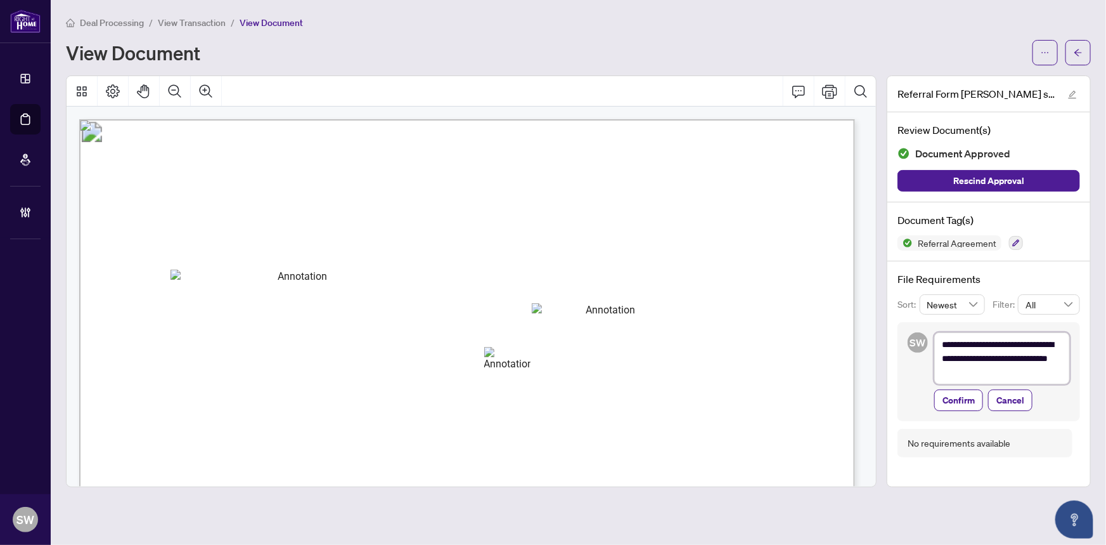
type textarea "**********"
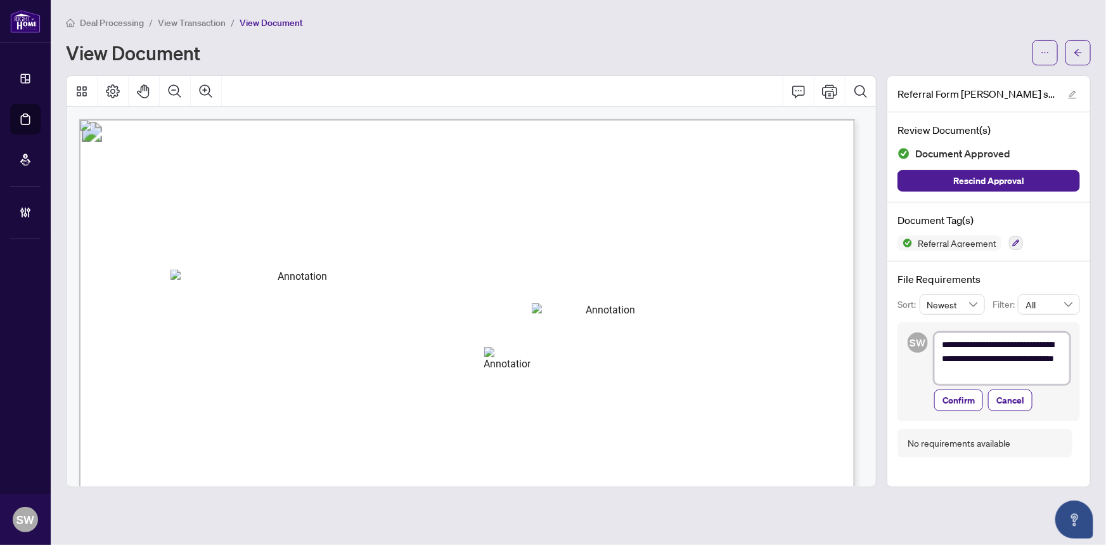
type textarea "**********"
click at [958, 401] on span "Confirm" at bounding box center [959, 400] width 32 height 20
type textarea "**********"
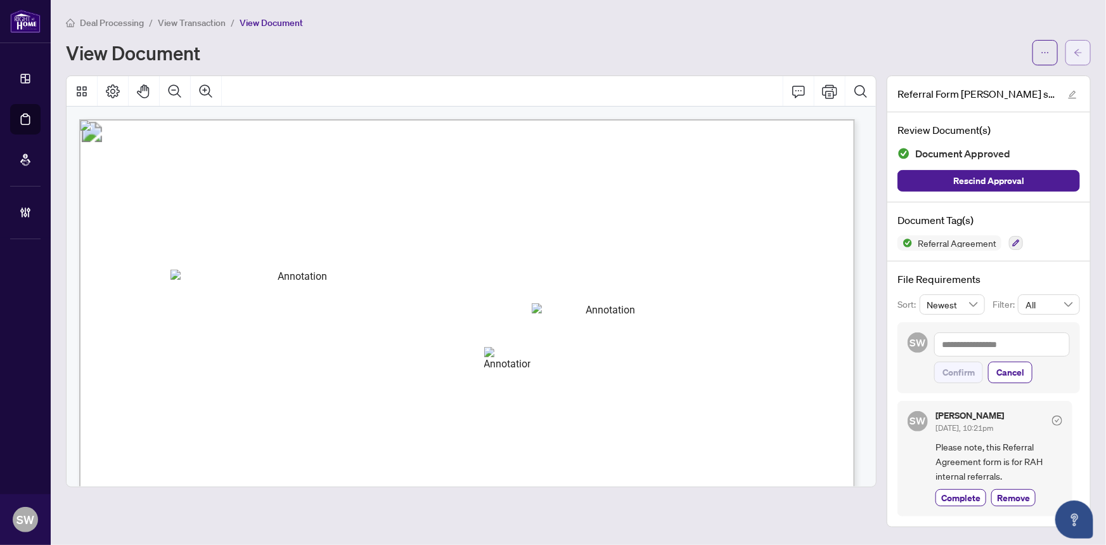
click at [1079, 57] on span "button" at bounding box center [1078, 52] width 9 height 20
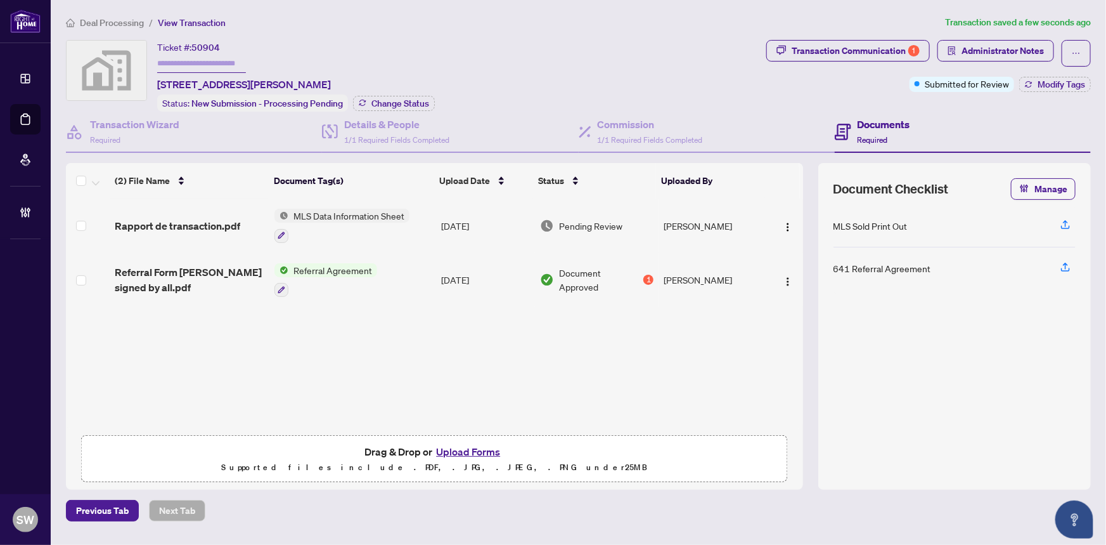
click at [217, 225] on span "Rapport de transaction.pdf" at bounding box center [178, 225] width 126 height 15
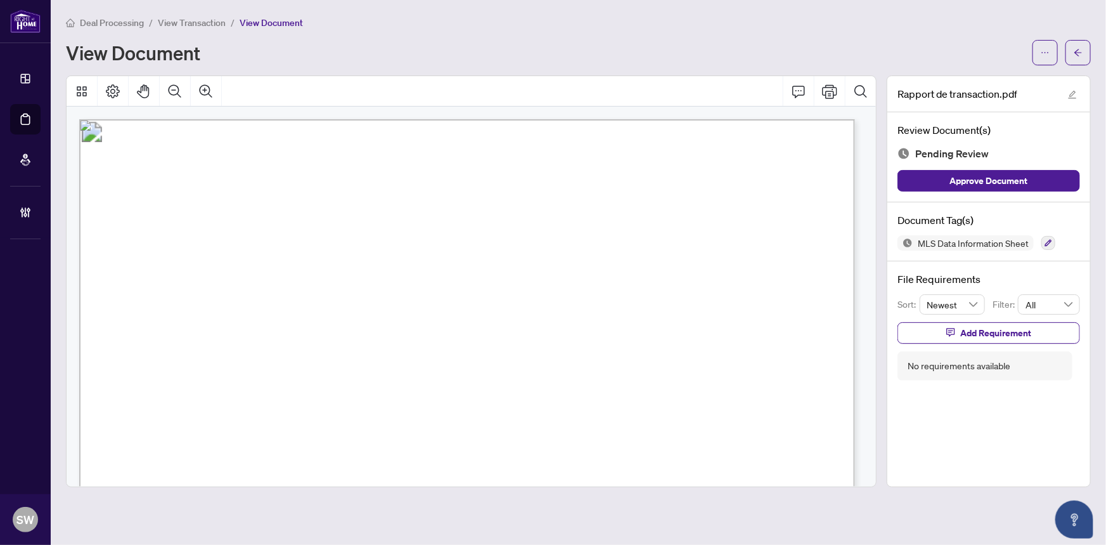
drag, startPoint x: 368, startPoint y: 167, endPoint x: 565, endPoint y: 170, distance: 197.2
click at [562, 170] on span "Rapport de transaction" at bounding box center [463, 173] width 195 height 18
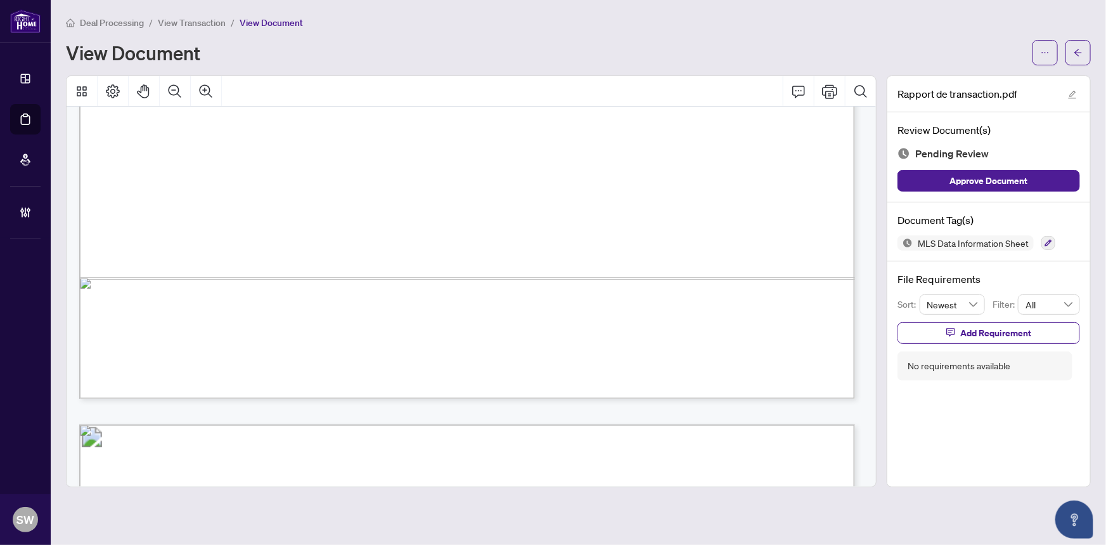
scroll to position [749, 0]
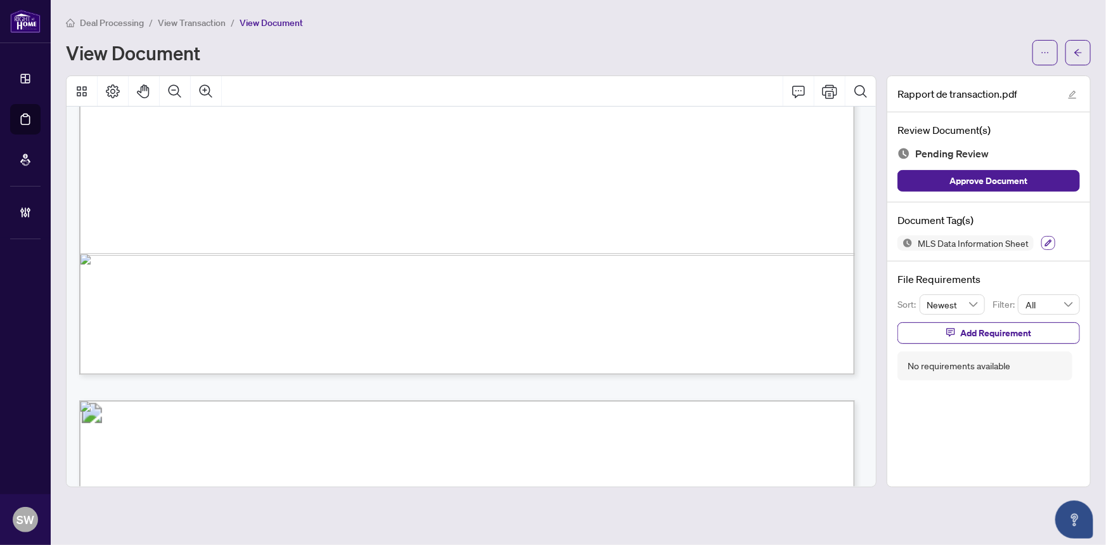
click at [1045, 236] on button "button" at bounding box center [1048, 243] width 14 height 14
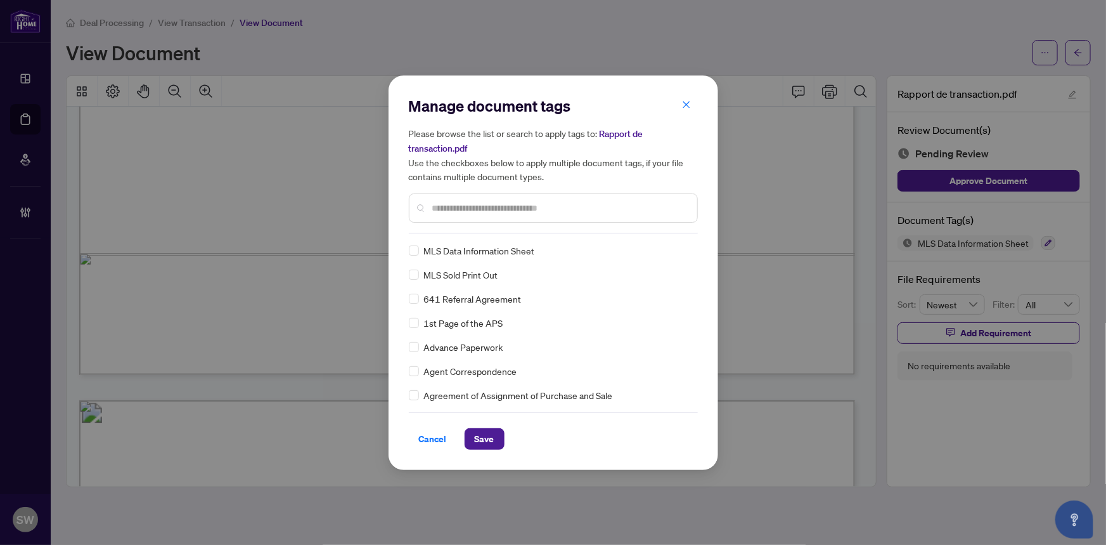
click at [474, 208] on input "text" at bounding box center [559, 208] width 255 height 14
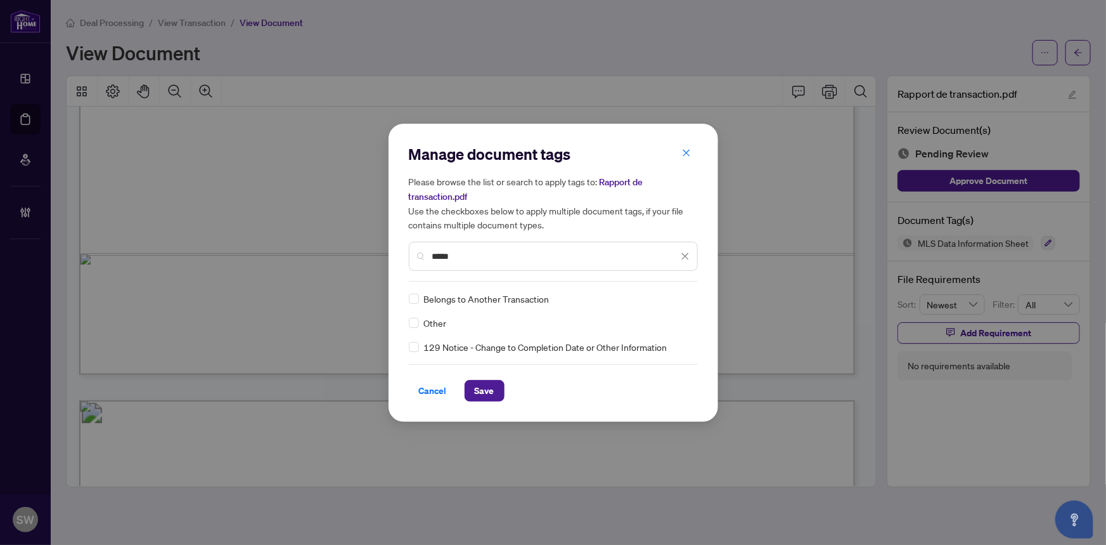
type input "*****"
click at [677, 297] on img at bounding box center [672, 298] width 13 height 13
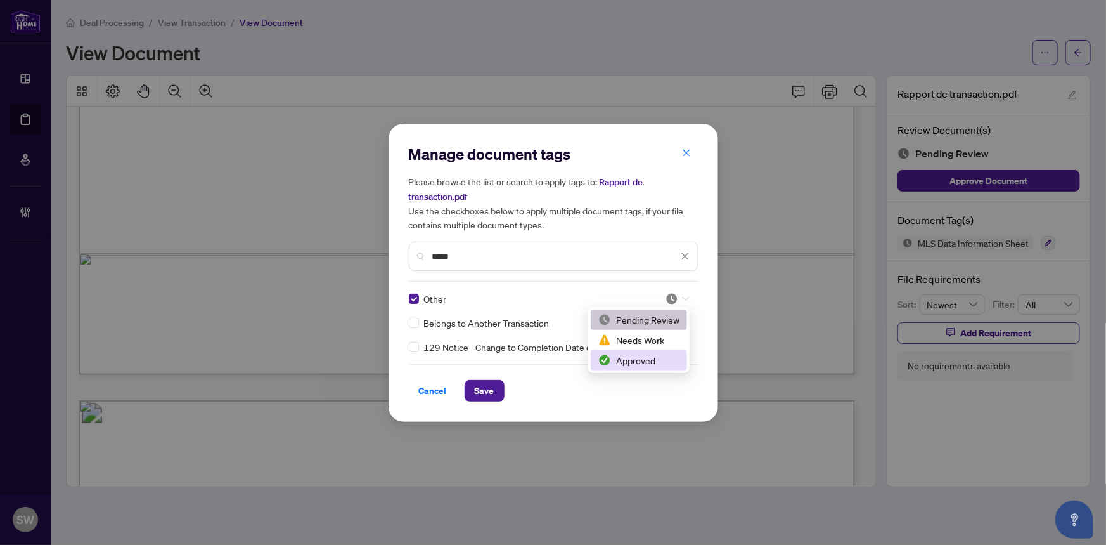
click at [629, 359] on div "Approved" at bounding box center [638, 360] width 81 height 14
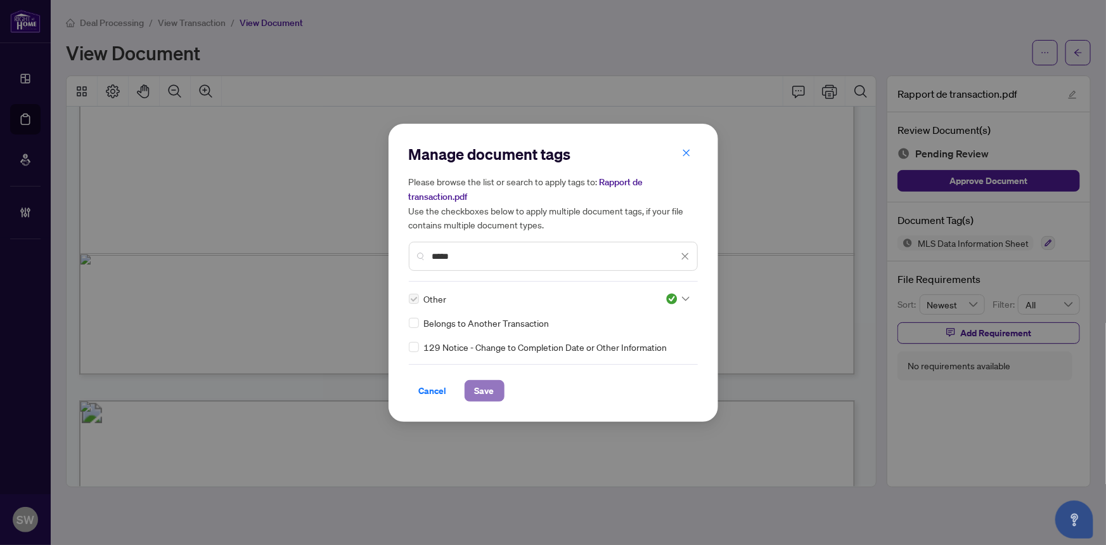
click at [491, 387] on span "Save" at bounding box center [485, 390] width 20 height 20
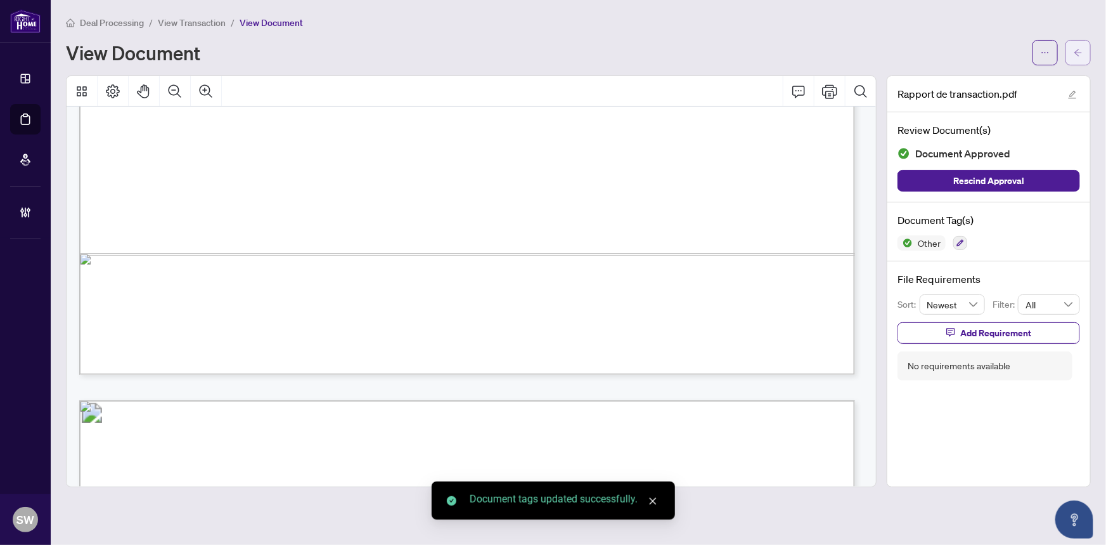
click at [1085, 55] on button "button" at bounding box center [1078, 52] width 25 height 25
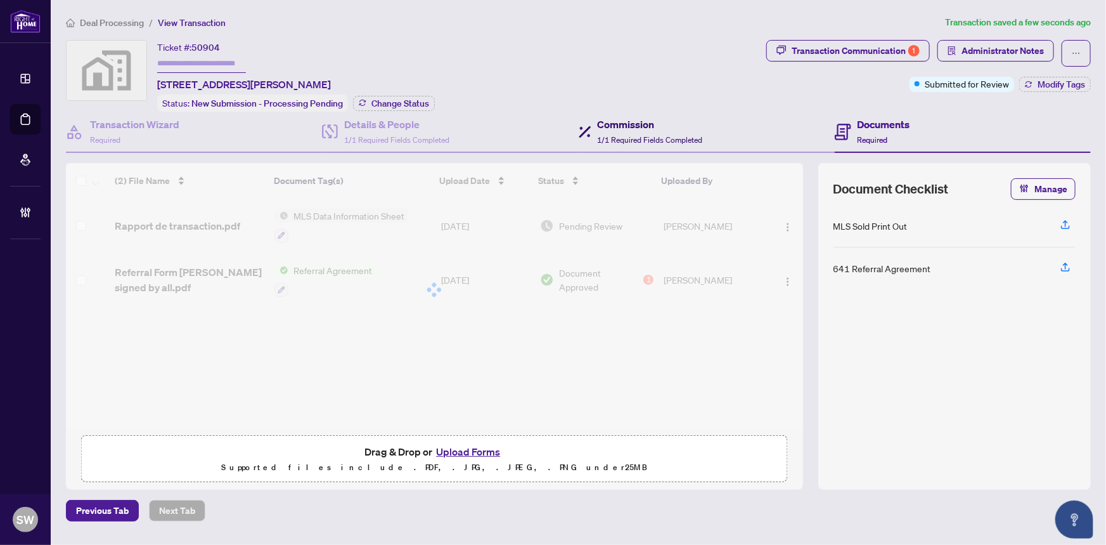
click at [613, 126] on h4 "Commission" at bounding box center [650, 124] width 105 height 15
type textarea "**********"
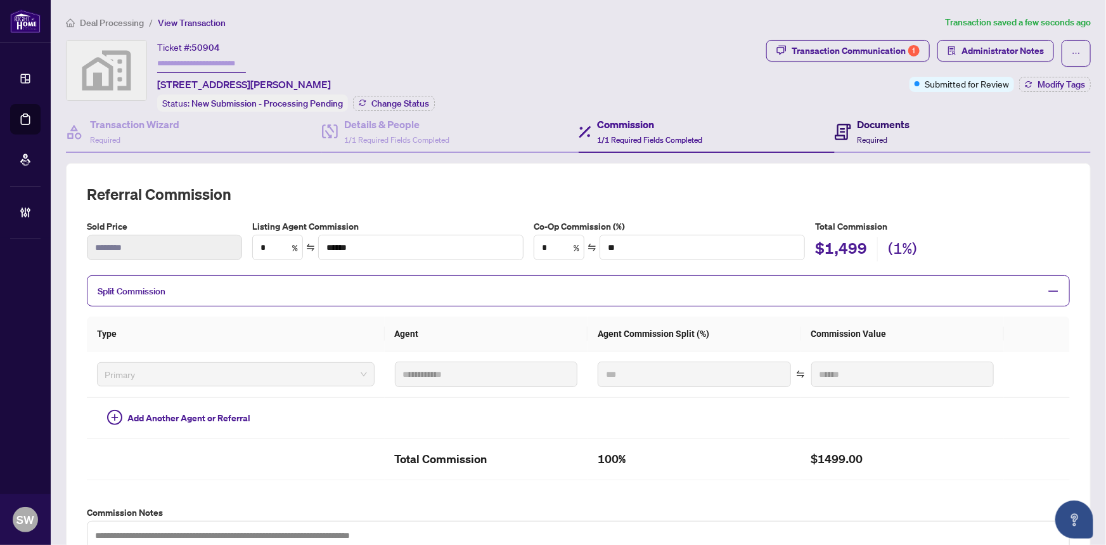
click at [862, 129] on h4 "Documents" at bounding box center [884, 124] width 53 height 15
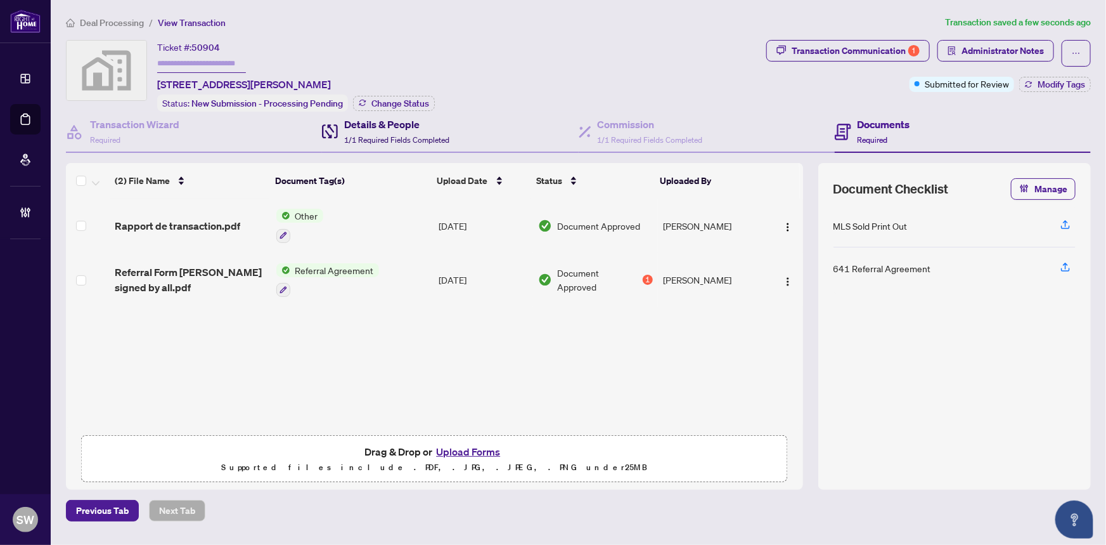
click at [407, 135] on span "1/1 Required Fields Completed" at bounding box center [396, 140] width 105 height 10
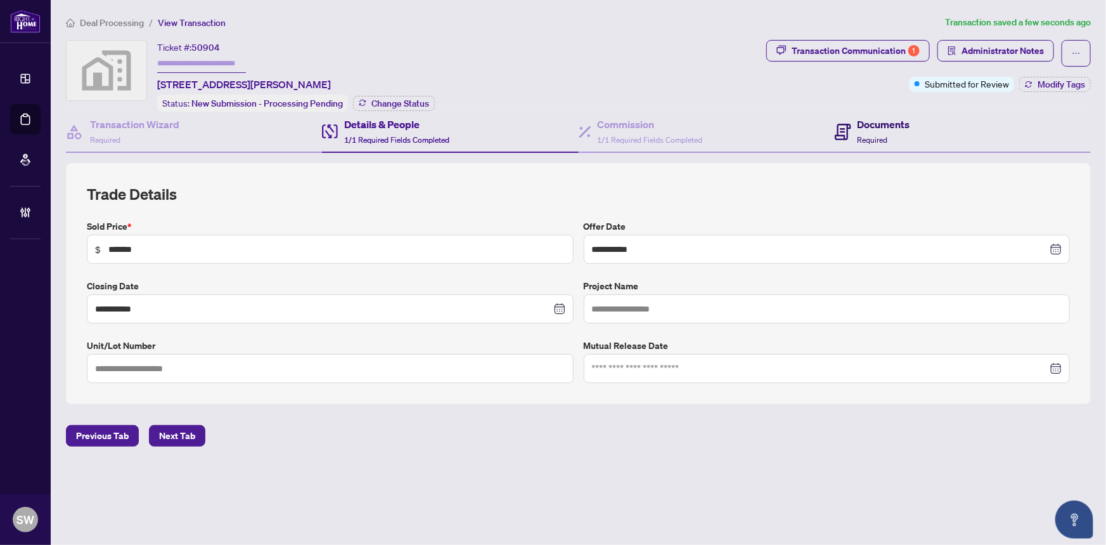
click at [898, 133] on div "Documents Required" at bounding box center [884, 132] width 53 height 30
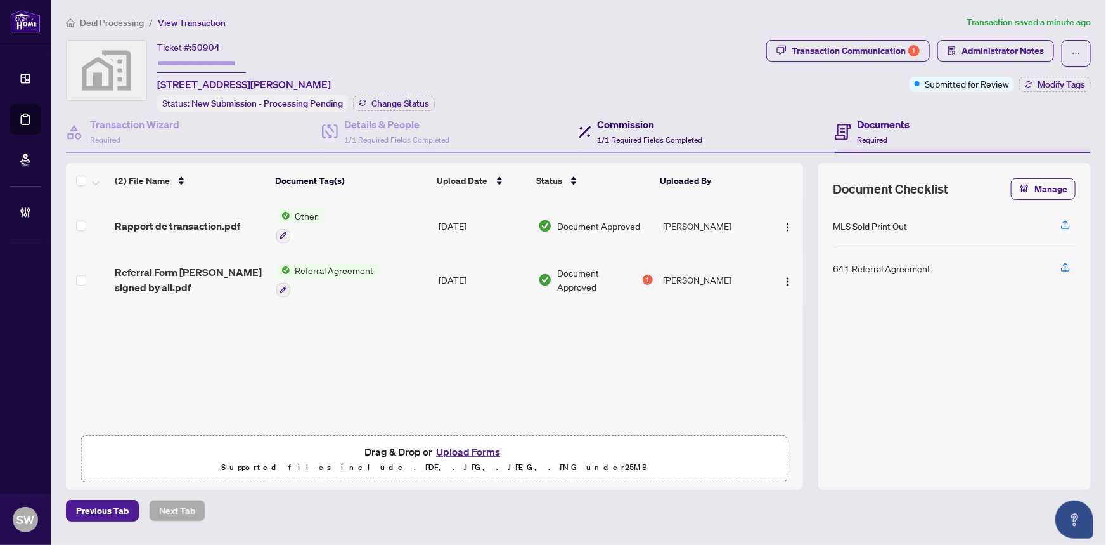
click at [629, 124] on h4 "Commission" at bounding box center [650, 124] width 105 height 15
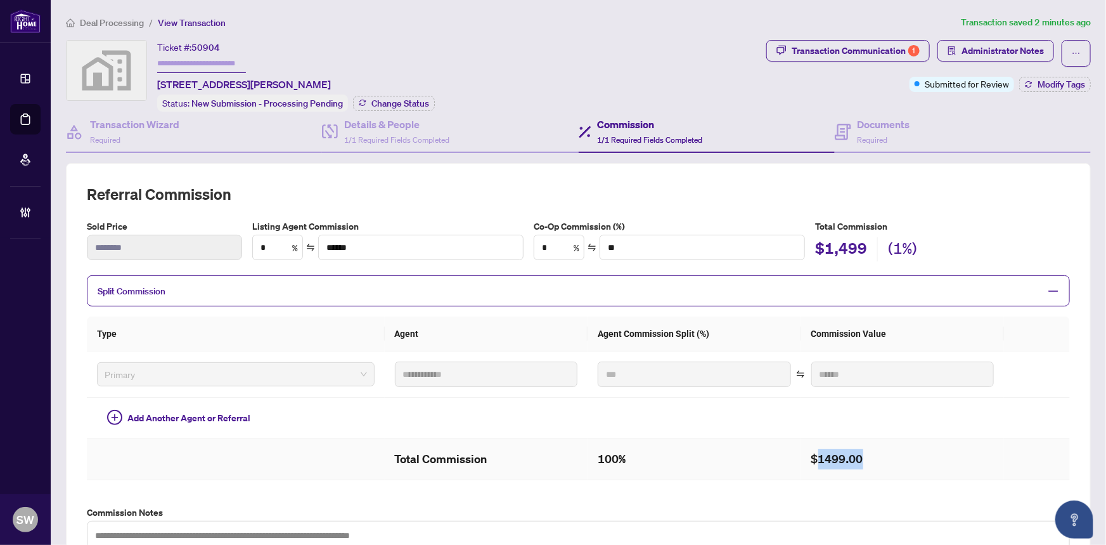
drag, startPoint x: 808, startPoint y: 451, endPoint x: 849, endPoint y: 456, distance: 42.1
click at [849, 456] on h2 "$1499.00" at bounding box center [902, 459] width 183 height 20
copy h2 "1499.00"
click at [154, 131] on div "Transaction Wizard Required" at bounding box center [134, 132] width 89 height 30
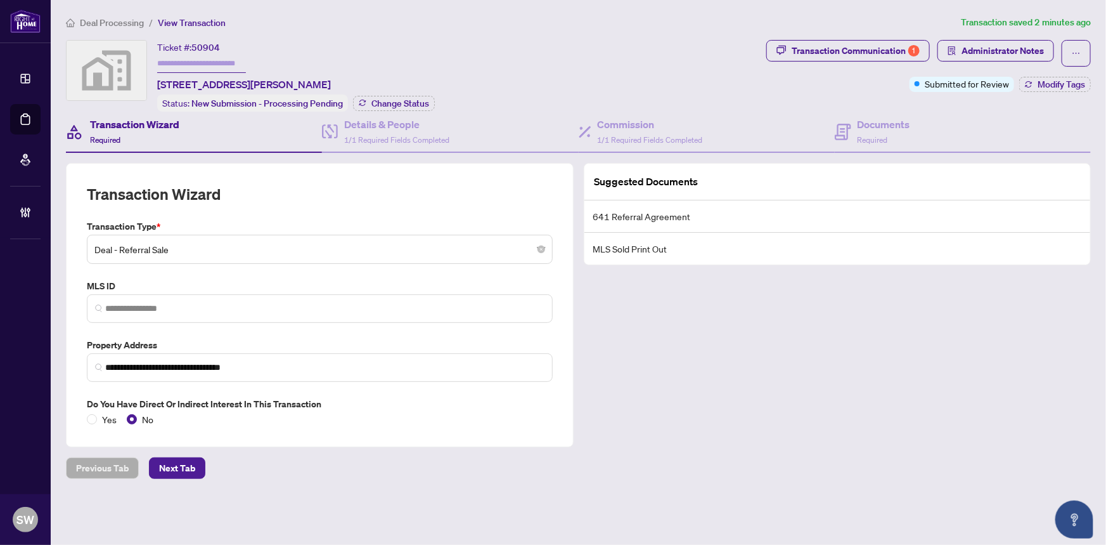
click at [212, 43] on span "50904" at bounding box center [205, 47] width 29 height 11
click at [210, 45] on span "50904" at bounding box center [205, 47] width 29 height 11
copy span "50904"
click at [641, 126] on h4 "Commission" at bounding box center [650, 124] width 105 height 15
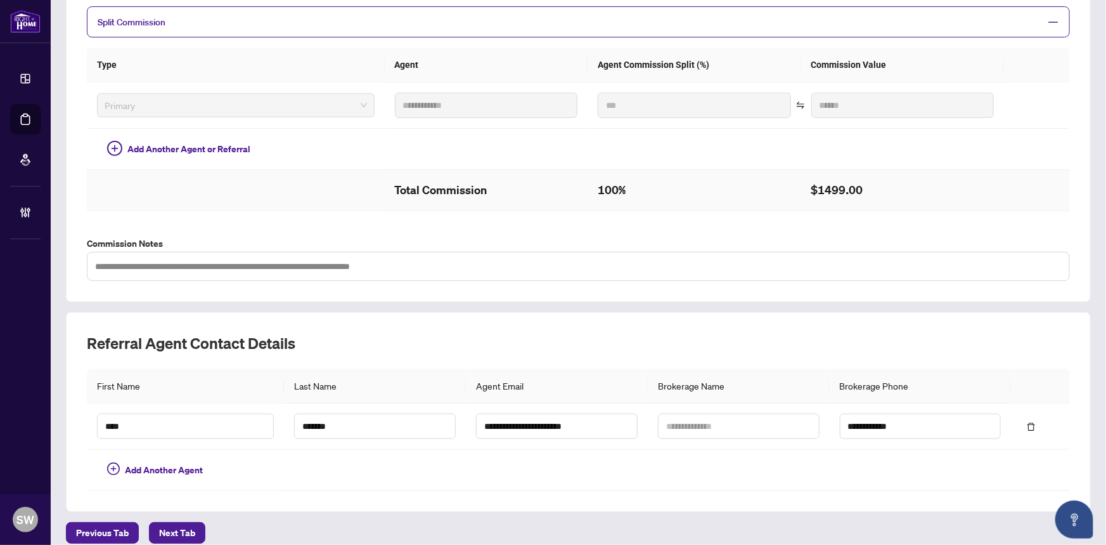
scroll to position [278, 0]
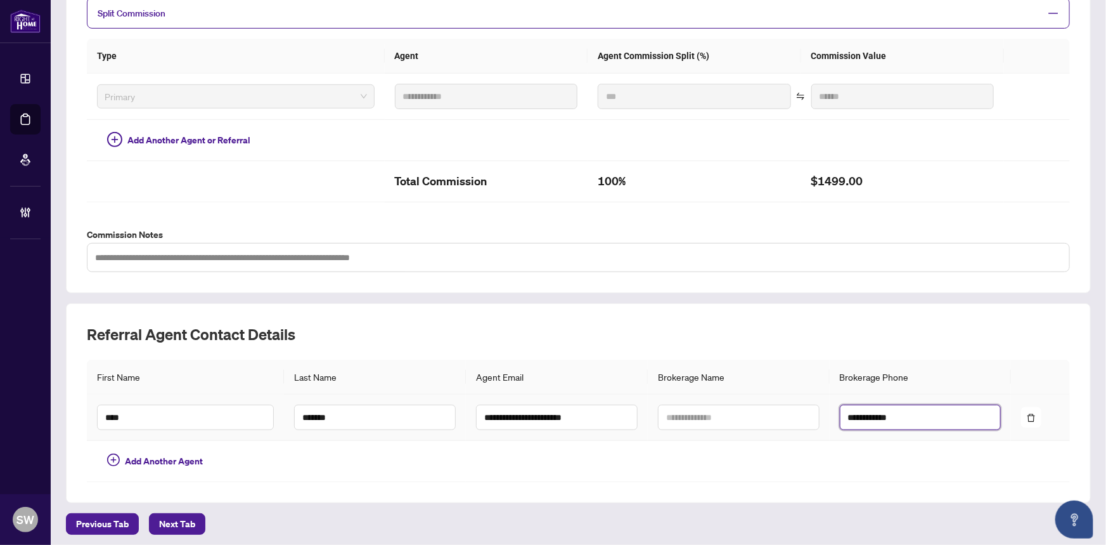
drag, startPoint x: 842, startPoint y: 411, endPoint x: 894, endPoint y: 411, distance: 52.0
click at [894, 411] on input "**********" at bounding box center [921, 416] width 162 height 25
click at [302, 411] on input "*******" at bounding box center [375, 416] width 162 height 25
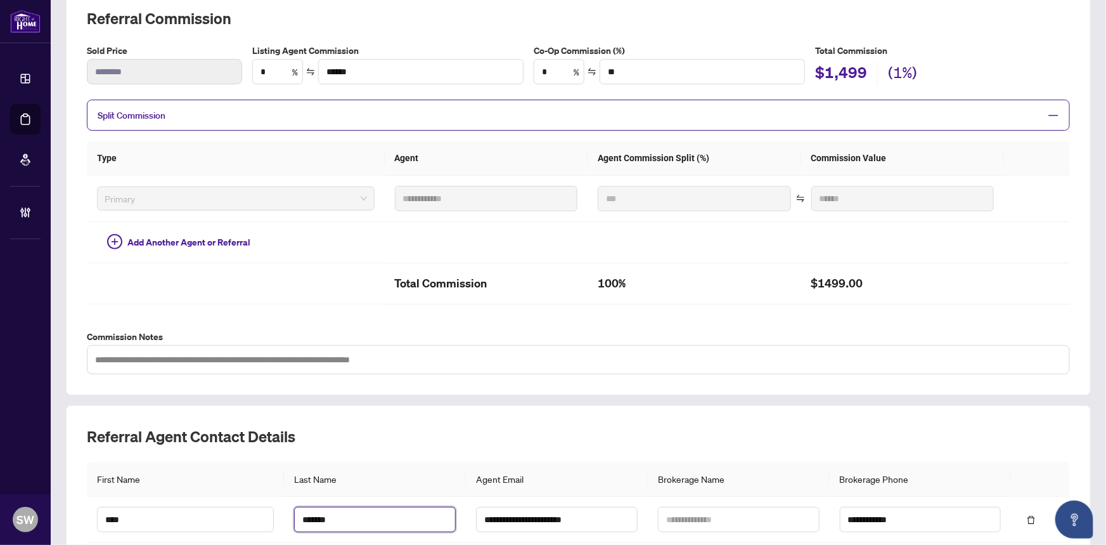
scroll to position [0, 0]
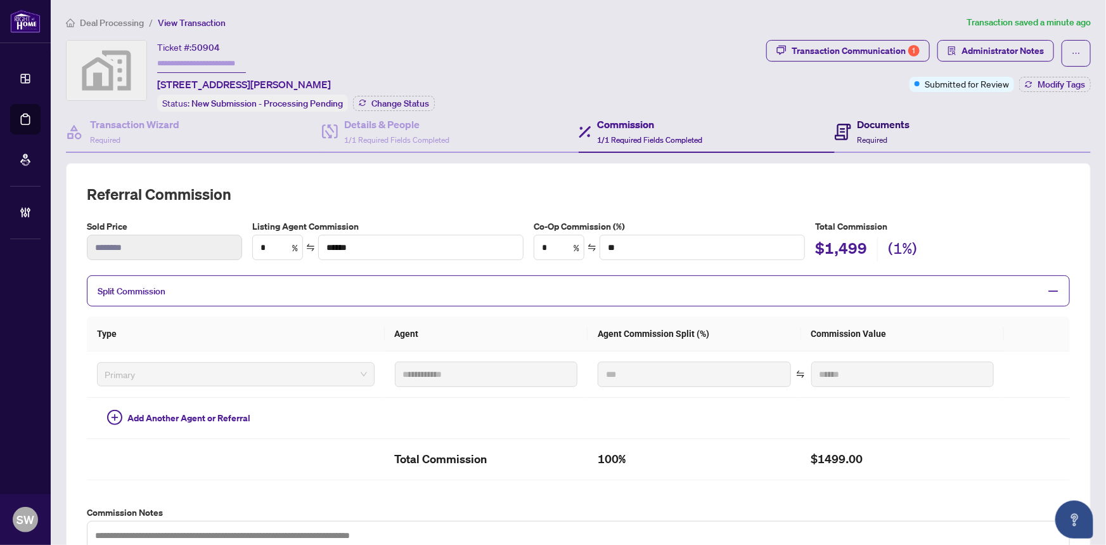
click at [866, 135] on span "Required" at bounding box center [873, 140] width 30 height 10
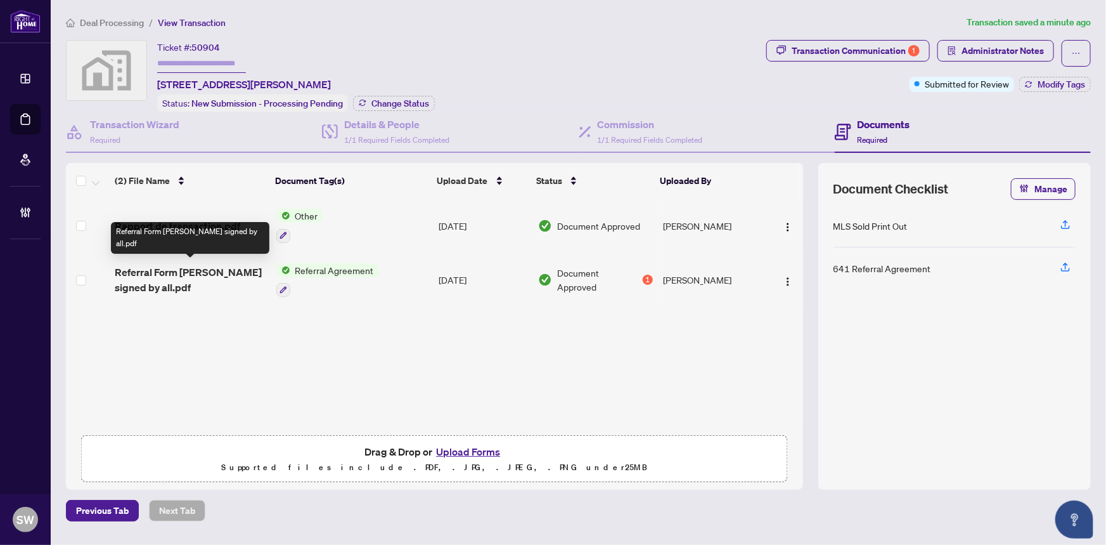
click at [196, 276] on span "Referral Form Catherine Guilbault signed by all.pdf" at bounding box center [190, 279] width 151 height 30
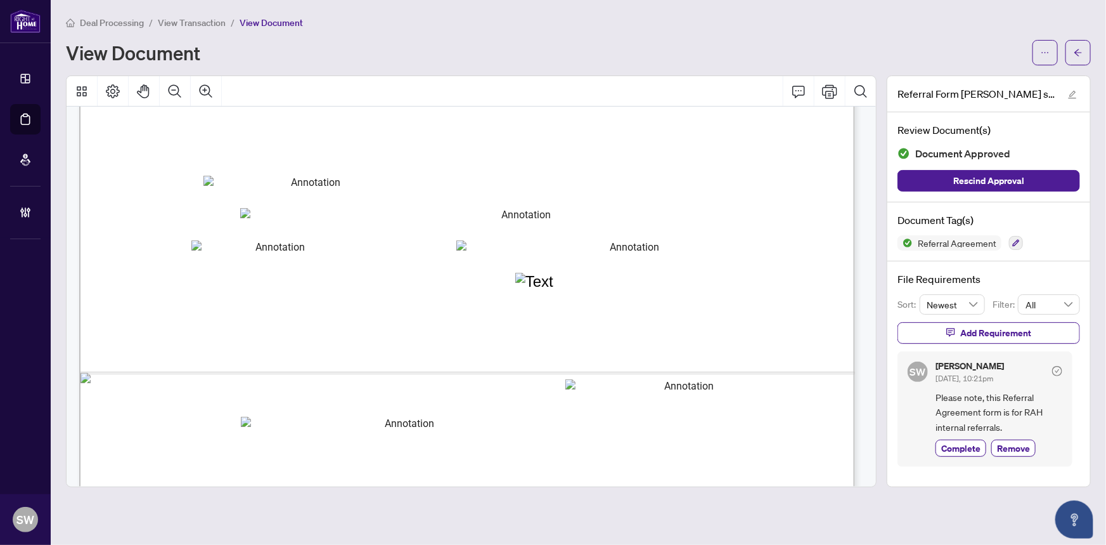
scroll to position [634, 0]
click at [1089, 63] on button "button" at bounding box center [1078, 52] width 25 height 25
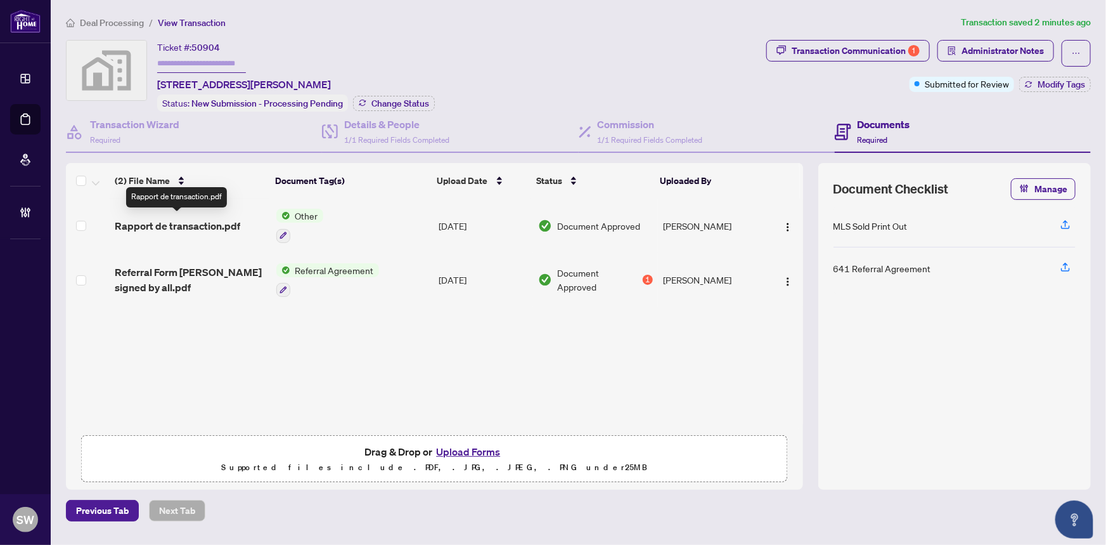
click at [209, 218] on span "Rapport de transaction.pdf" at bounding box center [178, 225] width 126 height 15
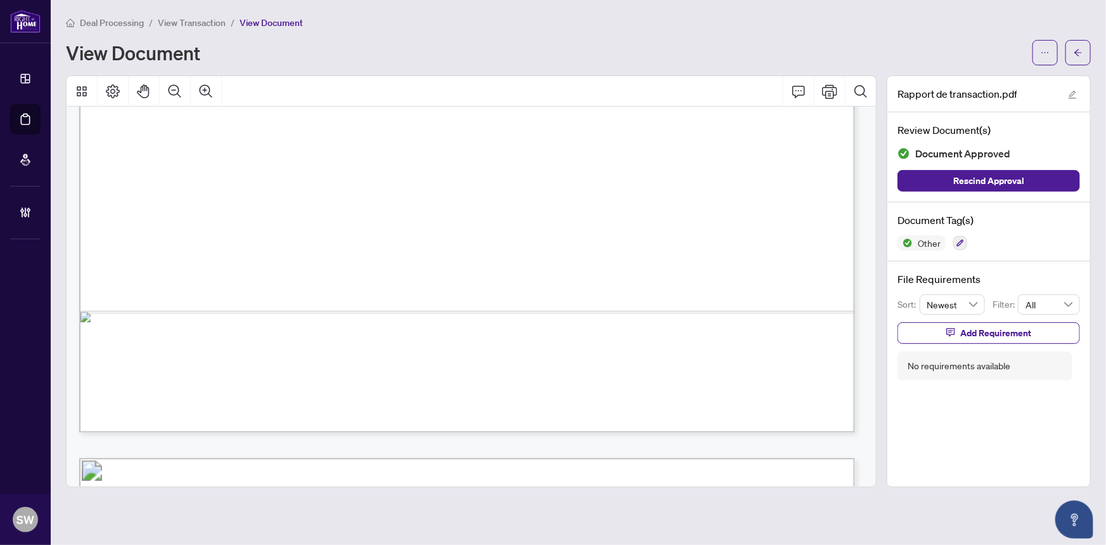
scroll to position [691, 0]
click at [212, 319] on span "Doucet, Jonathan (Courtier du vendeur)" at bounding box center [248, 318] width 210 height 11
click at [160, 316] on span "Doucet, Jonathan (Courtier du vendeur)" at bounding box center [248, 318] width 210 height 11
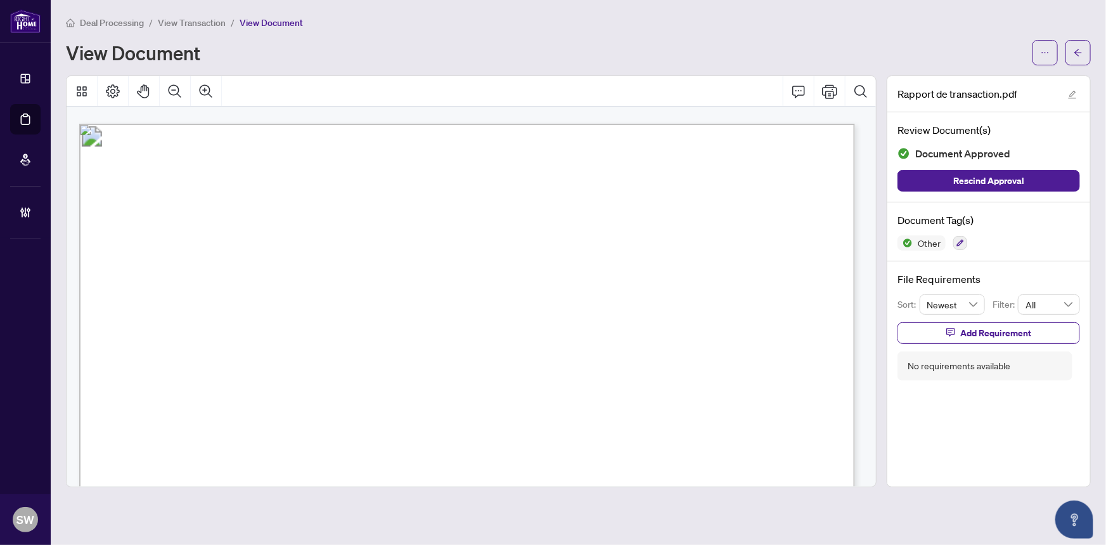
scroll to position [1012, 0]
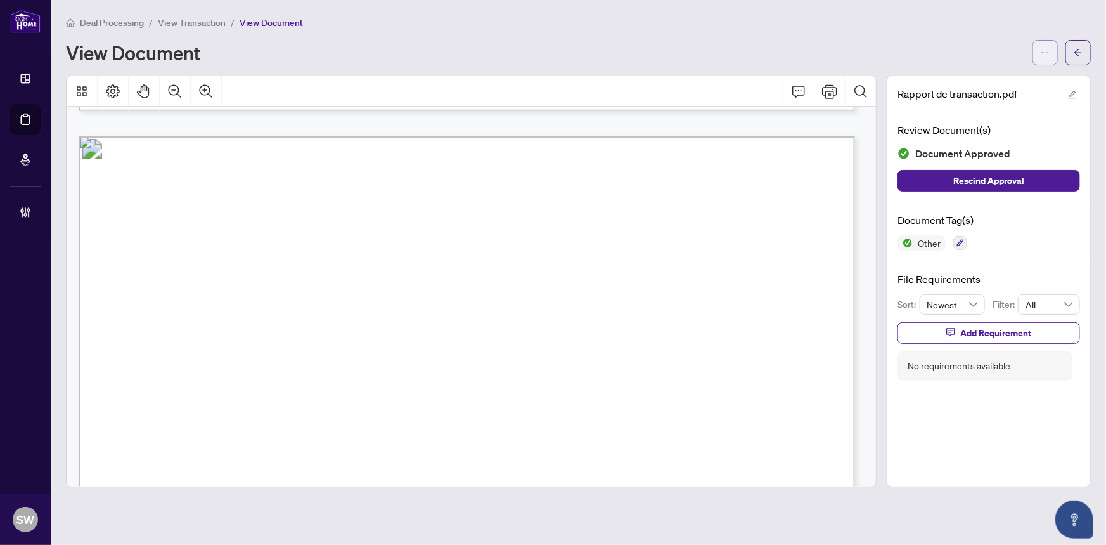
click at [1041, 49] on icon "ellipsis" at bounding box center [1045, 52] width 9 height 9
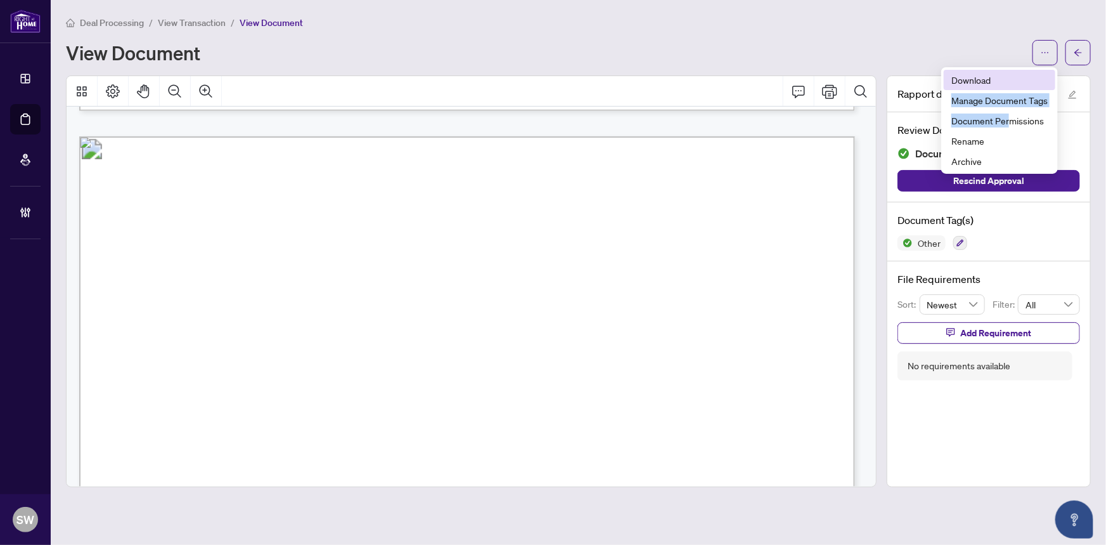
drag, startPoint x: 1010, startPoint y: 121, endPoint x: 995, endPoint y: 76, distance: 47.5
click at [995, 76] on ul "Download Manage Document Tags Document Permissions Rename Archive" at bounding box center [999, 120] width 117 height 106
click at [972, 80] on span "Download" at bounding box center [999, 80] width 96 height 14
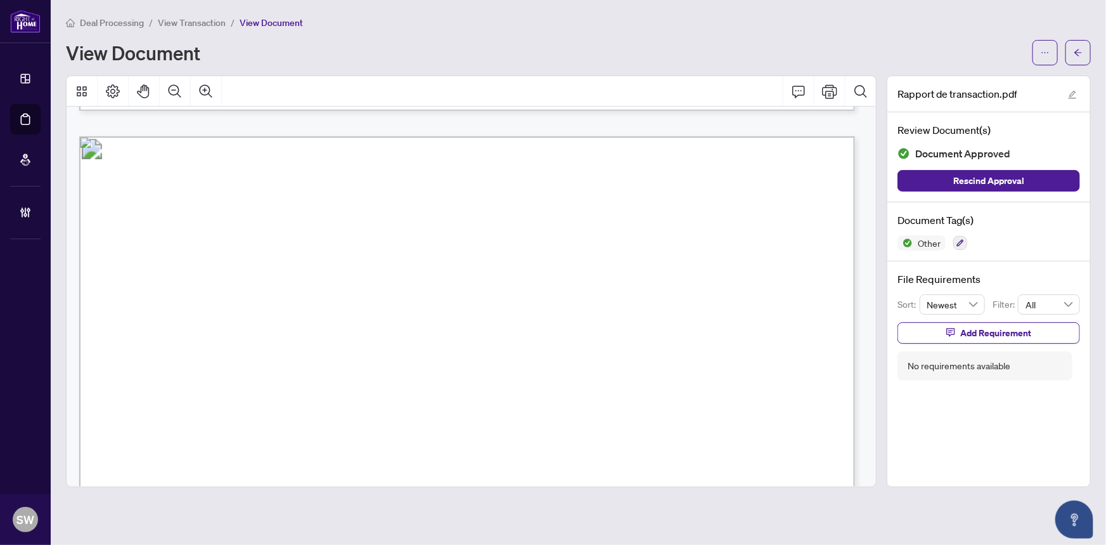
drag, startPoint x: 614, startPoint y: 27, endPoint x: 806, endPoint y: 46, distance: 192.4
click at [614, 27] on div "Deal Processing / View Transaction / View Document" at bounding box center [578, 22] width 1025 height 15
click at [1079, 49] on icon "arrow-left" at bounding box center [1078, 52] width 9 height 9
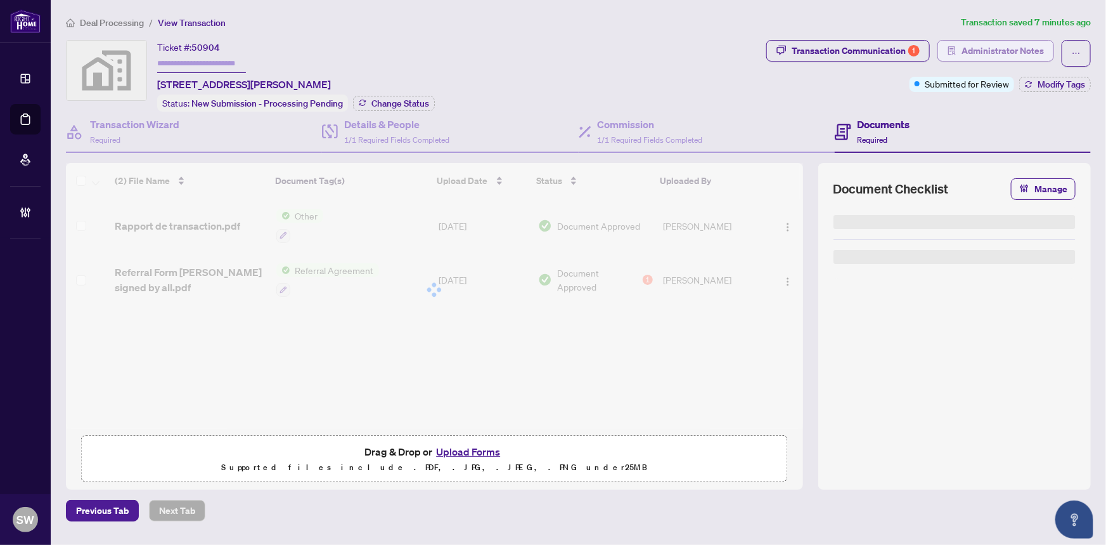
click at [1000, 55] on span "Administrator Notes" at bounding box center [1003, 51] width 82 height 20
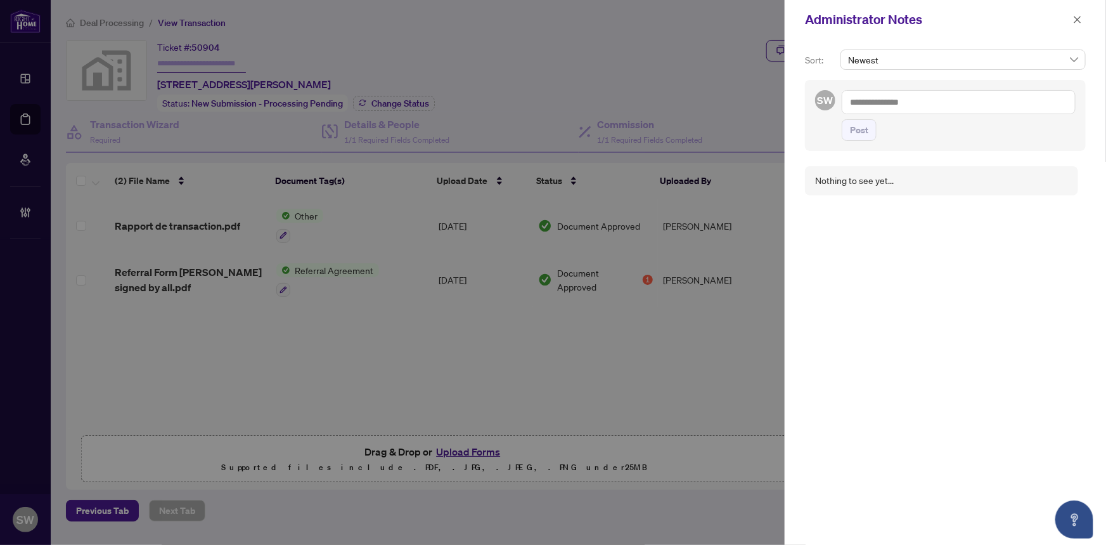
click at [896, 99] on textarea at bounding box center [959, 102] width 234 height 24
paste textarea "**********"
type textarea "**********"
click at [851, 132] on span "Post" at bounding box center [859, 130] width 18 height 20
click at [1076, 18] on icon "close" at bounding box center [1077, 19] width 7 height 7
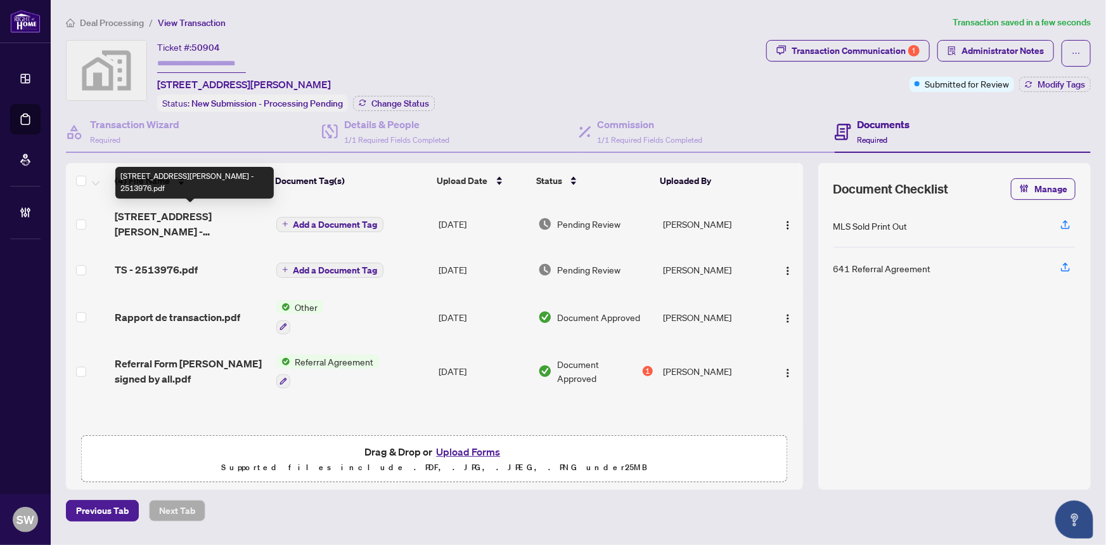
click at [200, 210] on span "178 Rue Galipeau 46 - Inv - 2513976.pdf" at bounding box center [190, 224] width 151 height 30
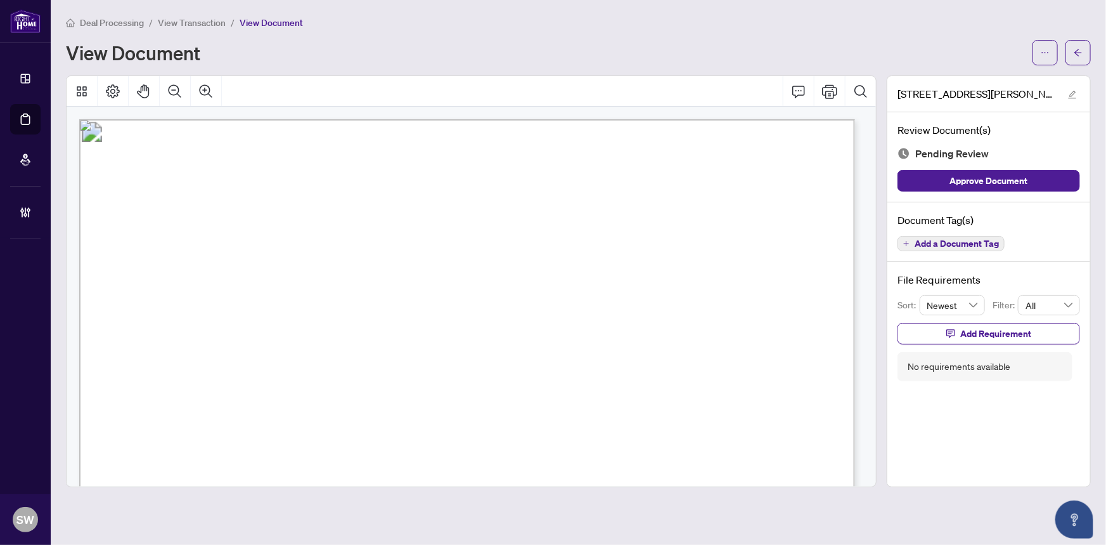
click at [956, 247] on span "Add a Document Tag" at bounding box center [957, 243] width 84 height 9
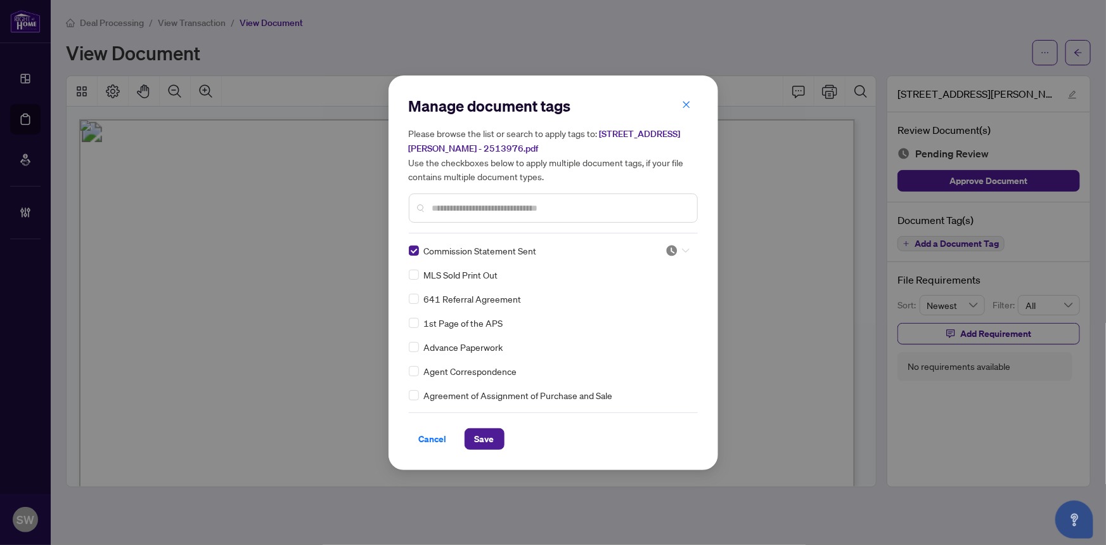
click at [676, 247] on div at bounding box center [678, 250] width 24 height 13
click at [640, 311] on div "Approved" at bounding box center [635, 312] width 81 height 14
click at [491, 434] on span "Save" at bounding box center [485, 439] width 20 height 20
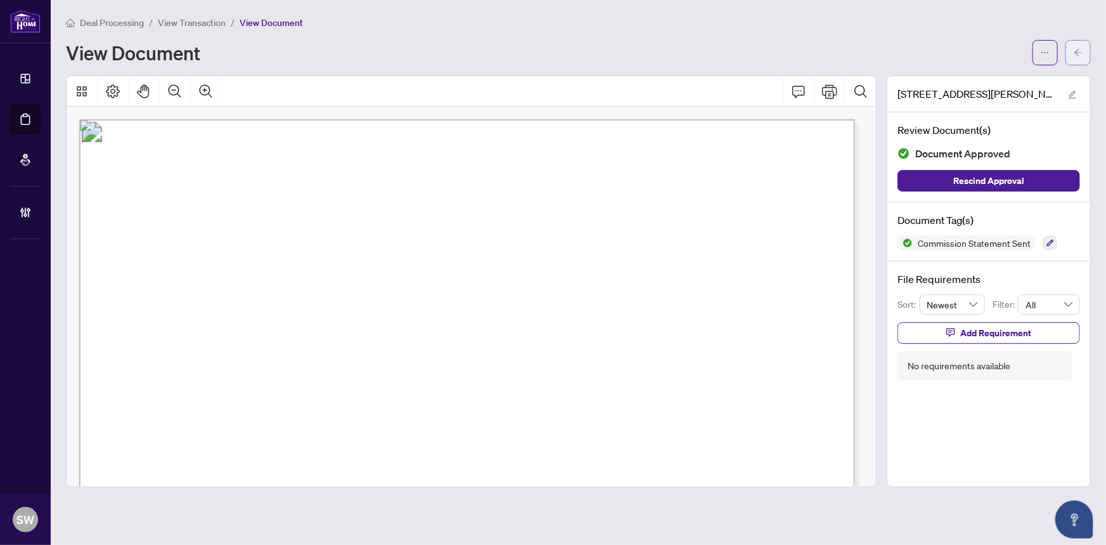
click at [1078, 56] on span "button" at bounding box center [1078, 52] width 9 height 20
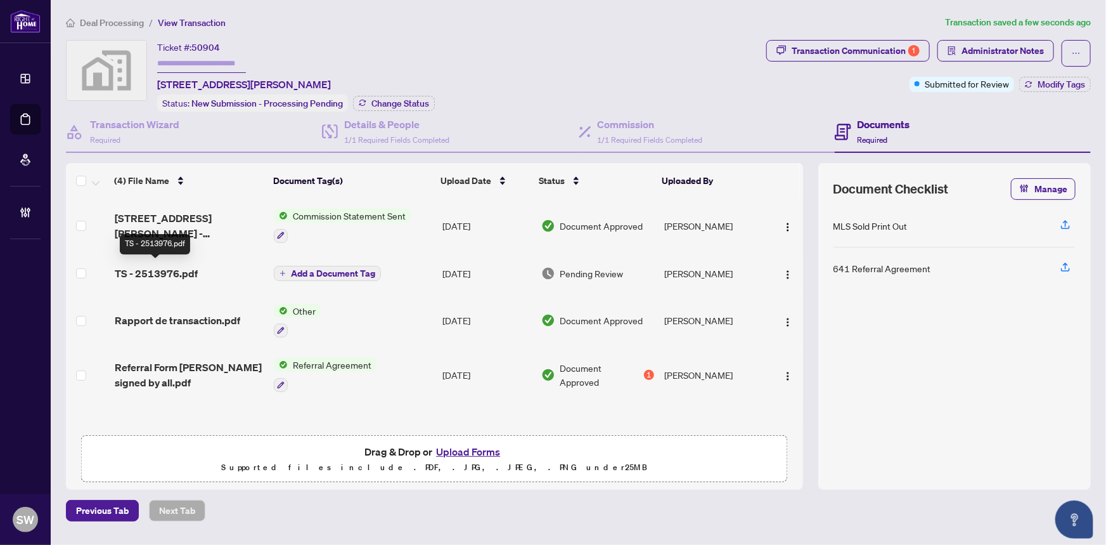
click at [186, 272] on span "TS - 2513976.pdf" at bounding box center [156, 273] width 83 height 15
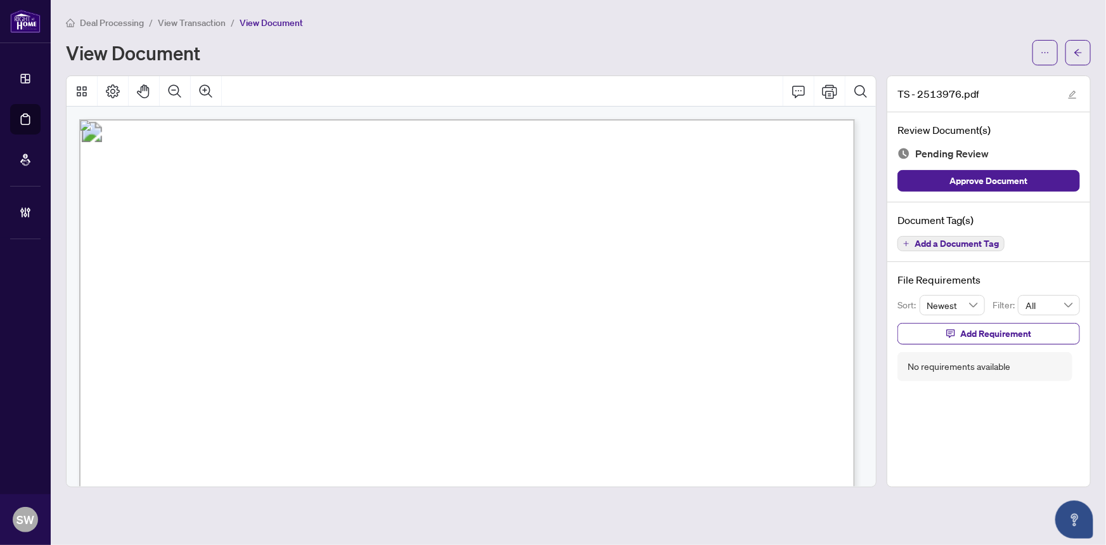
click at [976, 241] on span "Add a Document Tag" at bounding box center [957, 243] width 84 height 9
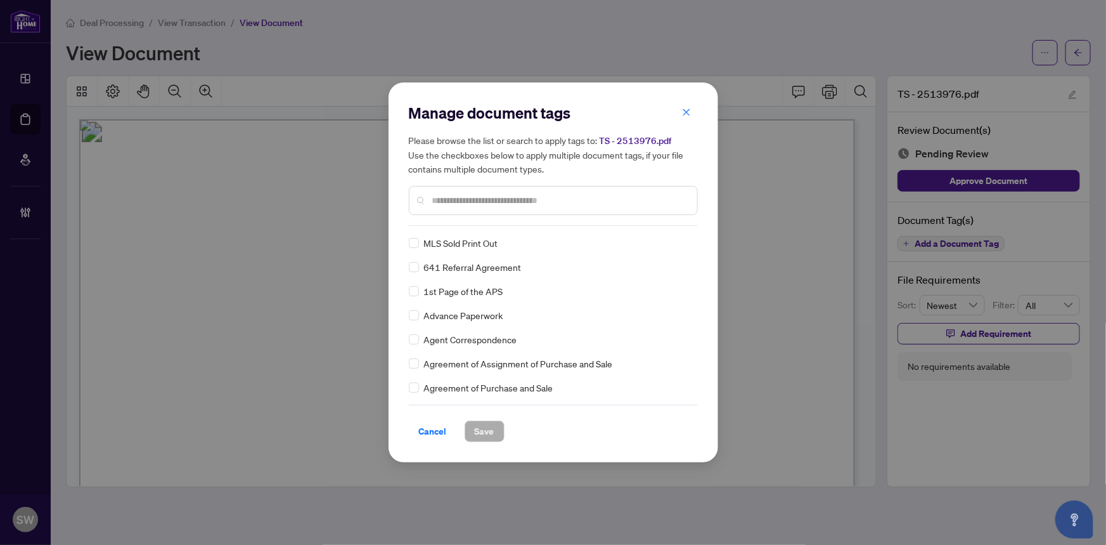
click at [463, 199] on input "text" at bounding box center [559, 200] width 255 height 14
type input "*****"
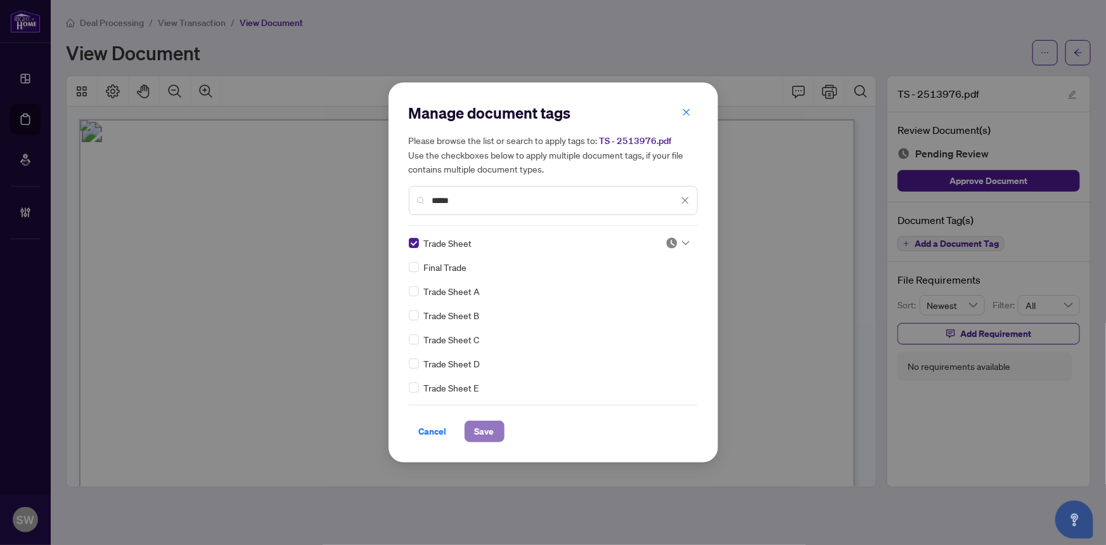
click at [488, 423] on span "Save" at bounding box center [485, 431] width 20 height 20
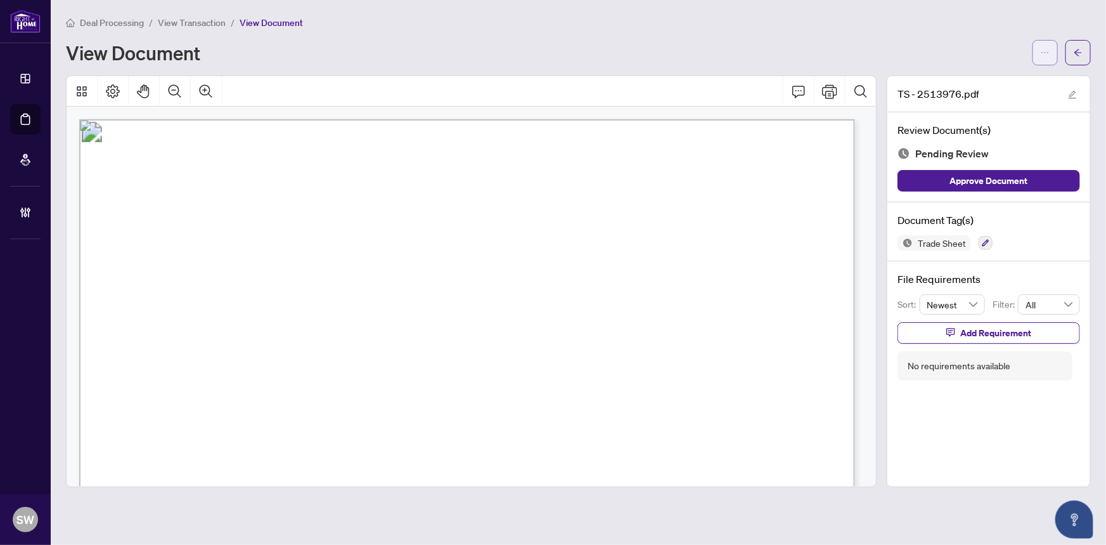
click at [1049, 56] on span "button" at bounding box center [1045, 52] width 9 height 20
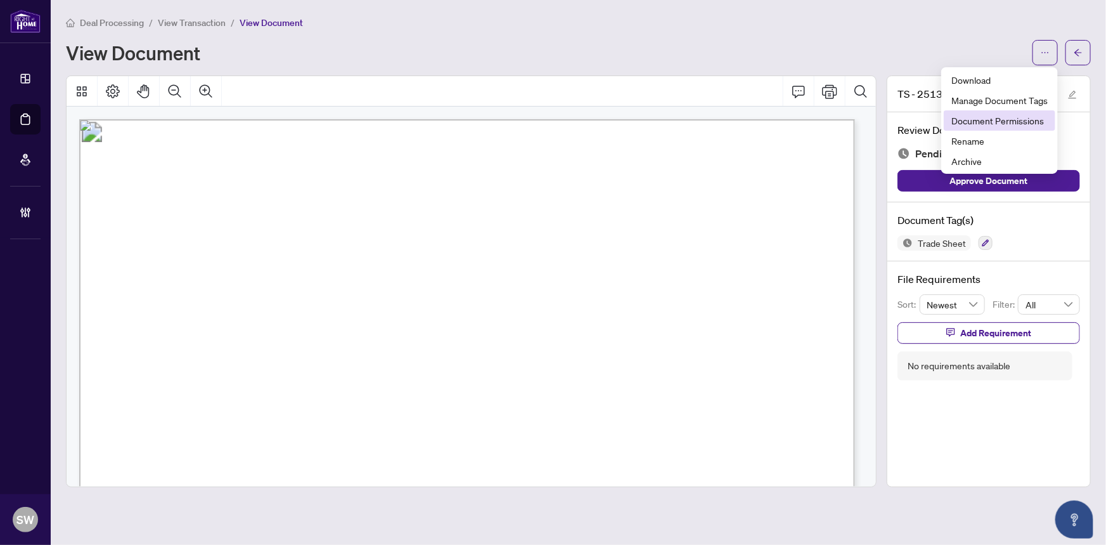
click at [1026, 121] on span "Document Permissions" at bounding box center [999, 120] width 96 height 14
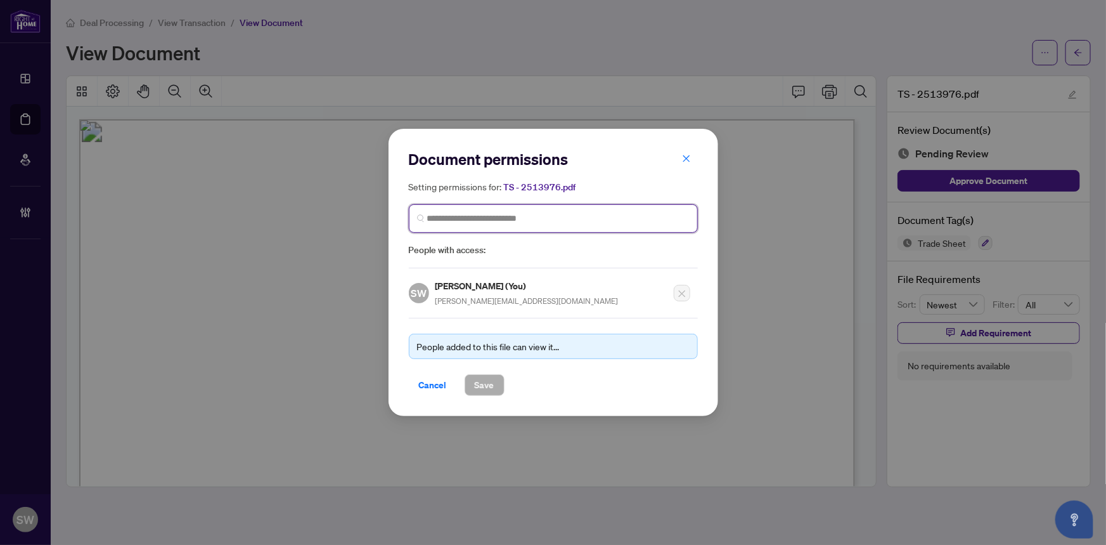
click at [439, 221] on input "search" at bounding box center [558, 218] width 262 height 13
type input "******"
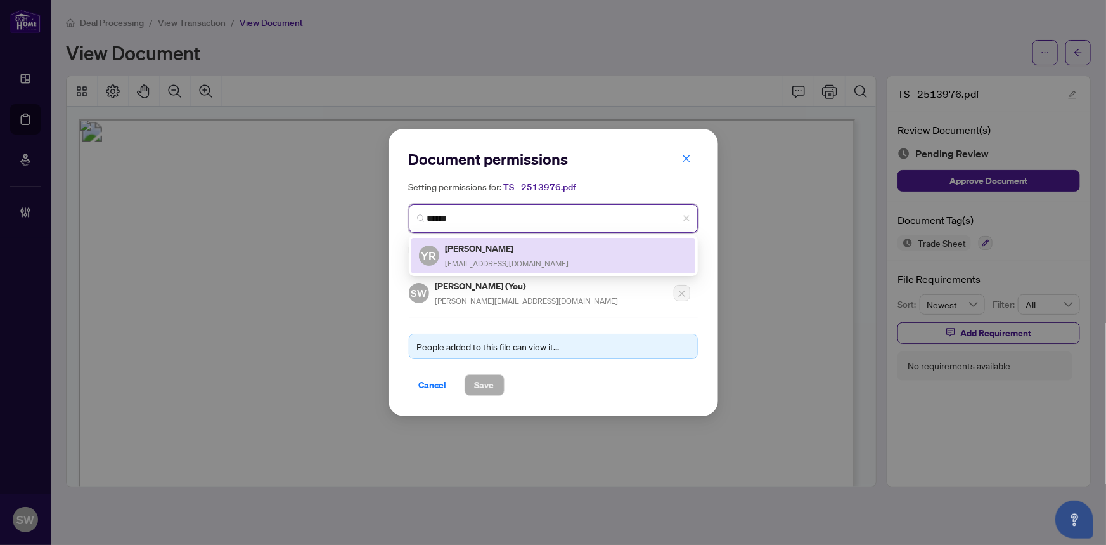
click at [508, 254] on h5 "Yvan Rheaume" at bounding box center [508, 248] width 124 height 15
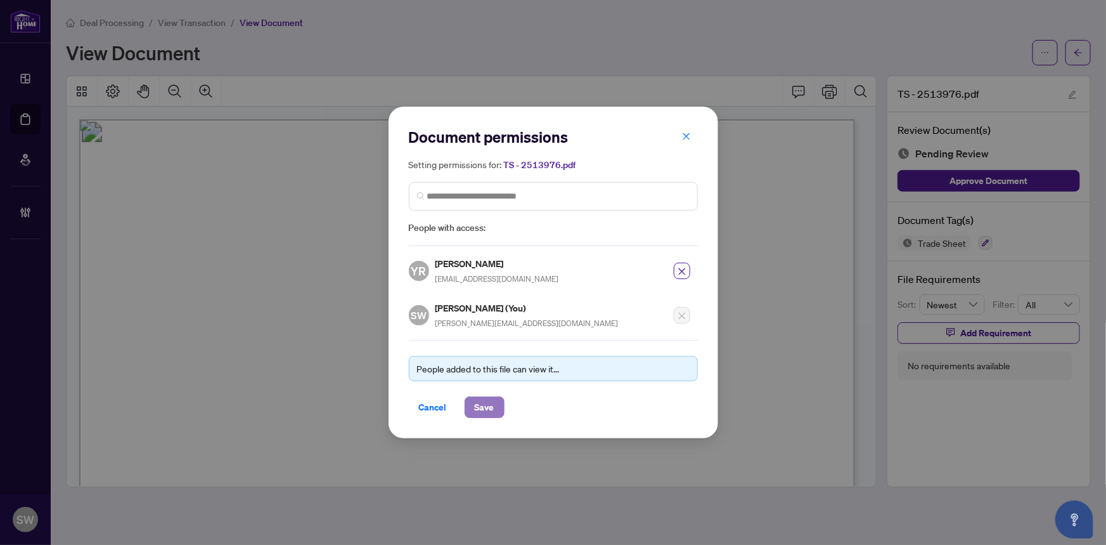
click at [491, 404] on span "Save" at bounding box center [485, 407] width 20 height 20
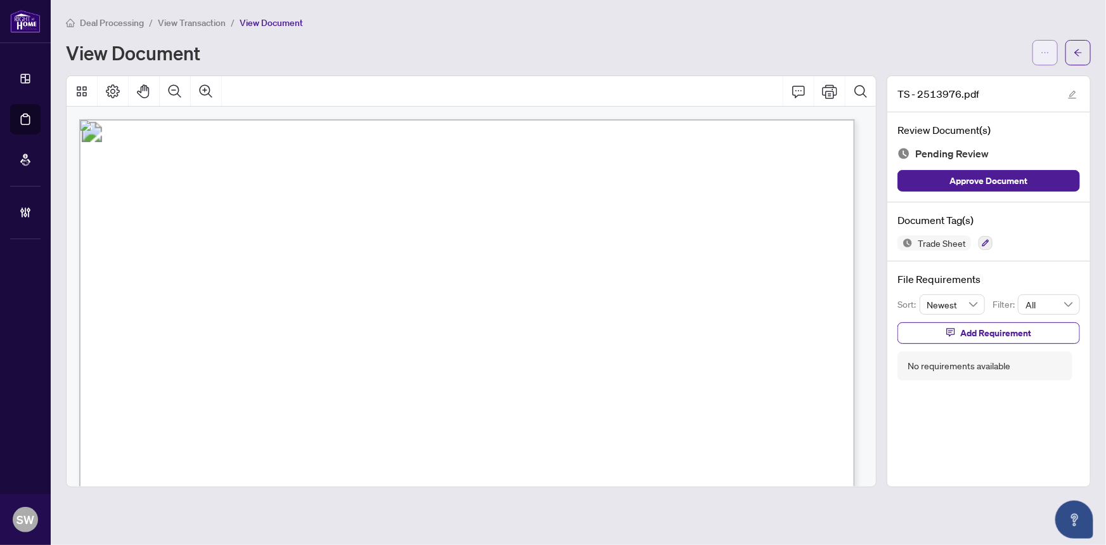
click at [1052, 53] on button "button" at bounding box center [1045, 52] width 25 height 25
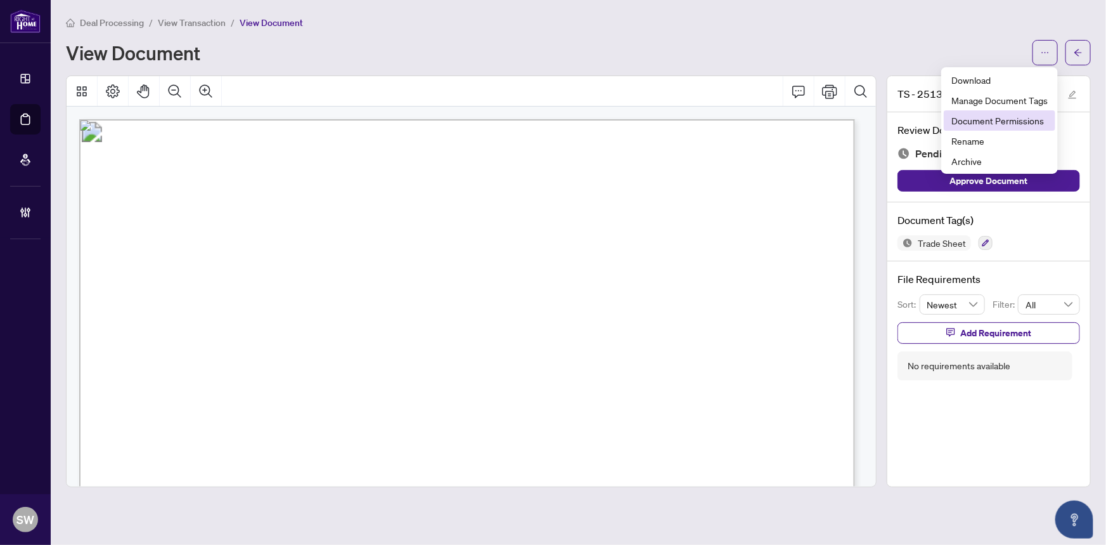
click at [1012, 120] on span "Document Permissions" at bounding box center [999, 120] width 96 height 14
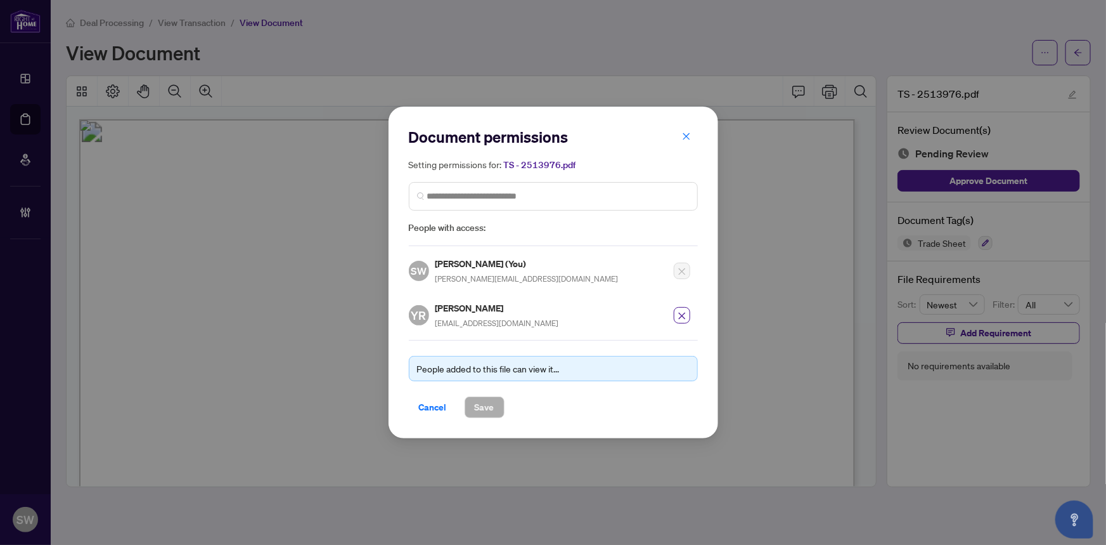
click at [456, 310] on h5 "Yvan Rheaume" at bounding box center [497, 307] width 124 height 15
copy h5 "Yvan Rheaume"
click at [434, 405] on span "Cancel" at bounding box center [433, 407] width 28 height 20
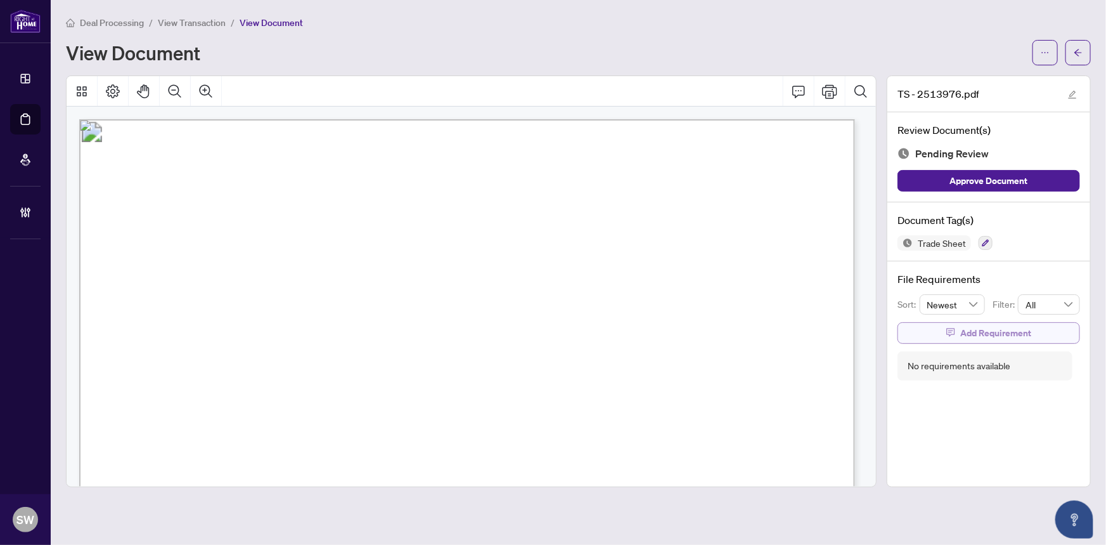
click at [987, 328] on span "Add Requirement" at bounding box center [995, 333] width 71 height 20
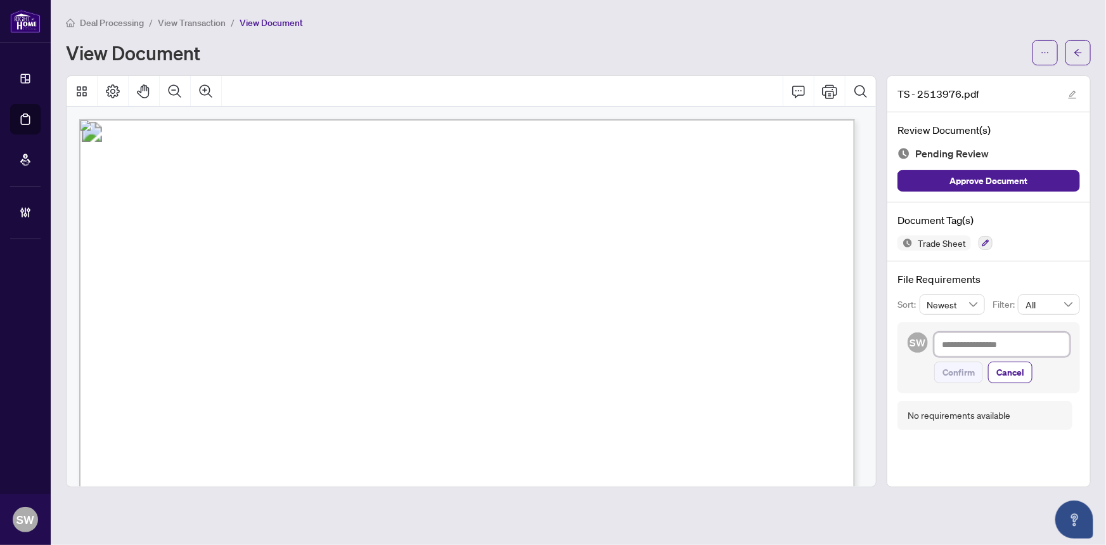
click at [995, 340] on textarea at bounding box center [1002, 344] width 136 height 24
paste textarea "**********"
type textarea "**********"
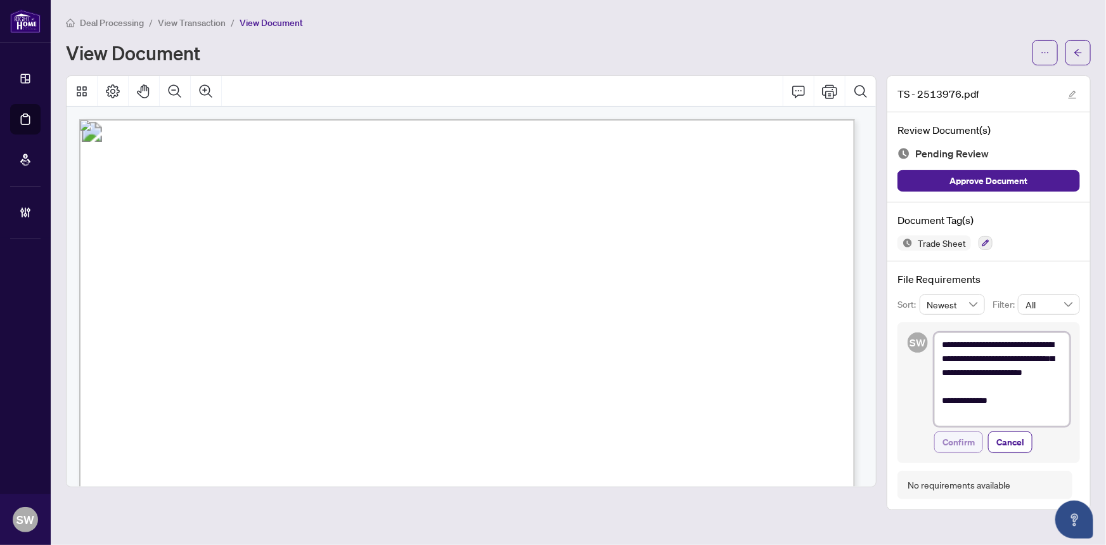
type textarea "**********"
click at [965, 442] on span "Confirm" at bounding box center [959, 442] width 32 height 20
type textarea "**********"
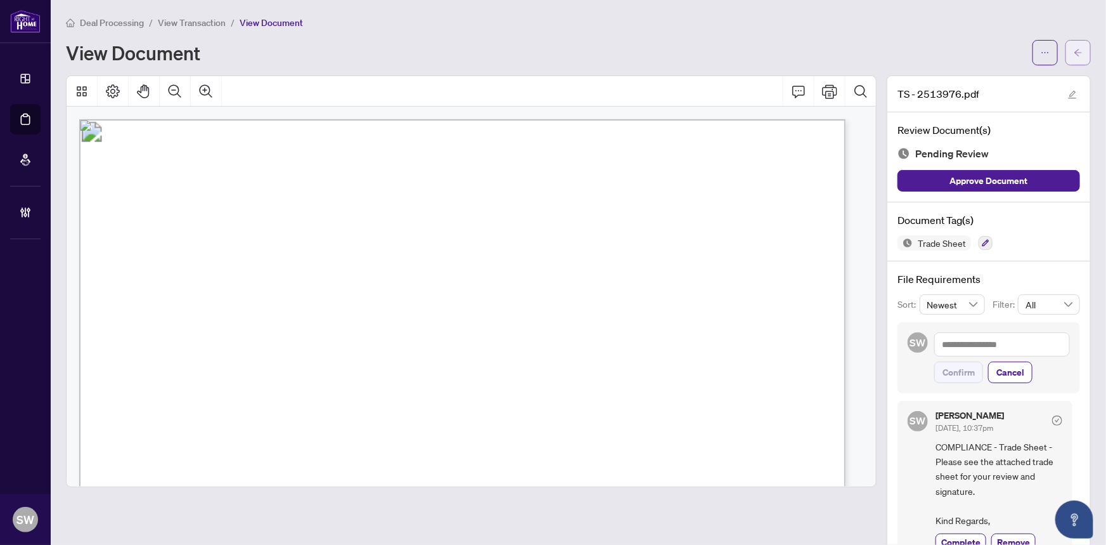
click at [1074, 49] on icon "arrow-left" at bounding box center [1078, 52] width 9 height 9
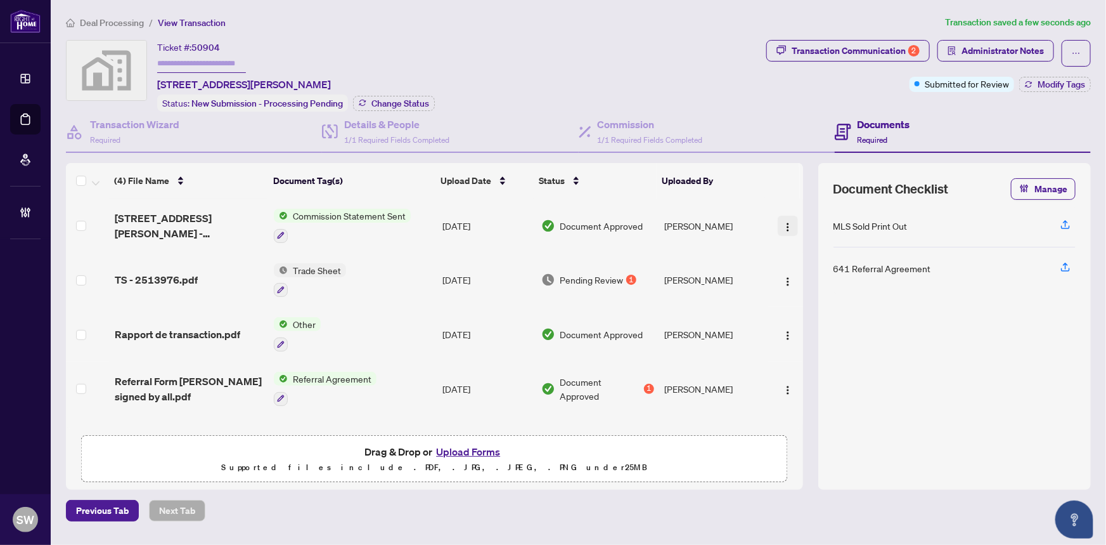
click at [783, 222] on img "button" at bounding box center [788, 227] width 10 height 10
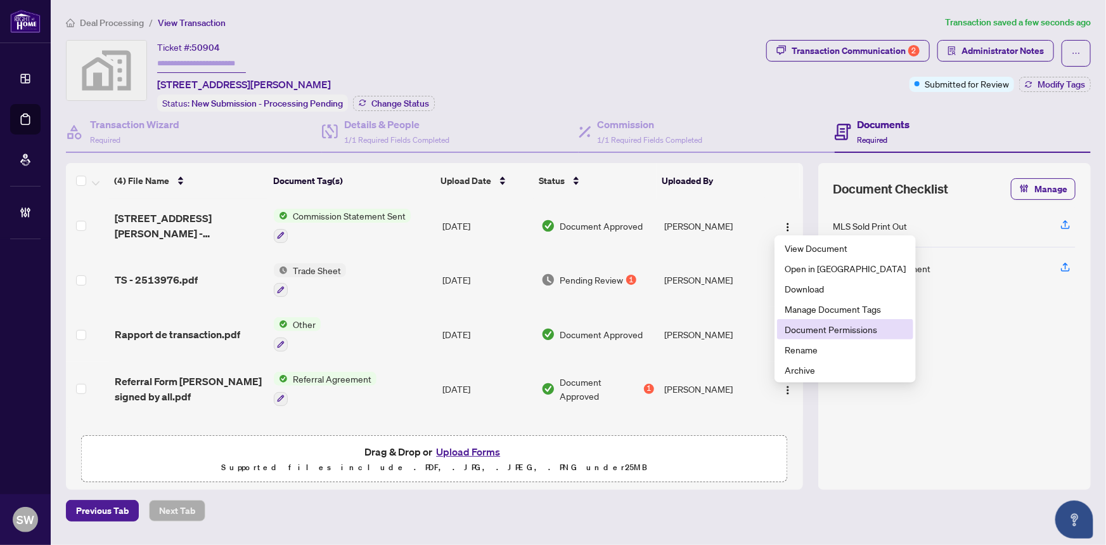
click at [809, 329] on span "Document Permissions" at bounding box center [845, 329] width 121 height 14
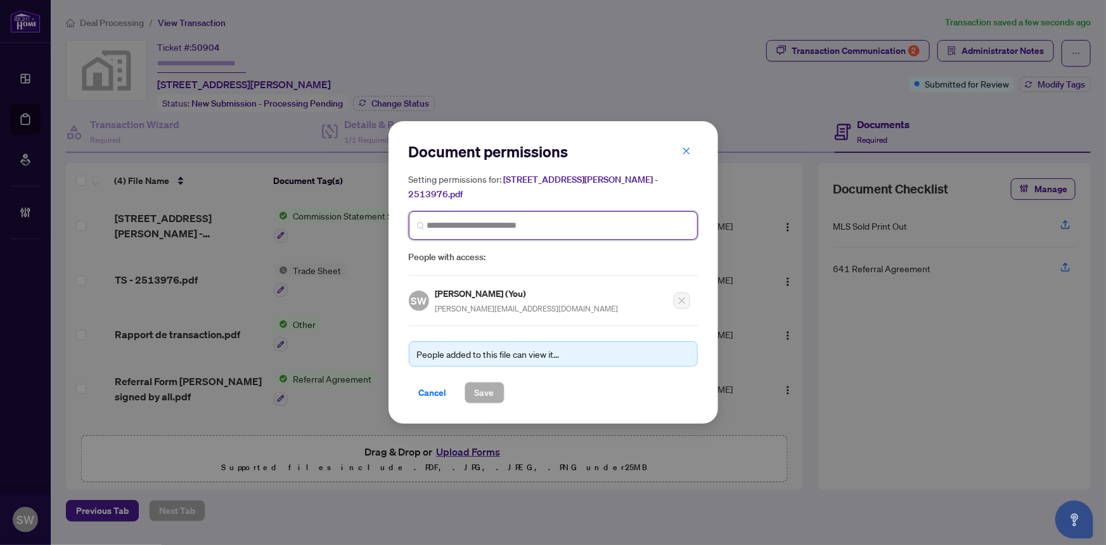
click at [494, 222] on input "search" at bounding box center [558, 225] width 262 height 13
paste input "**********"
type input "**********"
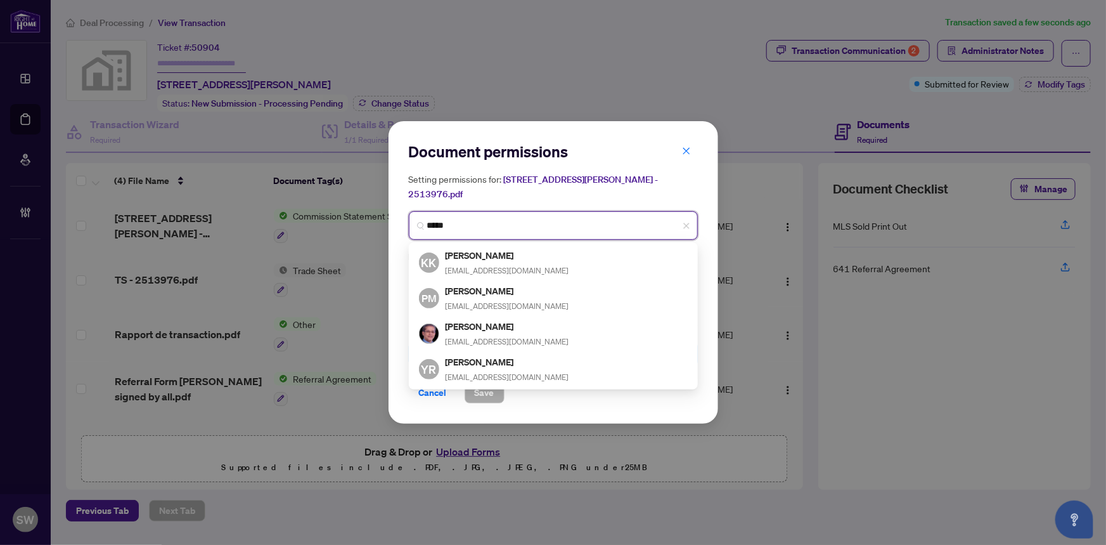
type input "******"
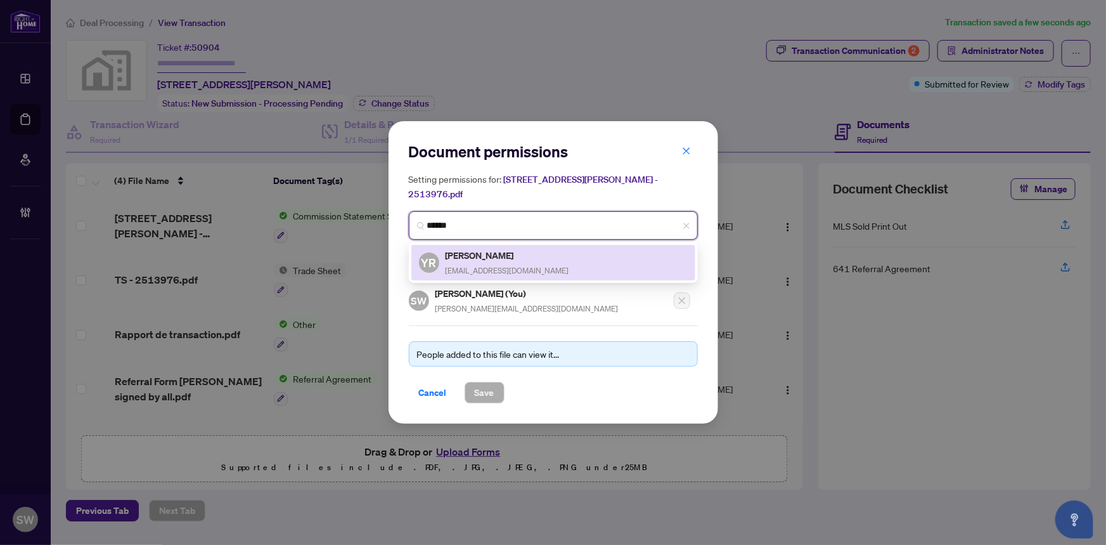
click at [505, 248] on h5 "Yvan Rheaume" at bounding box center [508, 255] width 124 height 15
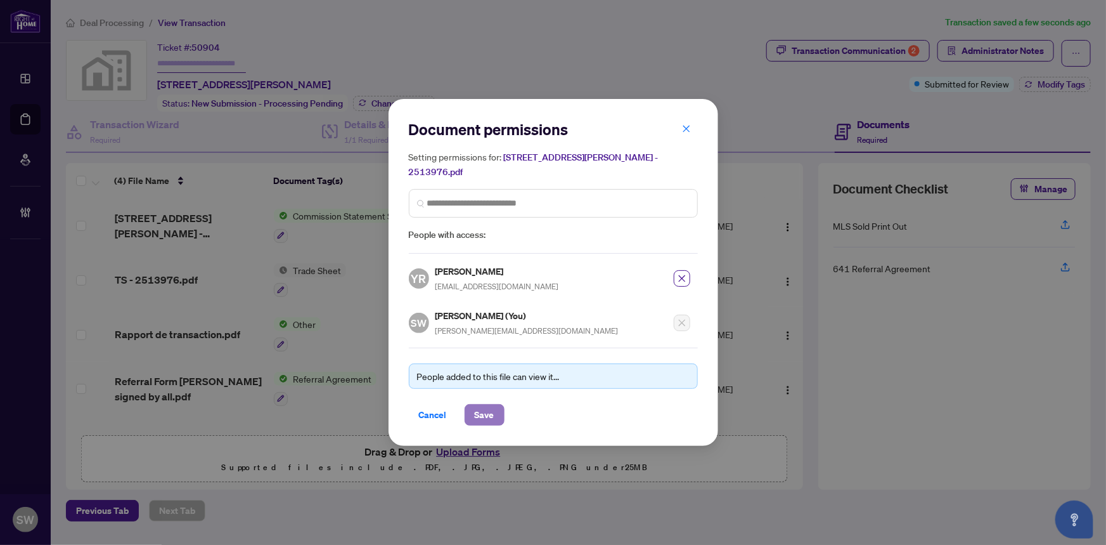
click at [491, 407] on span "Save" at bounding box center [485, 414] width 20 height 20
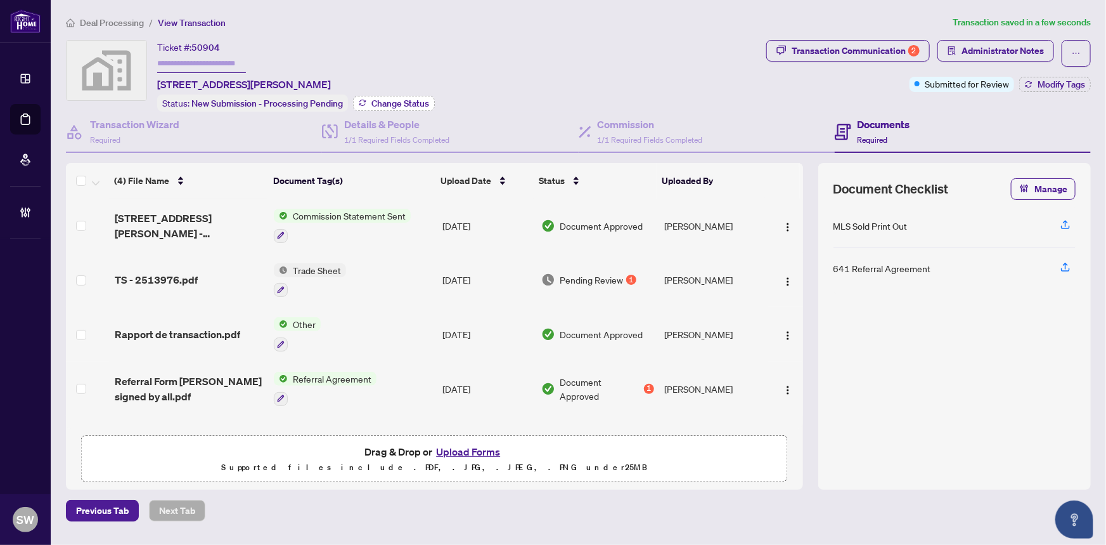
click at [398, 101] on span "Change Status" at bounding box center [400, 103] width 58 height 9
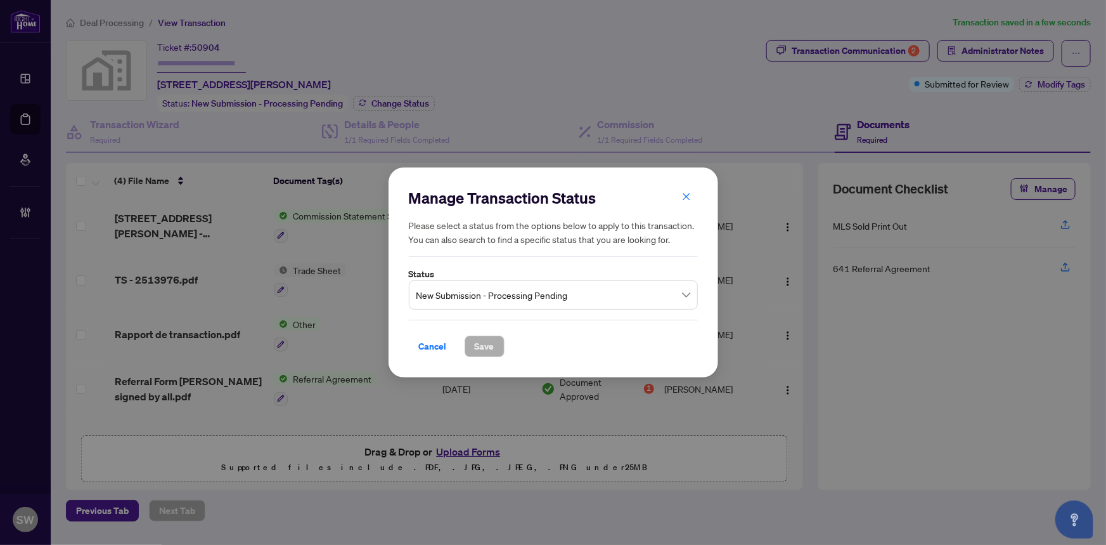
click at [525, 297] on span "New Submission - Processing Pending" at bounding box center [553, 295] width 274 height 24
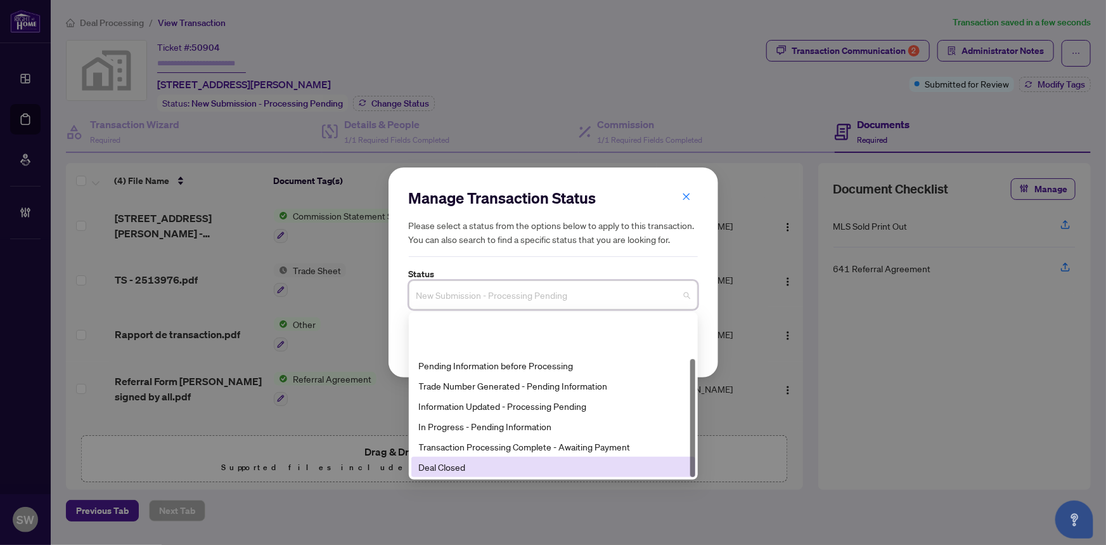
scroll to position [60, 0]
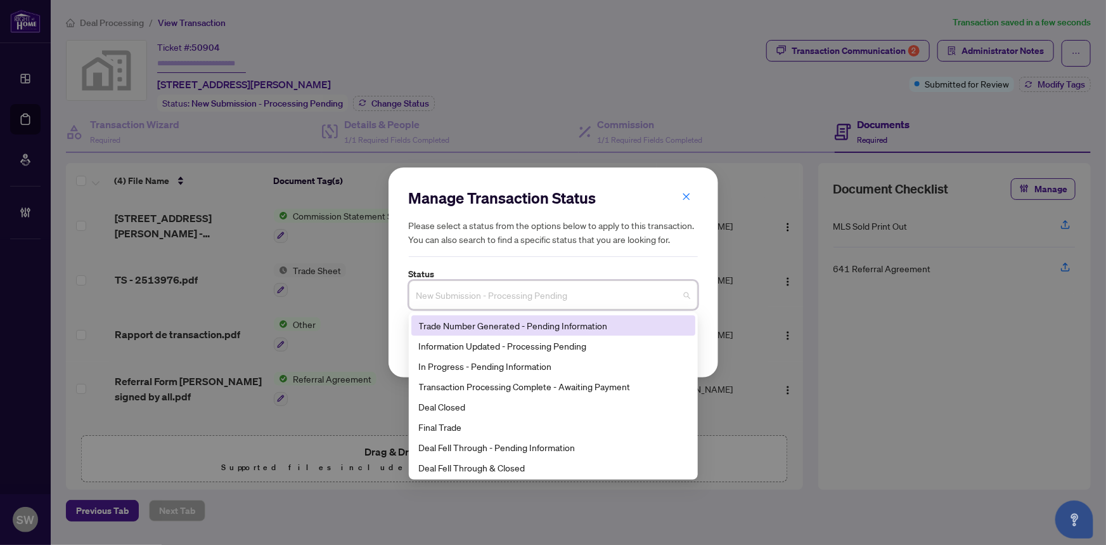
click at [496, 325] on div "Trade Number Generated - Pending Information" at bounding box center [553, 325] width 269 height 14
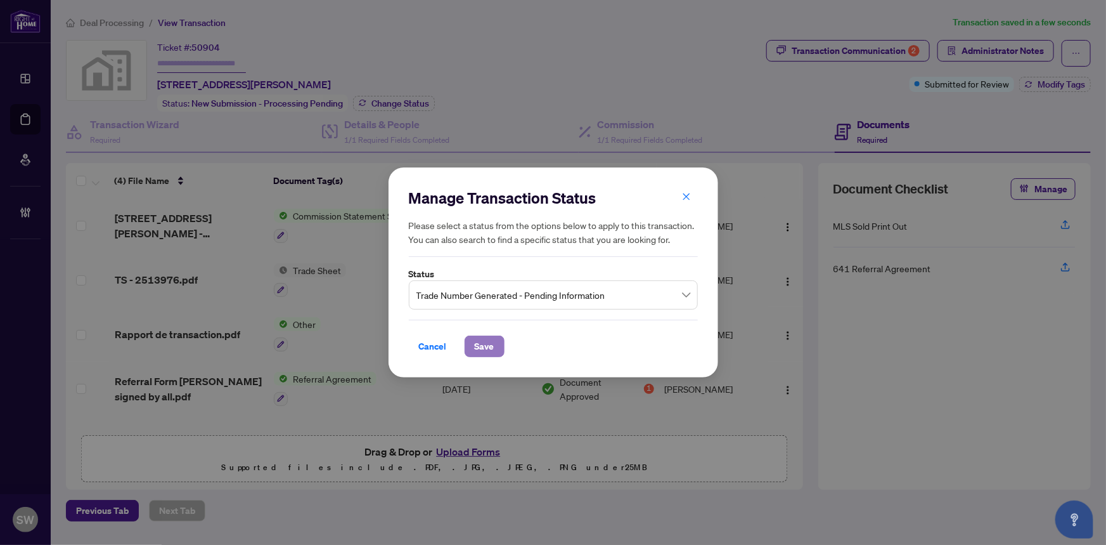
click at [491, 344] on span "Save" at bounding box center [485, 346] width 20 height 20
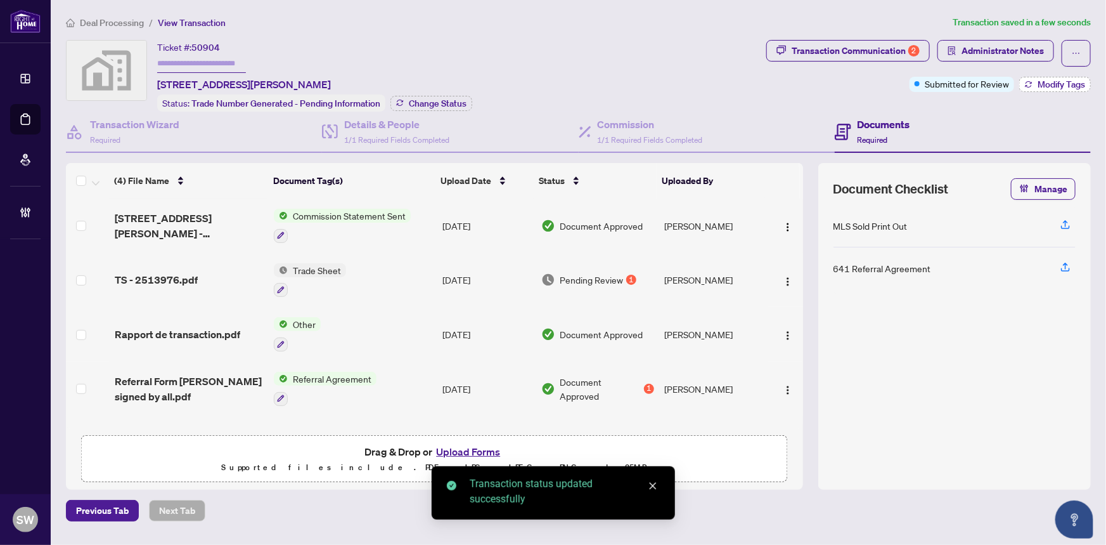
click at [1052, 85] on span "Modify Tags" at bounding box center [1062, 84] width 48 height 9
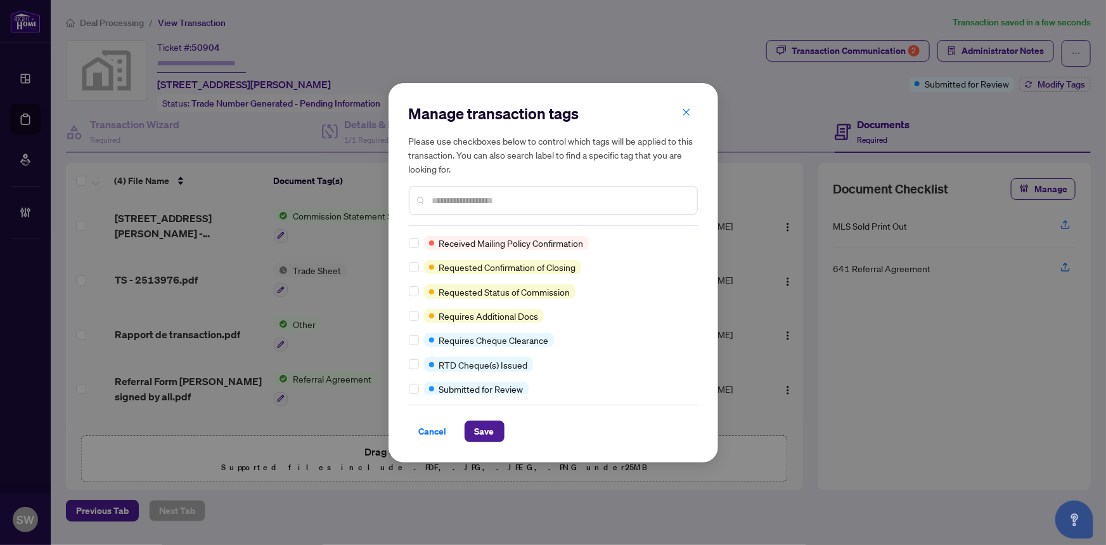
scroll to position [0, 0]
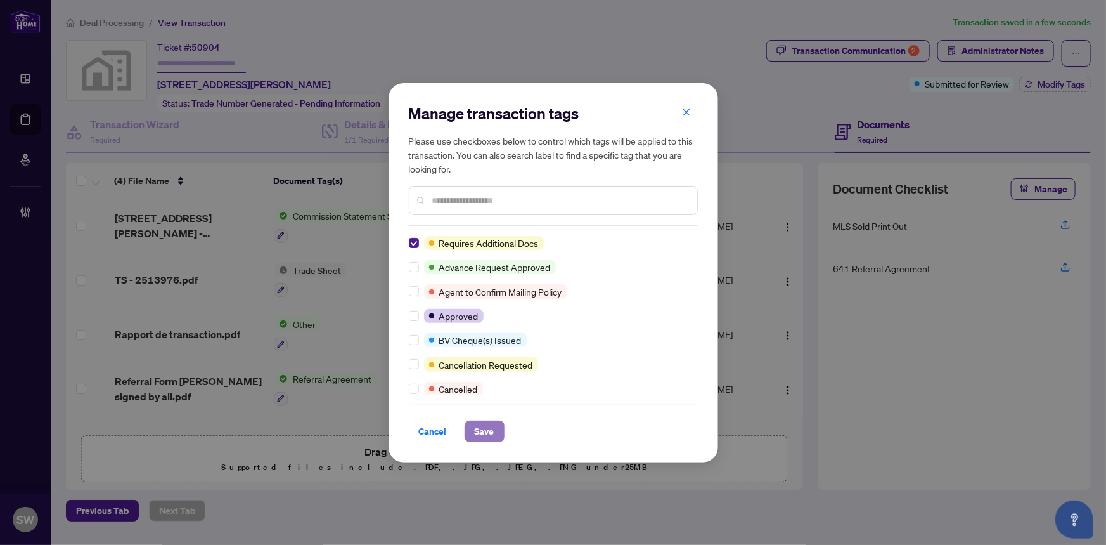
click at [483, 429] on span "Save" at bounding box center [485, 431] width 20 height 20
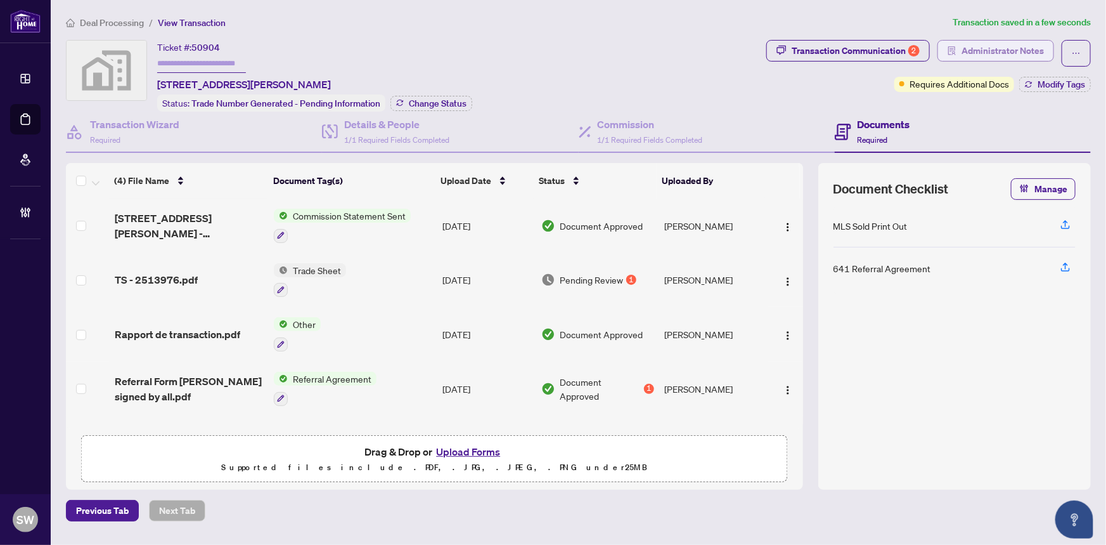
click at [1019, 55] on span "Administrator Notes" at bounding box center [1003, 51] width 82 height 20
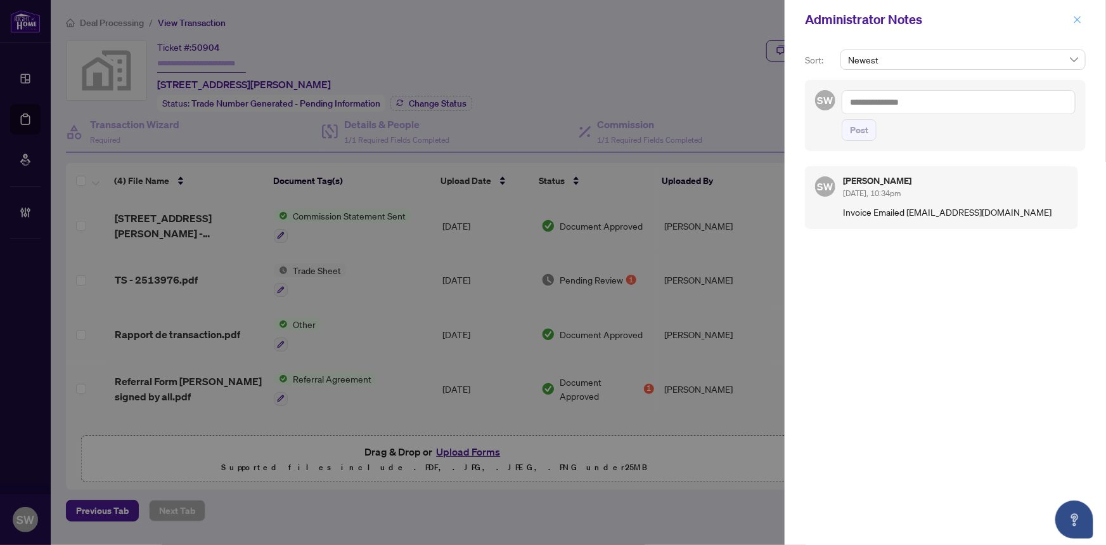
click at [1078, 18] on icon "close" at bounding box center [1077, 19] width 9 height 9
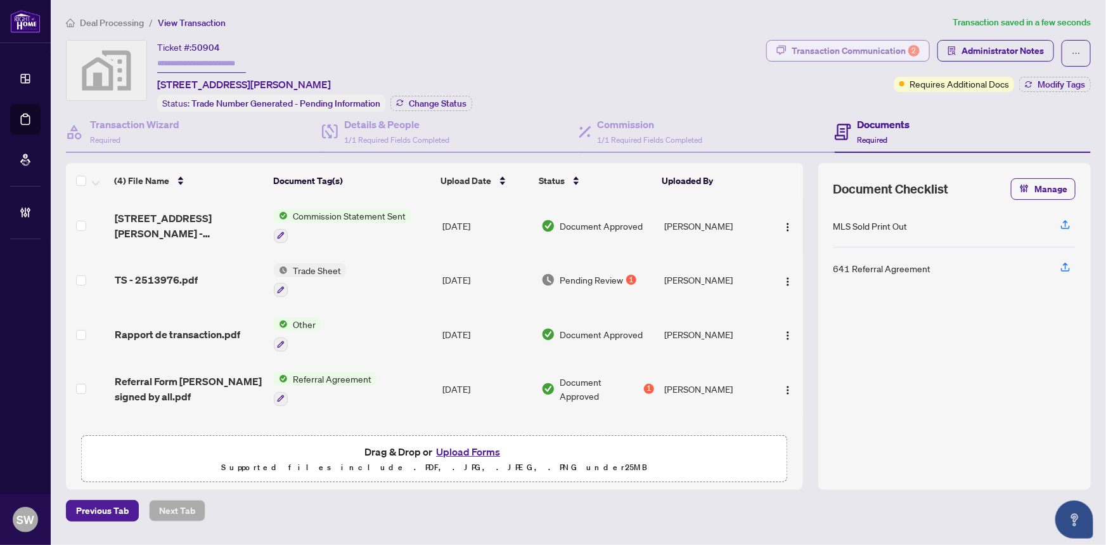
click at [858, 48] on div "Transaction Communication 2" at bounding box center [856, 51] width 128 height 20
type textarea "**********"
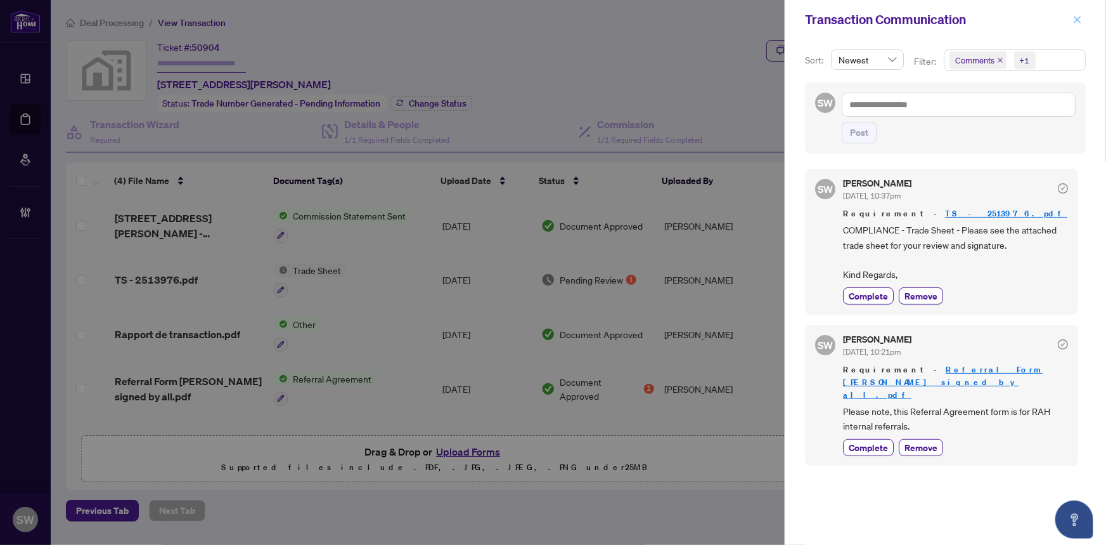
click at [1077, 18] on icon "close" at bounding box center [1077, 19] width 7 height 7
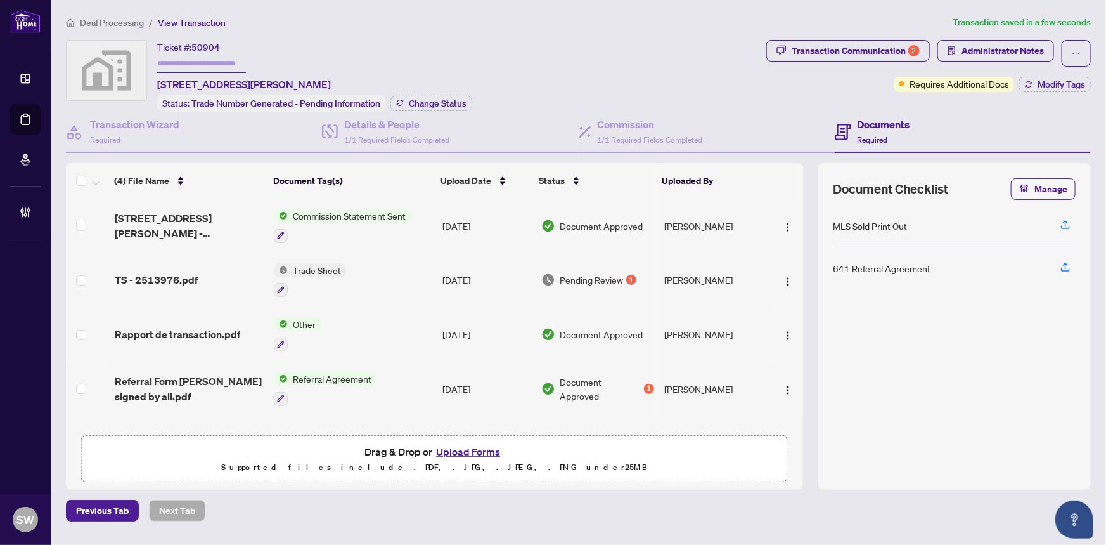
click at [177, 55] on input "text" at bounding box center [201, 64] width 89 height 18
paste input "*******"
type input "*******"
click at [124, 23] on span "Deal Processing" at bounding box center [112, 22] width 64 height 11
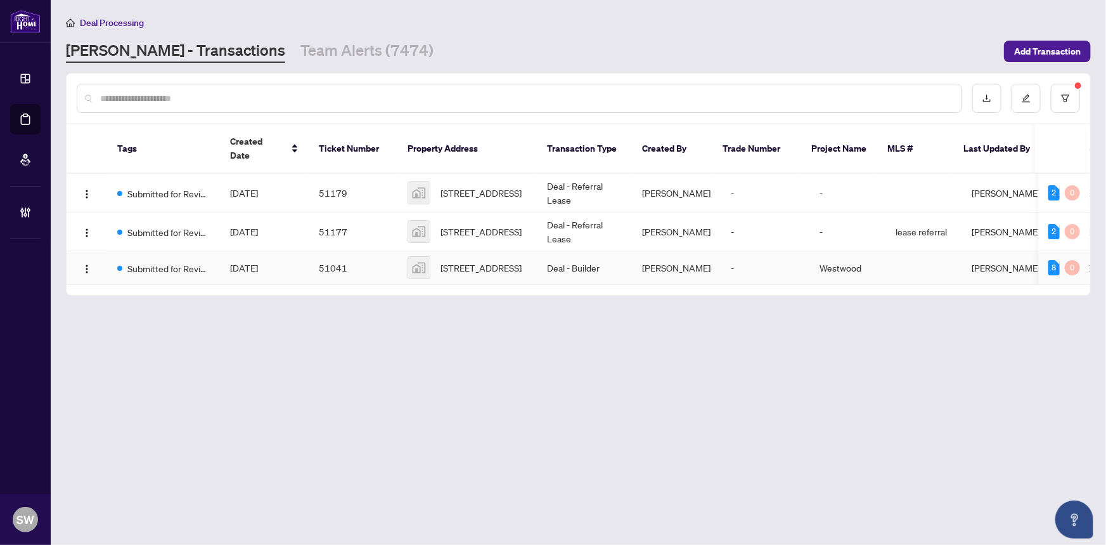
click at [298, 254] on td "[DATE]" at bounding box center [264, 268] width 89 height 34
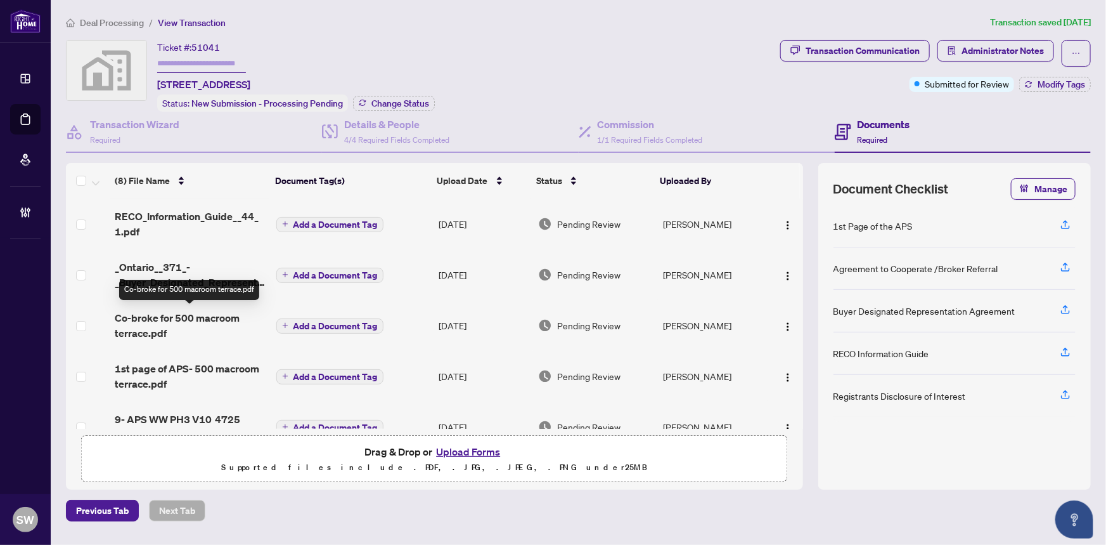
click at [193, 310] on span "Co-broke for 500 macroom terrace.pdf" at bounding box center [190, 325] width 151 height 30
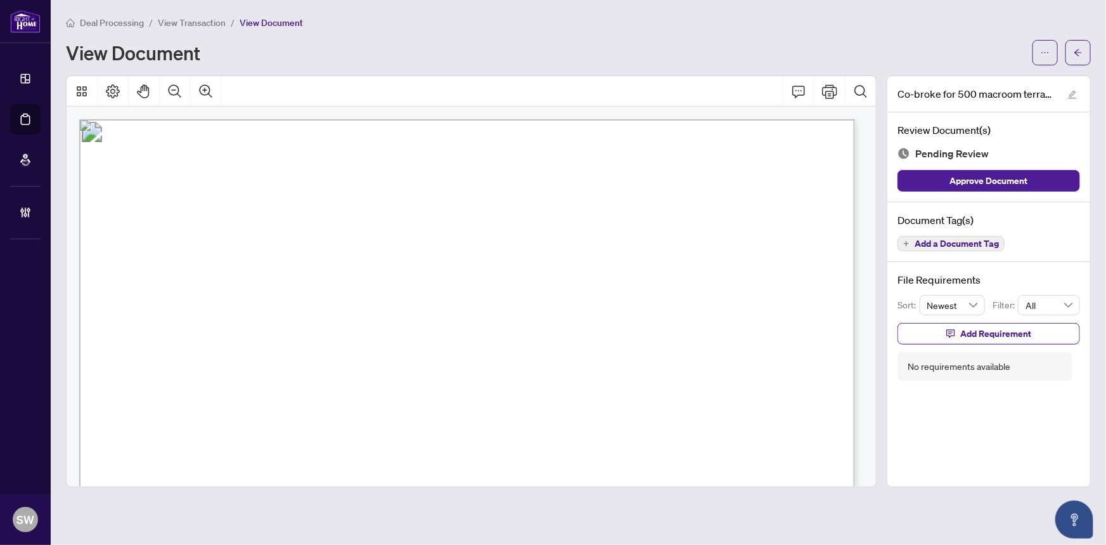
drag, startPoint x: 245, startPoint y: 385, endPoint x: 361, endPoint y: 385, distance: 116.6
click at [338, 385] on span "Westwood Singles Phase 3B" at bounding box center [290, 387] width 94 height 10
drag, startPoint x: 334, startPoint y: 408, endPoint x: 426, endPoint y: 409, distance: 91.9
click at [424, 409] on span "500 Macroom Terrace" at bounding box center [379, 411] width 90 height 10
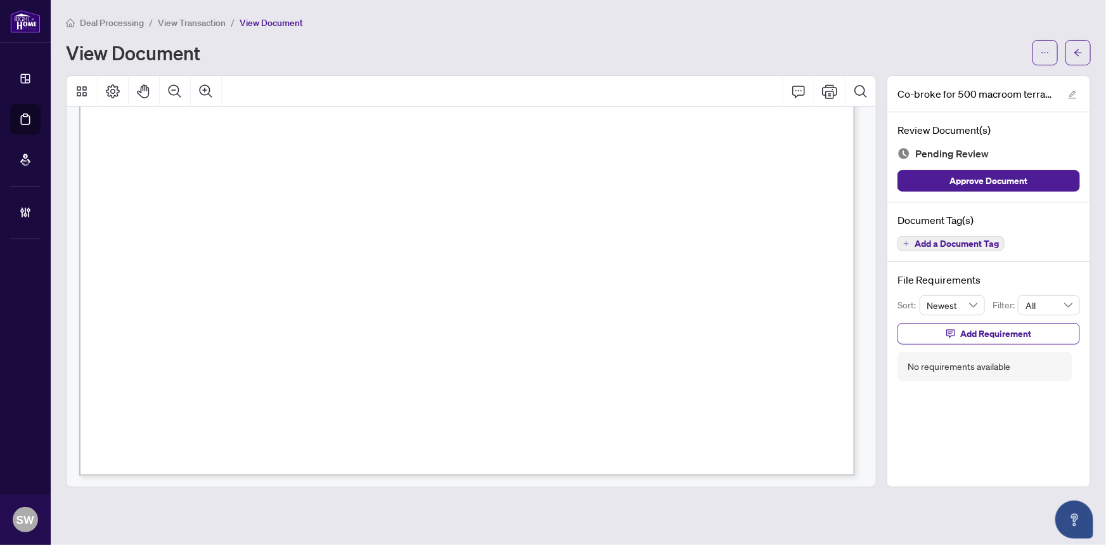
scroll to position [923, 0]
click at [925, 239] on span "Add a Document Tag" at bounding box center [957, 243] width 84 height 9
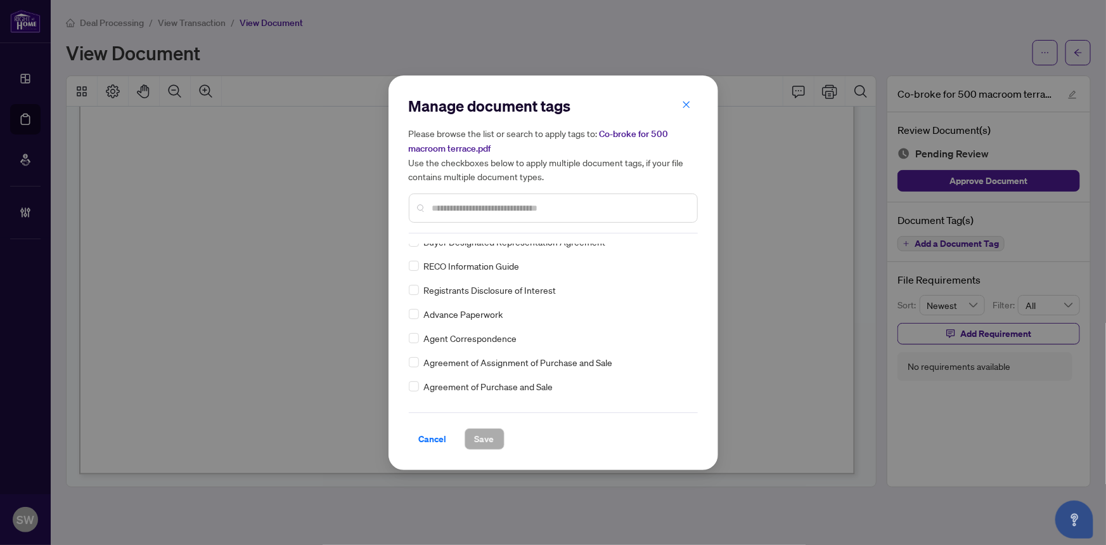
scroll to position [0, 0]
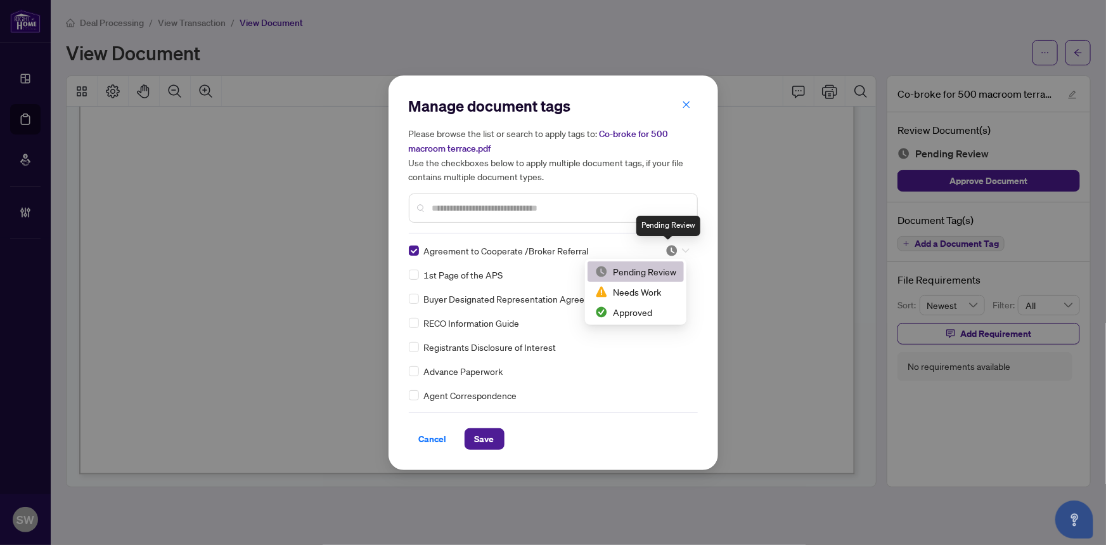
click at [671, 248] on img at bounding box center [672, 250] width 13 height 13
click at [631, 321] on div "Approved" at bounding box center [636, 312] width 96 height 20
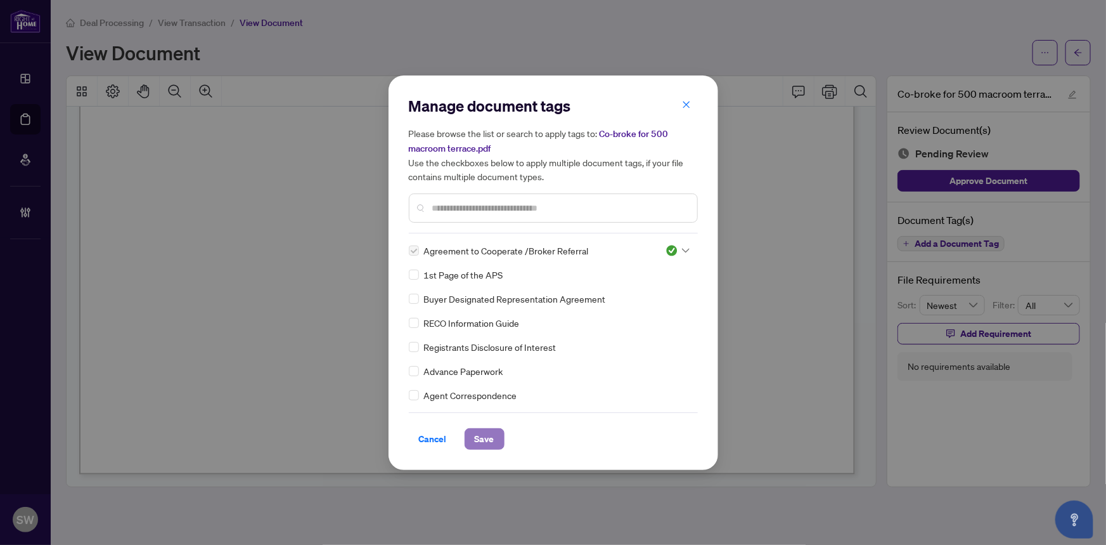
click at [499, 432] on button "Save" at bounding box center [485, 439] width 40 height 22
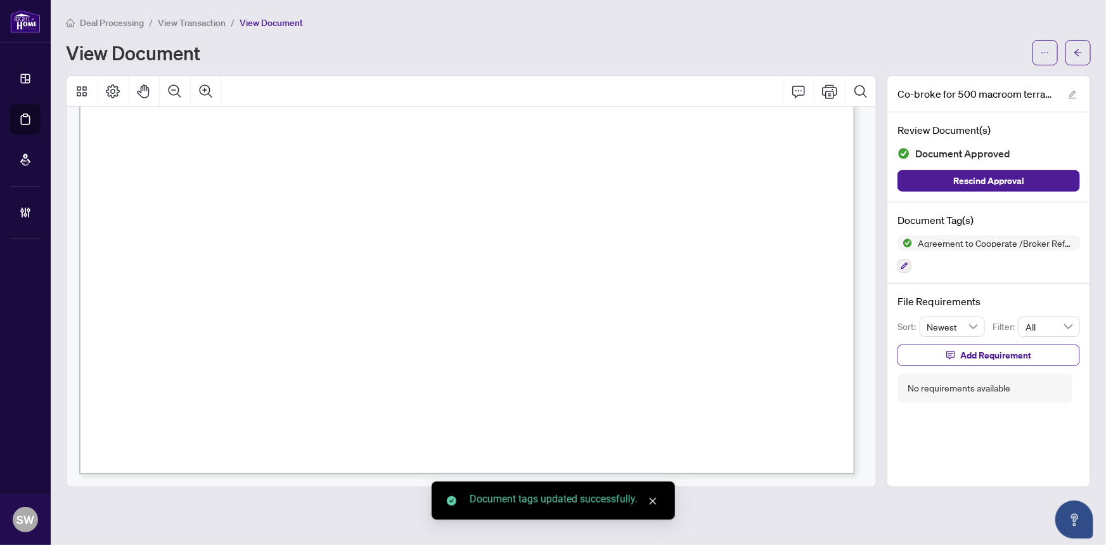
click at [1082, 51] on icon "arrow-left" at bounding box center [1078, 52] width 9 height 9
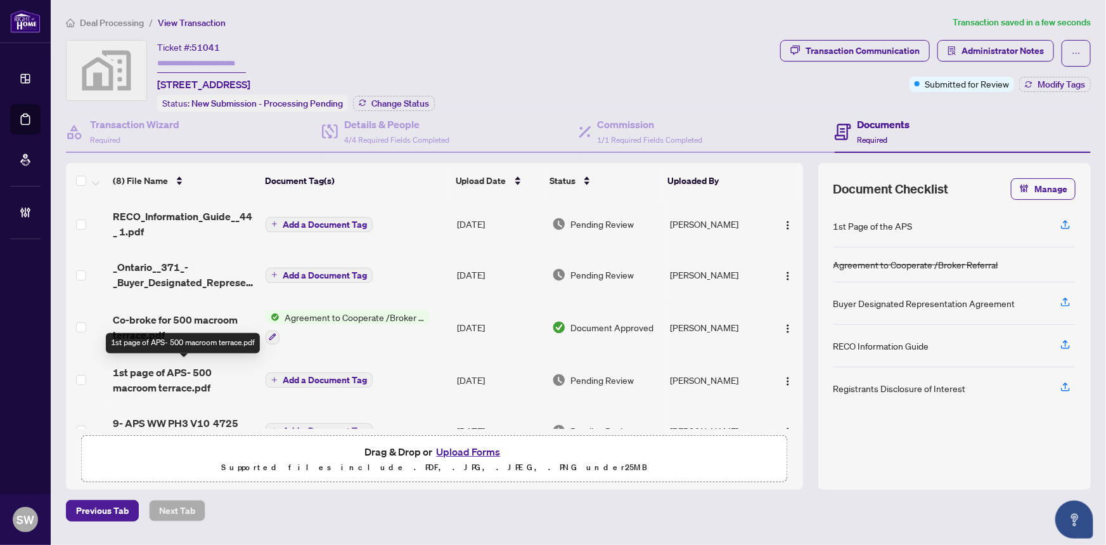
click at [188, 366] on span "1st page of APS- 500 macroom terrace.pdf" at bounding box center [184, 379] width 143 height 30
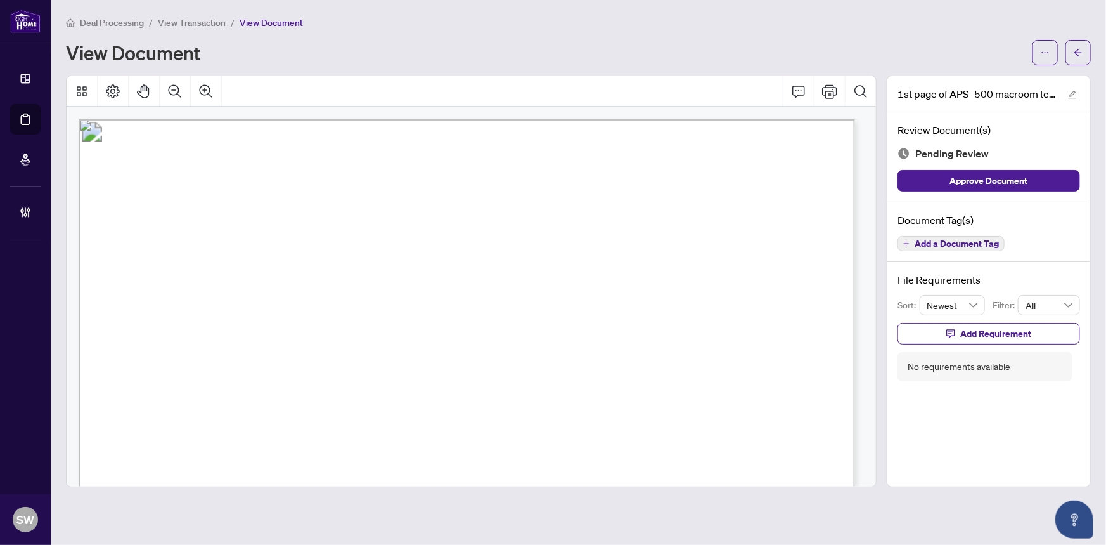
scroll to position [57, 0]
drag, startPoint x: 286, startPoint y: 385, endPoint x: 461, endPoint y: 389, distance: 175.0
click at [457, 389] on span "CLARIDGE HOMES (WESTWOOD) LP." at bounding box center [371, 387] width 172 height 11
click at [309, 411] on span "Bhaumikkumar Maheshbhai Patel" at bounding box center [324, 412] width 81 height 11
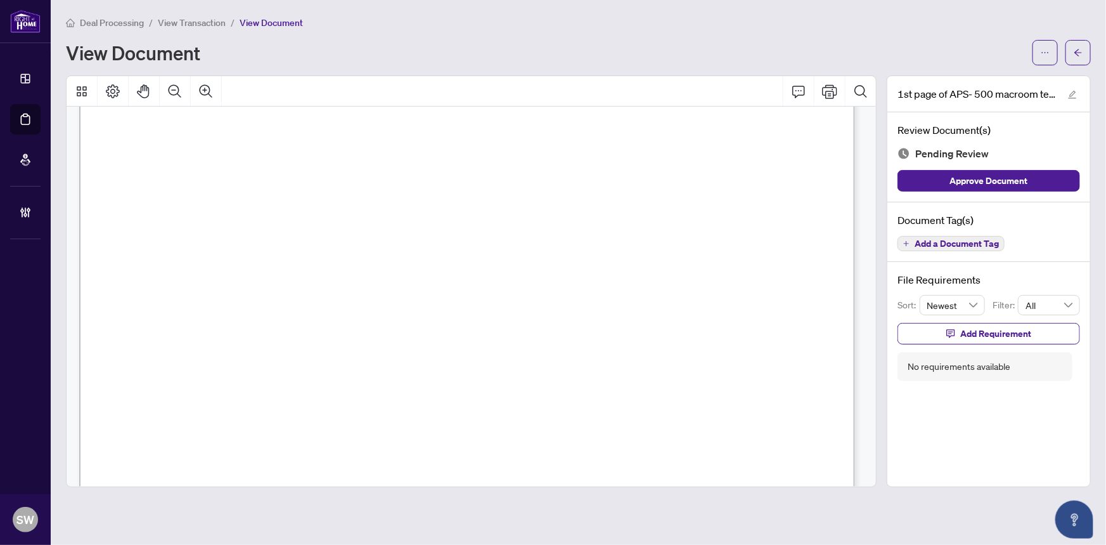
click at [309, 411] on span "Bhaumikkumar Maheshbhai Patel" at bounding box center [324, 412] width 81 height 11
click at [941, 245] on span "Add a Document Tag" at bounding box center [957, 243] width 84 height 9
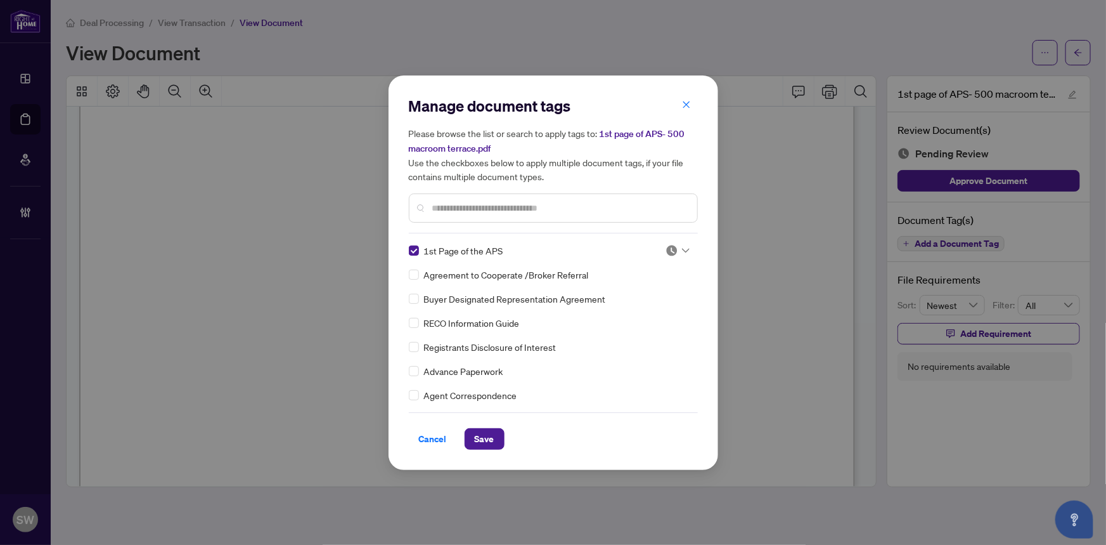
click at [681, 245] on div at bounding box center [678, 250] width 24 height 13
click at [633, 308] on div "Approved" at bounding box center [635, 312] width 81 height 14
click at [491, 431] on span "Save" at bounding box center [485, 439] width 20 height 20
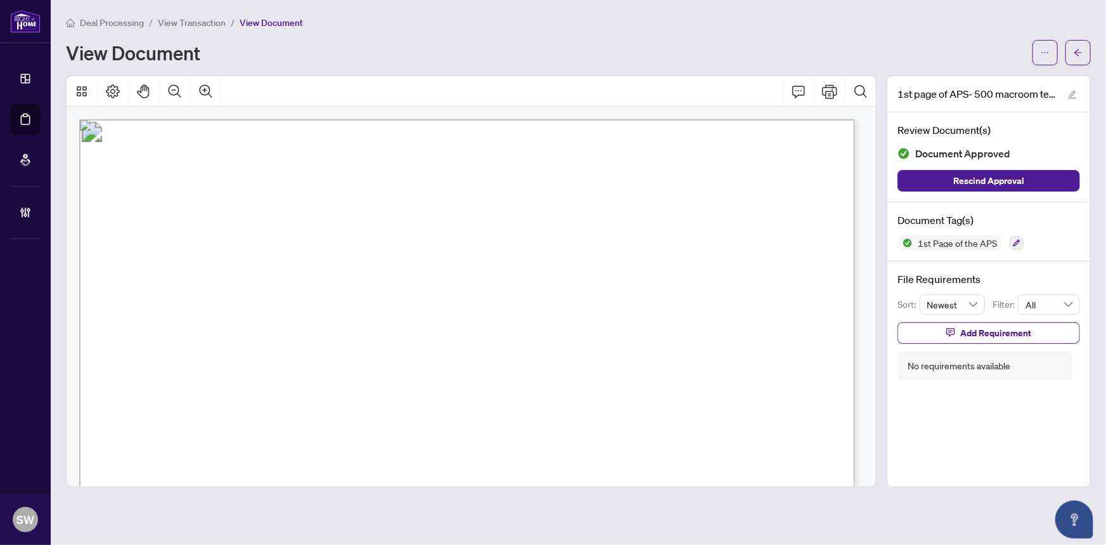
scroll to position [0, 0]
click at [226, 168] on span "[WWD] Pamela Tobin" at bounding box center [199, 166] width 135 height 13
drag, startPoint x: 212, startPoint y: 162, endPoint x: 243, endPoint y: 165, distance: 31.2
click at [243, 165] on span "[WWD] Pamela Tobin" at bounding box center [199, 166] width 135 height 13
click at [1078, 57] on span "button" at bounding box center [1078, 52] width 9 height 20
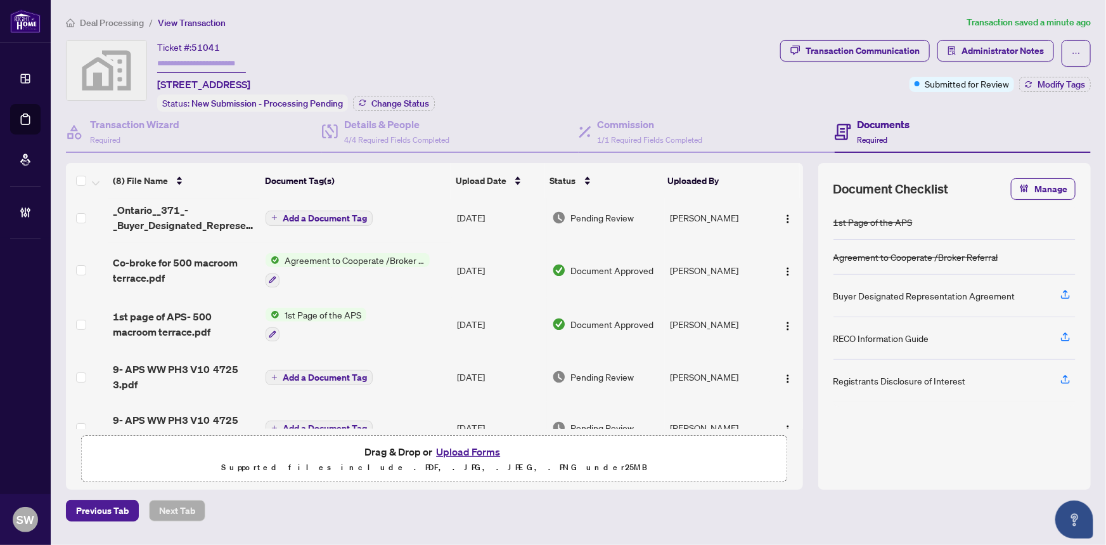
scroll to position [115, 0]
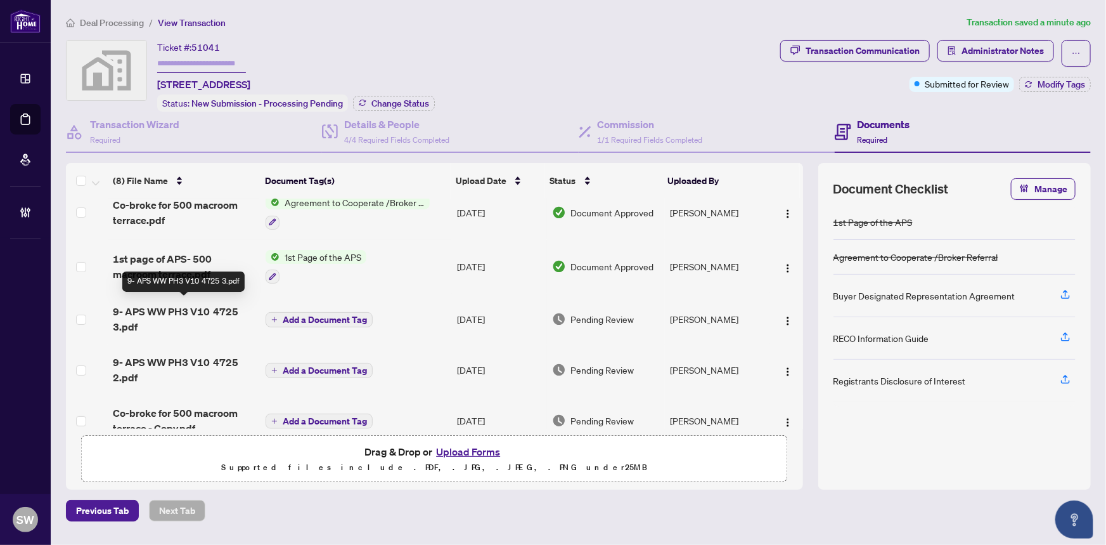
click at [203, 309] on span "9- APS WW PH3 V10 4725 3.pdf" at bounding box center [184, 319] width 143 height 30
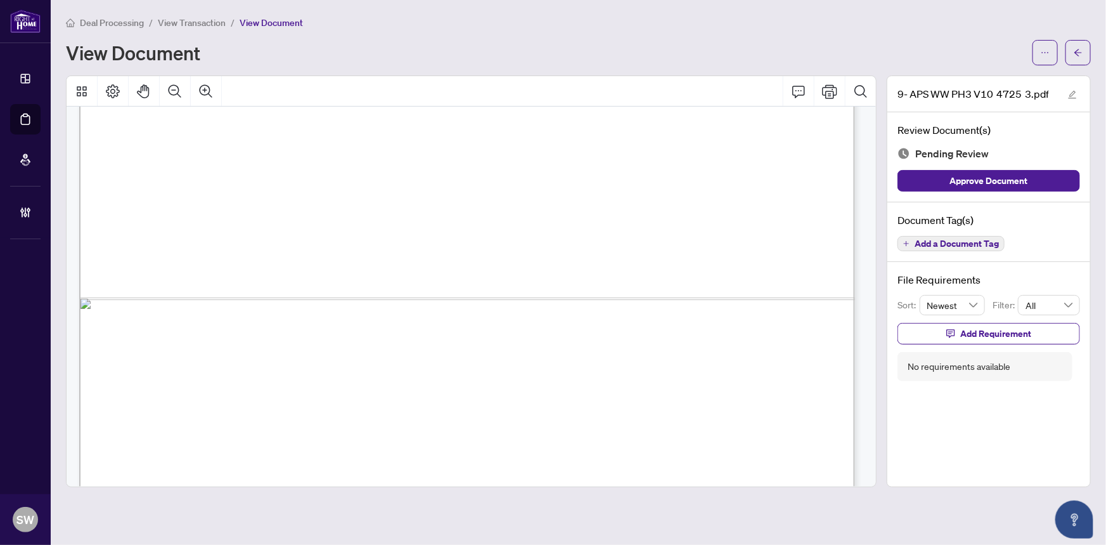
scroll to position [519, 0]
click at [1085, 57] on button "button" at bounding box center [1078, 52] width 25 height 25
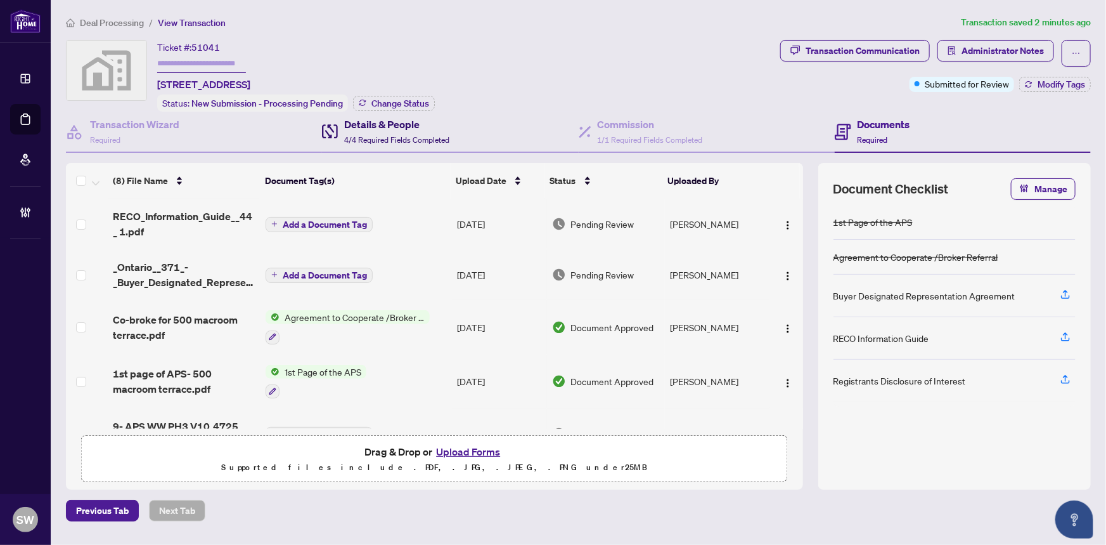
click at [394, 127] on h4 "Details & People" at bounding box center [396, 124] width 105 height 15
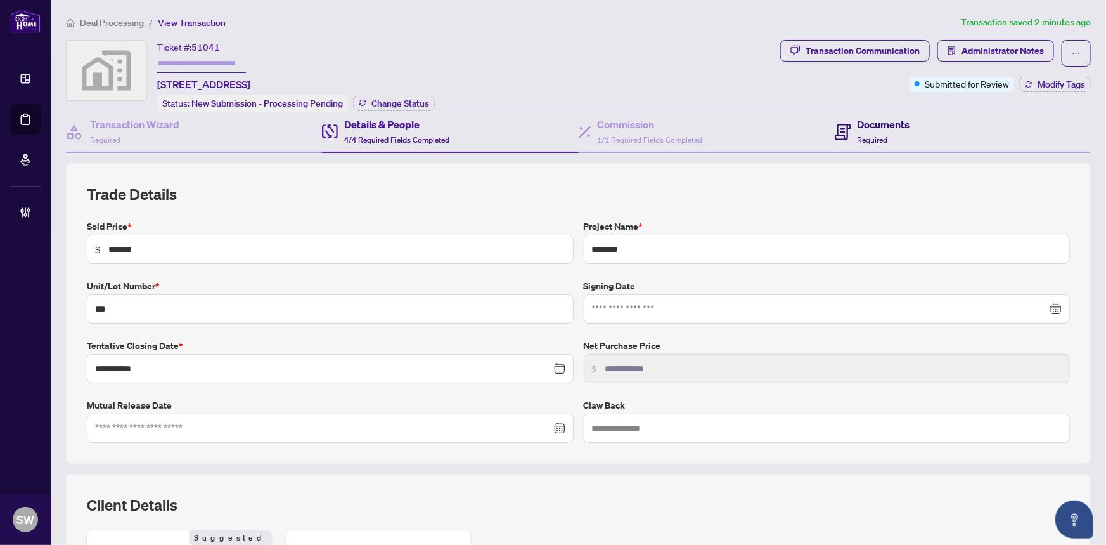
click at [858, 130] on div "Documents Required" at bounding box center [884, 132] width 53 height 30
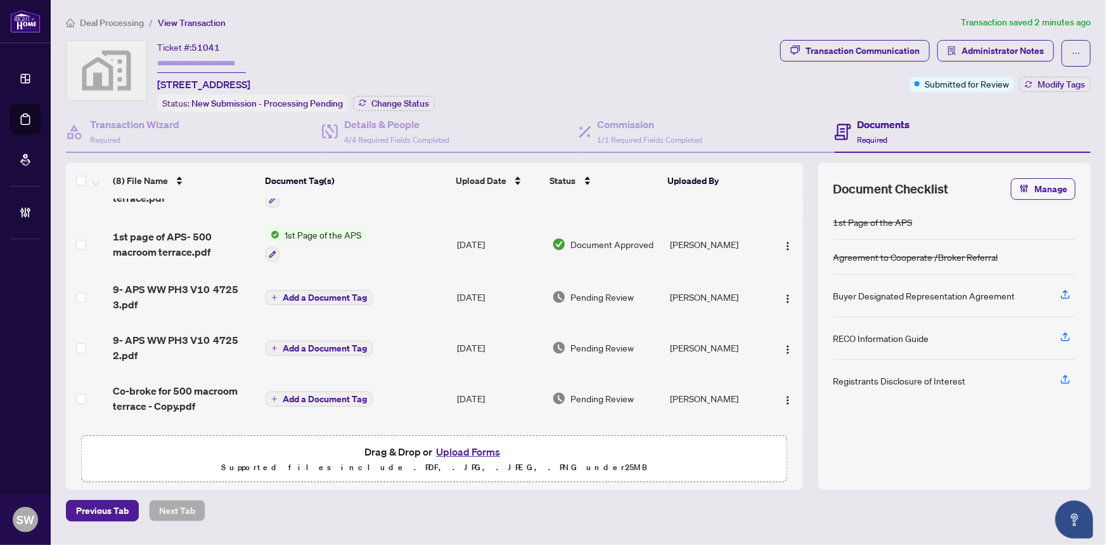
scroll to position [185, 0]
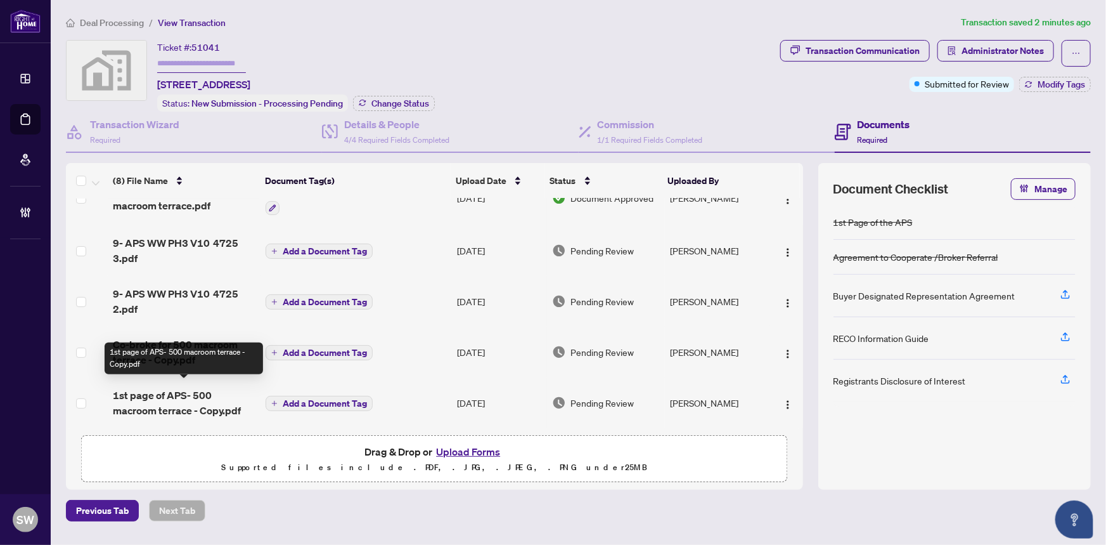
click at [197, 398] on span "1st page of APS- 500 macroom terrace - Copy.pdf" at bounding box center [184, 402] width 143 height 30
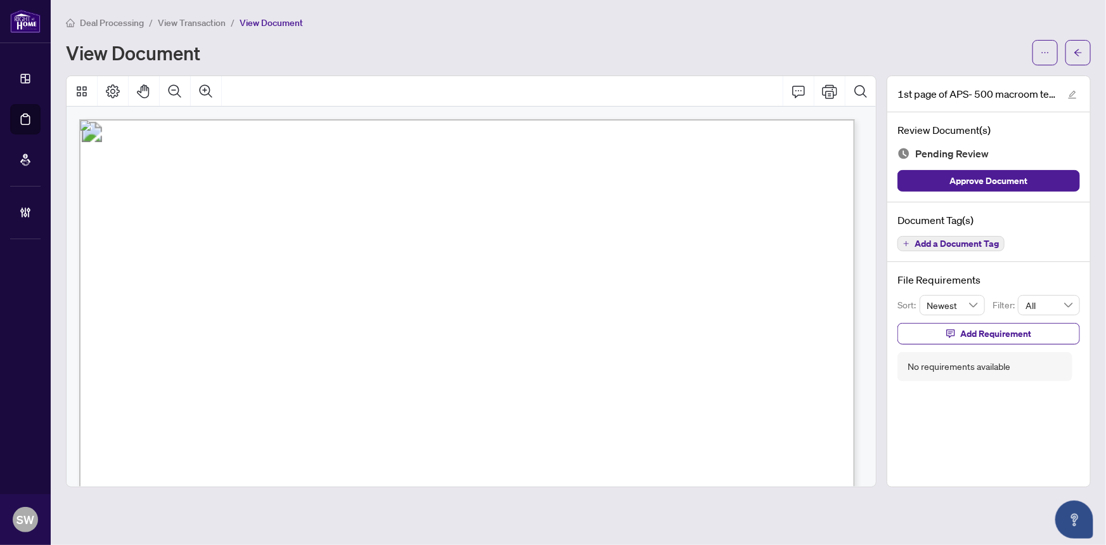
click at [959, 241] on span "Add a Document Tag" at bounding box center [957, 243] width 84 height 9
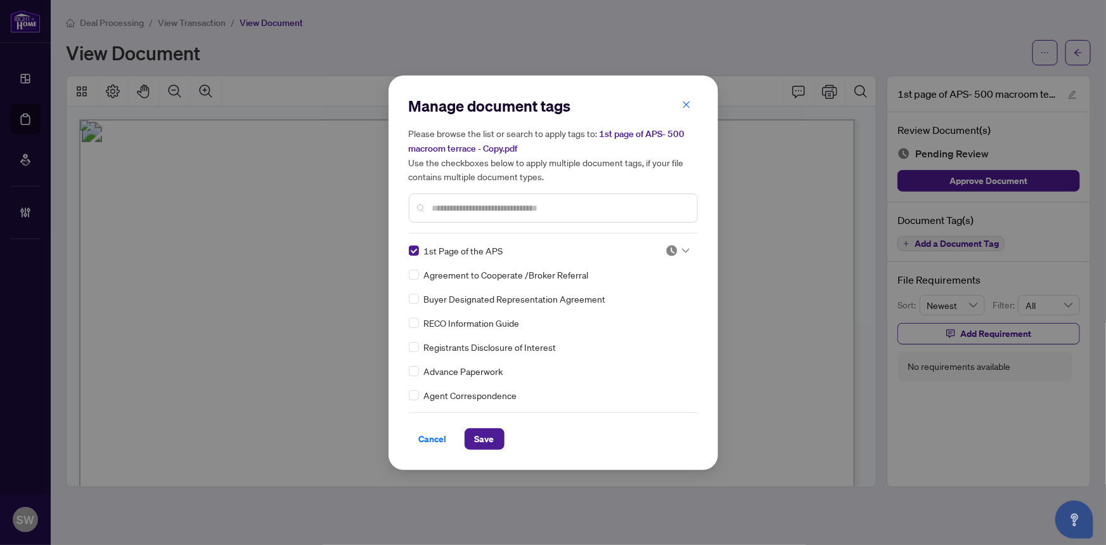
click at [675, 248] on div at bounding box center [678, 250] width 24 height 13
click at [638, 309] on div "Approved" at bounding box center [635, 312] width 81 height 14
click at [494, 430] on button "Save" at bounding box center [485, 439] width 40 height 22
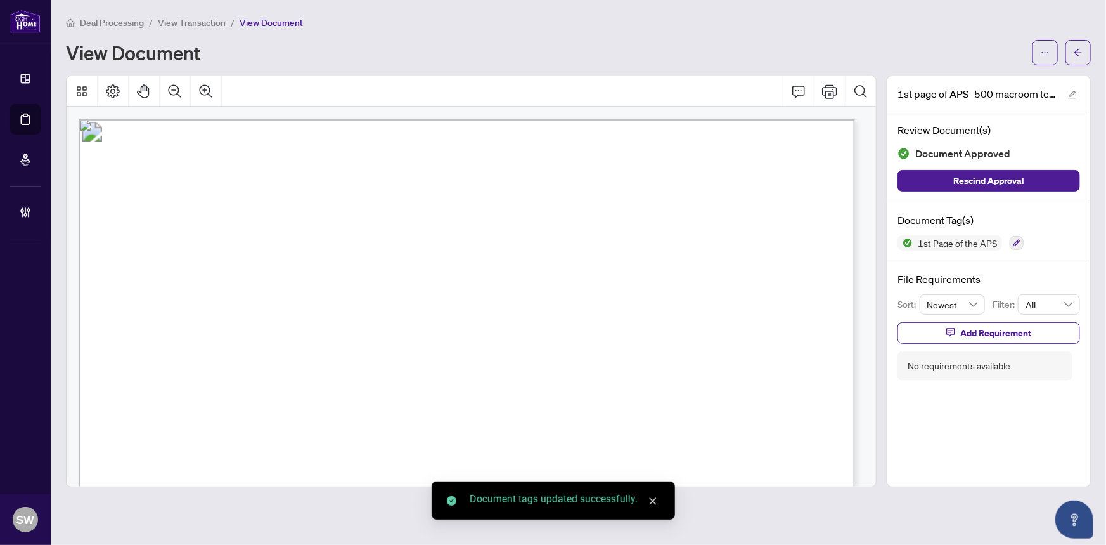
click at [1086, 51] on button "button" at bounding box center [1078, 52] width 25 height 25
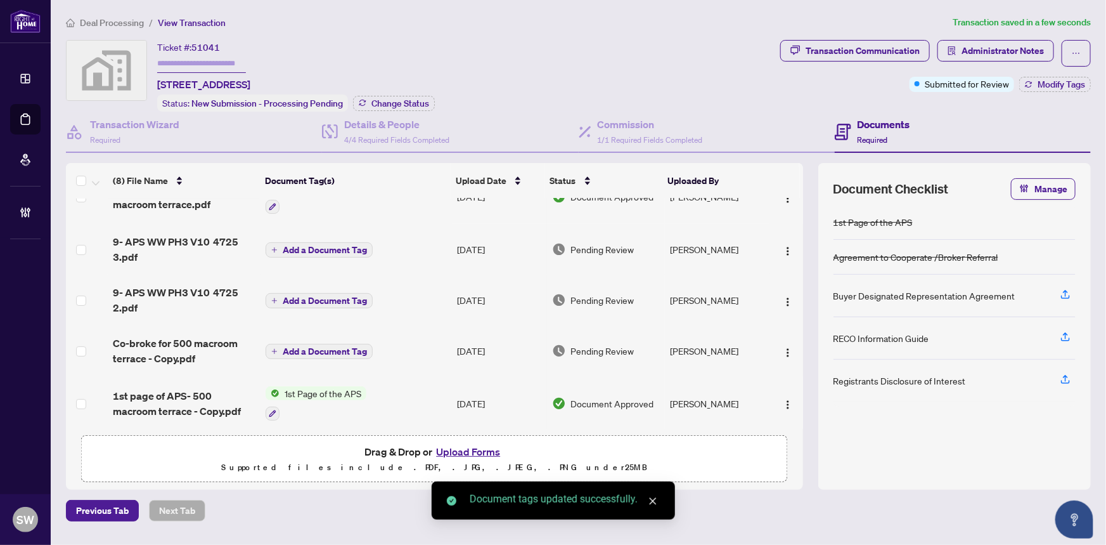
scroll to position [188, 0]
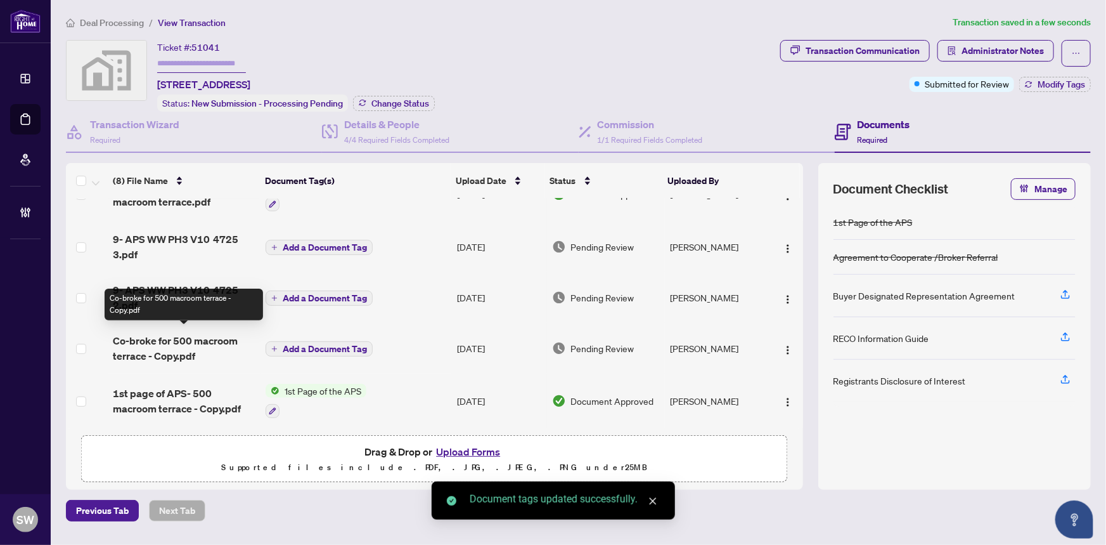
click at [196, 342] on span "Co-broke for 500 macroom terrace - Copy.pdf" at bounding box center [184, 348] width 143 height 30
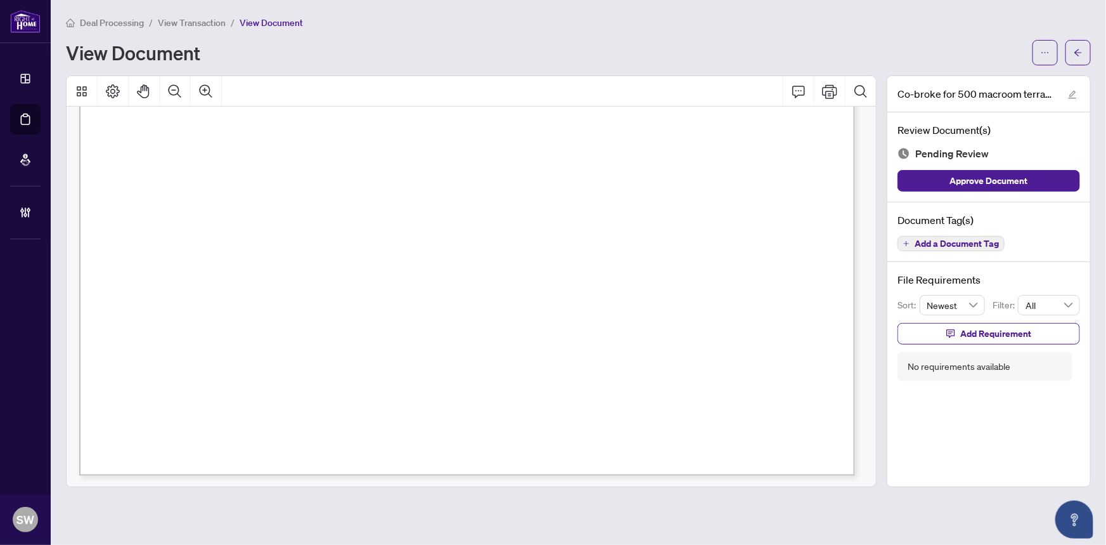
scroll to position [923, 0]
click at [950, 243] on span "Add a Document Tag" at bounding box center [957, 243] width 84 height 9
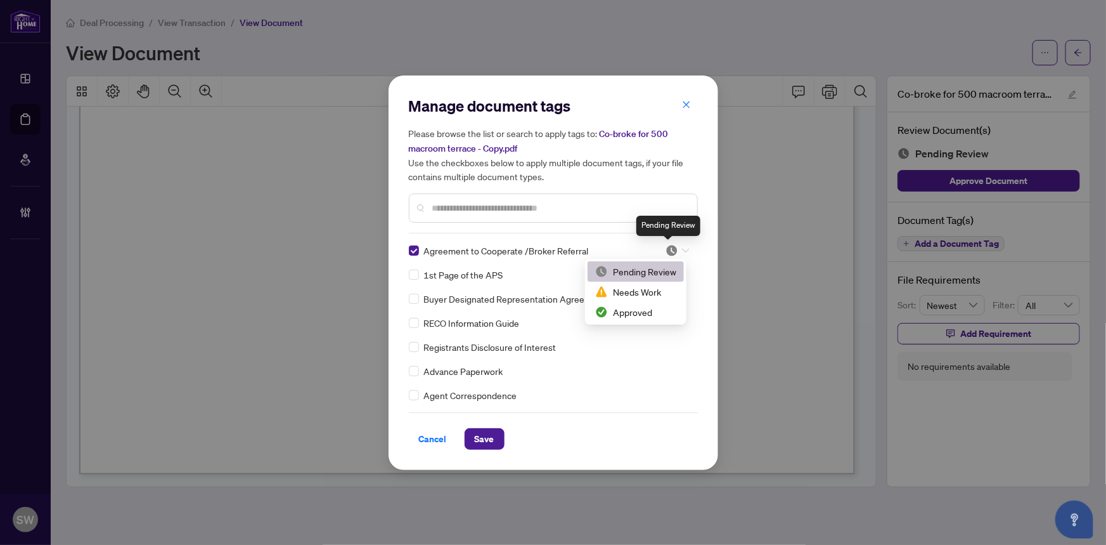
click at [673, 247] on img at bounding box center [672, 250] width 13 height 13
click at [640, 313] on div "Approved" at bounding box center [635, 312] width 81 height 14
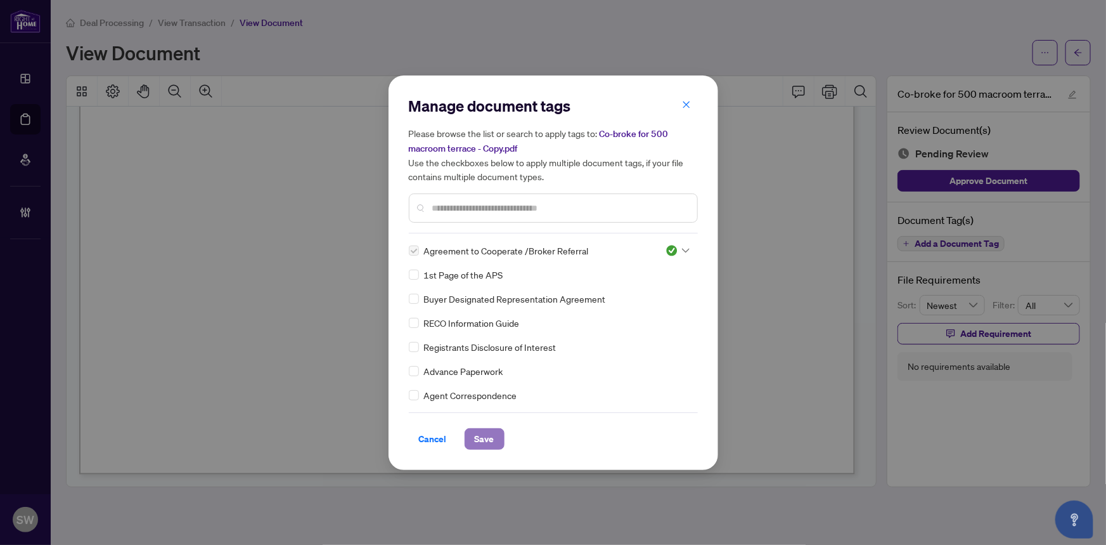
click at [494, 437] on button "Save" at bounding box center [485, 439] width 40 height 22
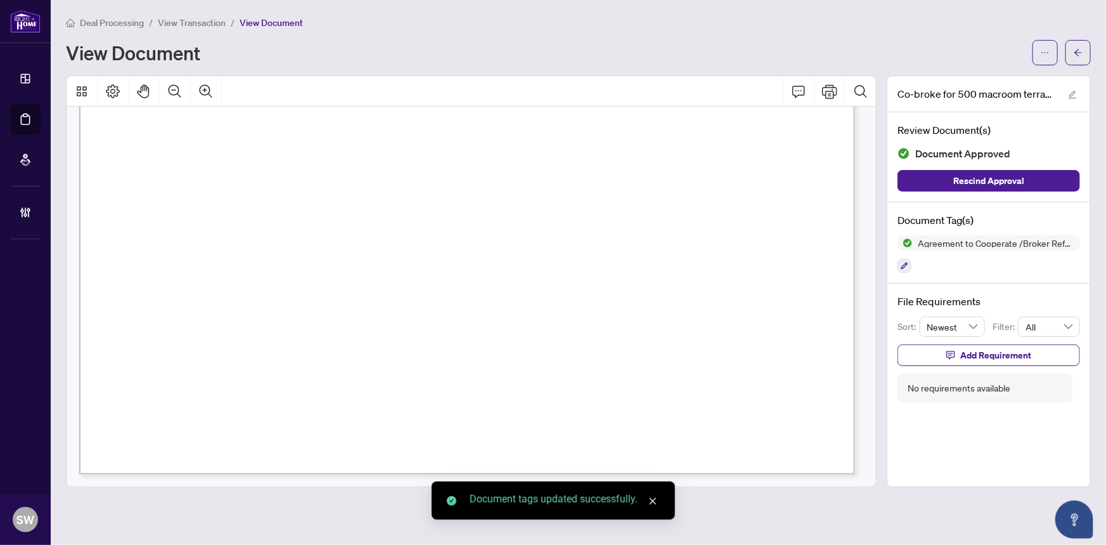
click at [1076, 56] on icon "arrow-left" at bounding box center [1078, 52] width 9 height 9
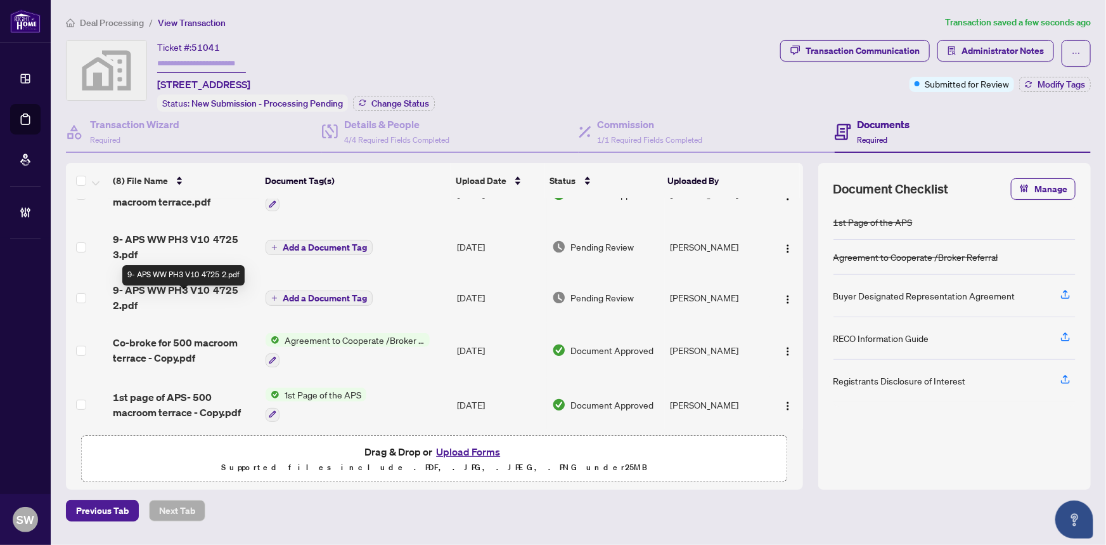
scroll to position [191, 0]
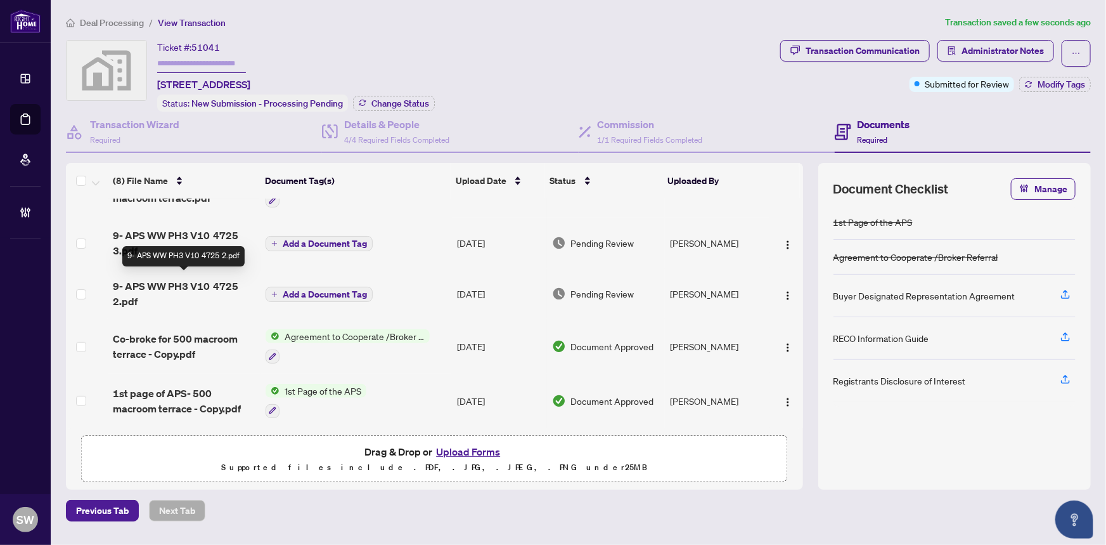
click at [196, 285] on span "9- APS WW PH3 V10 4725 2.pdf" at bounding box center [184, 293] width 143 height 30
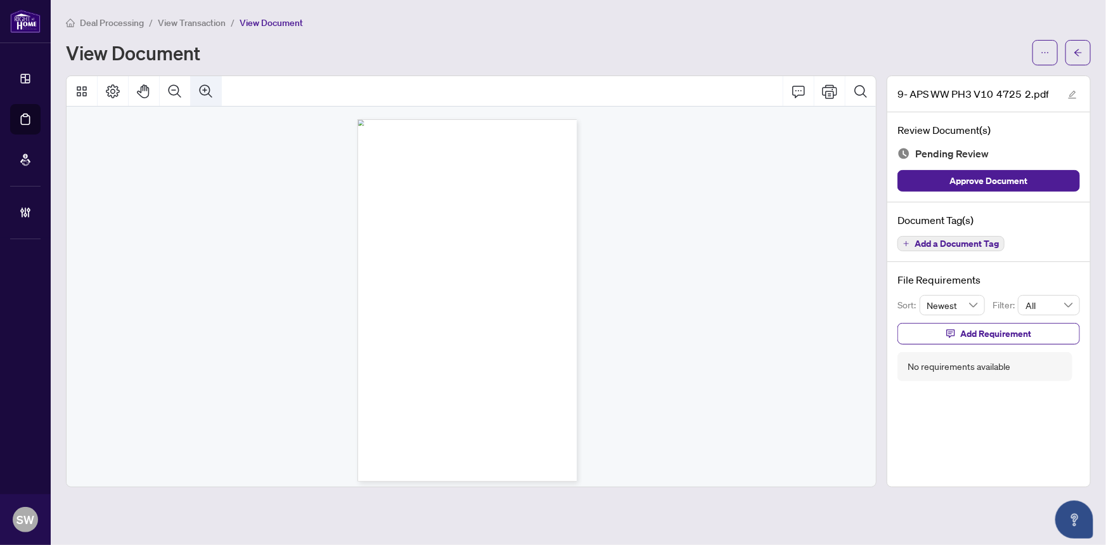
click at [203, 87] on icon "Zoom In" at bounding box center [205, 91] width 15 height 15
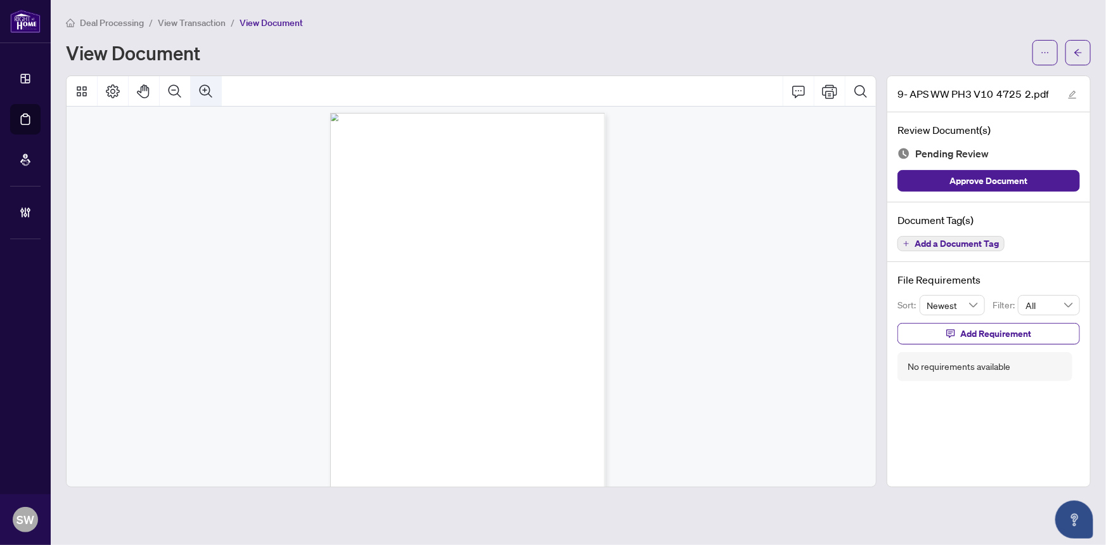
click at [203, 87] on icon "Zoom In" at bounding box center [205, 91] width 15 height 15
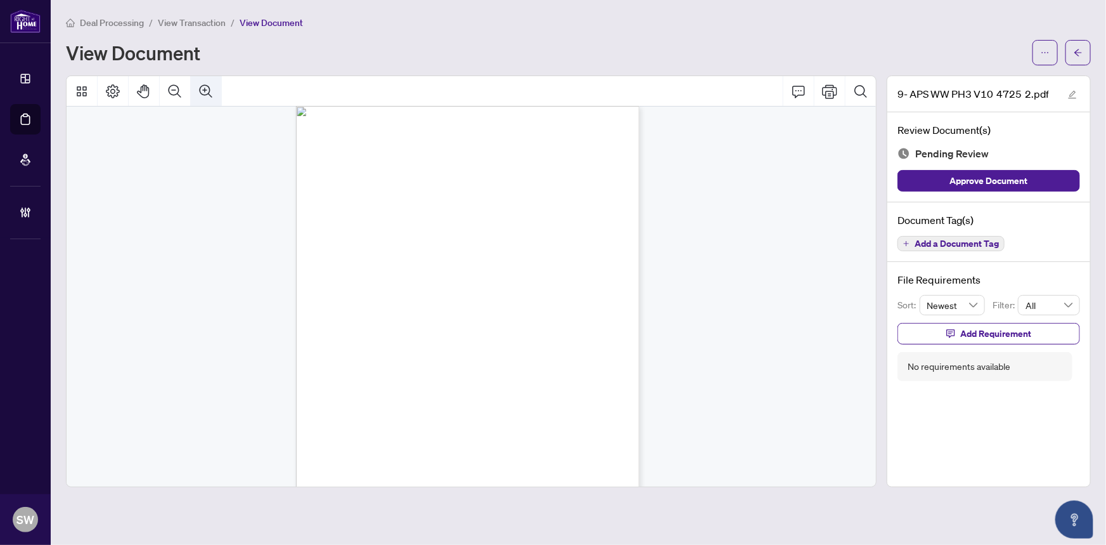
click at [203, 87] on icon "Zoom In" at bounding box center [205, 91] width 15 height 15
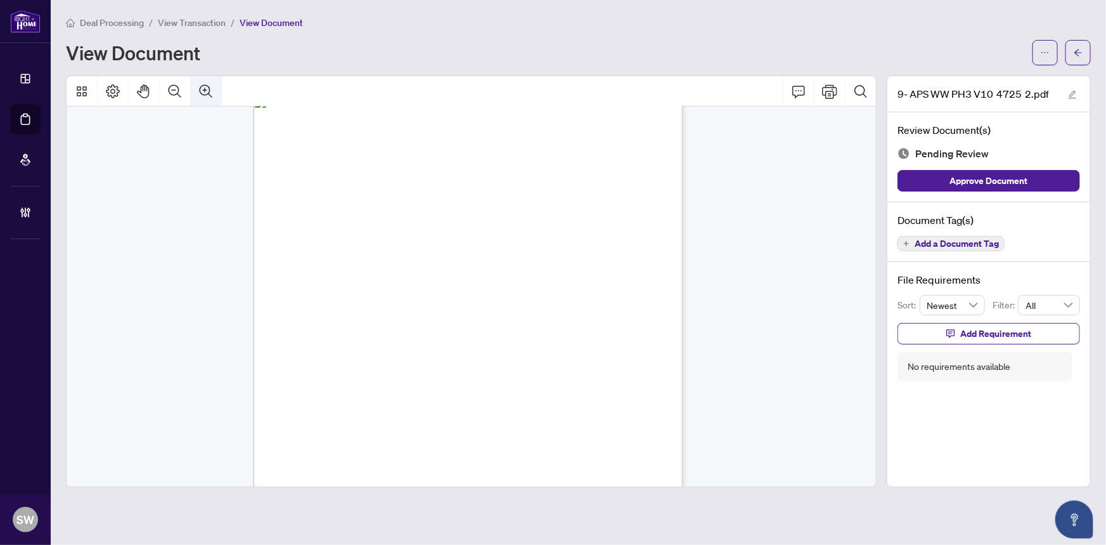
click at [203, 87] on icon "Zoom In" at bounding box center [205, 91] width 15 height 15
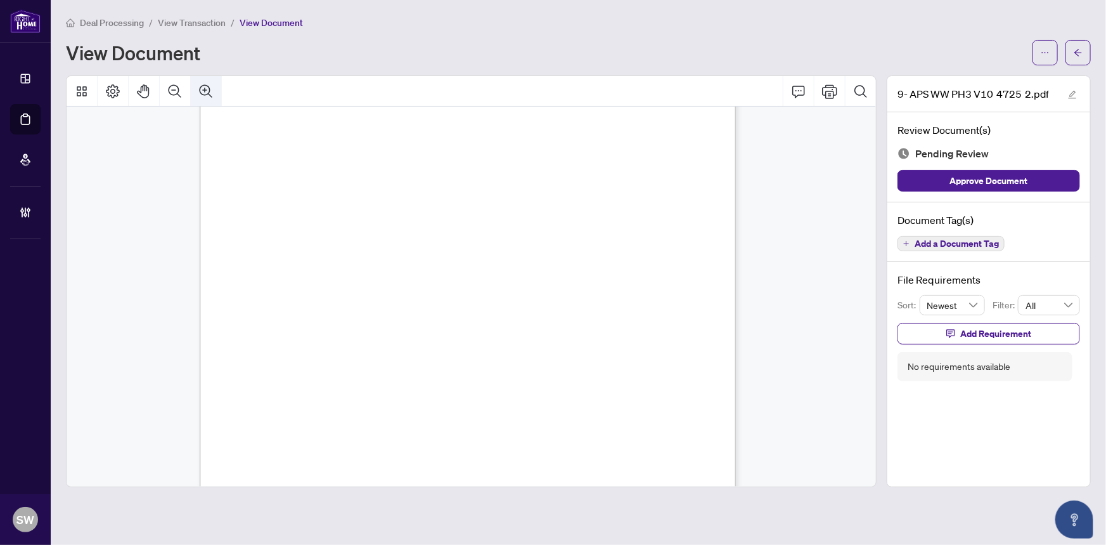
click at [203, 87] on icon "Zoom In" at bounding box center [205, 91] width 15 height 15
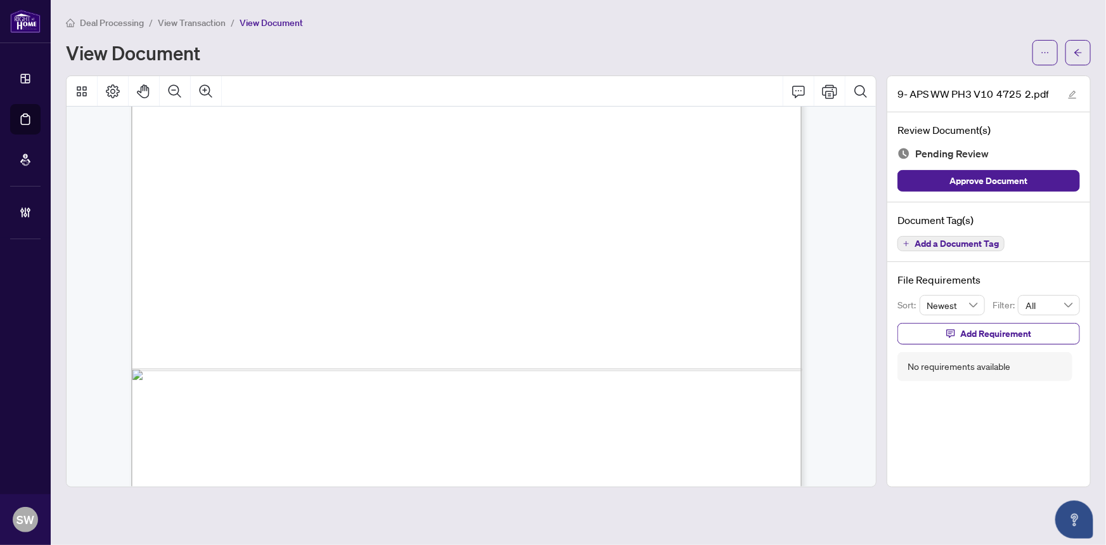
scroll to position [634, 796]
drag, startPoint x: 189, startPoint y: 269, endPoint x: 229, endPoint y: 271, distance: 40.6
click at [229, 271] on span "$999,047.50" at bounding box center [208, 273] width 44 height 9
click at [581, 300] on span "the Provincial component of the Harmonized Sales Tax (HST) (collectively referr…" at bounding box center [458, 305] width 551 height 10
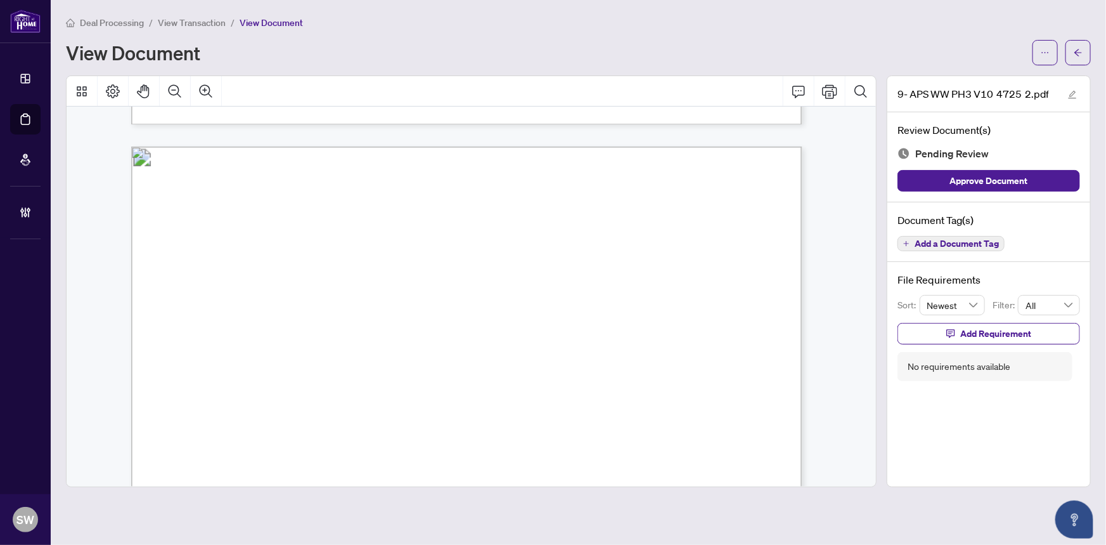
click at [938, 240] on span "Add a Document Tag" at bounding box center [957, 243] width 84 height 9
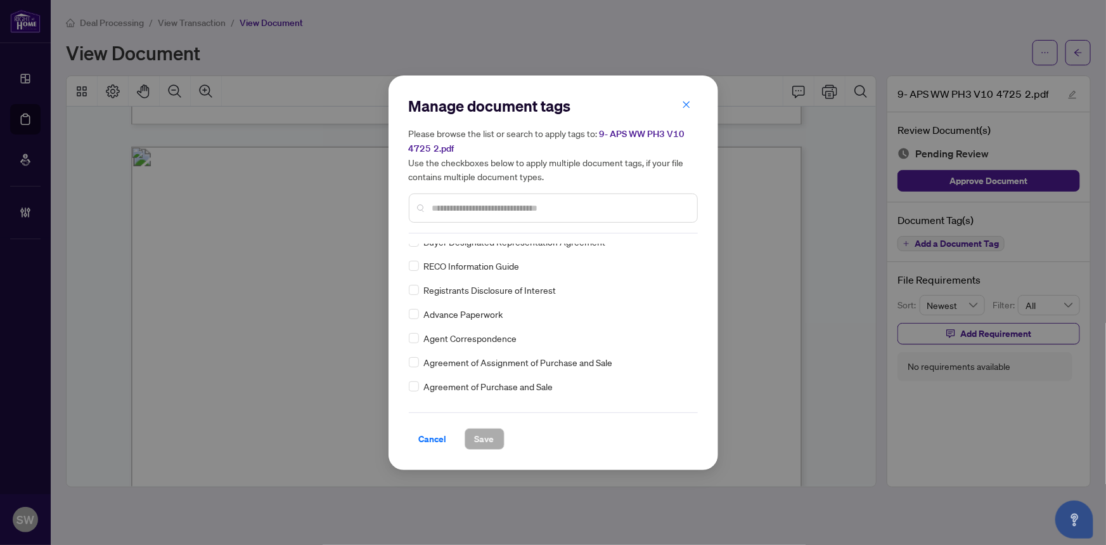
scroll to position [0, 0]
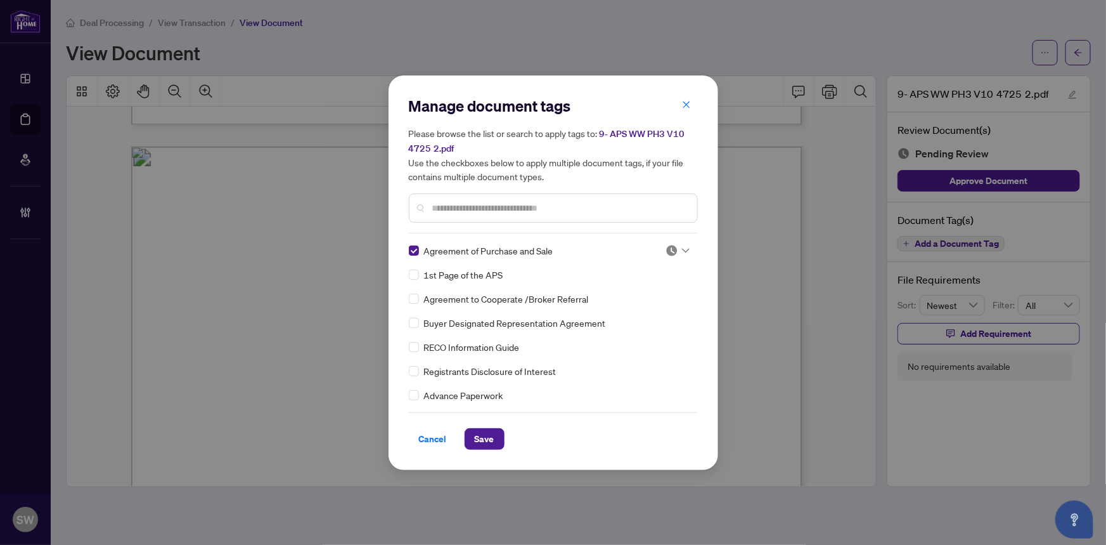
click at [673, 248] on img at bounding box center [672, 250] width 13 height 13
click at [644, 311] on div "Approved" at bounding box center [635, 312] width 81 height 14
click at [491, 431] on span "Save" at bounding box center [485, 439] width 20 height 20
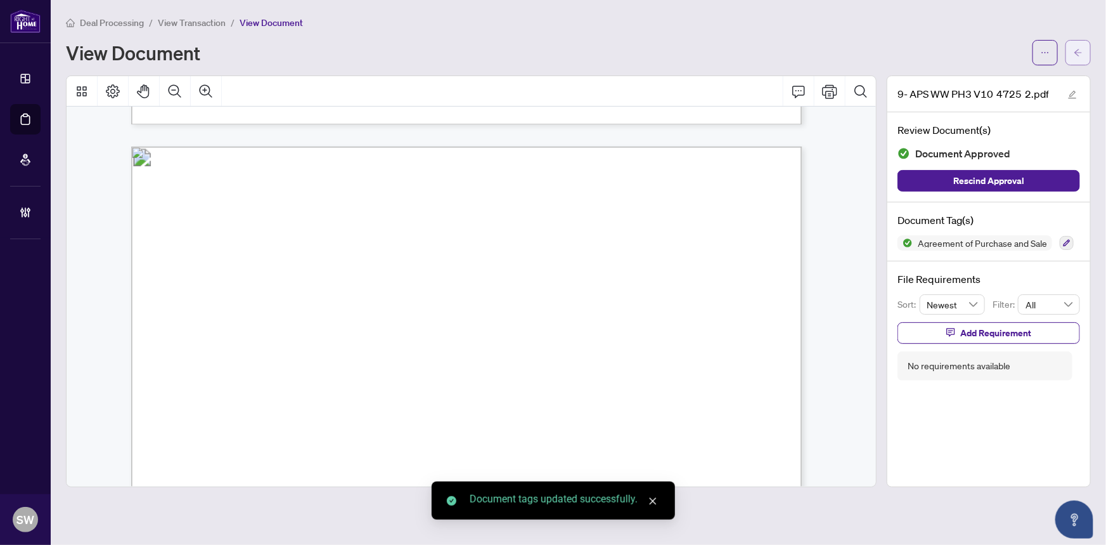
click at [1079, 53] on icon "arrow-left" at bounding box center [1078, 52] width 9 height 9
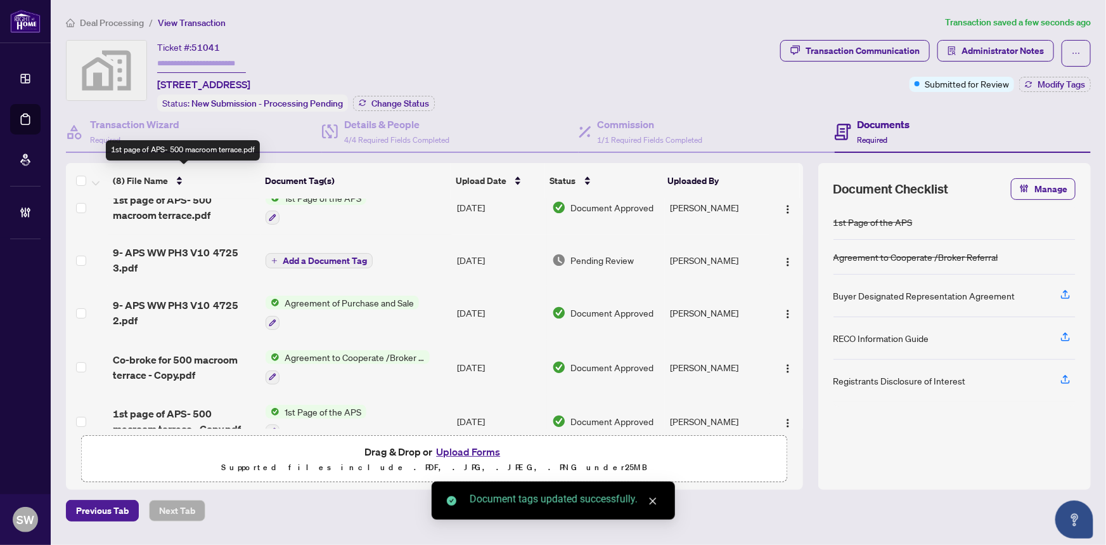
scroll to position [195, 0]
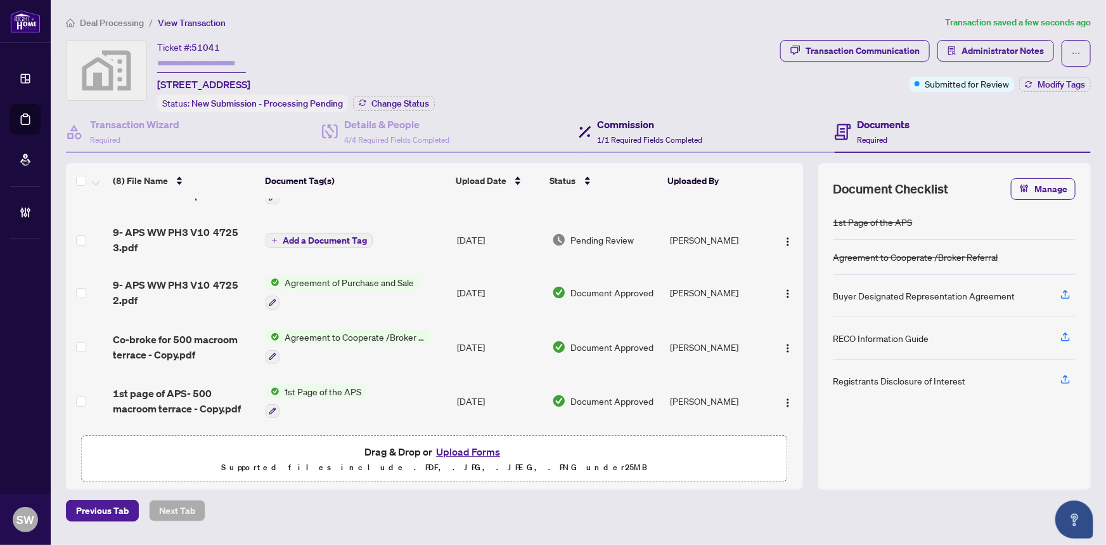
click at [640, 127] on h4 "Commission" at bounding box center [650, 124] width 105 height 15
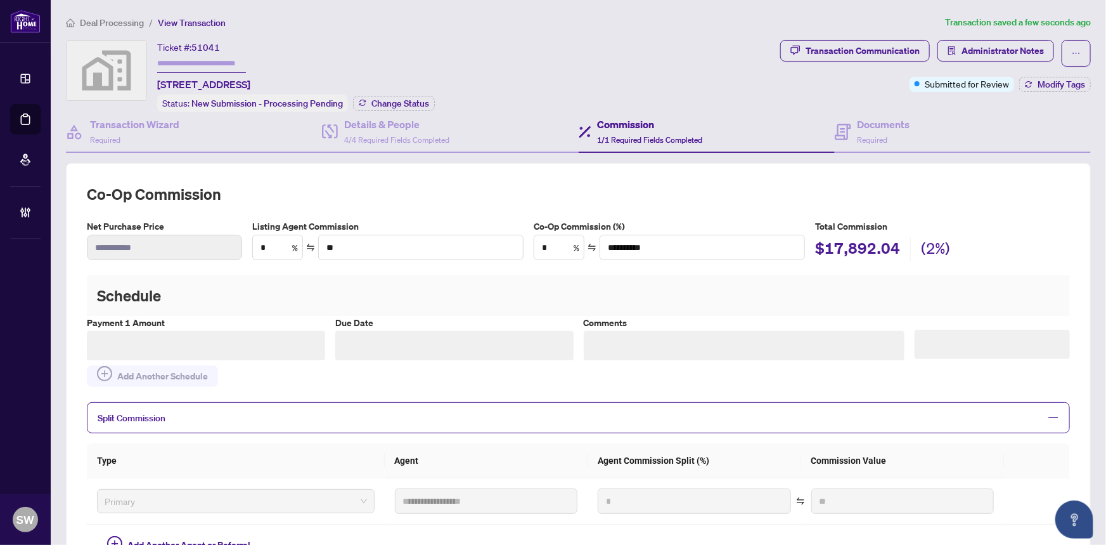
type textarea "**********"
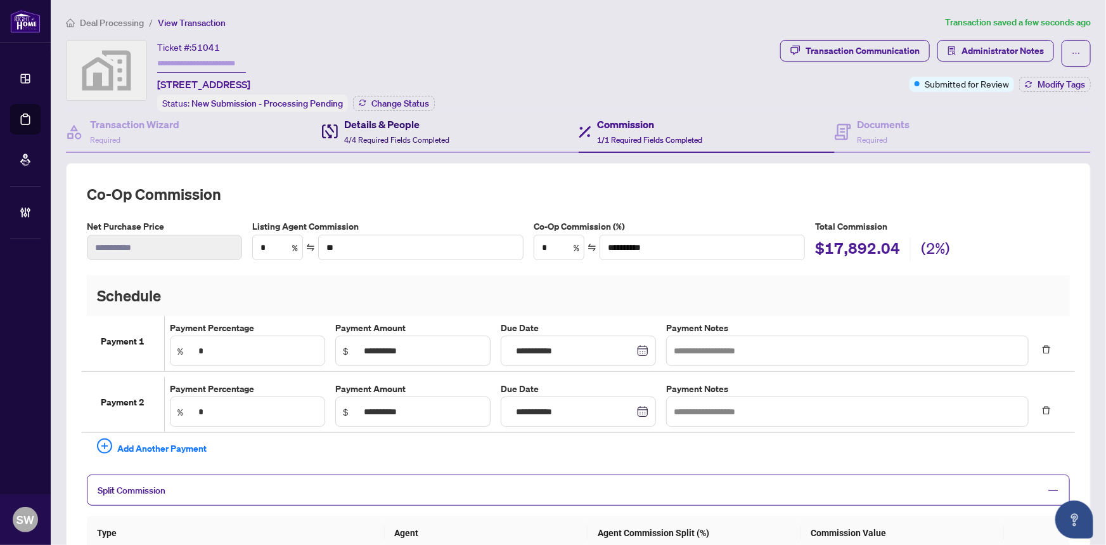
click at [407, 135] on span "4/4 Required Fields Completed" at bounding box center [396, 140] width 105 height 10
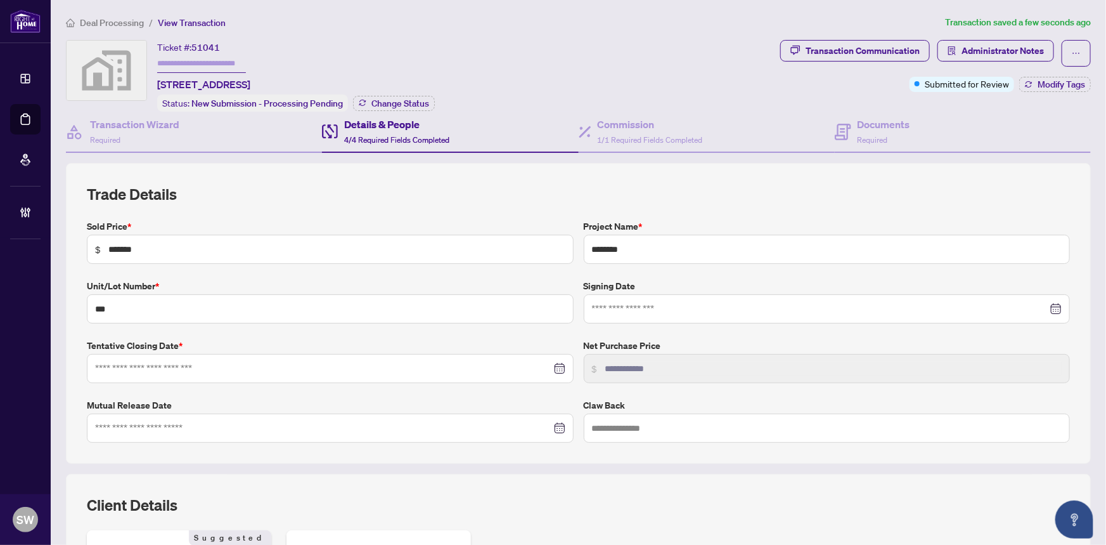
type input "**********"
click at [880, 131] on div "Documents Required" at bounding box center [884, 132] width 53 height 30
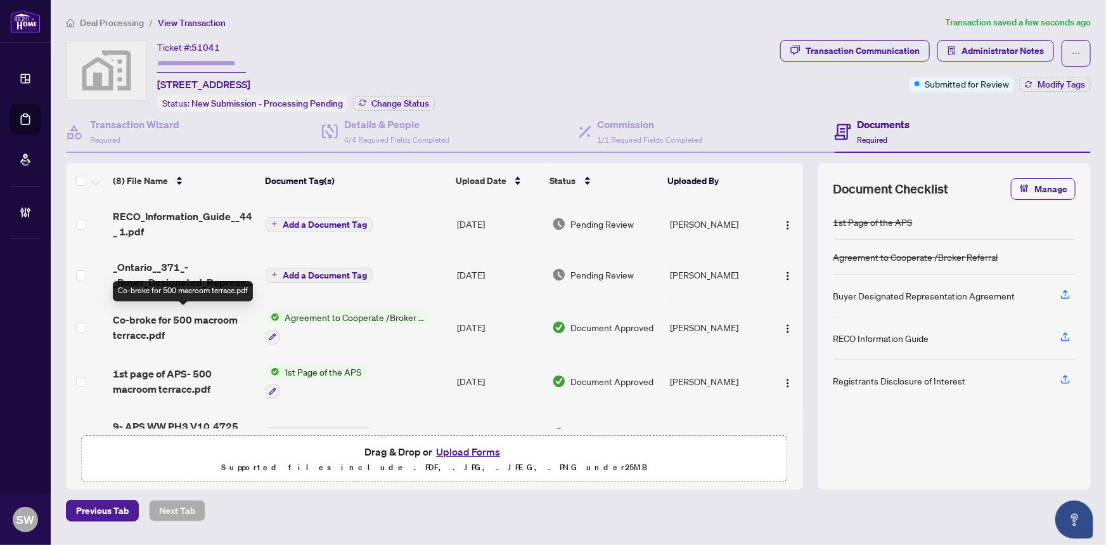
click at [198, 316] on span "Co-broke for 500 macroom terrace.pdf" at bounding box center [184, 327] width 143 height 30
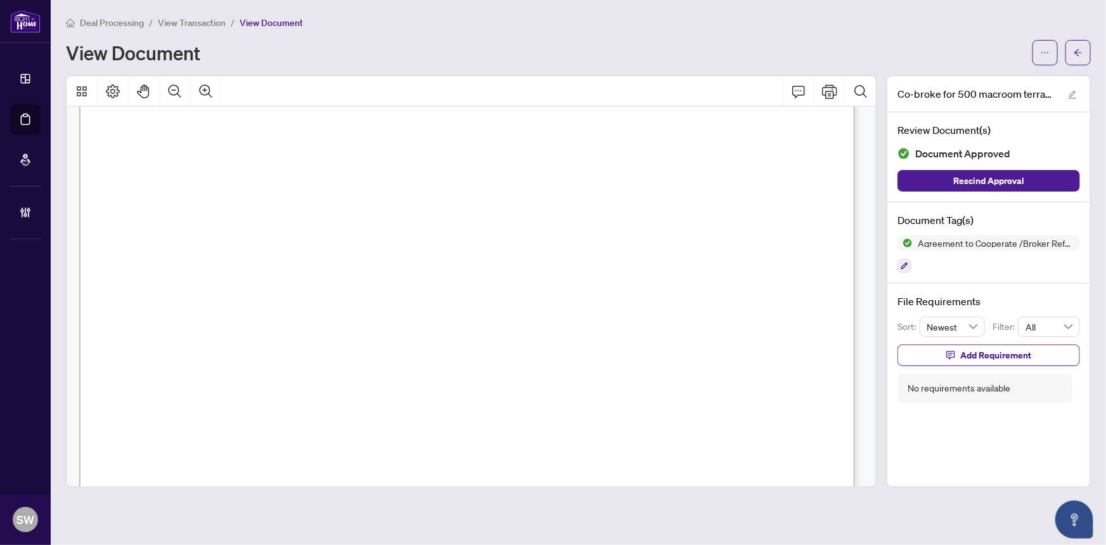
scroll to position [289, 0]
click at [1076, 59] on span "button" at bounding box center [1078, 52] width 9 height 20
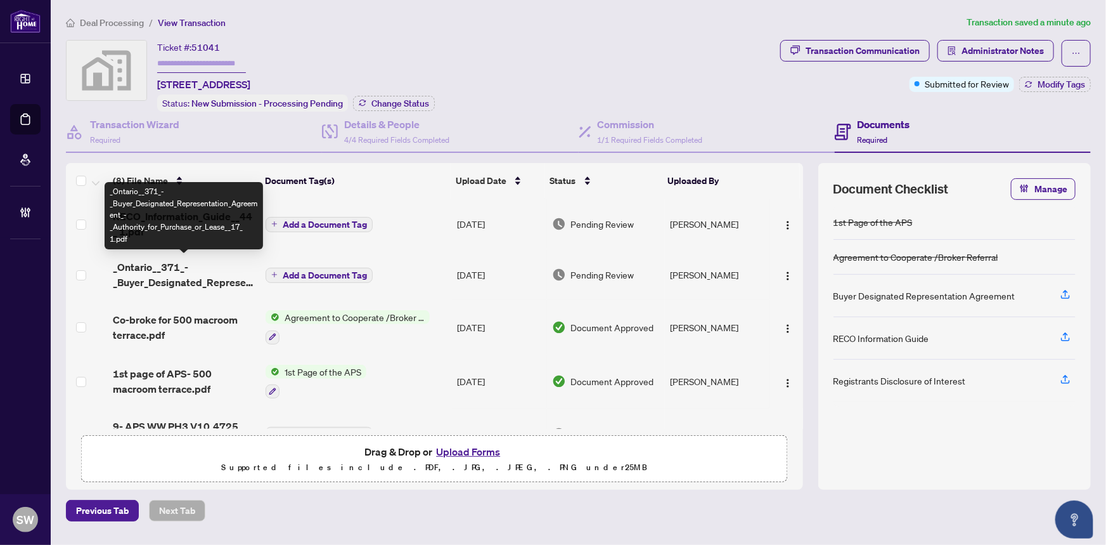
click at [202, 278] on span "_Ontario__371_-_Buyer_Designated_Representation_Agreement_-_Authority_for_Purch…" at bounding box center [184, 274] width 143 height 30
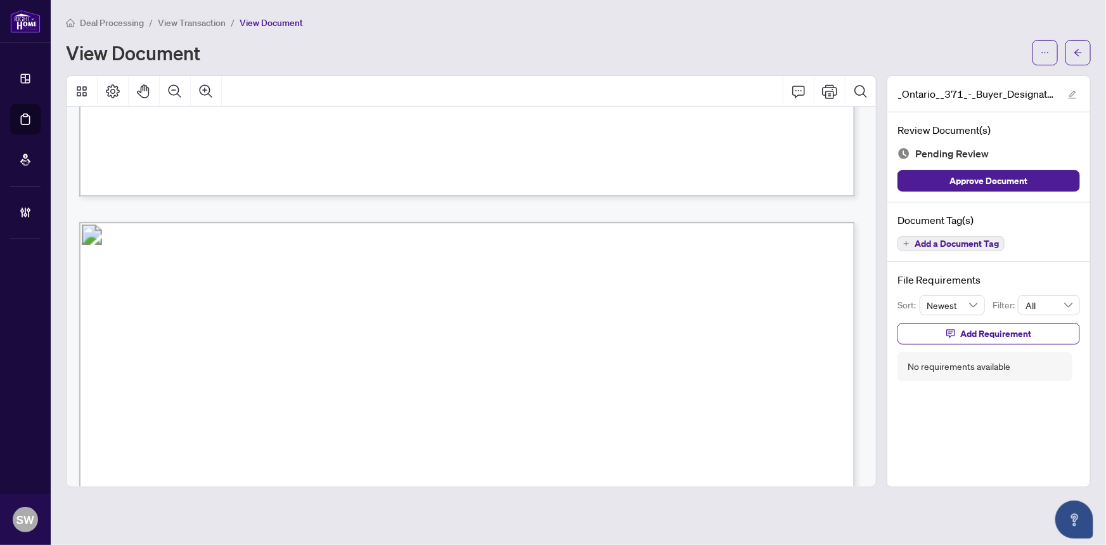
scroll to position [4056, 0]
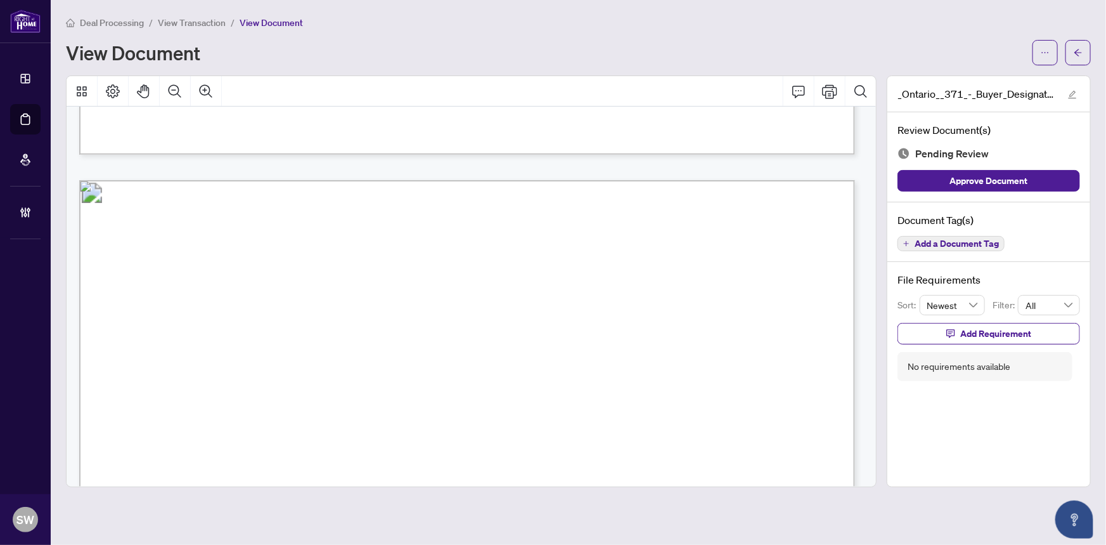
click at [981, 242] on span "Add a Document Tag" at bounding box center [957, 243] width 84 height 9
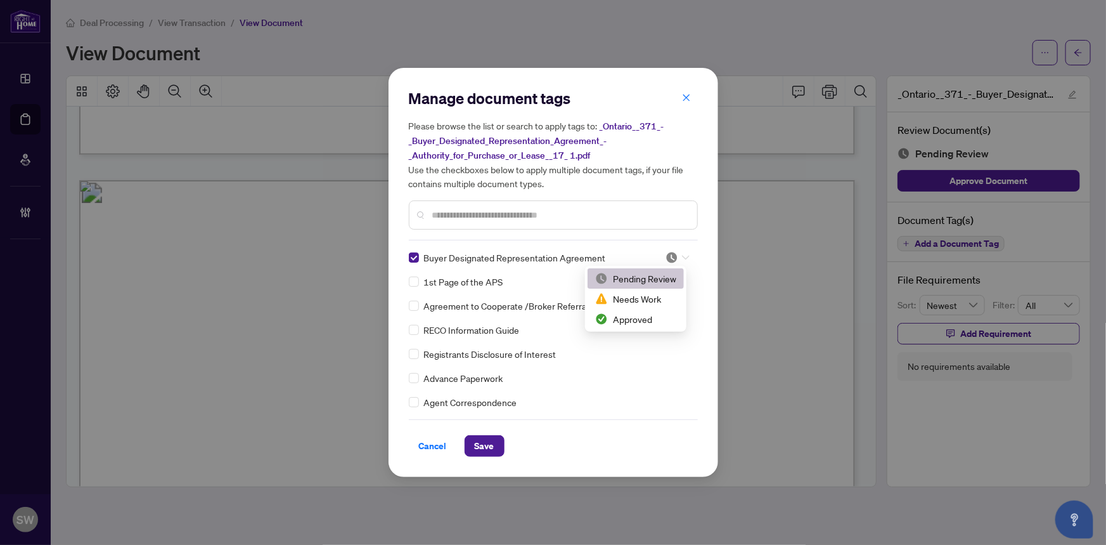
click at [675, 254] on div at bounding box center [678, 257] width 24 height 13
click at [644, 316] on div "Approved" at bounding box center [635, 319] width 81 height 14
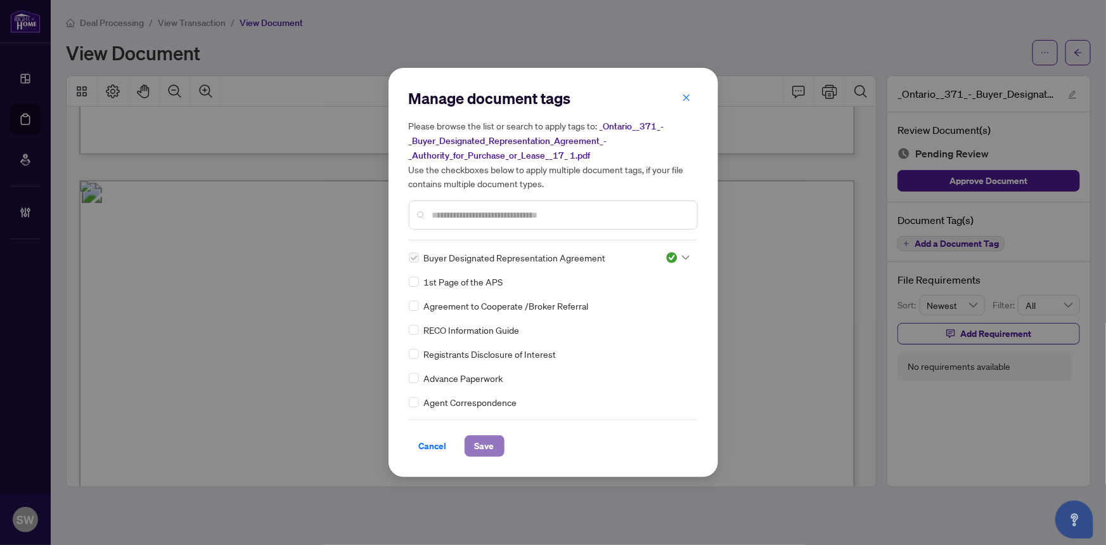
click at [487, 449] on span "Save" at bounding box center [485, 445] width 20 height 20
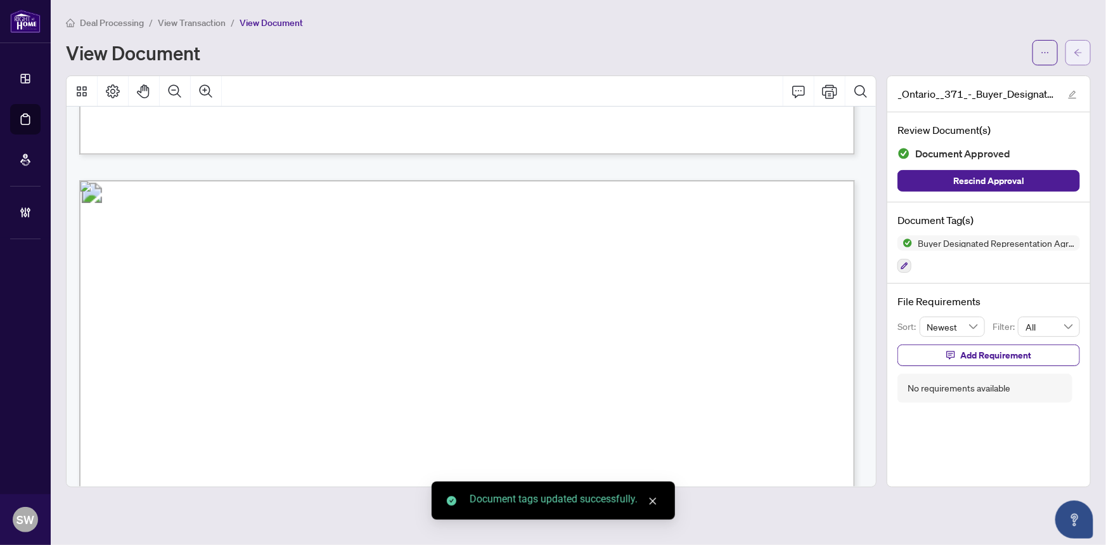
click at [1080, 51] on icon "arrow-left" at bounding box center [1078, 52] width 9 height 9
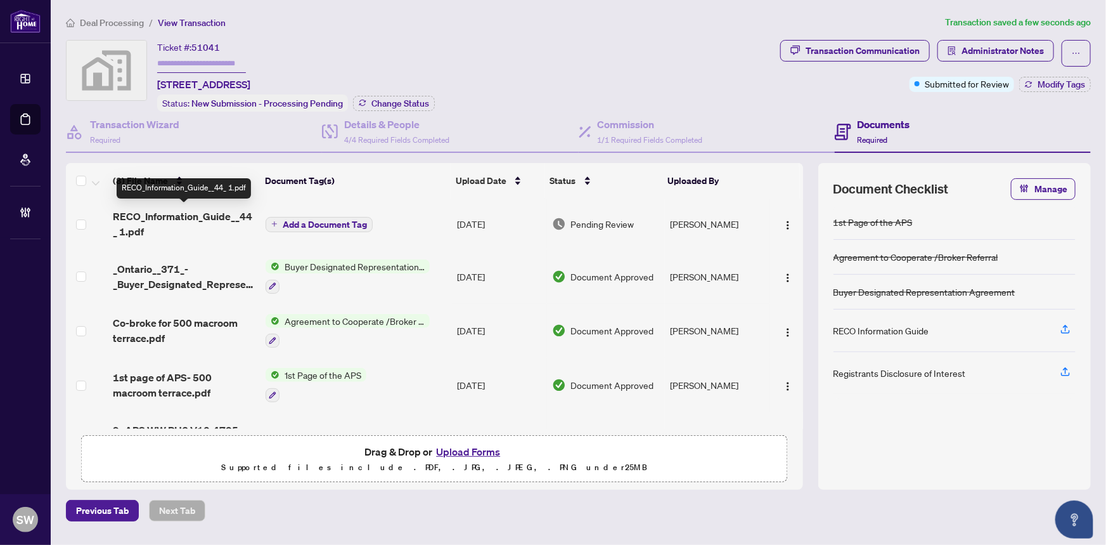
click at [164, 214] on span "RECO_Information_Guide__44_ 1.pdf" at bounding box center [184, 224] width 143 height 30
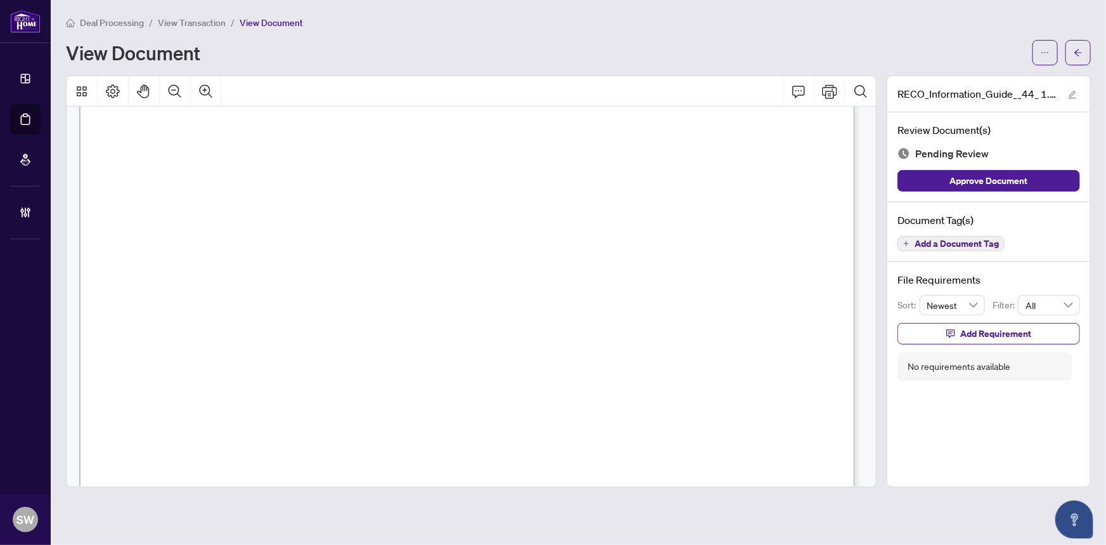
scroll to position [12442, 0]
click at [984, 239] on span "Add a Document Tag" at bounding box center [957, 243] width 84 height 9
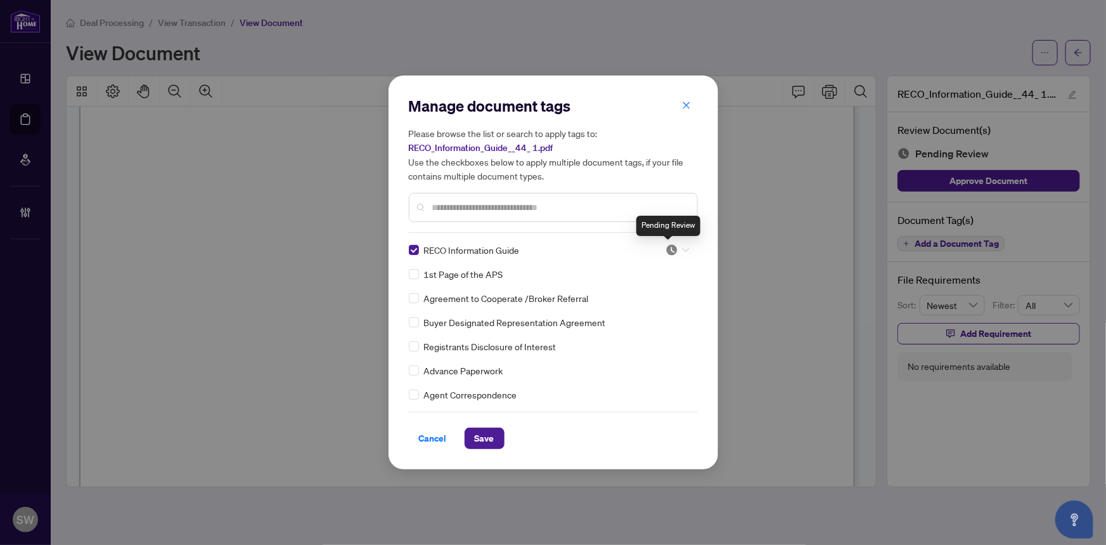
click at [669, 243] on img at bounding box center [672, 249] width 13 height 13
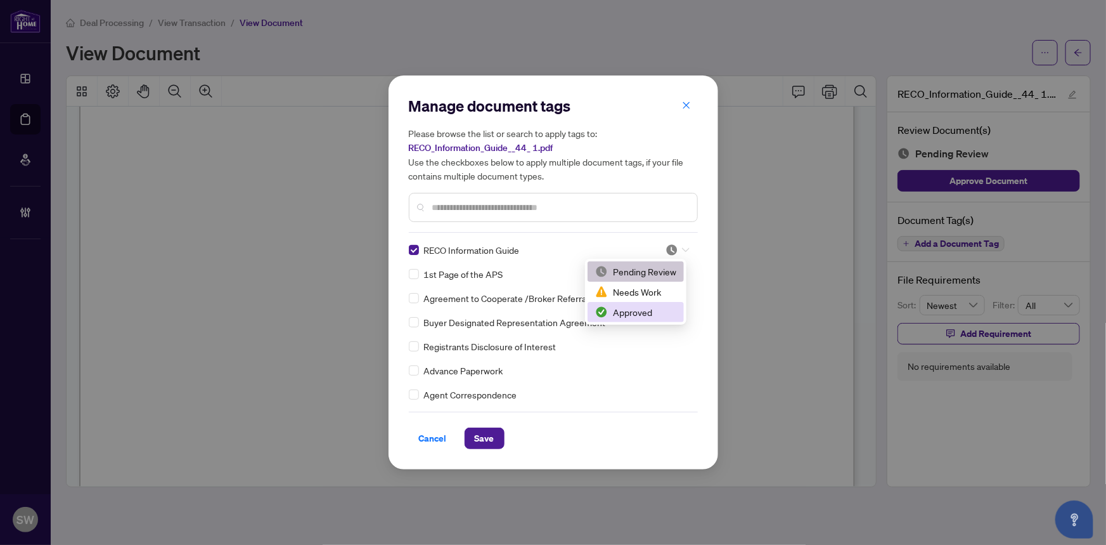
click at [636, 314] on div "Approved" at bounding box center [635, 312] width 81 height 14
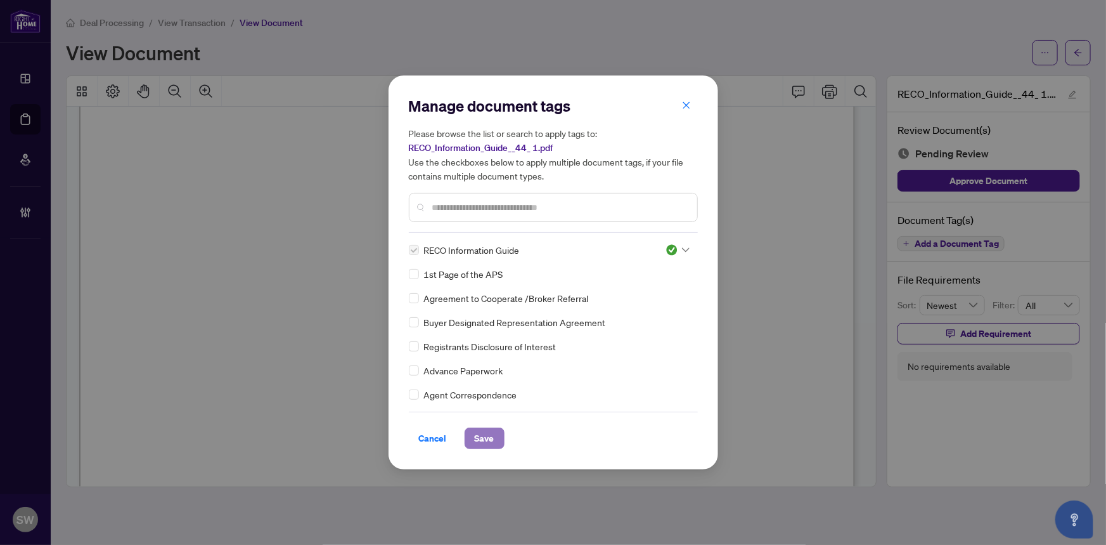
click at [495, 432] on button "Save" at bounding box center [485, 438] width 40 height 22
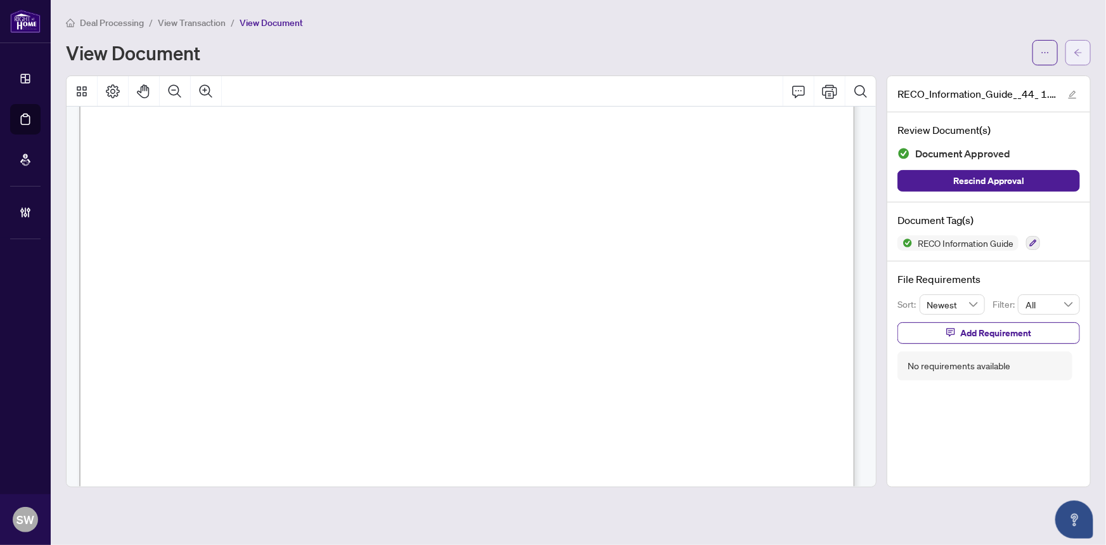
click at [1082, 56] on icon "arrow-left" at bounding box center [1078, 52] width 9 height 9
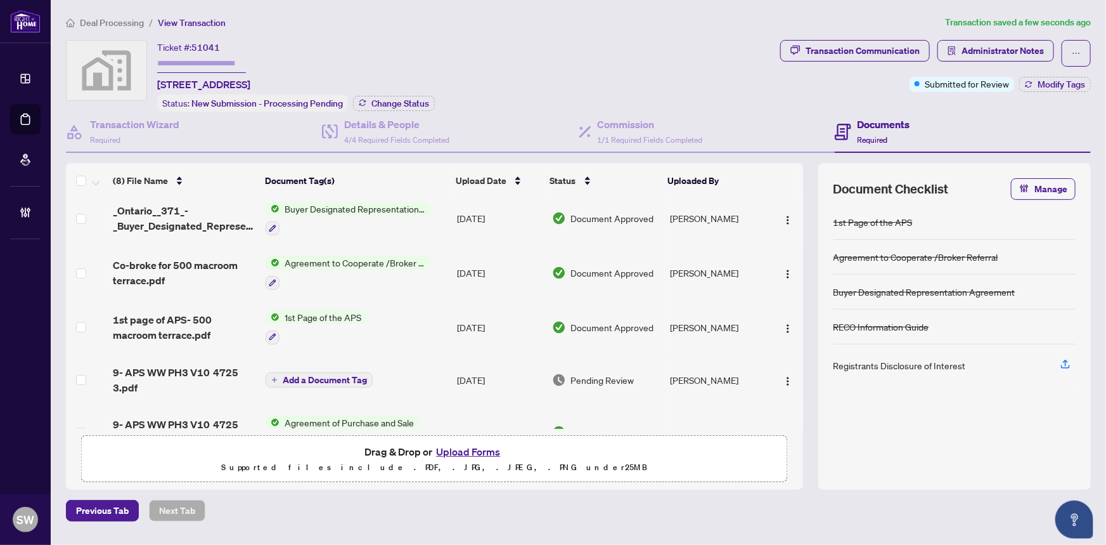
scroll to position [201, 0]
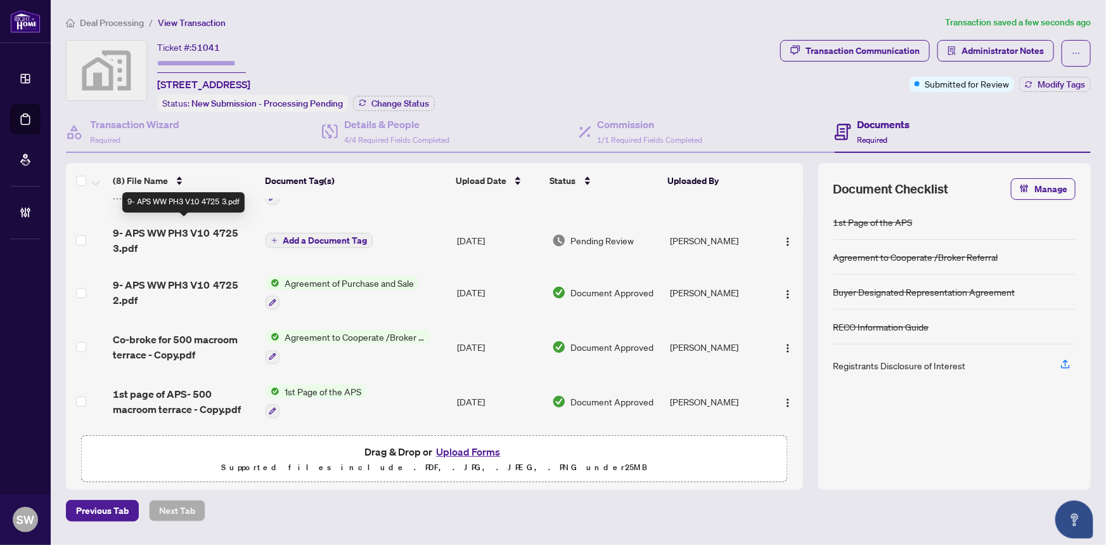
click at [183, 226] on span "9- APS WW PH3 V10 4725 3.pdf" at bounding box center [184, 240] width 143 height 30
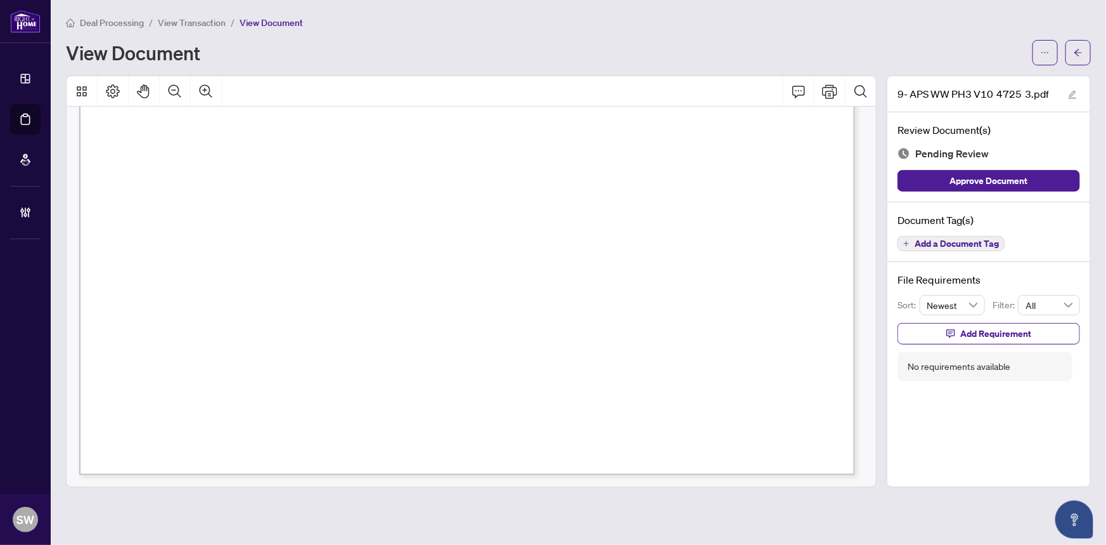
scroll to position [923, 0]
click at [973, 241] on span "Add a Document Tag" at bounding box center [957, 243] width 84 height 9
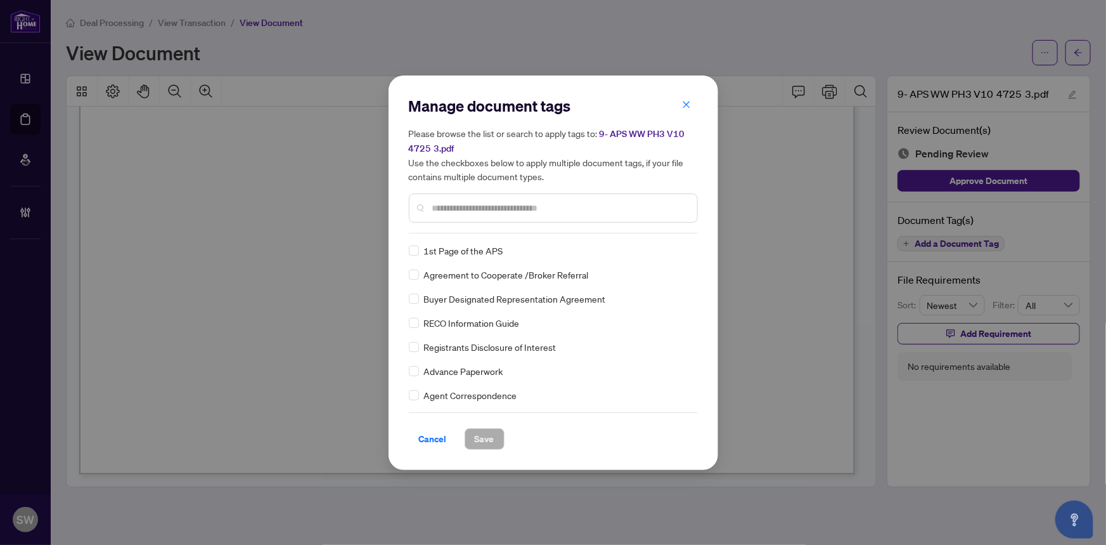
click at [451, 207] on input "text" at bounding box center [559, 208] width 255 height 14
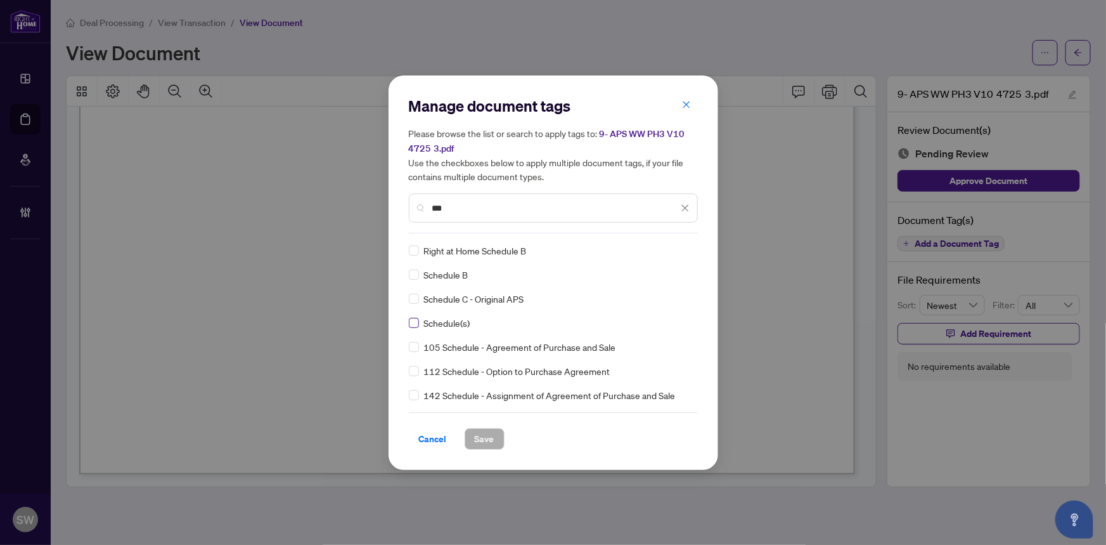
type input "***"
click at [682, 249] on icon at bounding box center [686, 250] width 8 height 5
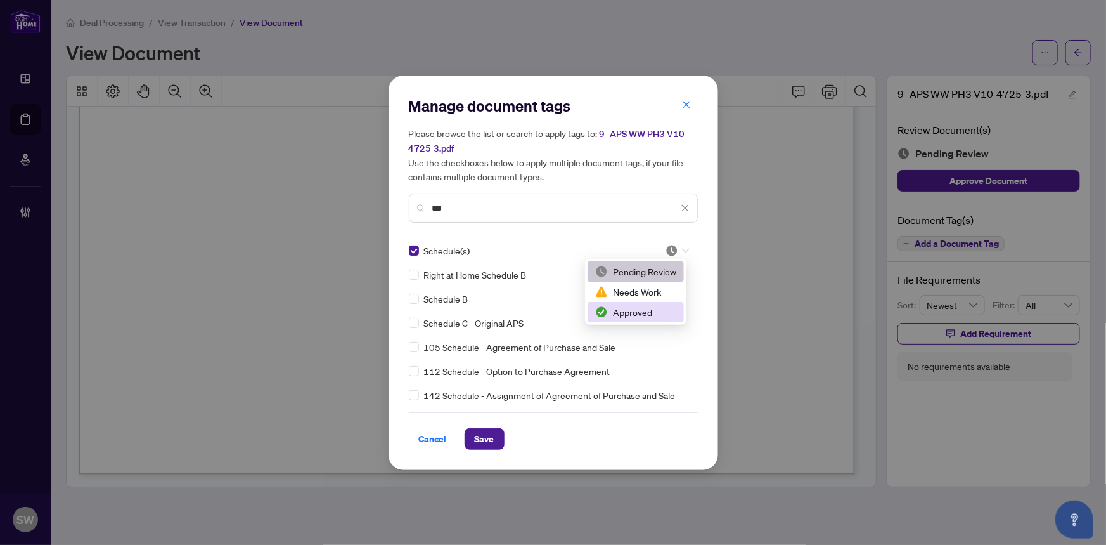
click at [627, 315] on div "Approved" at bounding box center [635, 312] width 81 height 14
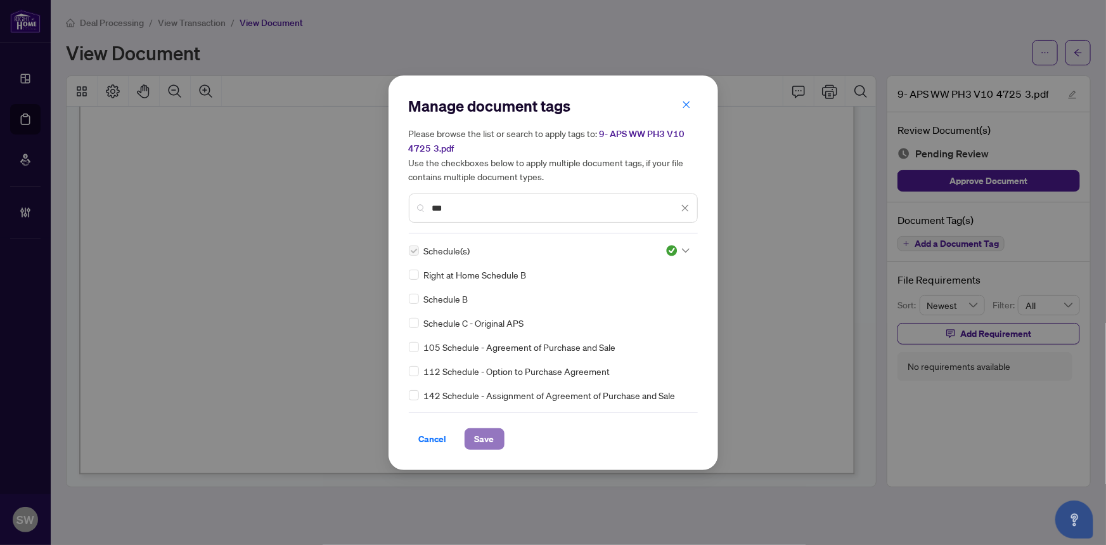
click at [477, 440] on span "Save" at bounding box center [485, 439] width 20 height 20
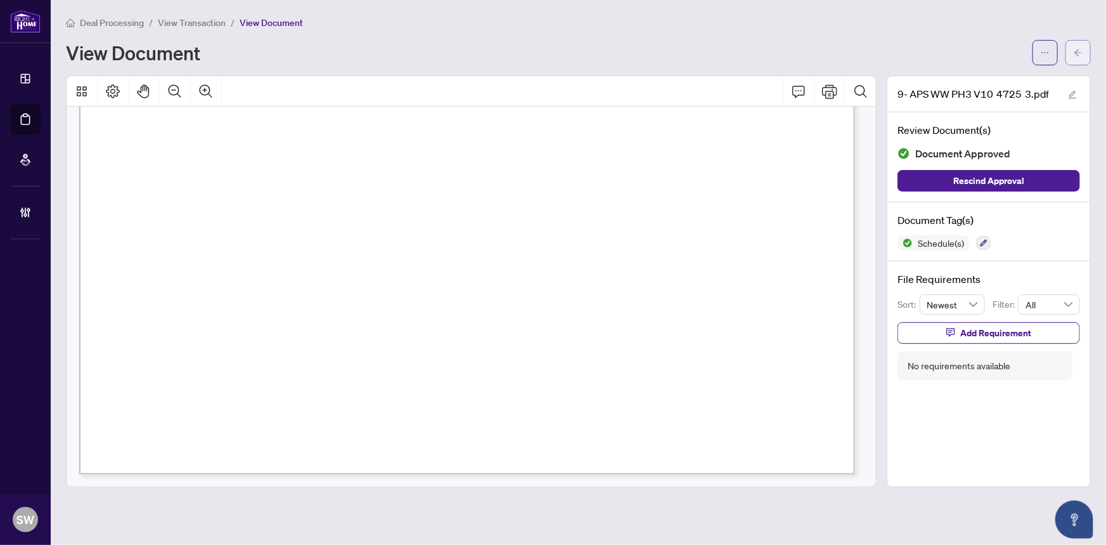
click at [1083, 55] on button "button" at bounding box center [1078, 52] width 25 height 25
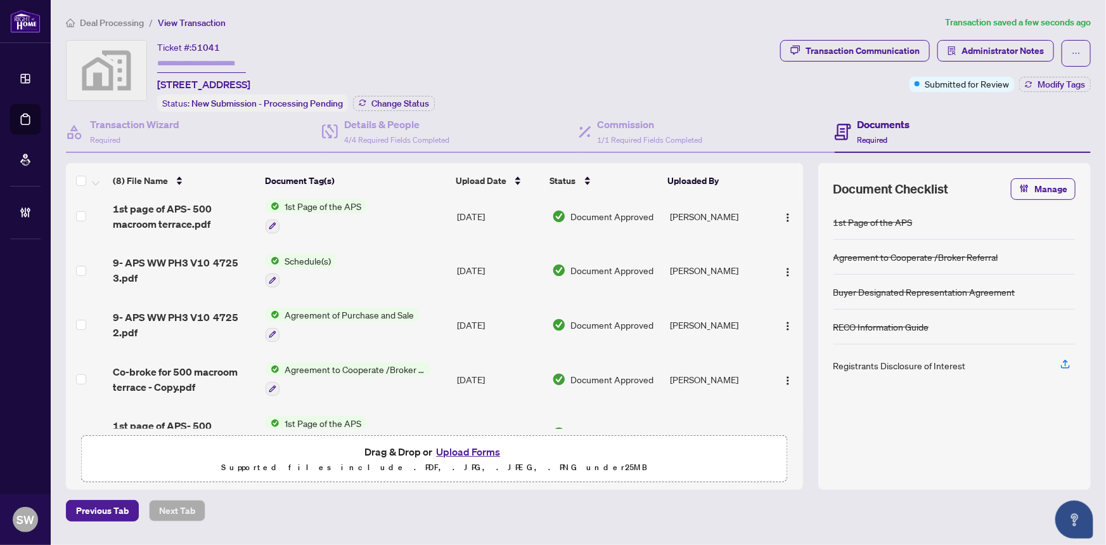
scroll to position [203, 0]
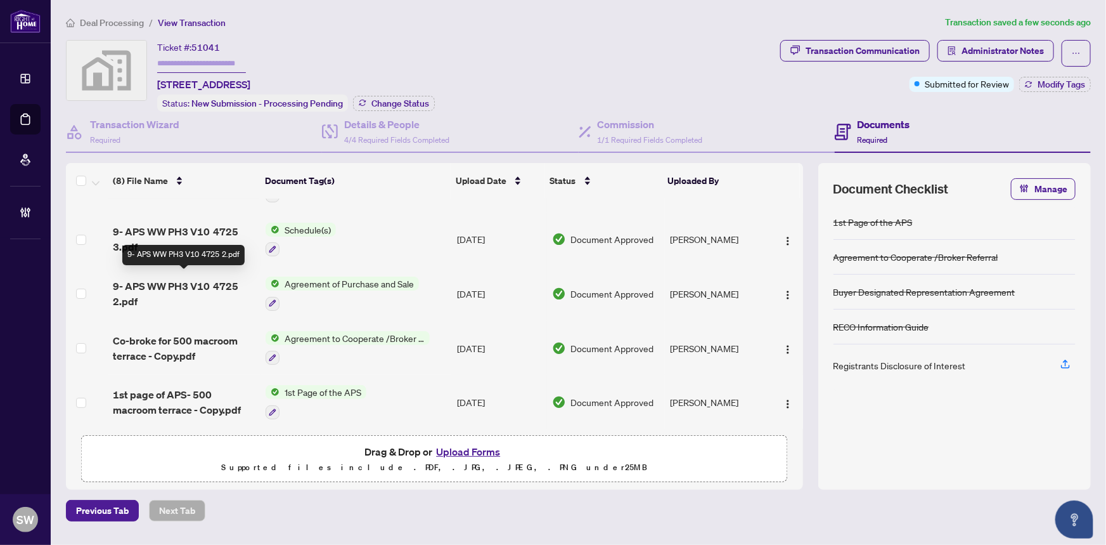
click at [230, 278] on span "9- APS WW PH3 V10 4725 2.pdf" at bounding box center [184, 293] width 143 height 30
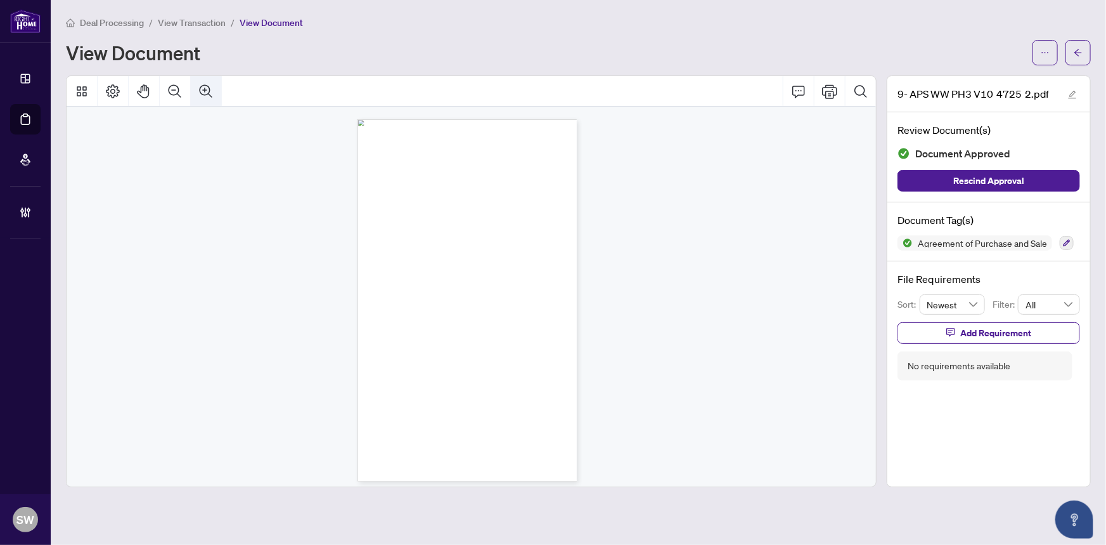
click at [206, 87] on icon "Zoom In" at bounding box center [205, 91] width 15 height 15
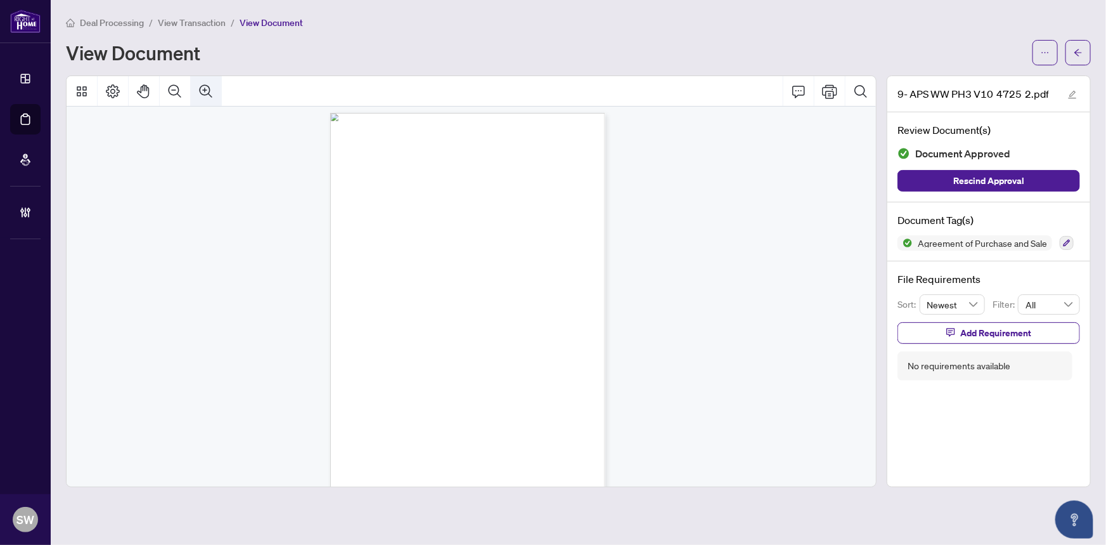
click at [206, 87] on icon "Zoom In" at bounding box center [205, 91] width 15 height 15
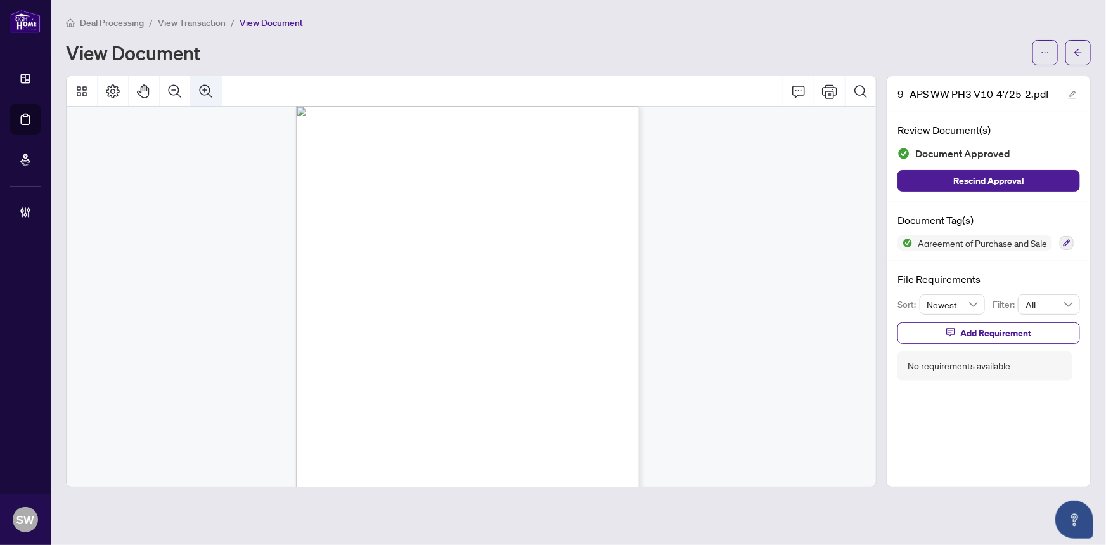
click at [206, 87] on icon "Zoom In" at bounding box center [205, 91] width 15 height 15
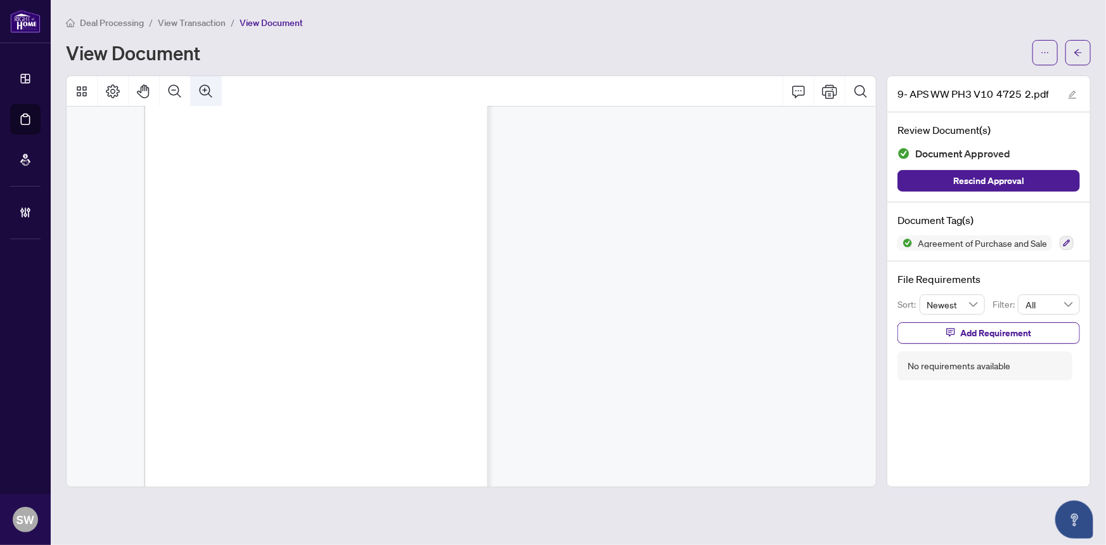
click at [206, 87] on icon "Zoom In" at bounding box center [205, 91] width 15 height 15
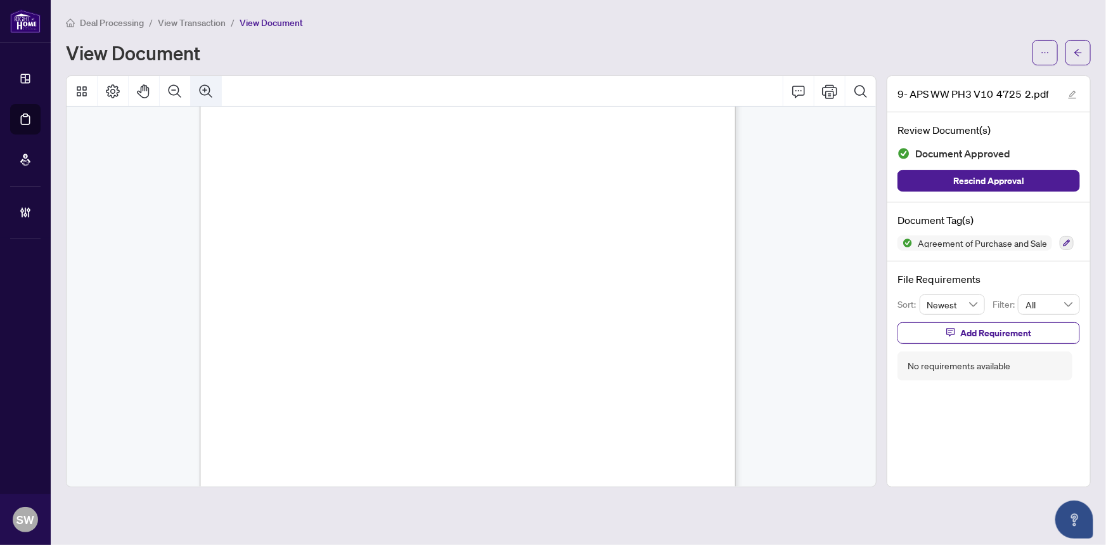
click at [206, 87] on icon "Zoom In" at bounding box center [205, 91] width 15 height 15
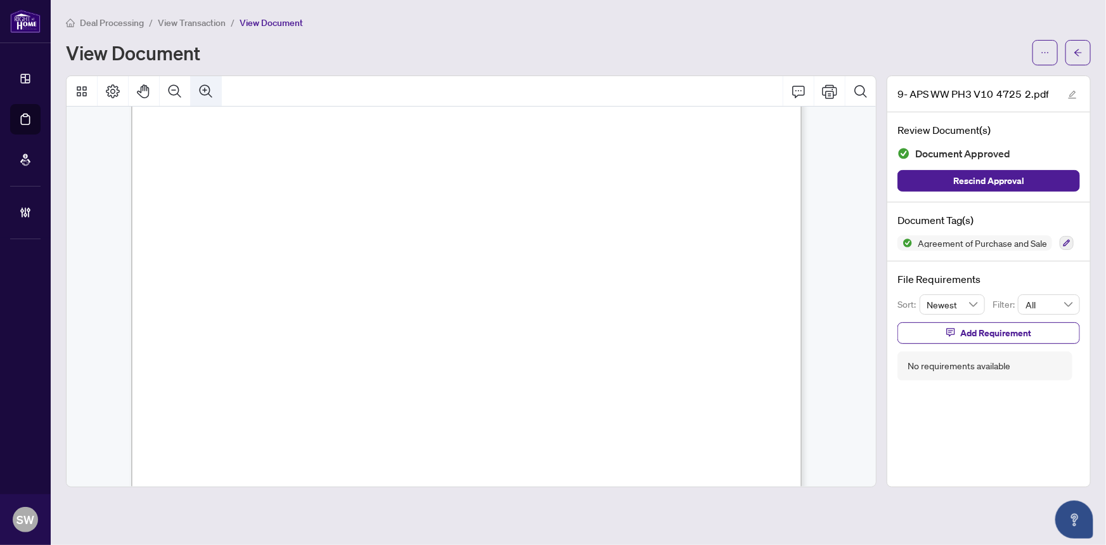
click at [206, 87] on icon "Zoom In" at bounding box center [205, 91] width 15 height 15
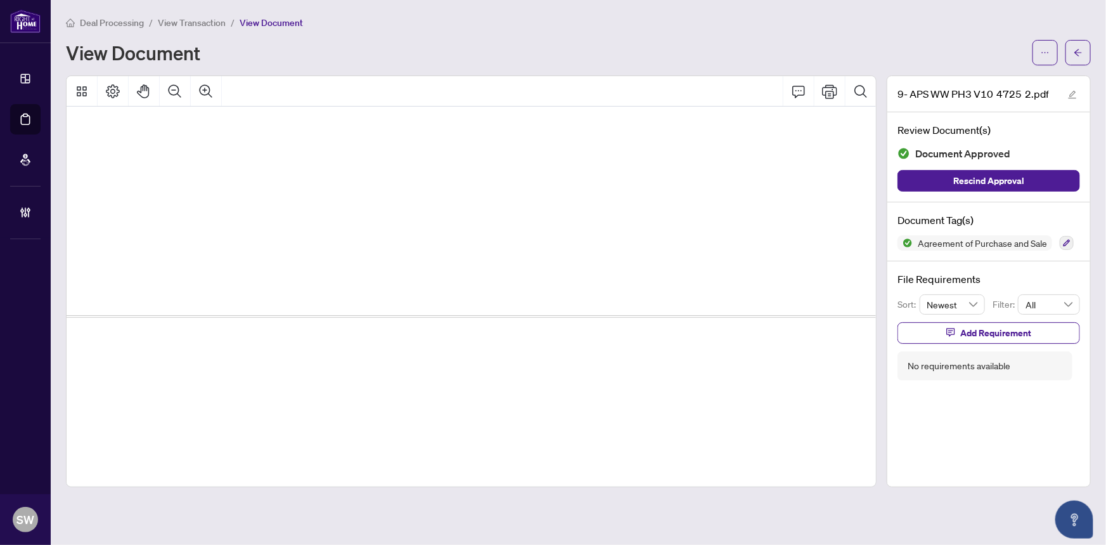
scroll to position [749, 1091]
click at [1086, 46] on button "button" at bounding box center [1078, 52] width 25 height 25
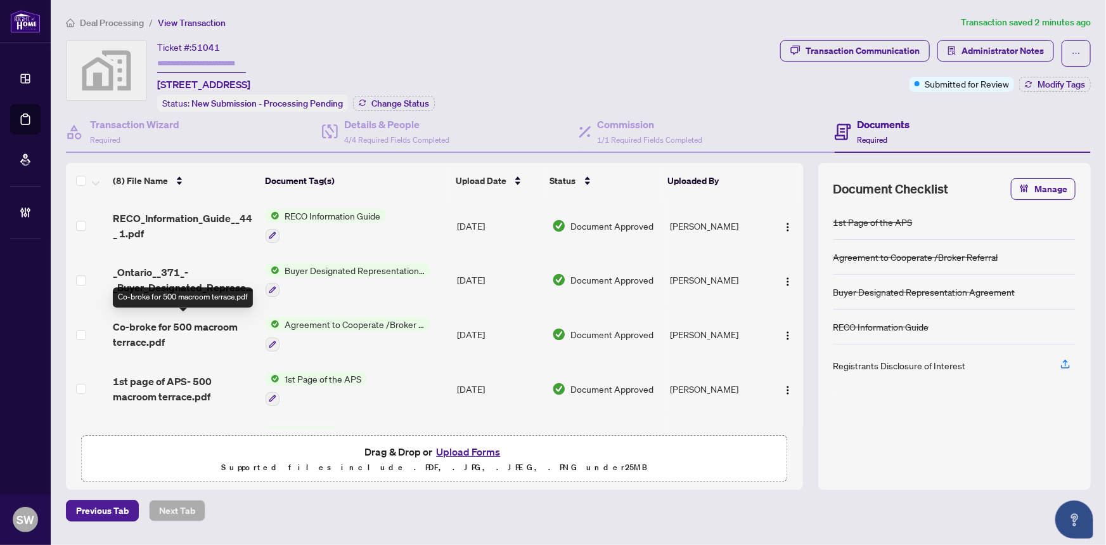
click at [203, 319] on span "Co-broke for 500 macroom terrace.pdf" at bounding box center [184, 334] width 143 height 30
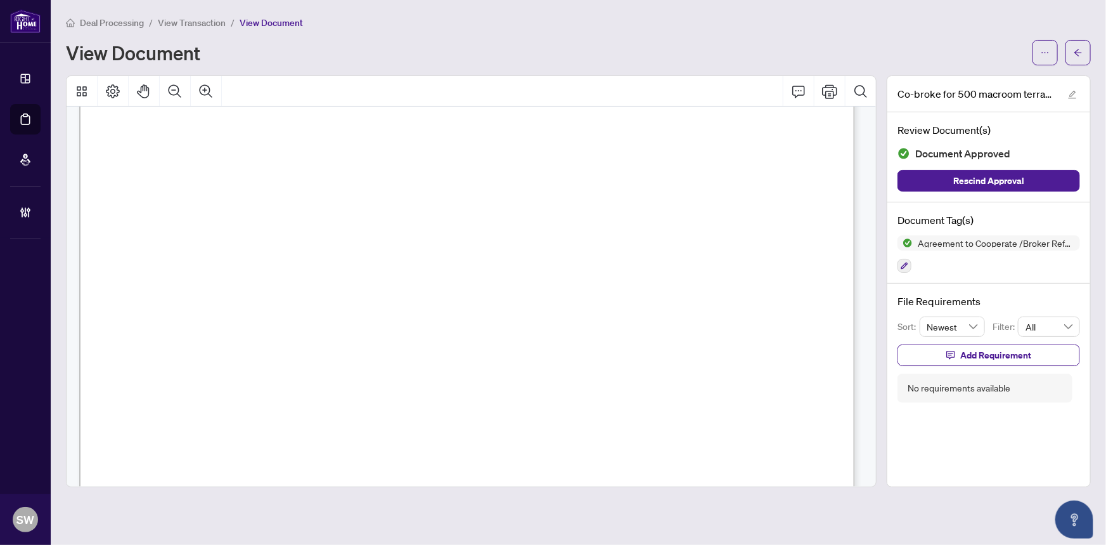
scroll to position [461, 0]
click at [1082, 51] on icon "arrow-left" at bounding box center [1078, 52] width 9 height 9
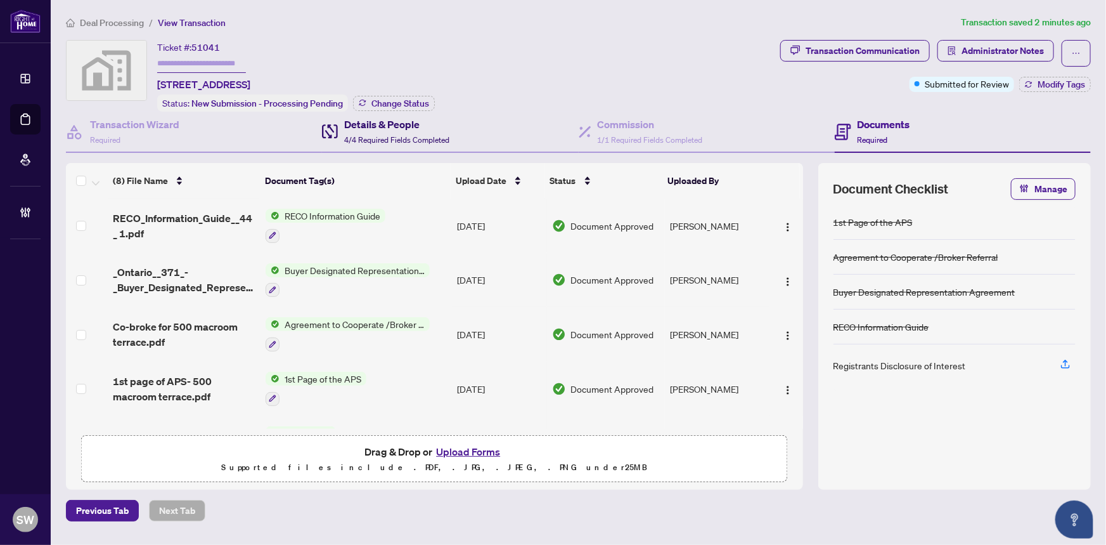
click at [391, 126] on h4 "Details & People" at bounding box center [396, 124] width 105 height 15
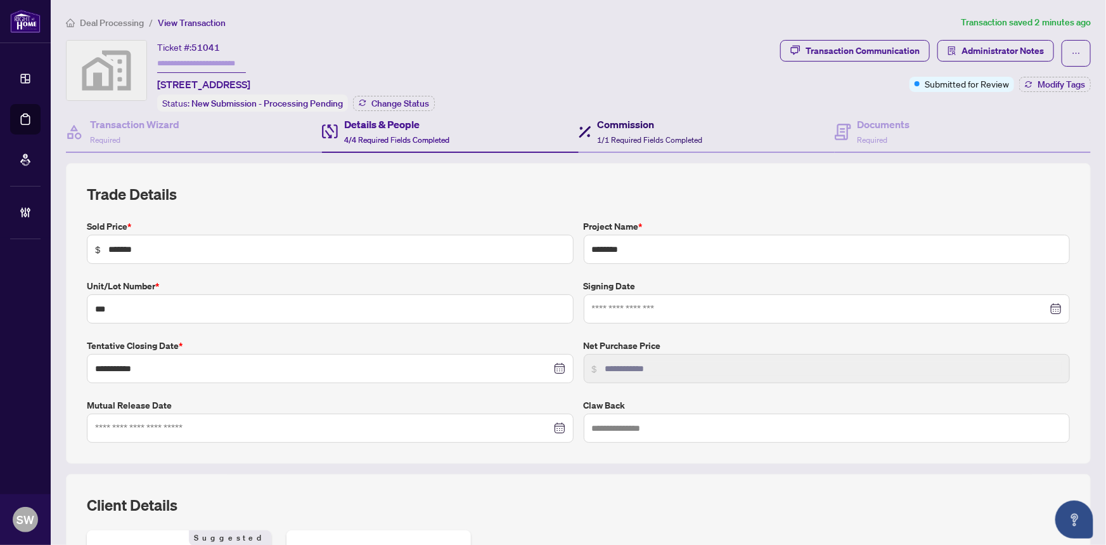
click at [652, 128] on h4 "Commission" at bounding box center [650, 124] width 105 height 15
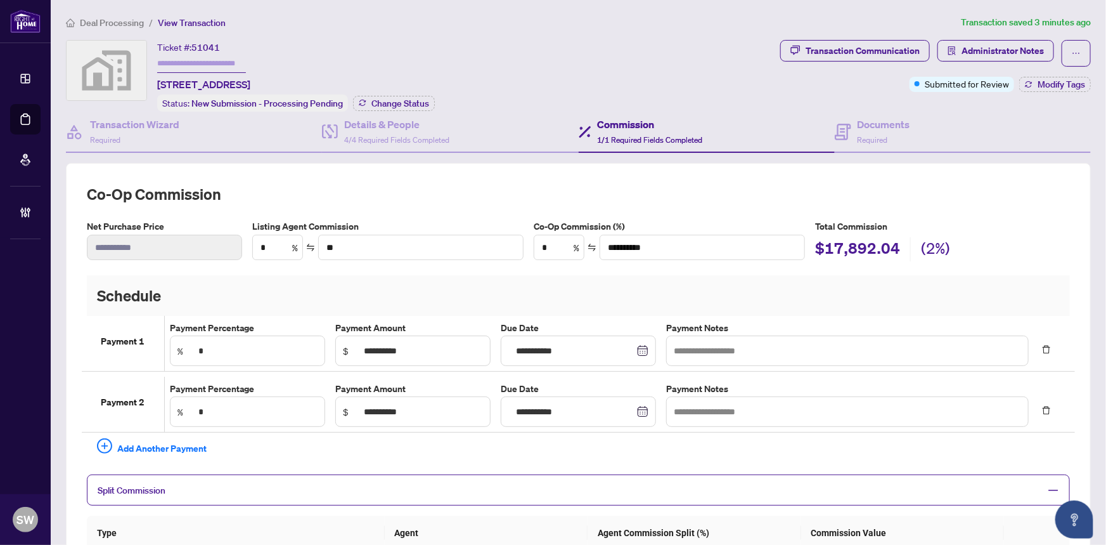
click at [207, 46] on span "51041" at bounding box center [205, 47] width 29 height 11
copy span "51041"
click at [870, 135] on span "Required" at bounding box center [873, 140] width 30 height 10
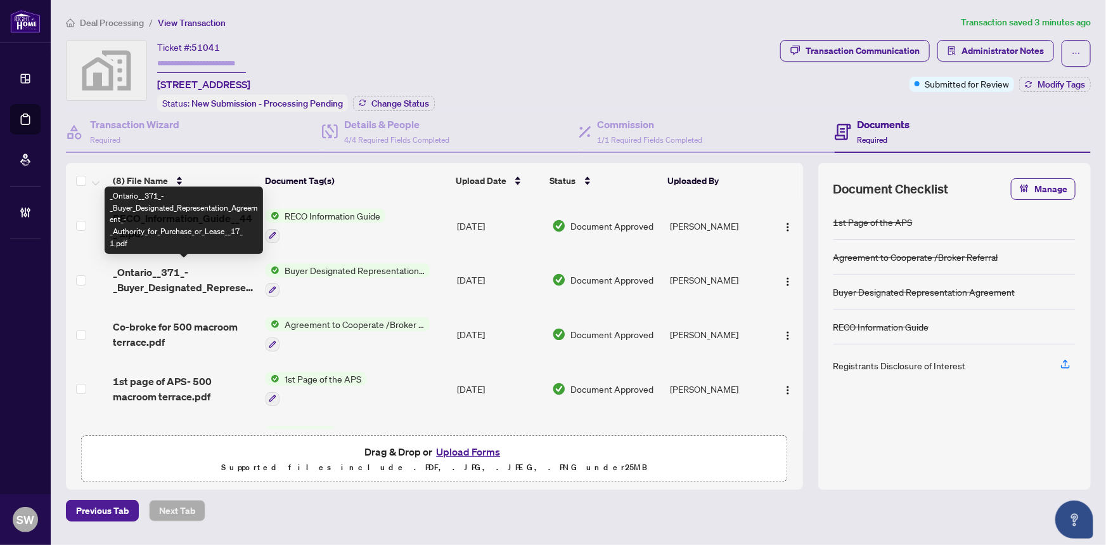
click at [225, 269] on span "_Ontario__371_-_Buyer_Designated_Representation_Agreement_-_Authority_for_Purch…" at bounding box center [184, 279] width 143 height 30
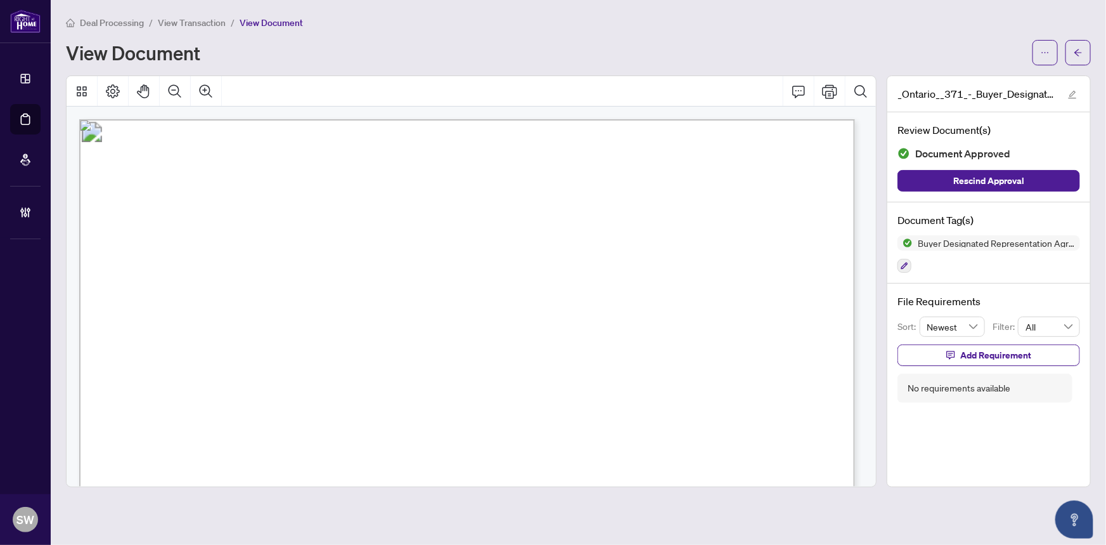
drag, startPoint x: 538, startPoint y: 342, endPoint x: 703, endPoint y: 342, distance: 165.4
click at [626, 342] on span "Dipal Bhaumikkumar Patel" at bounding box center [582, 346] width 88 height 12
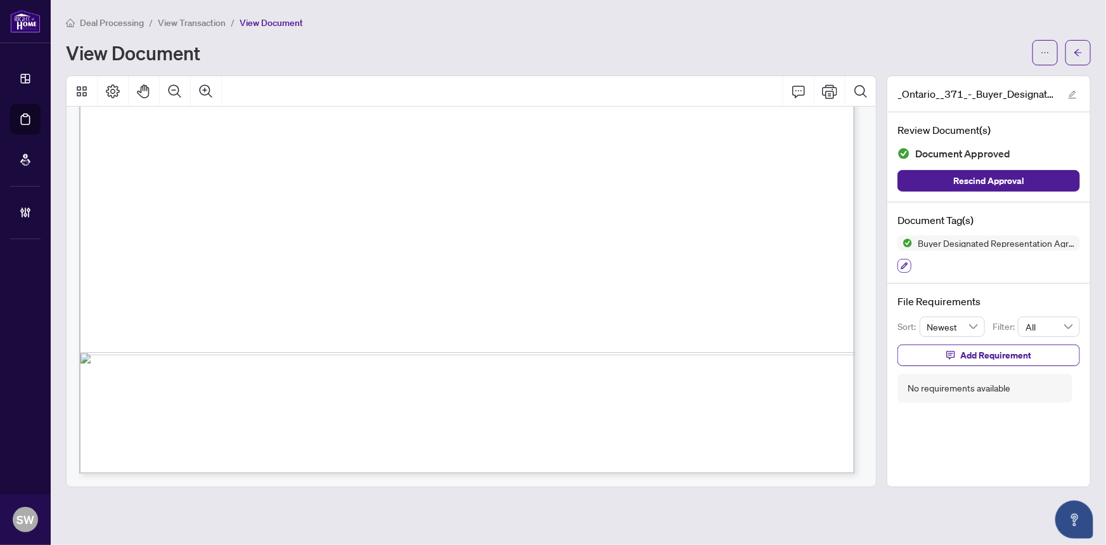
click at [906, 262] on icon "button" at bounding box center [904, 265] width 7 height 7
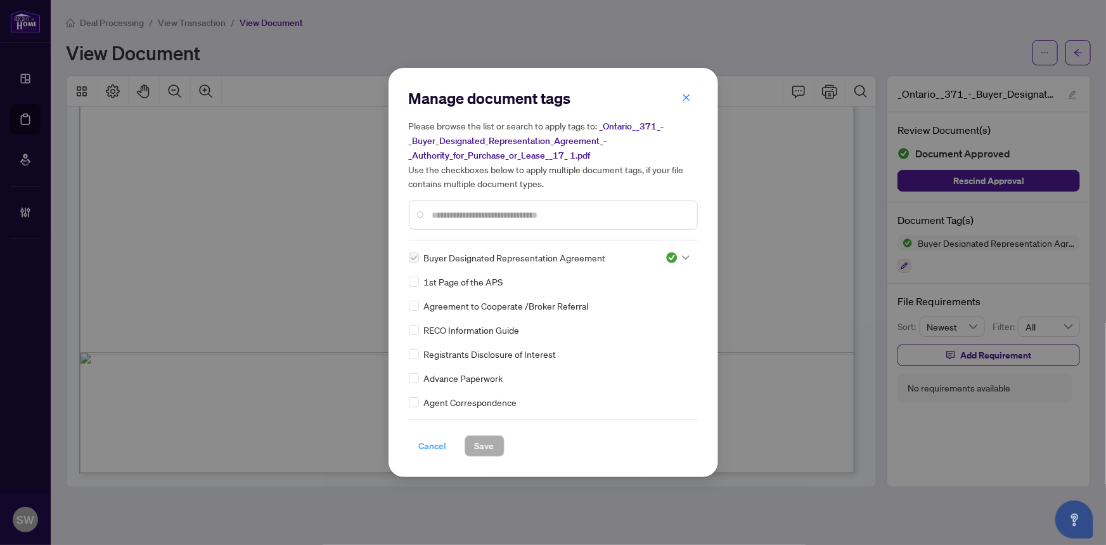
click at [435, 445] on span "Cancel" at bounding box center [433, 445] width 28 height 20
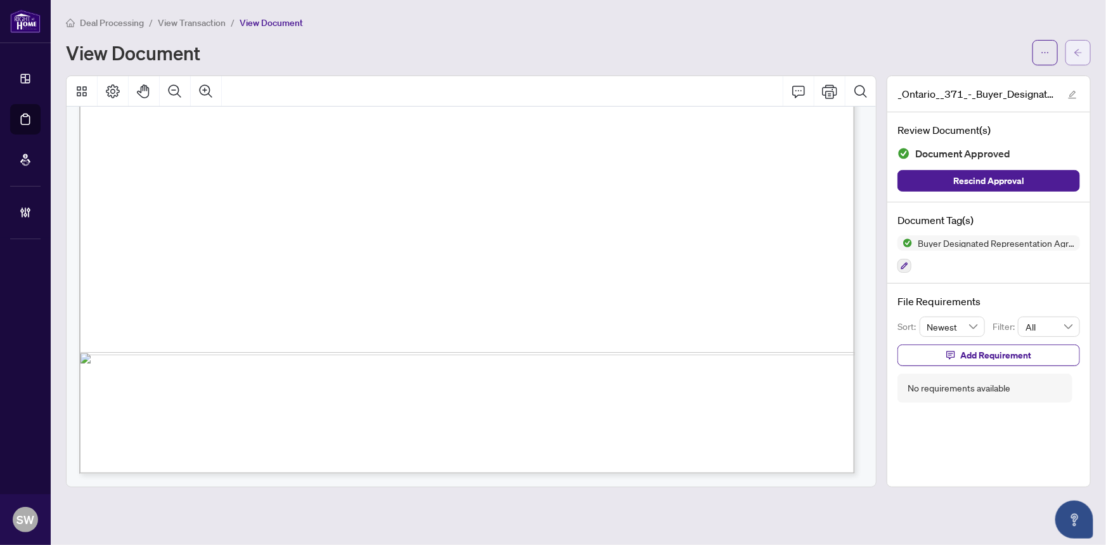
click at [1087, 53] on button "button" at bounding box center [1078, 52] width 25 height 25
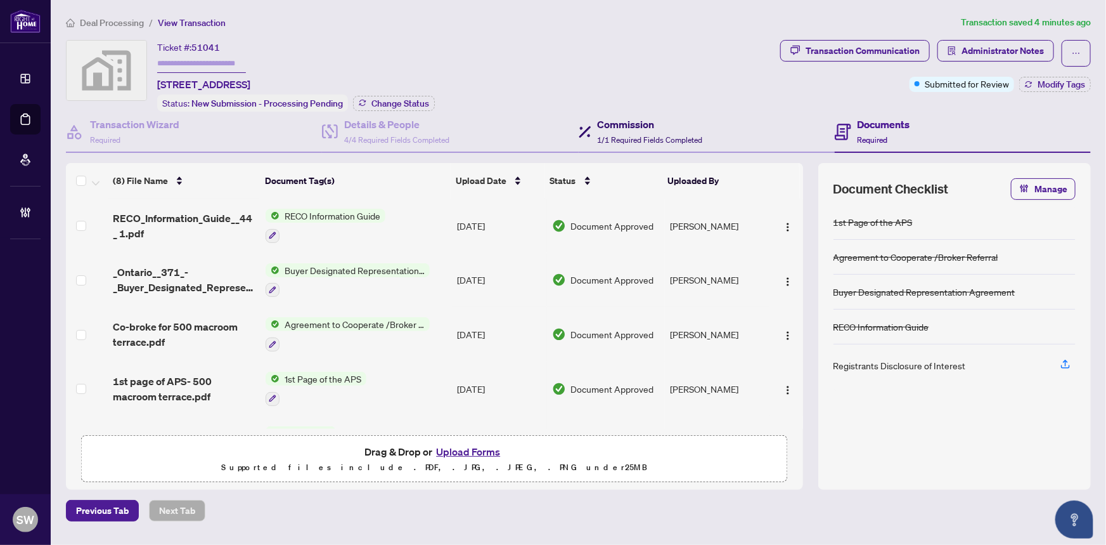
click at [620, 131] on div "Commission 1/1 Required Fields Completed" at bounding box center [650, 132] width 105 height 30
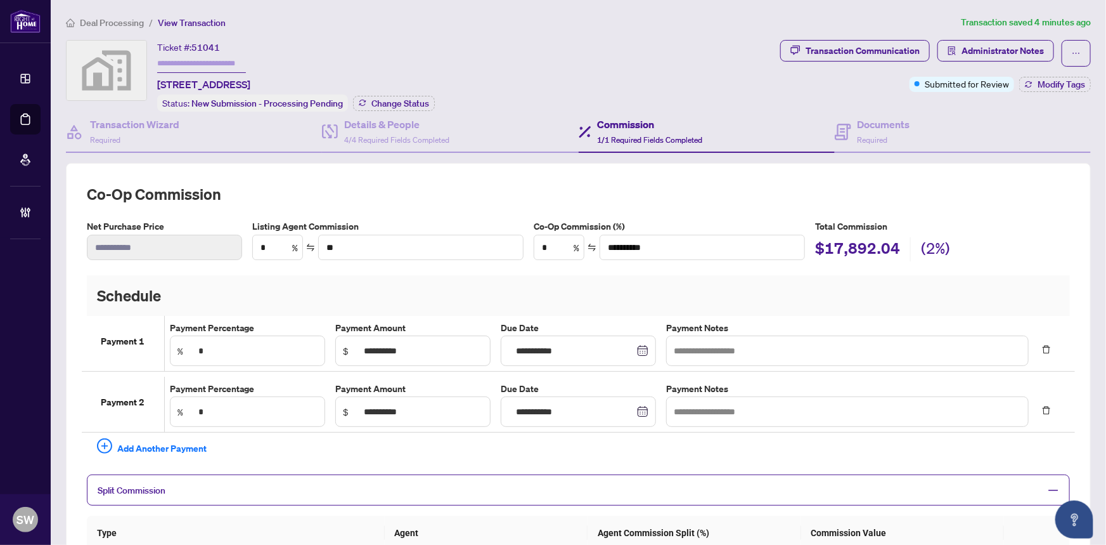
type textarea "**********"
click at [861, 135] on span "Required" at bounding box center [873, 140] width 30 height 10
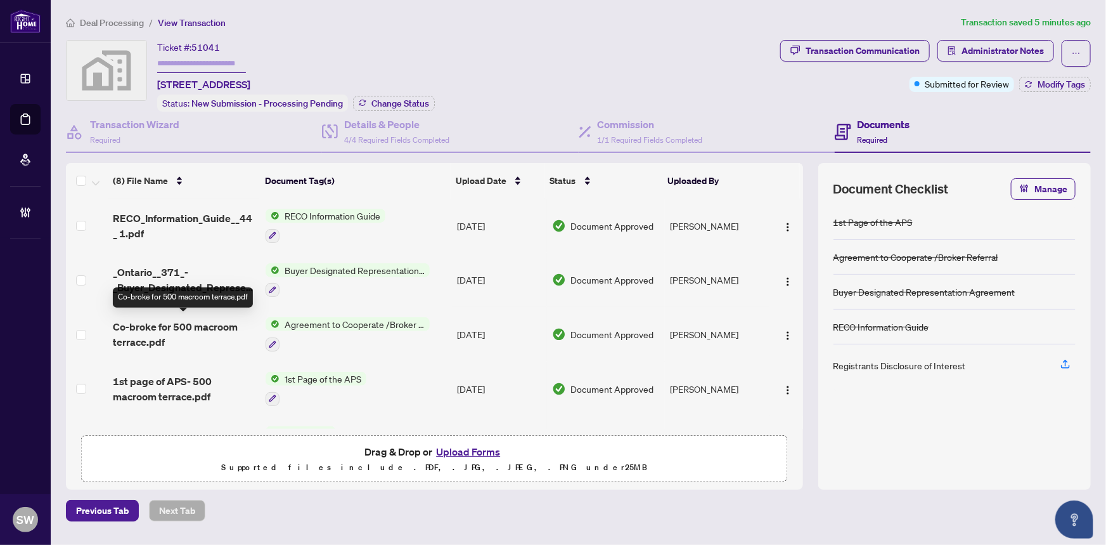
click at [205, 326] on span "Co-broke for 500 macroom terrace.pdf" at bounding box center [184, 334] width 143 height 30
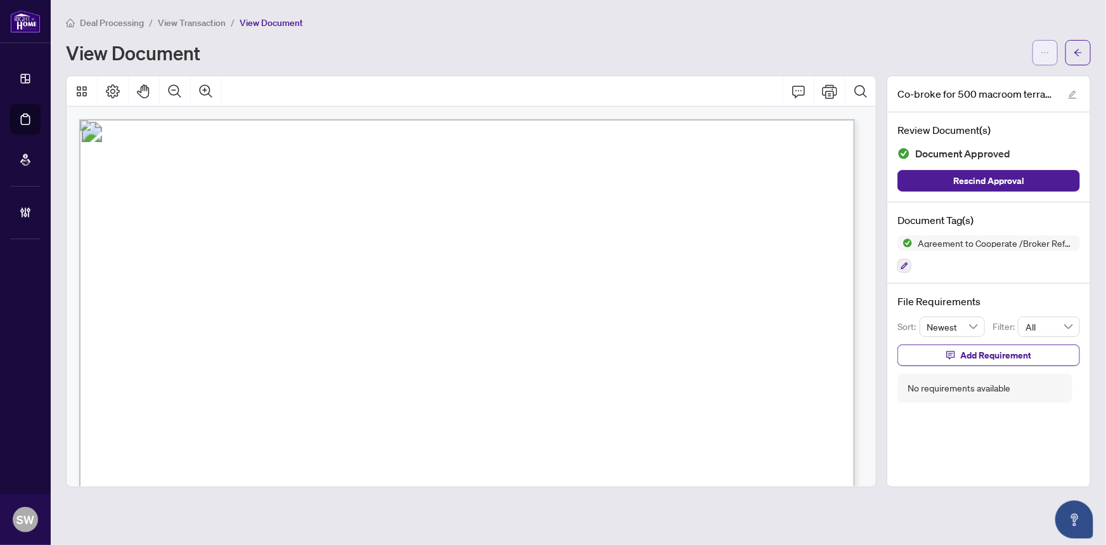
click at [1052, 51] on button "button" at bounding box center [1045, 52] width 25 height 25
click at [999, 84] on span "Download" at bounding box center [999, 80] width 96 height 14
drag, startPoint x: 569, startPoint y: 217, endPoint x: 653, endPoint y: 217, distance: 83.7
click at [653, 217] on span "NOTE: 50% of commission is paid after receipt of all deposits and 50% is paid 3…" at bounding box center [448, 218] width 512 height 12
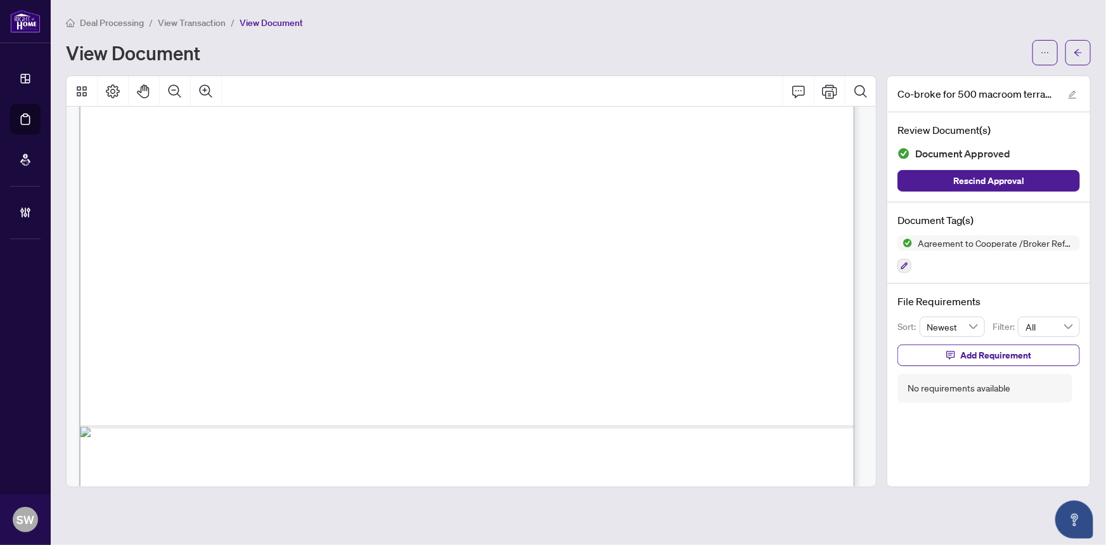
drag, startPoint x: 383, startPoint y: 216, endPoint x: 483, endPoint y: 220, distance: 99.6
click at [483, 220] on span "NOTE: 50% of commission is paid after receipt of all deposits and 50% is paid 3…" at bounding box center [448, 218] width 512 height 12
drag, startPoint x: 569, startPoint y: 216, endPoint x: 690, endPoint y: 216, distance: 121.7
click at [690, 216] on span "NOTE: 50% of commission is paid after receipt of all deposits and 50% is paid 3…" at bounding box center [448, 218] width 512 height 12
drag, startPoint x: 361, startPoint y: 272, endPoint x: 504, endPoint y: 273, distance: 143.3
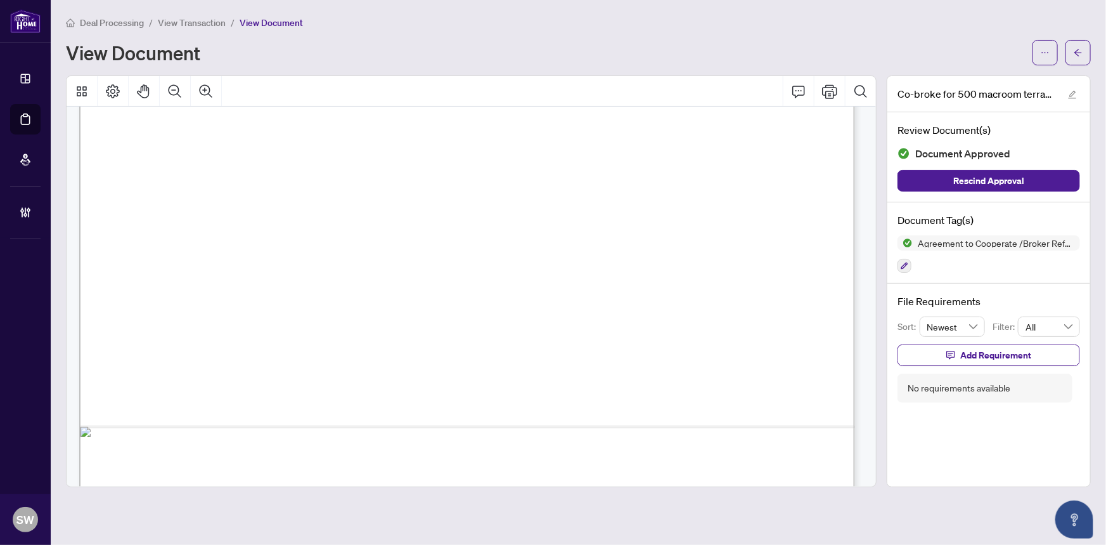
click at [504, 273] on span "Co-Broke Agent’s business card to invoices@claridgehomes.com." at bounding box center [368, 273] width 355 height 12
click at [1089, 19] on div "Deal Processing / View Transaction / View Document" at bounding box center [578, 22] width 1025 height 15
click at [1082, 48] on icon "arrow-left" at bounding box center [1078, 52] width 9 height 9
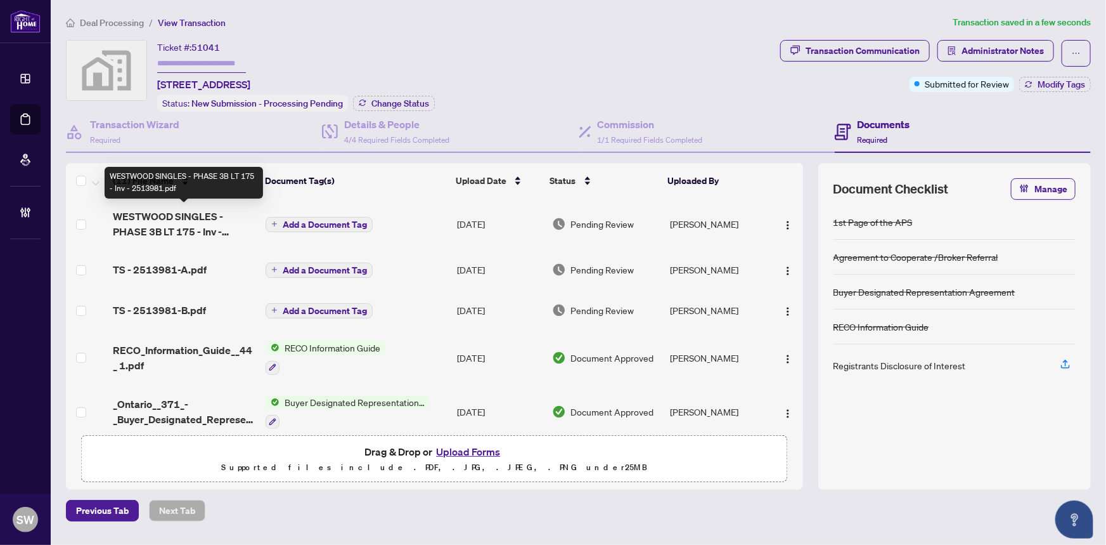
click at [186, 215] on span "WESTWOOD SINGLES - PHASE 3B LT 175 - Inv - 2513981.pdf" at bounding box center [184, 224] width 143 height 30
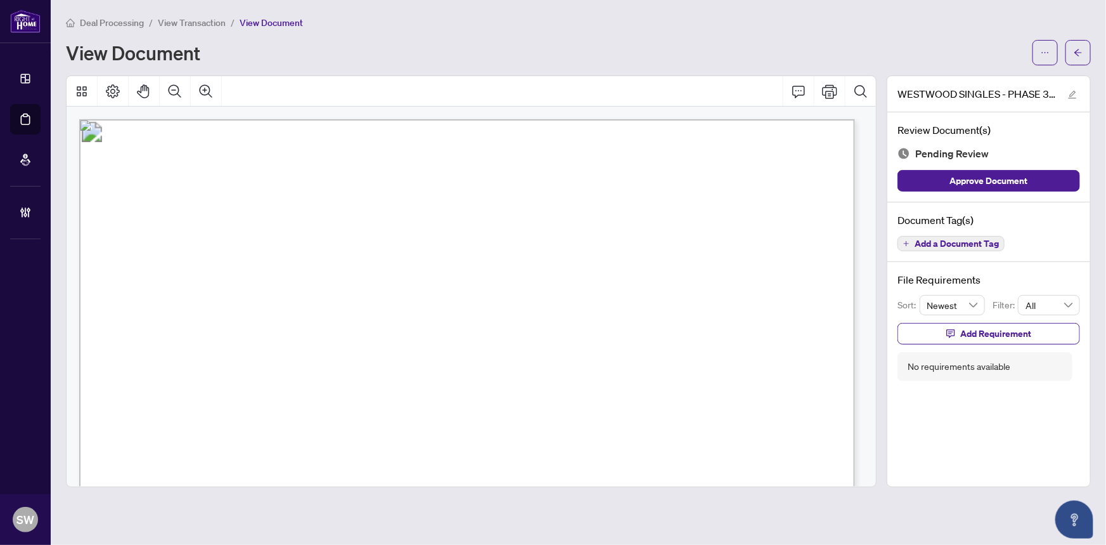
click at [955, 245] on span "Add a Document Tag" at bounding box center [957, 243] width 84 height 9
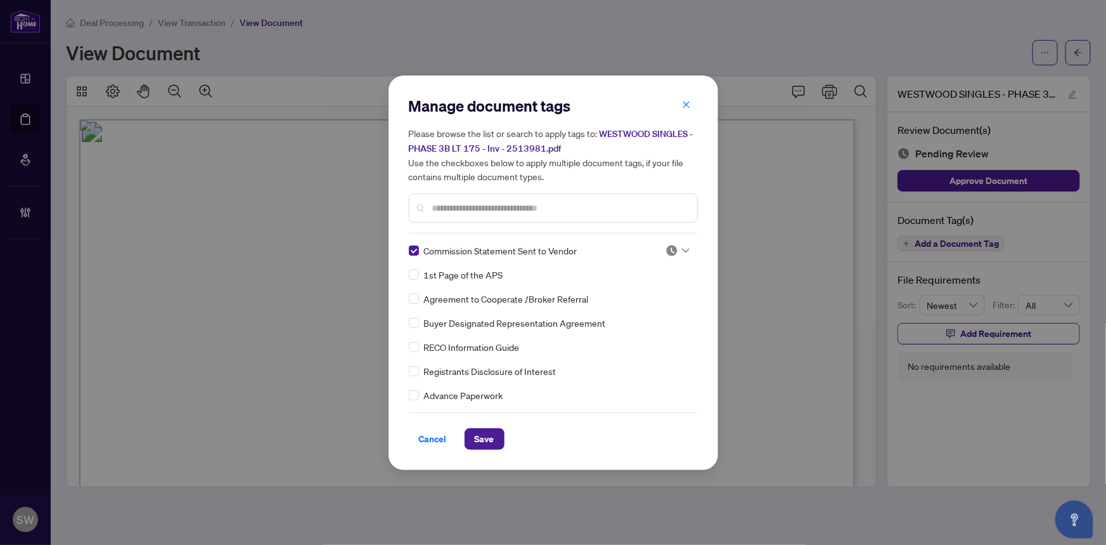
click at [683, 248] on icon at bounding box center [686, 250] width 8 height 5
click at [641, 310] on div "Approved" at bounding box center [635, 312] width 81 height 14
click at [476, 437] on span "Save" at bounding box center [485, 439] width 20 height 20
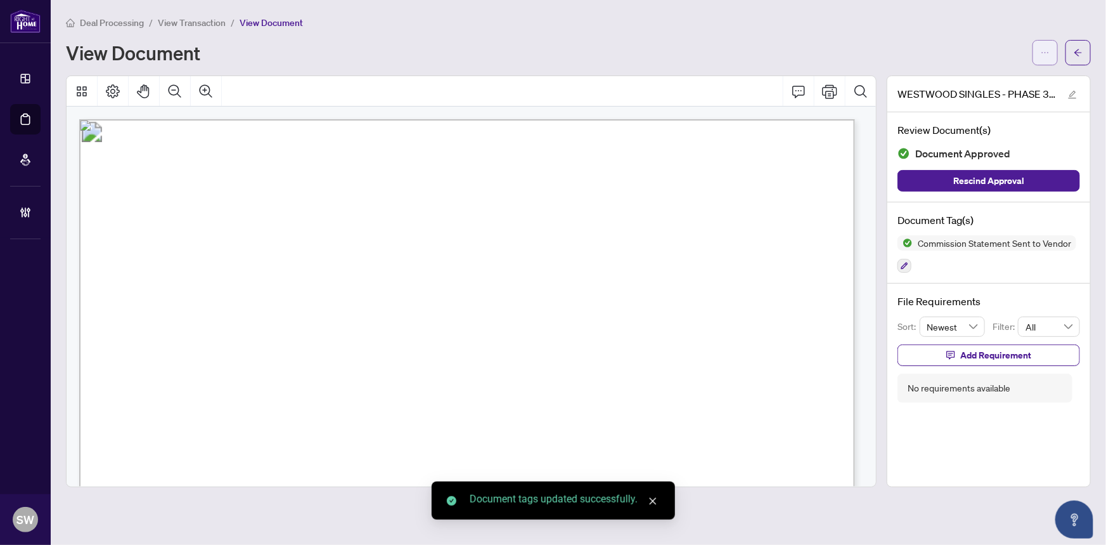
click at [1049, 53] on icon "ellipsis" at bounding box center [1045, 52] width 9 height 9
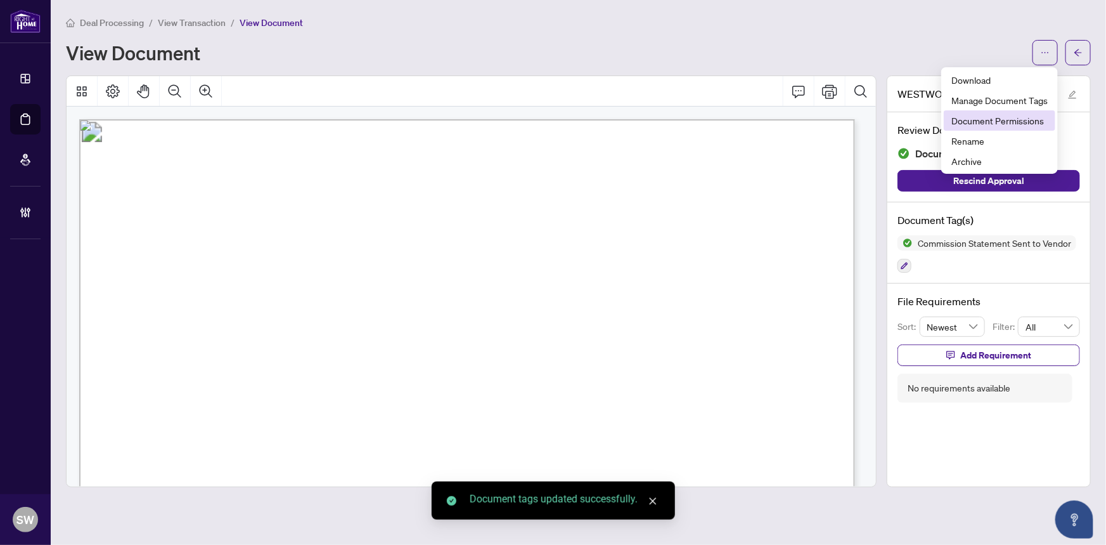
click at [1020, 124] on span "Document Permissions" at bounding box center [999, 120] width 96 height 14
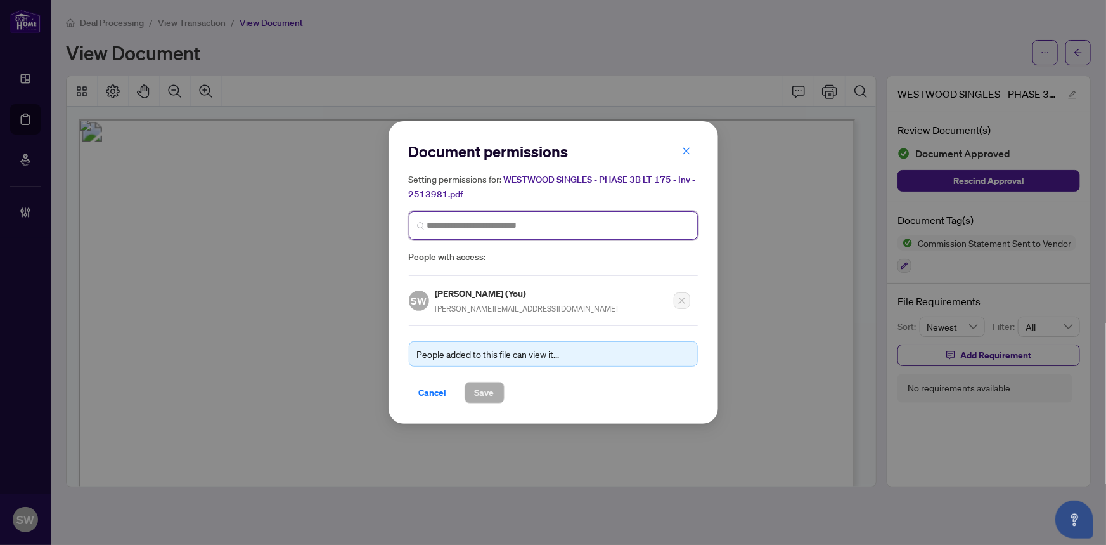
click at [471, 226] on input "search" at bounding box center [558, 225] width 262 height 13
type input "*****"
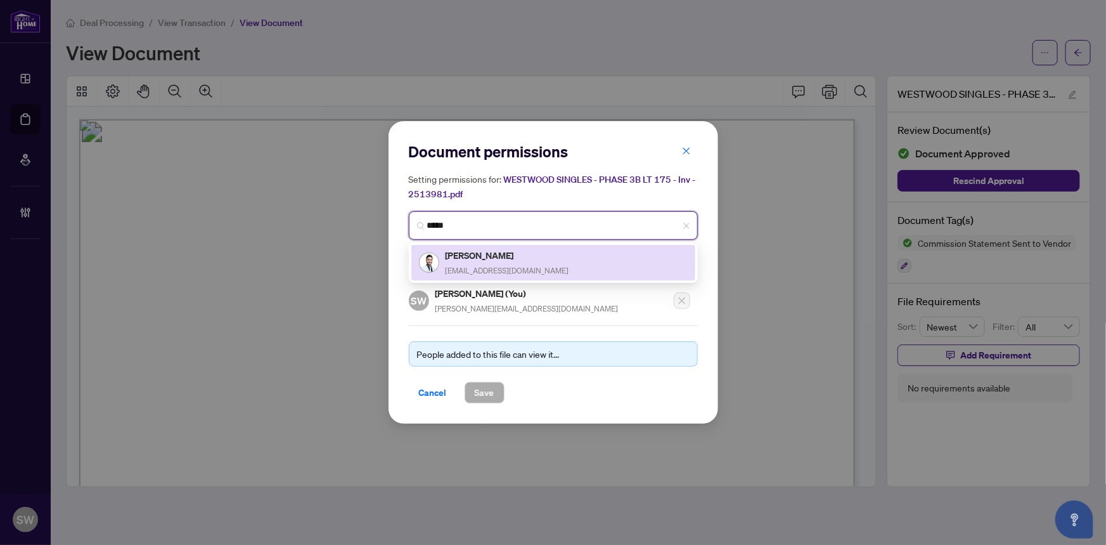
click at [493, 254] on h5 "Bhaumikkumar Patel" at bounding box center [508, 255] width 124 height 15
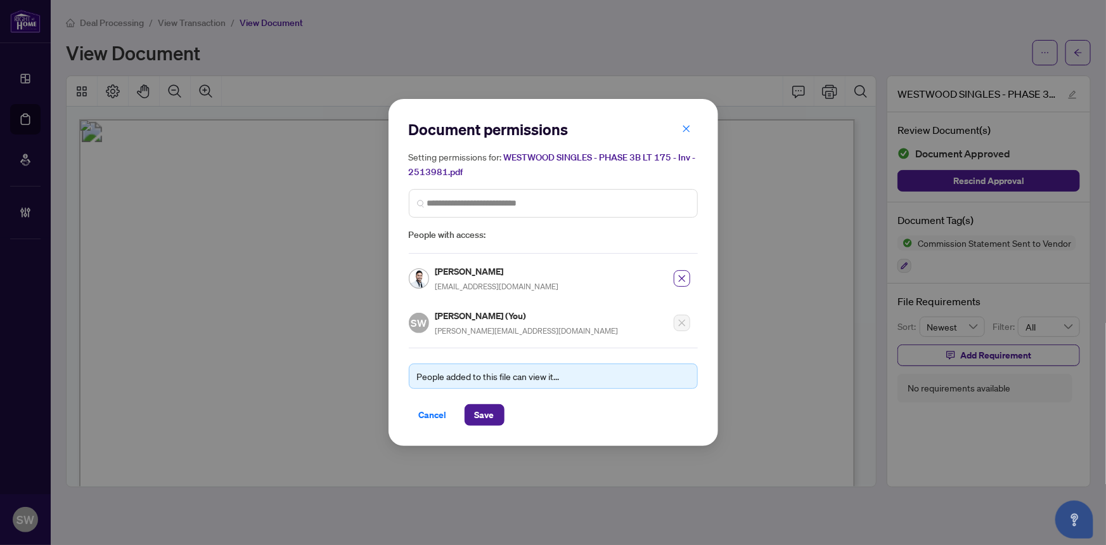
click at [480, 271] on h5 "Bhaumikkumar Patel" at bounding box center [497, 271] width 124 height 15
copy h5 "Bhaumikkumar Patel"
click at [490, 407] on span "Save" at bounding box center [485, 414] width 20 height 20
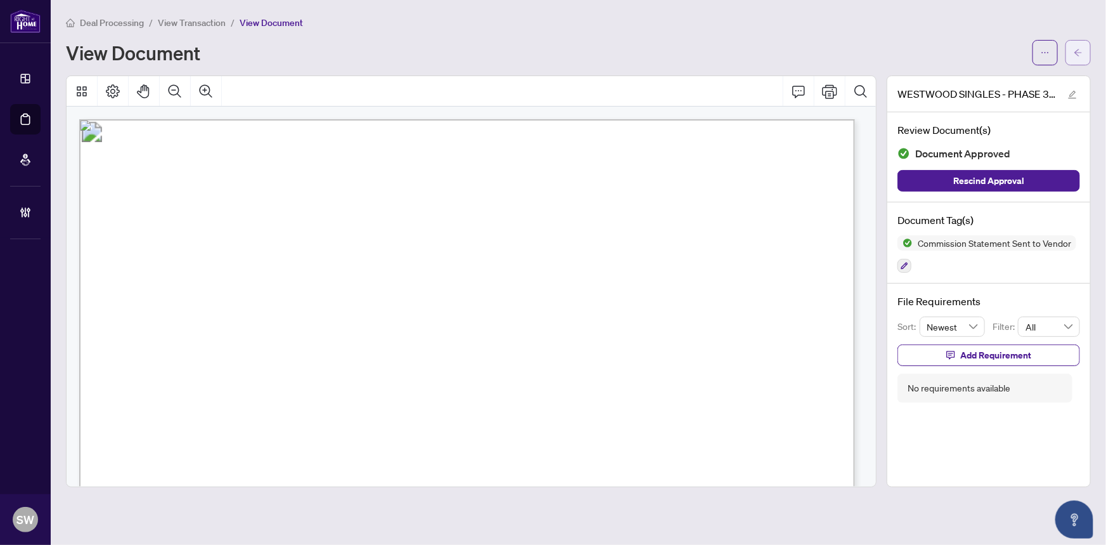
click at [1086, 51] on button "button" at bounding box center [1078, 52] width 25 height 25
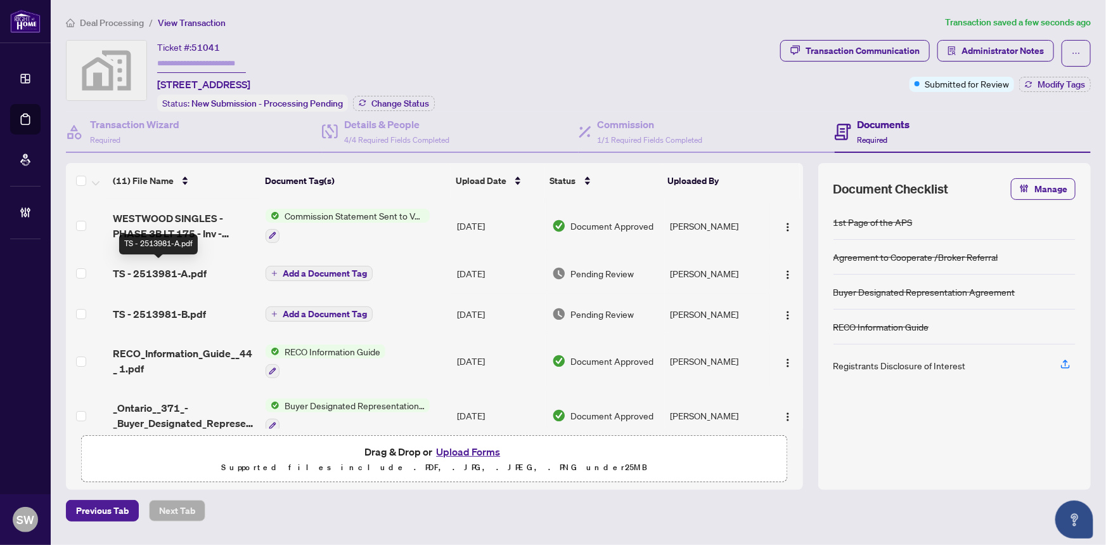
click at [194, 269] on span "TS - 2513981-A.pdf" at bounding box center [160, 273] width 94 height 15
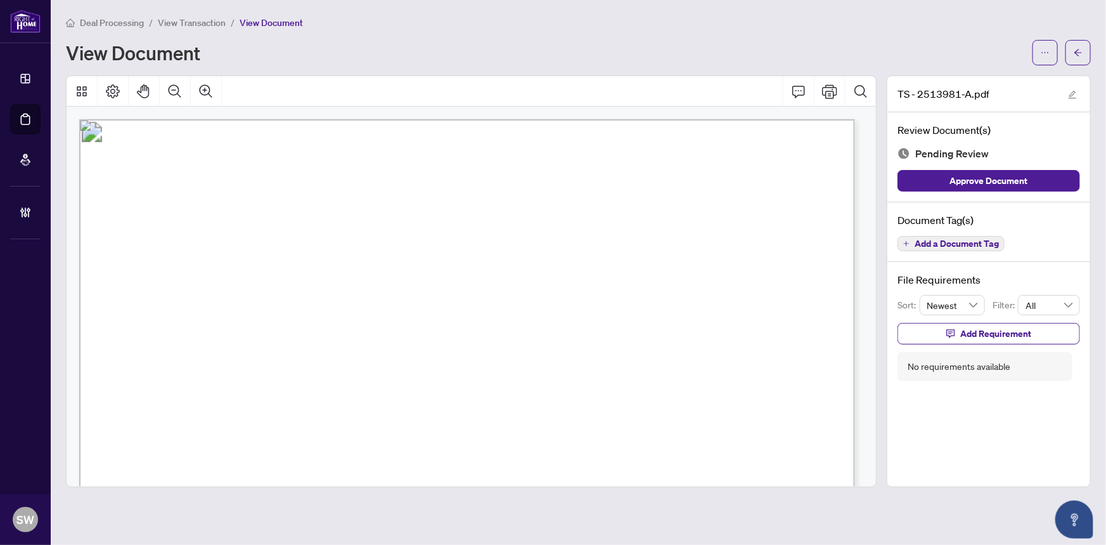
click at [984, 239] on span "Add a Document Tag" at bounding box center [957, 243] width 84 height 9
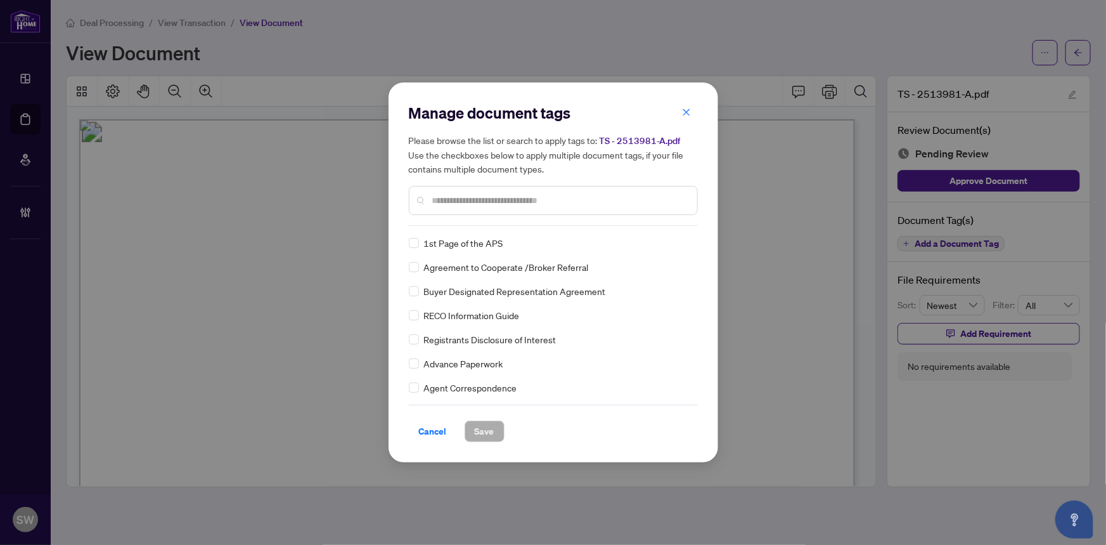
click at [487, 202] on input "text" at bounding box center [559, 200] width 255 height 14
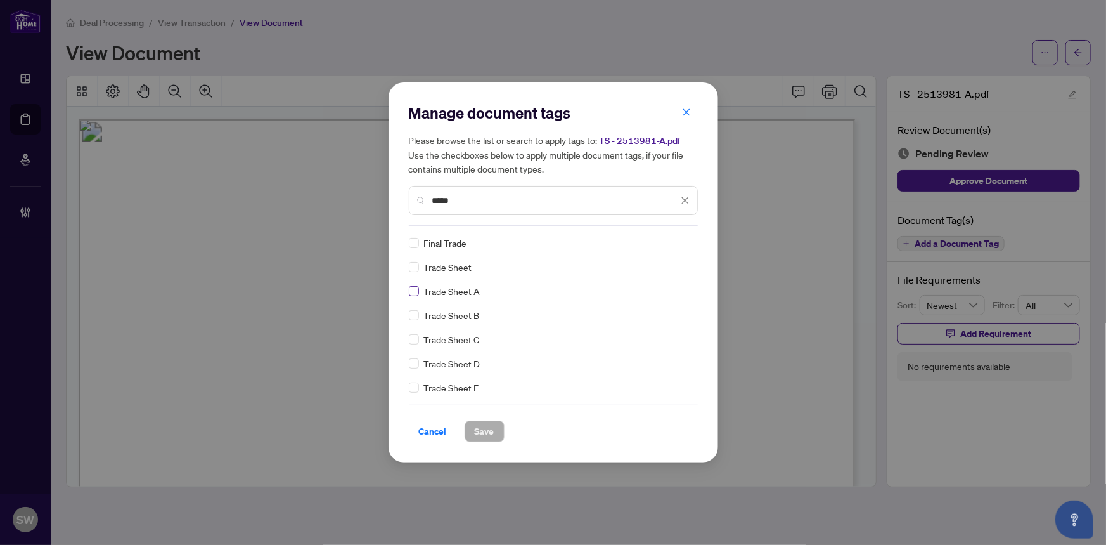
type input "*****"
click at [480, 425] on span "Save" at bounding box center [485, 431] width 20 height 20
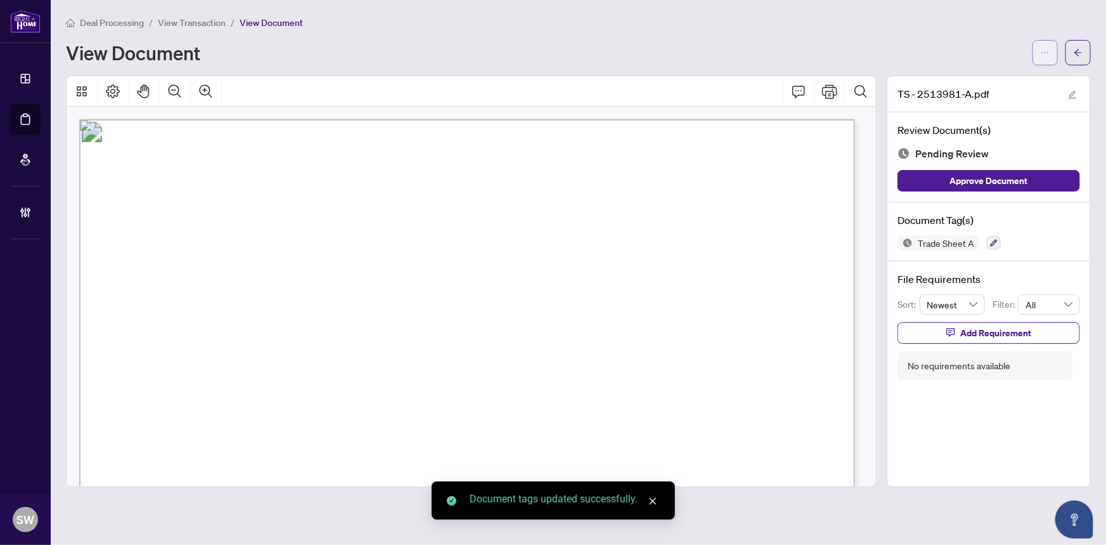
click at [1052, 52] on button "button" at bounding box center [1045, 52] width 25 height 25
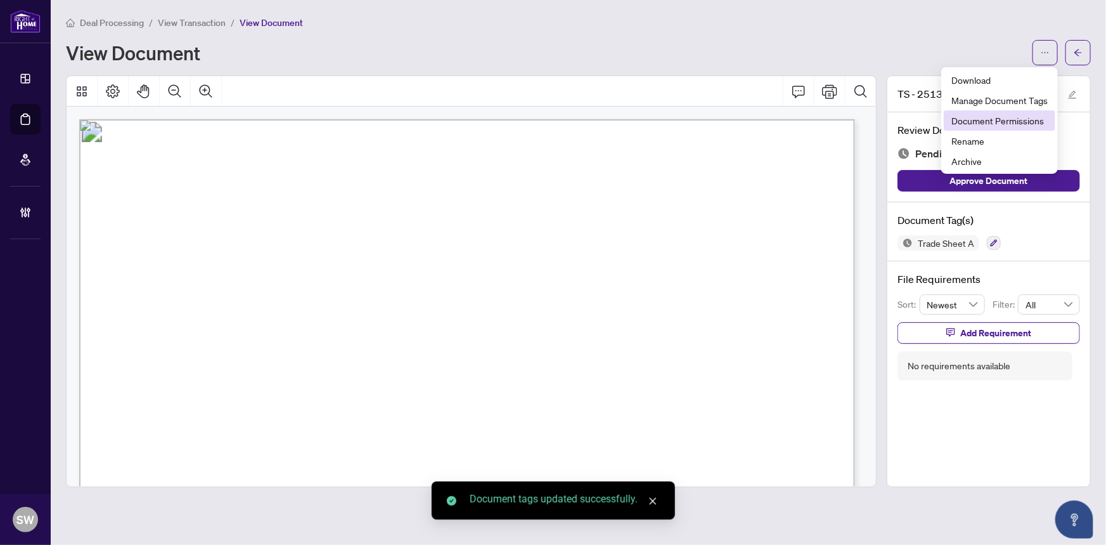
click at [1033, 115] on span "Document Permissions" at bounding box center [999, 120] width 96 height 14
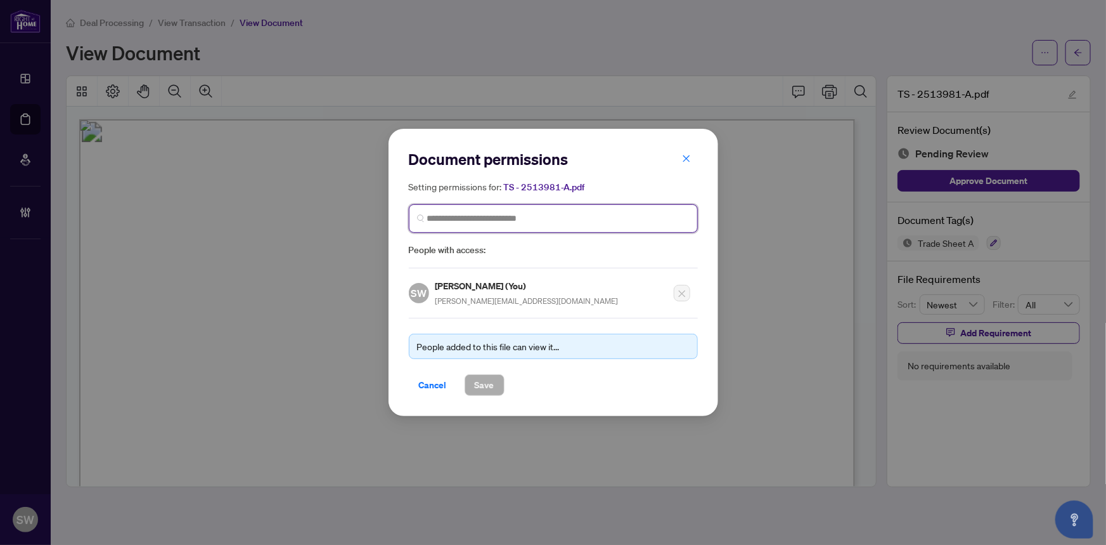
click at [488, 221] on input "search" at bounding box center [558, 218] width 262 height 13
paste input "**********"
type input "**********"
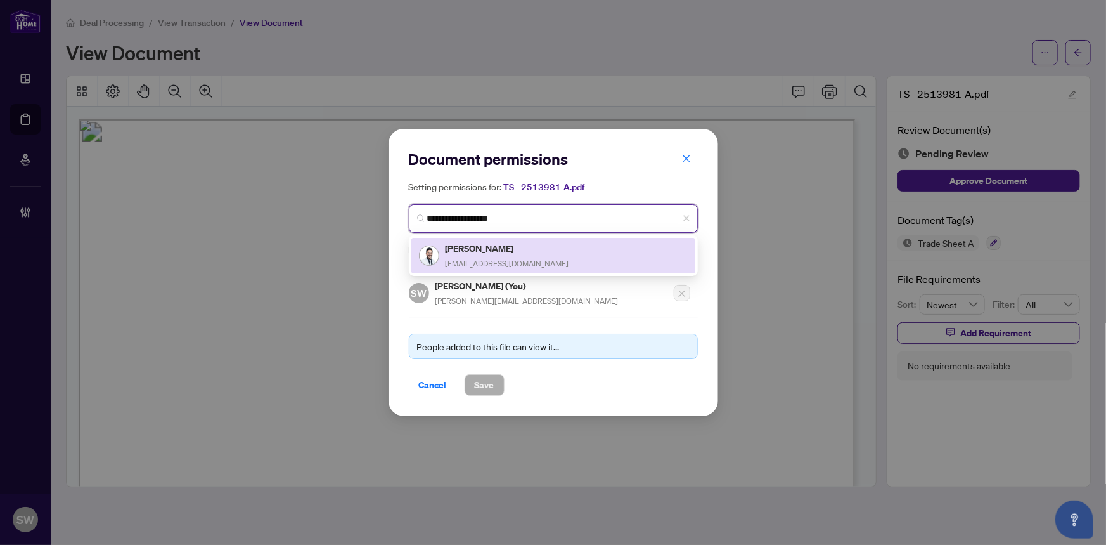
click at [489, 256] on div "Bhaumikkumar Patel bhaumikpatelrealestate@gmail.com" at bounding box center [508, 255] width 124 height 29
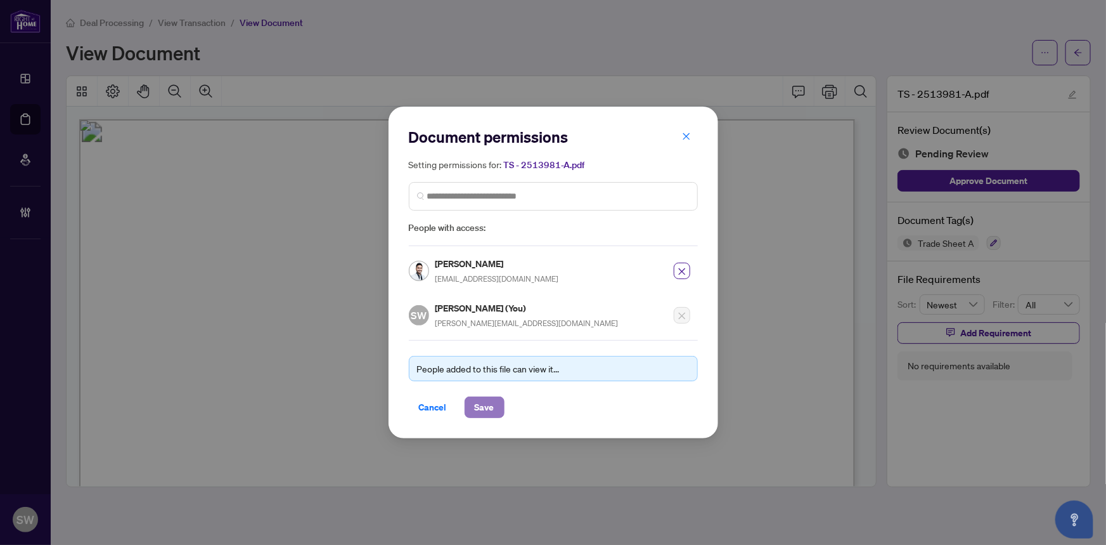
click at [489, 404] on span "Save" at bounding box center [485, 407] width 20 height 20
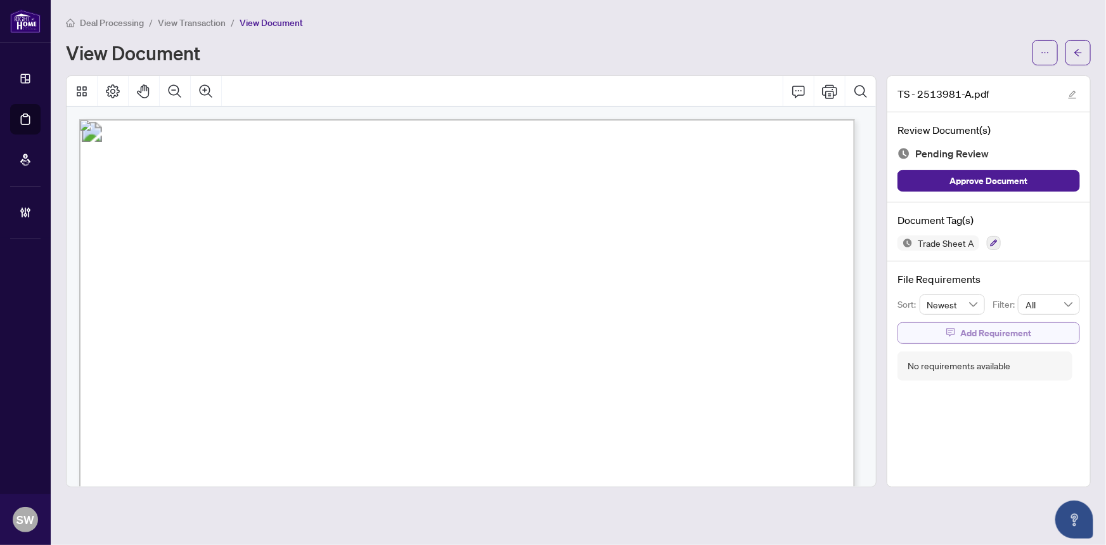
click at [997, 333] on span "Add Requirement" at bounding box center [995, 333] width 71 height 20
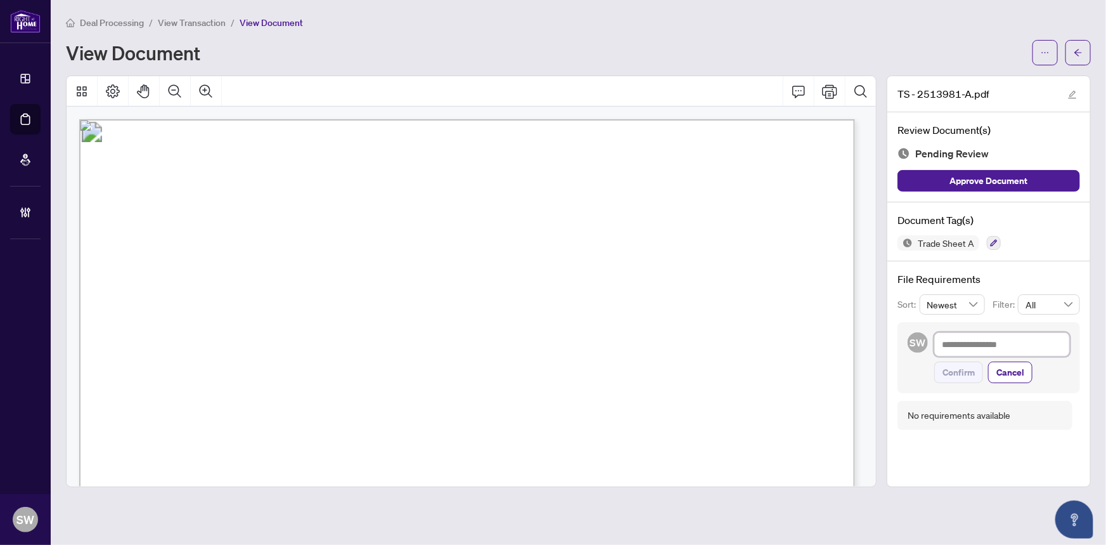
click at [1017, 344] on textarea at bounding box center [1002, 344] width 136 height 24
paste textarea "**********"
type textarea "**********"
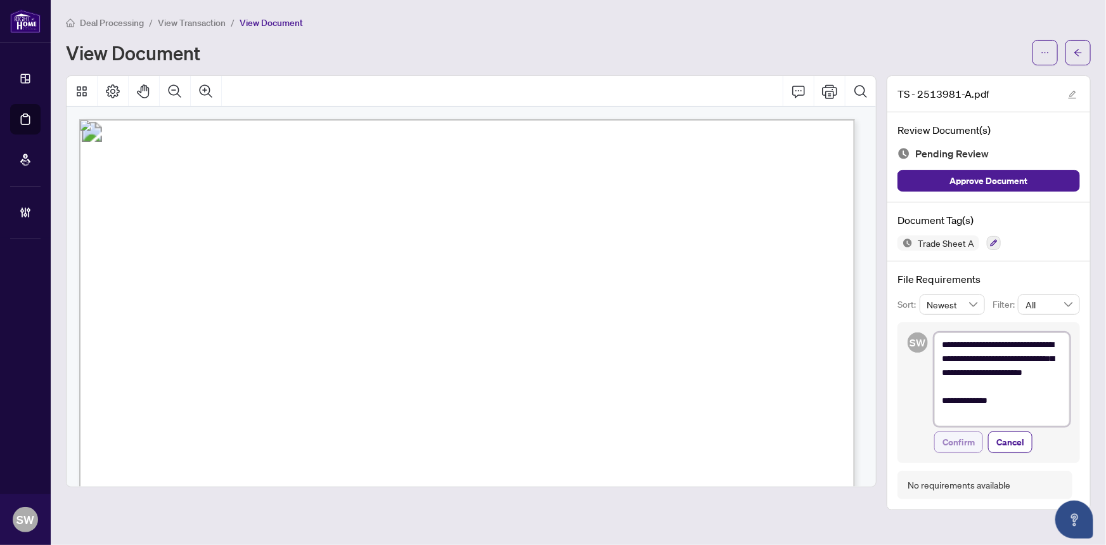
type textarea "**********"
click at [965, 441] on span "Confirm" at bounding box center [959, 442] width 32 height 20
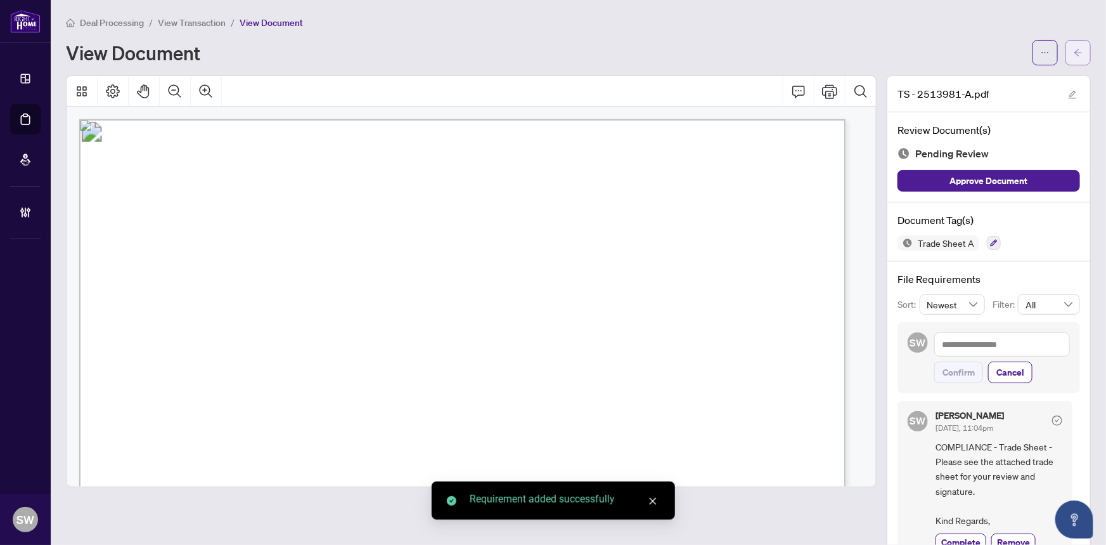
click at [1076, 53] on button "button" at bounding box center [1078, 52] width 25 height 25
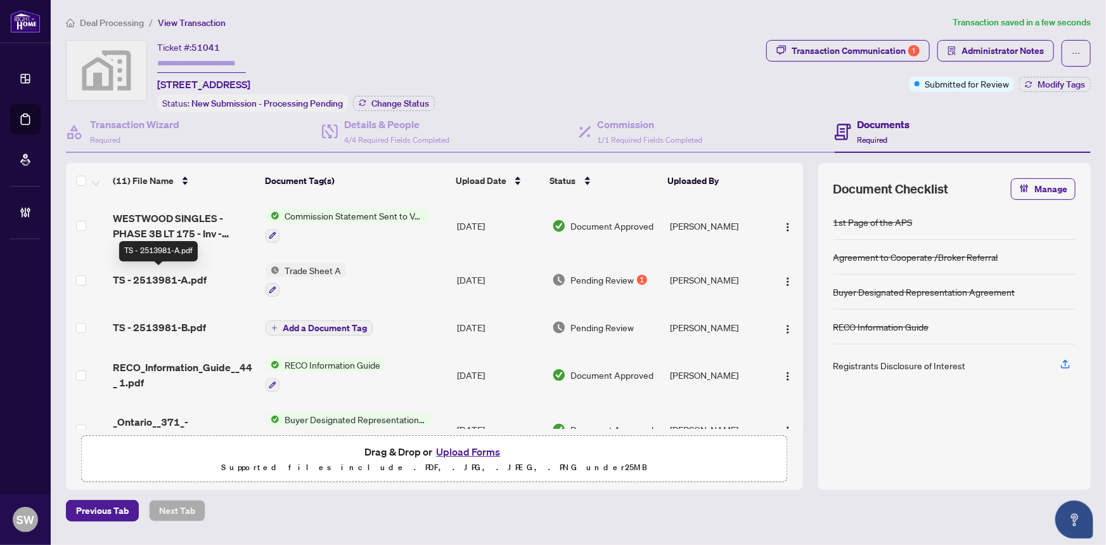
click at [179, 272] on span "TS - 2513981-A.pdf" at bounding box center [160, 279] width 94 height 15
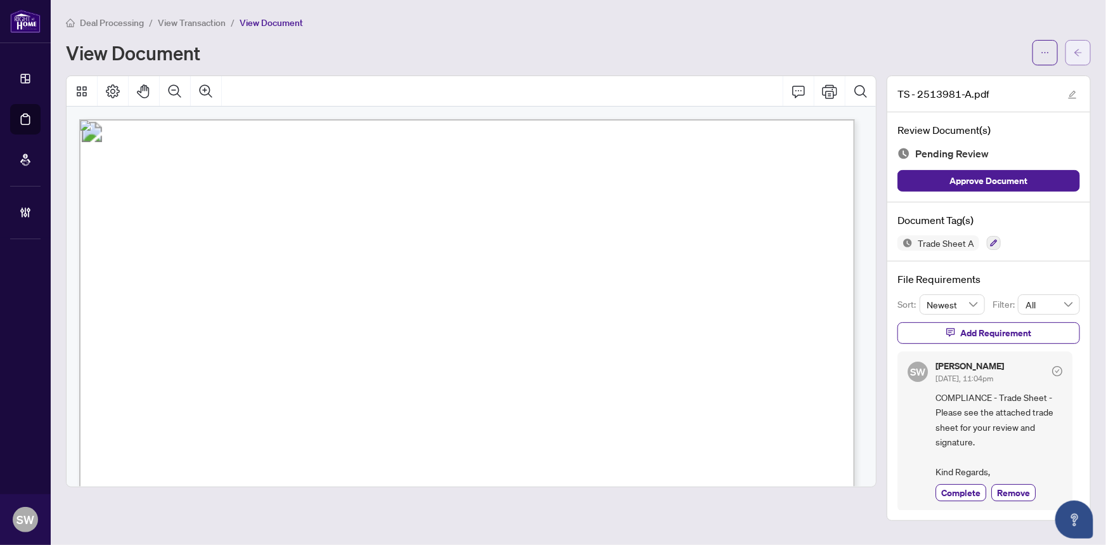
click at [1084, 60] on button "button" at bounding box center [1078, 52] width 25 height 25
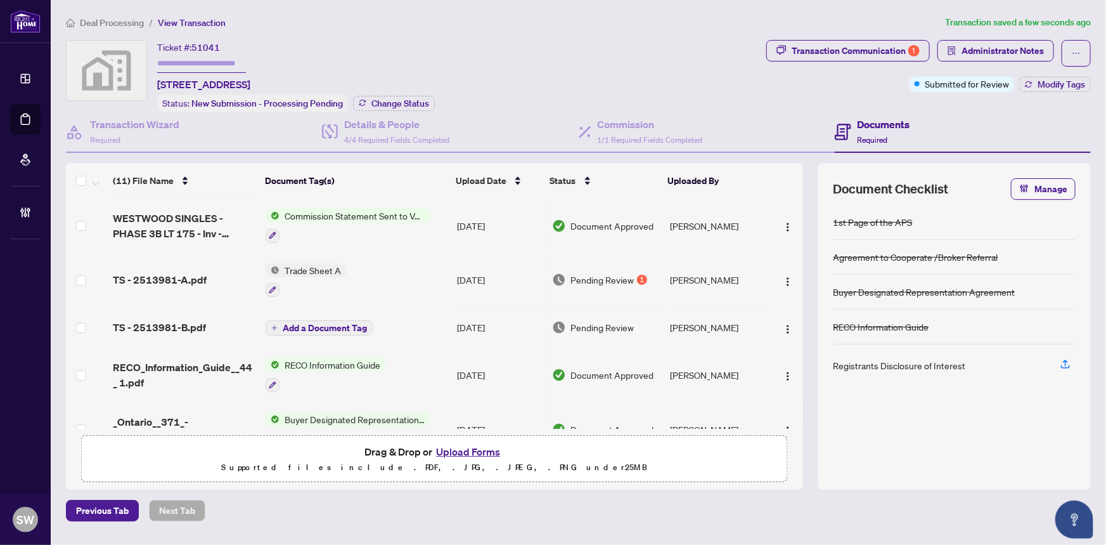
click at [166, 319] on span "TS - 2513981-B.pdf" at bounding box center [159, 326] width 93 height 15
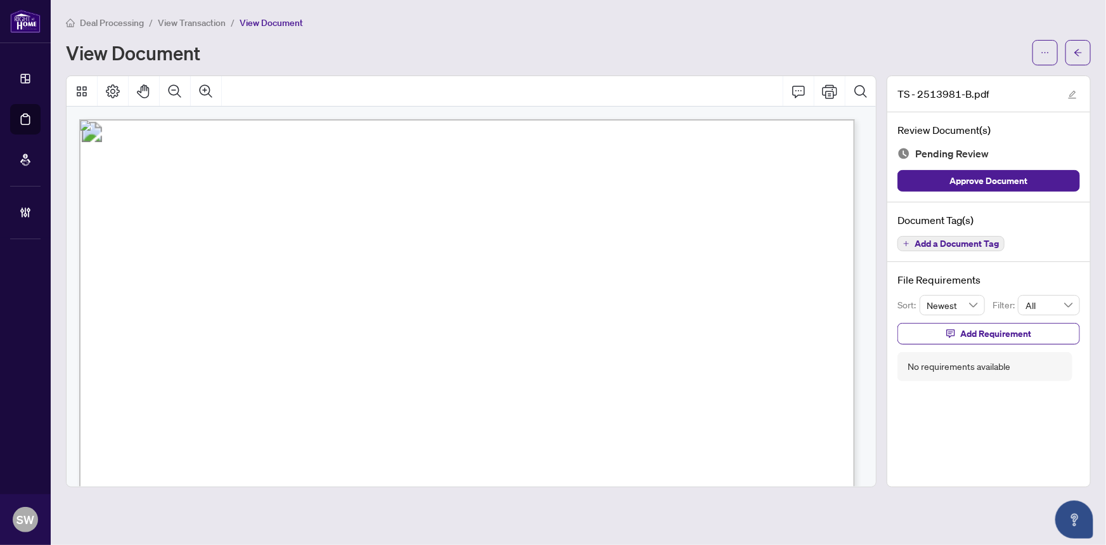
click at [977, 241] on span "Add a Document Tag" at bounding box center [957, 243] width 84 height 9
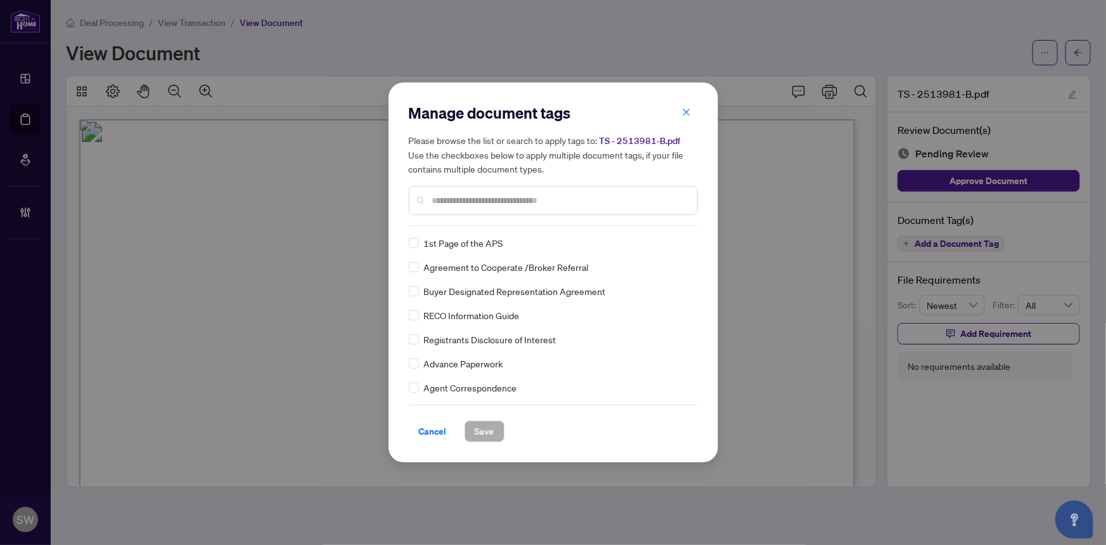
click at [515, 207] on input "text" at bounding box center [559, 200] width 255 height 14
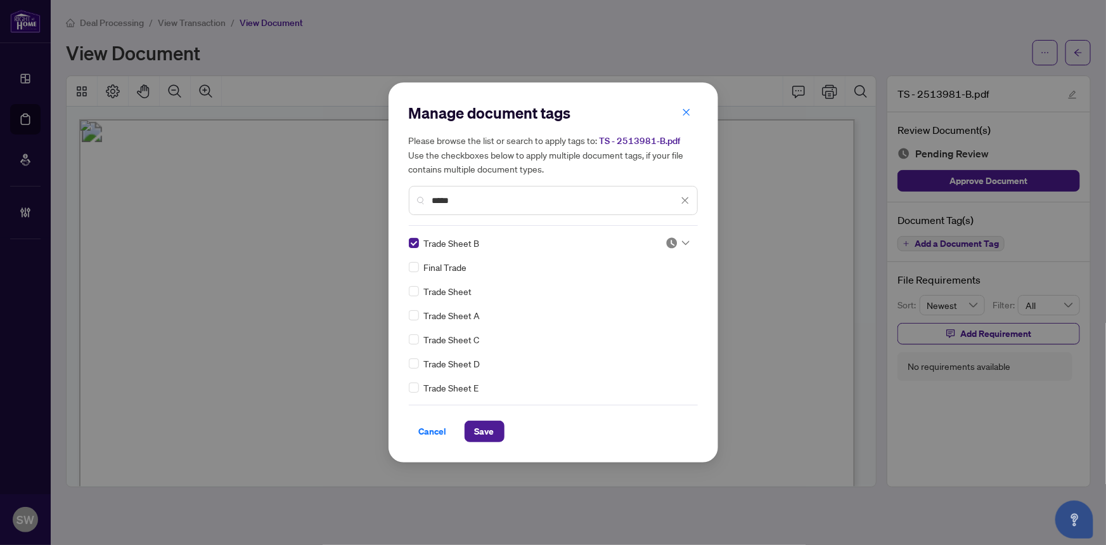
click at [682, 240] on icon at bounding box center [686, 242] width 8 height 5
click at [637, 303] on div "Approved" at bounding box center [635, 305] width 81 height 14
click at [675, 235] on div "Manage document tags Please browse the list or search to apply tags to: TS - 25…" at bounding box center [553, 272] width 289 height 339
click at [676, 240] on div at bounding box center [678, 242] width 24 height 13
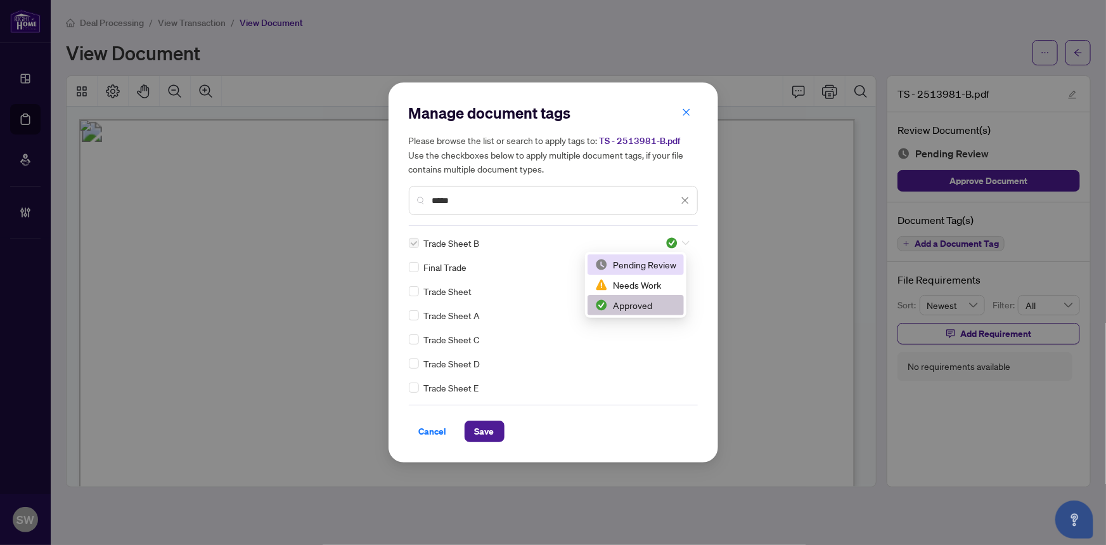
click at [626, 265] on div "Pending Review" at bounding box center [635, 264] width 81 height 14
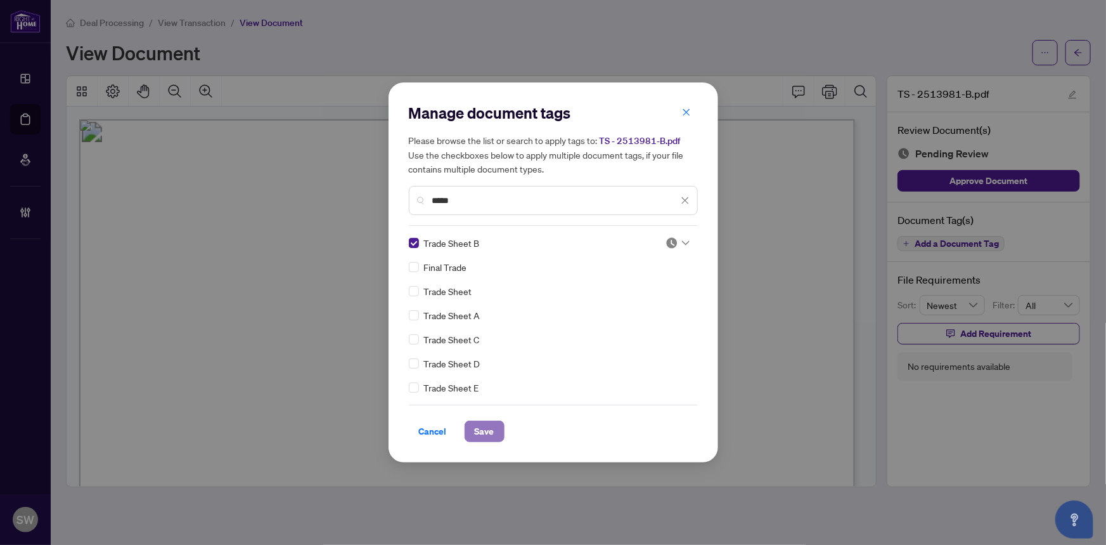
click at [487, 432] on span "Save" at bounding box center [485, 431] width 20 height 20
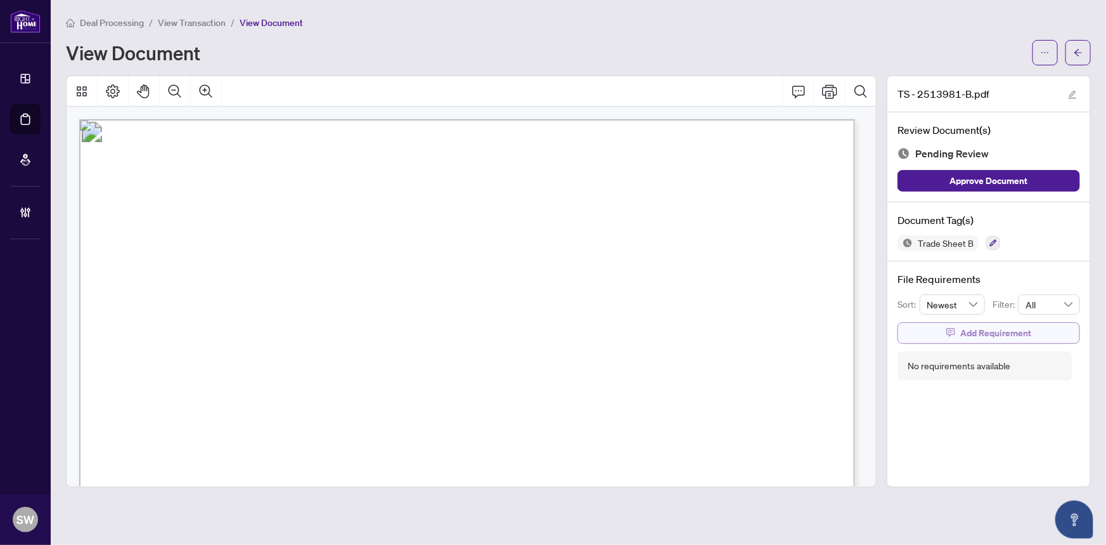
click at [1029, 328] on span "Add Requirement" at bounding box center [995, 333] width 71 height 20
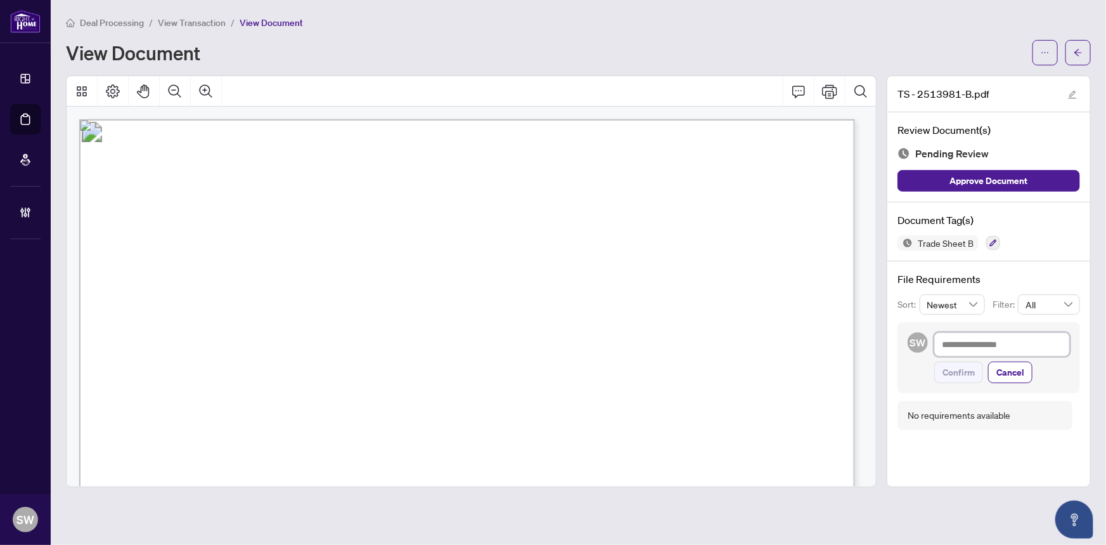
click at [995, 344] on textarea at bounding box center [1002, 344] width 136 height 24
paste textarea "**********"
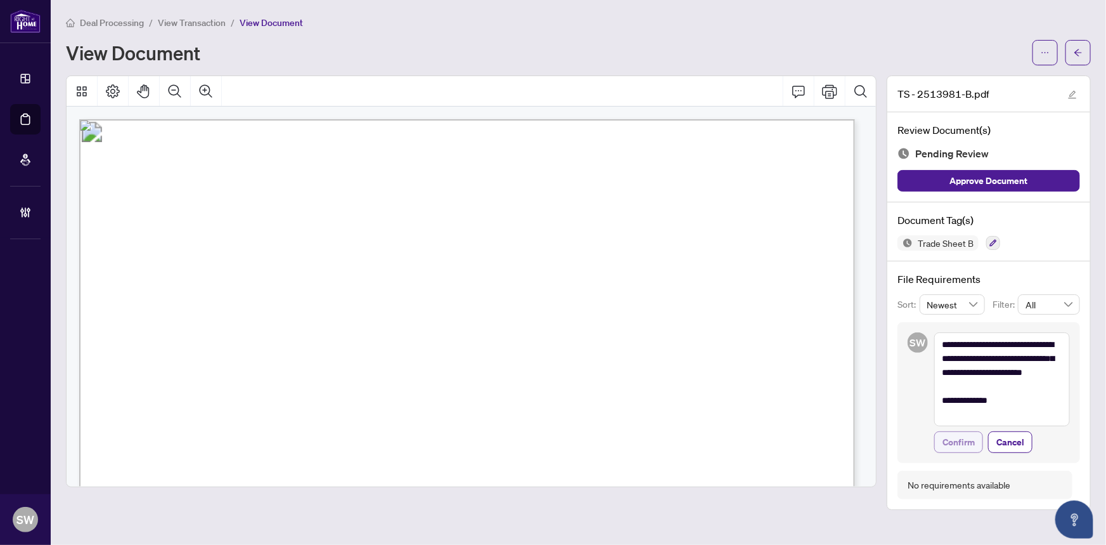
click at [955, 440] on span "Confirm" at bounding box center [959, 442] width 32 height 20
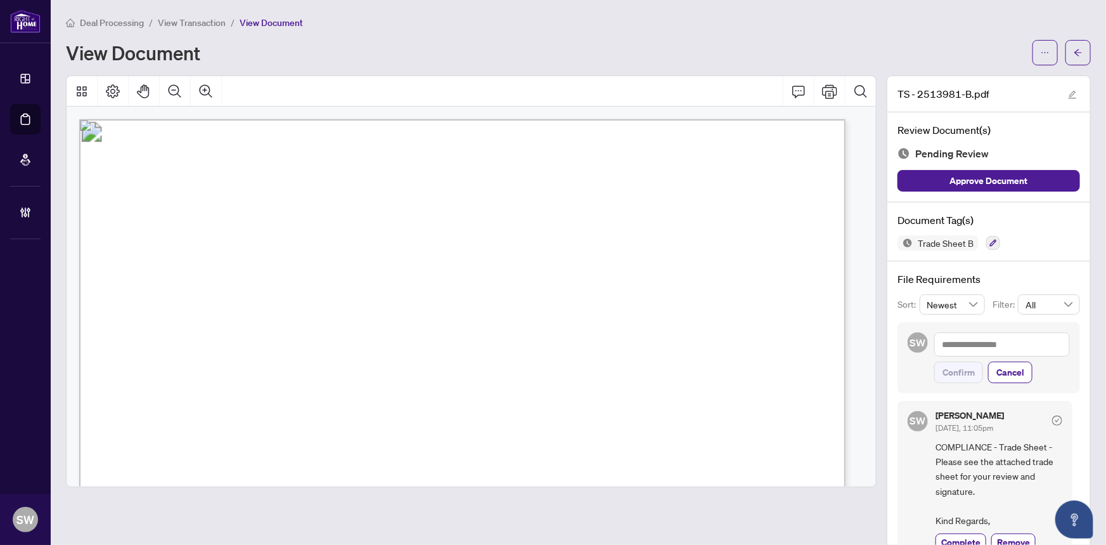
drag, startPoint x: 1035, startPoint y: 58, endPoint x: 1036, endPoint y: 65, distance: 7.0
click at [1041, 58] on span "button" at bounding box center [1045, 52] width 9 height 20
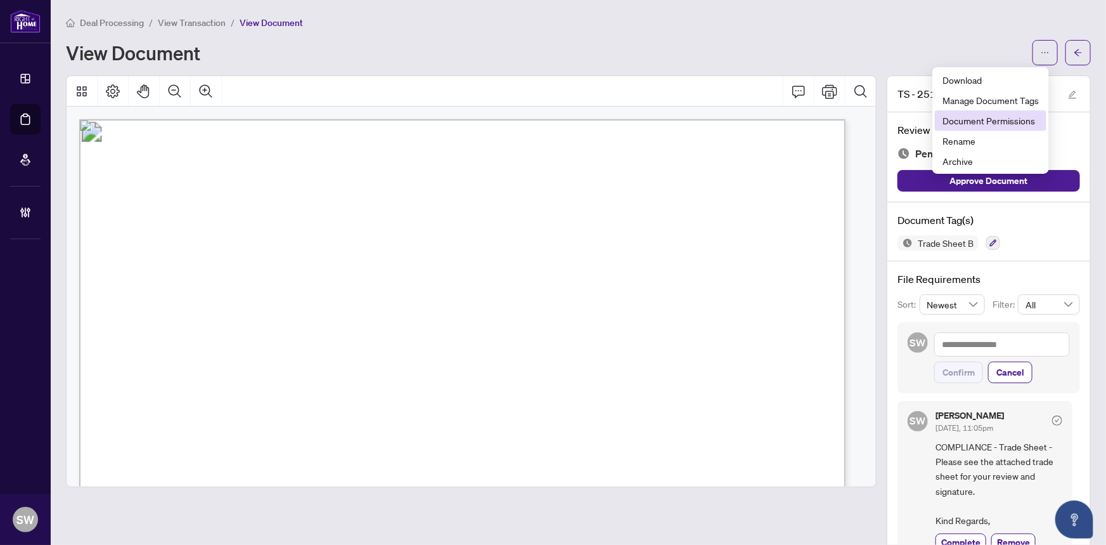
click at [994, 119] on span "Document Permissions" at bounding box center [991, 120] width 96 height 14
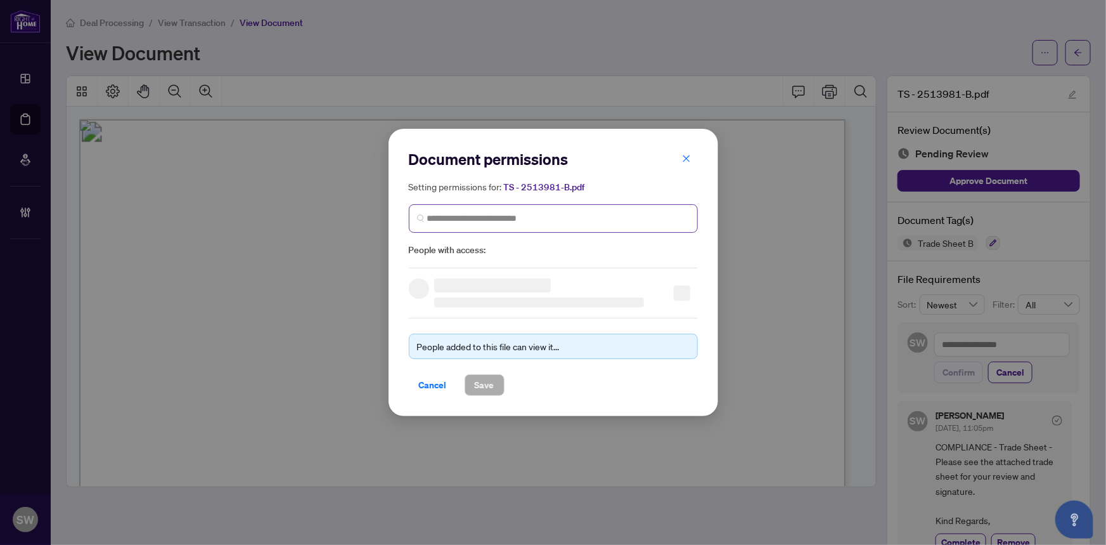
click at [514, 210] on span at bounding box center [553, 218] width 289 height 29
paste input "**********"
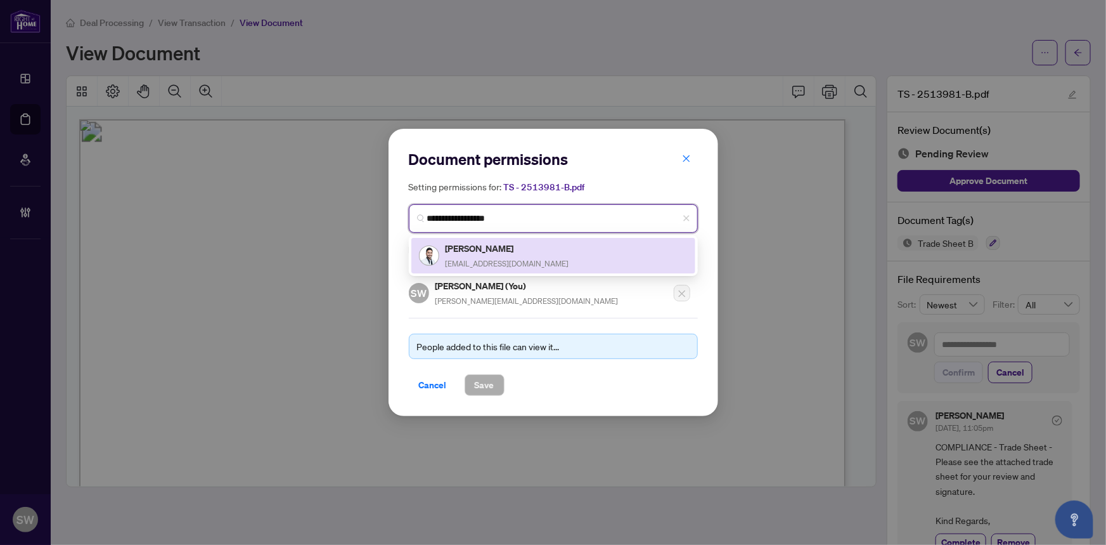
click at [509, 254] on h5 "Bhaumikkumar Patel" at bounding box center [508, 248] width 124 height 15
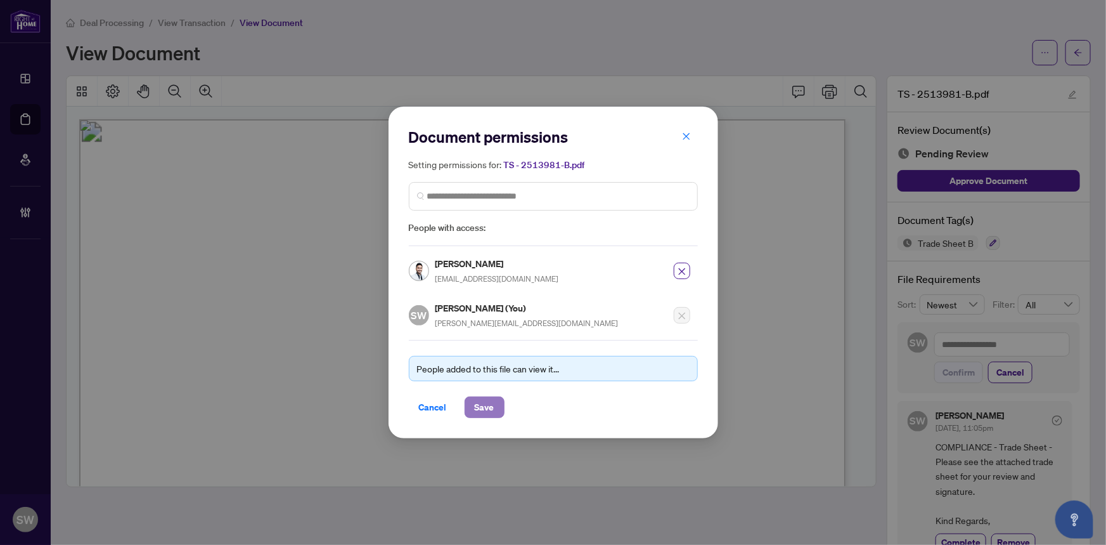
click at [491, 401] on span "Save" at bounding box center [485, 407] width 20 height 20
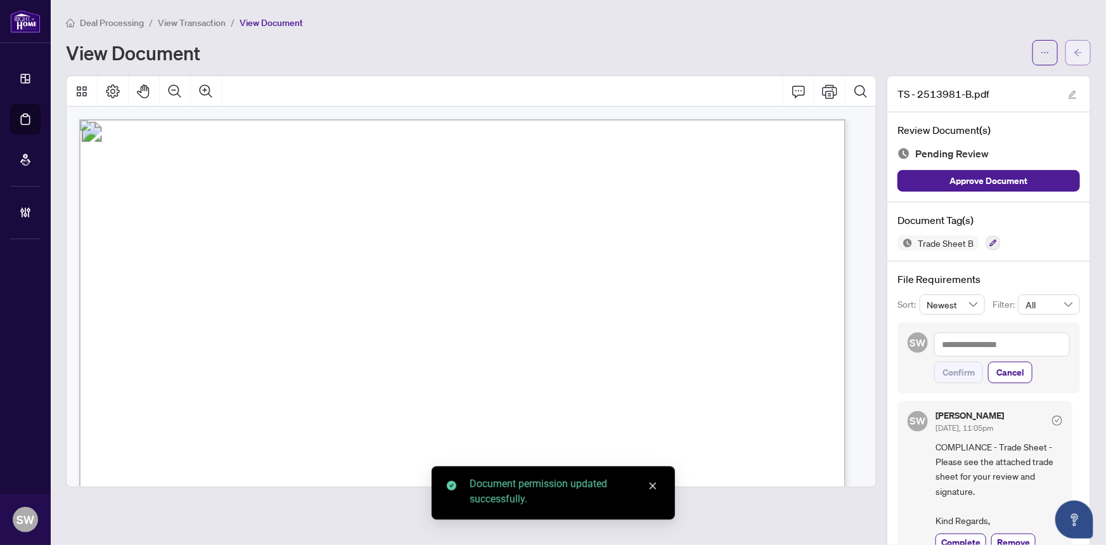
click at [1081, 51] on button "button" at bounding box center [1078, 52] width 25 height 25
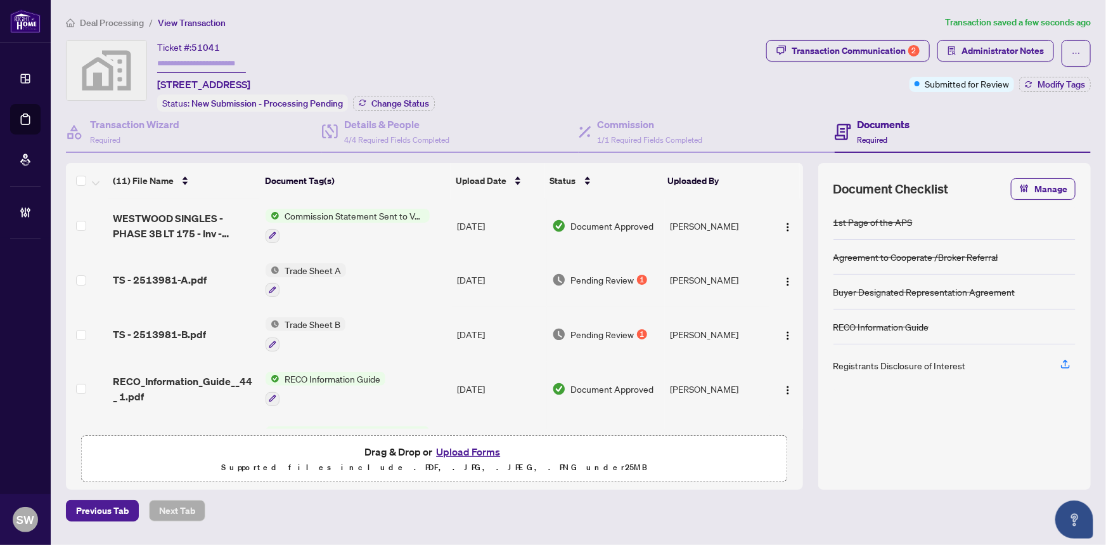
click at [177, 55] on input "text" at bounding box center [201, 64] width 89 height 18
paste input "*******"
click at [420, 105] on span "Change Status" at bounding box center [400, 103] width 58 height 9
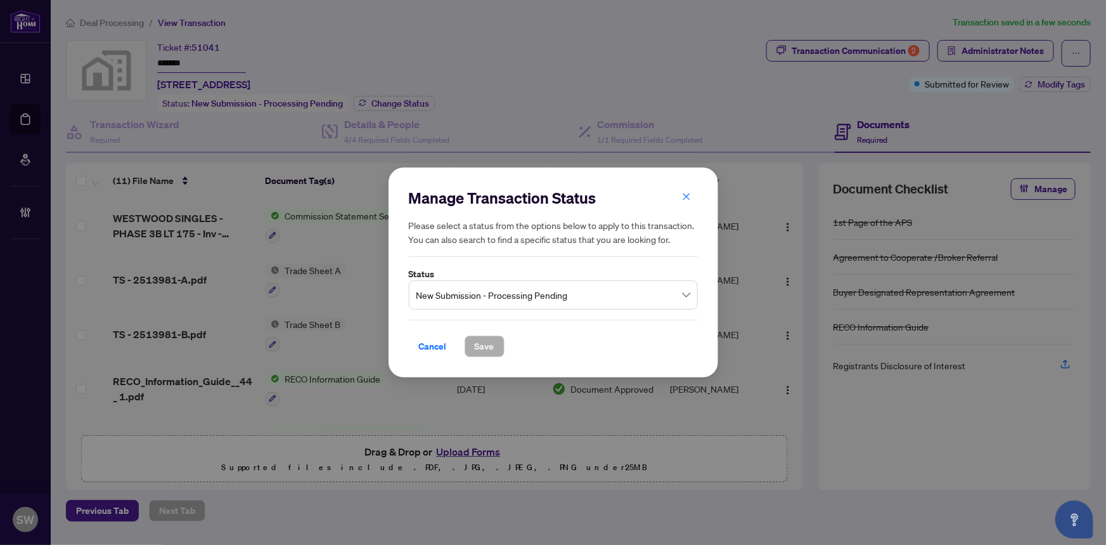
click at [513, 300] on span "New Submission - Processing Pending" at bounding box center [553, 295] width 274 height 24
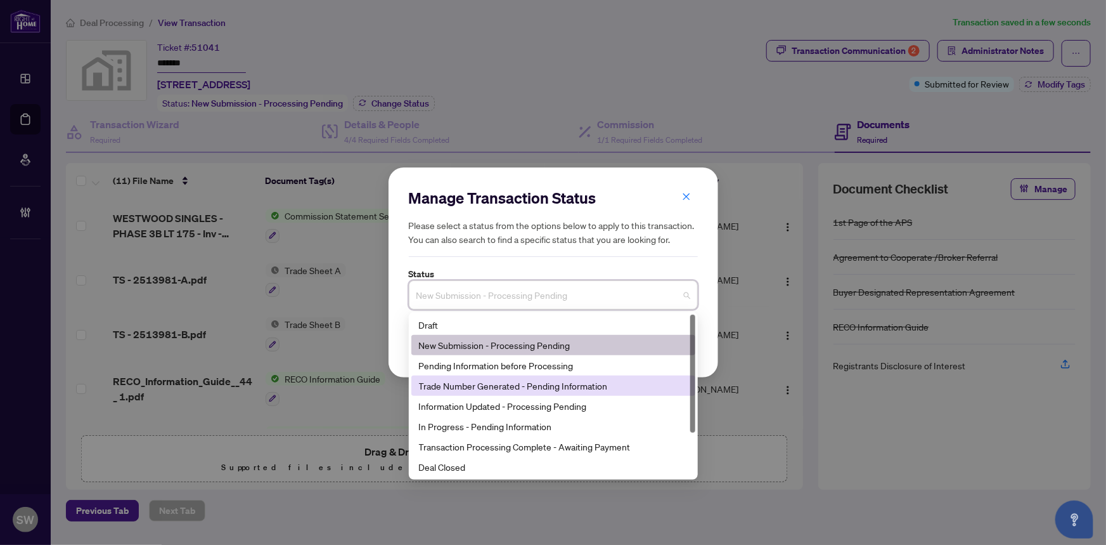
click at [474, 389] on div "Trade Number Generated - Pending Information" at bounding box center [553, 385] width 269 height 14
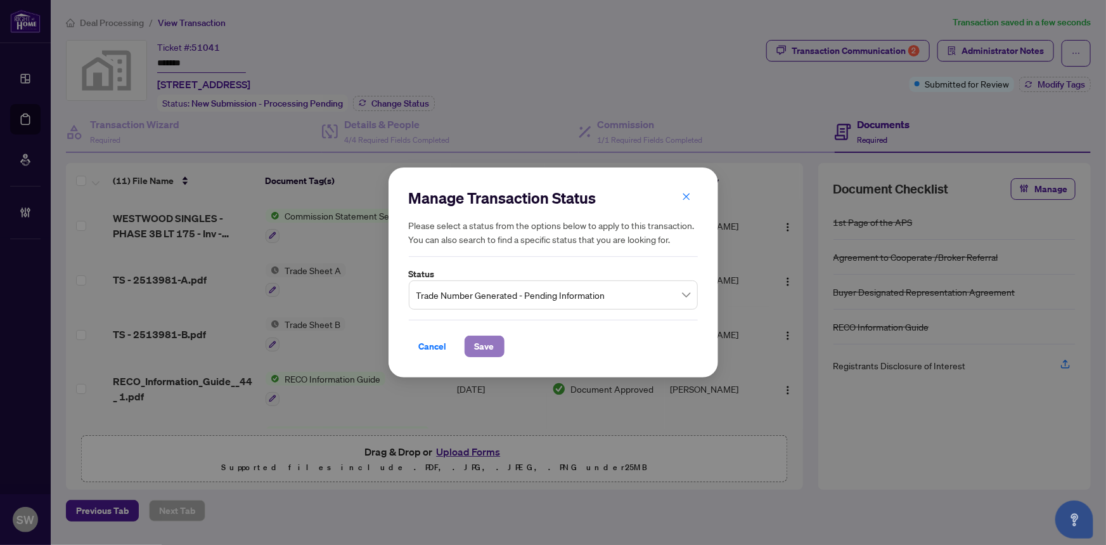
click at [482, 342] on span "Save" at bounding box center [485, 346] width 20 height 20
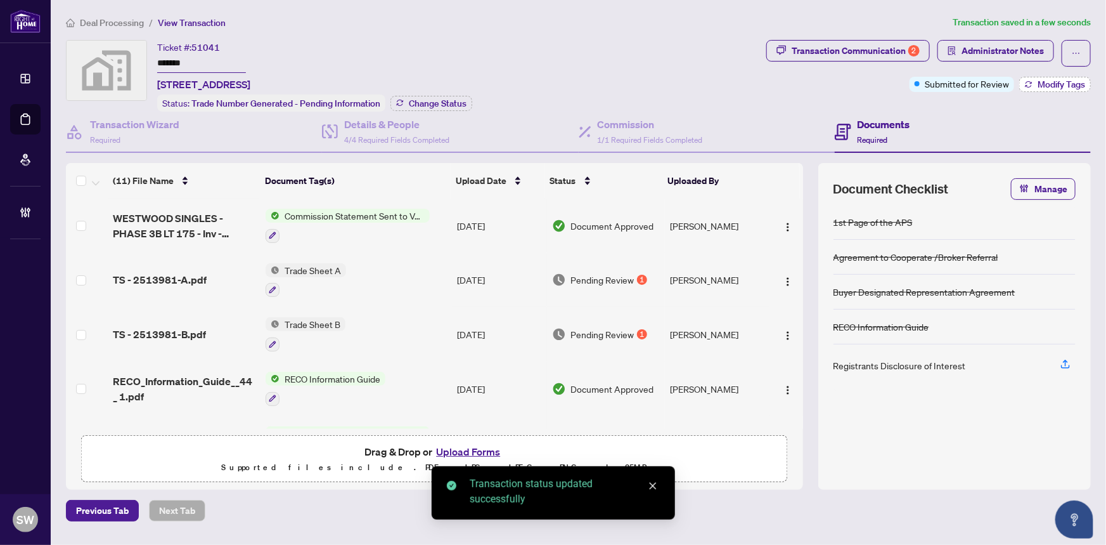
click at [1071, 85] on span "Modify Tags" at bounding box center [1062, 84] width 48 height 9
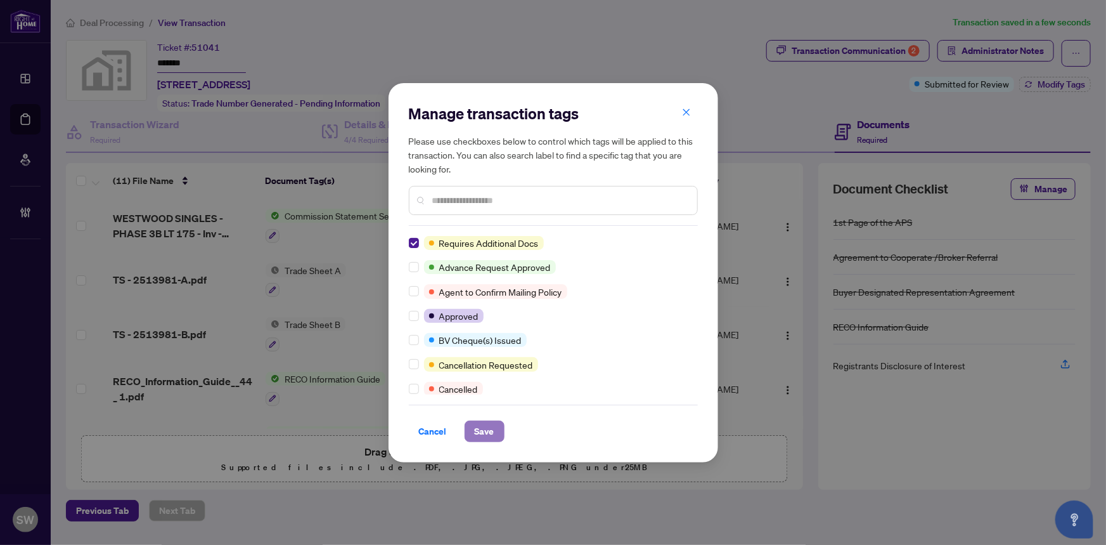
click at [491, 428] on span "Save" at bounding box center [485, 431] width 20 height 20
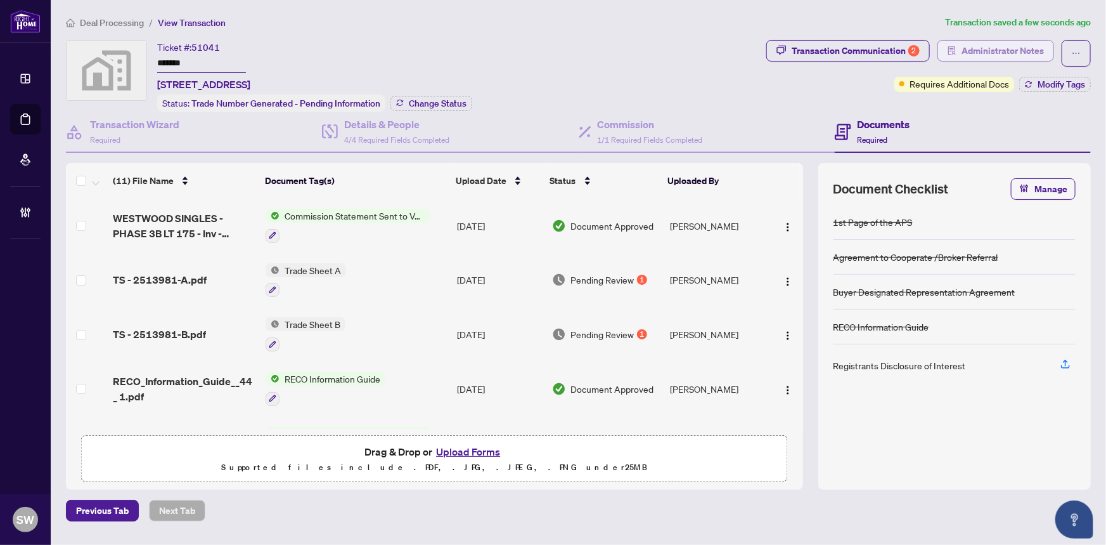
click at [1002, 51] on span "Administrator Notes" at bounding box center [1003, 51] width 82 height 20
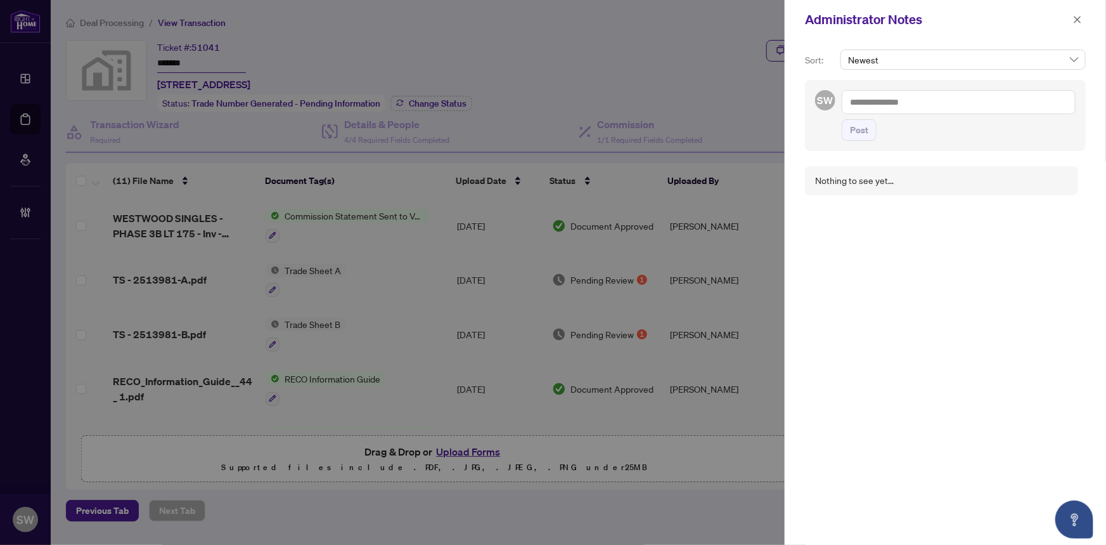
click at [936, 105] on textarea at bounding box center [959, 102] width 234 height 24
paste textarea "**********"
click at [860, 131] on span "Post" at bounding box center [859, 130] width 18 height 20
click at [1080, 21] on icon "close" at bounding box center [1077, 19] width 9 height 9
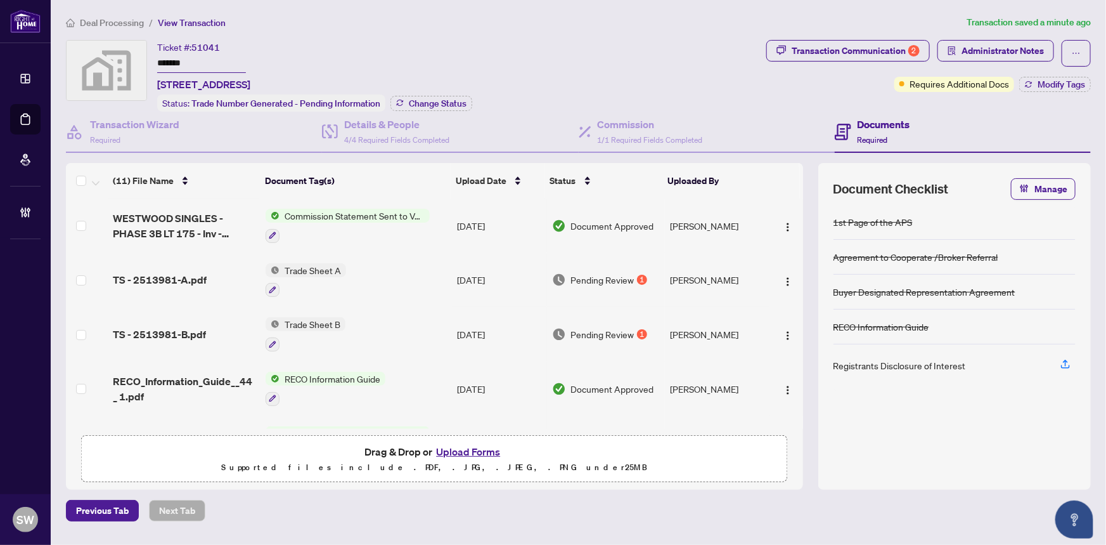
click at [176, 59] on input "*******" at bounding box center [201, 64] width 89 height 18
